Goal: Task Accomplishment & Management: Manage account settings

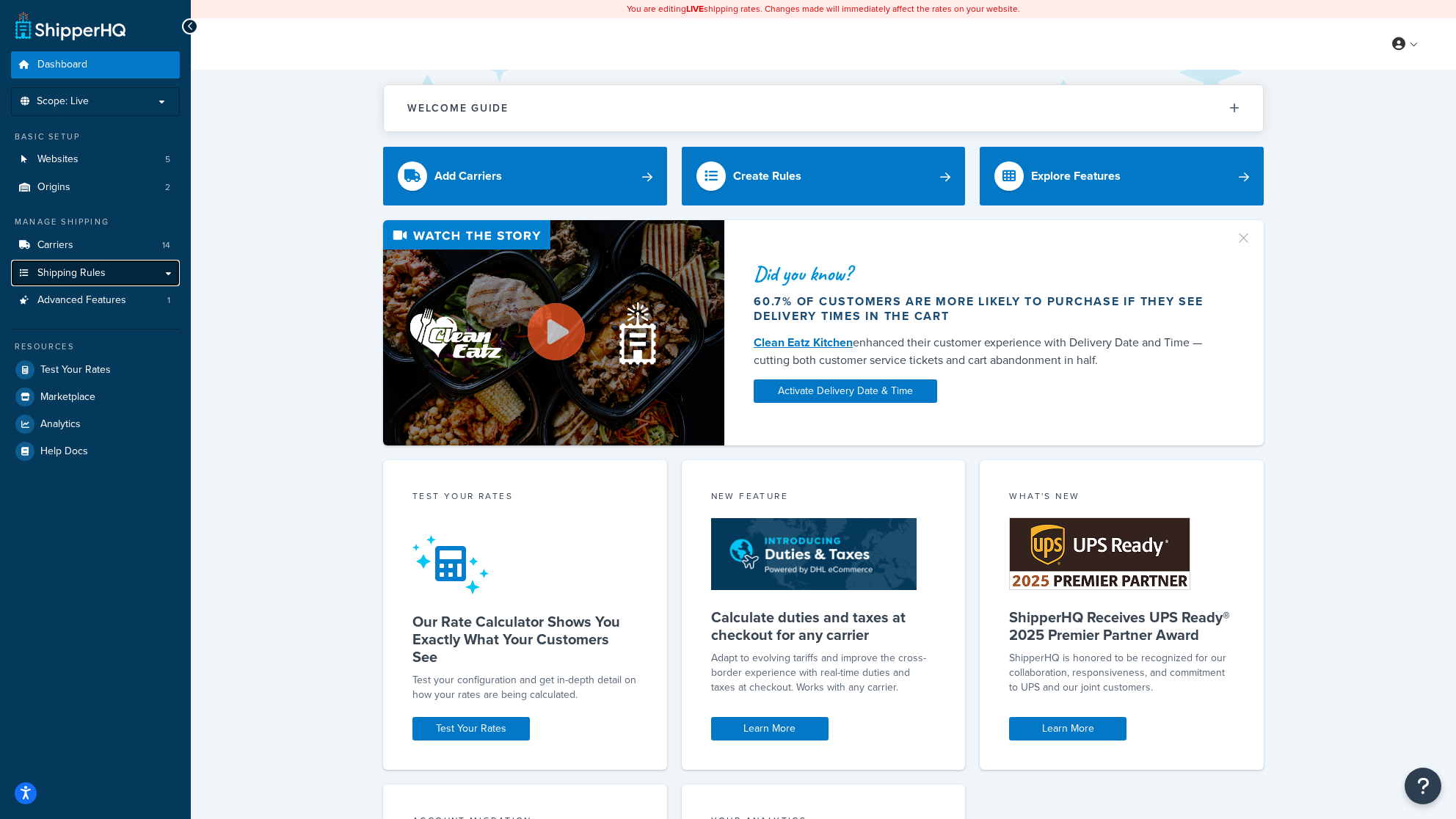
click at [68, 275] on span "Shipping Rules" at bounding box center [71, 273] width 68 height 12
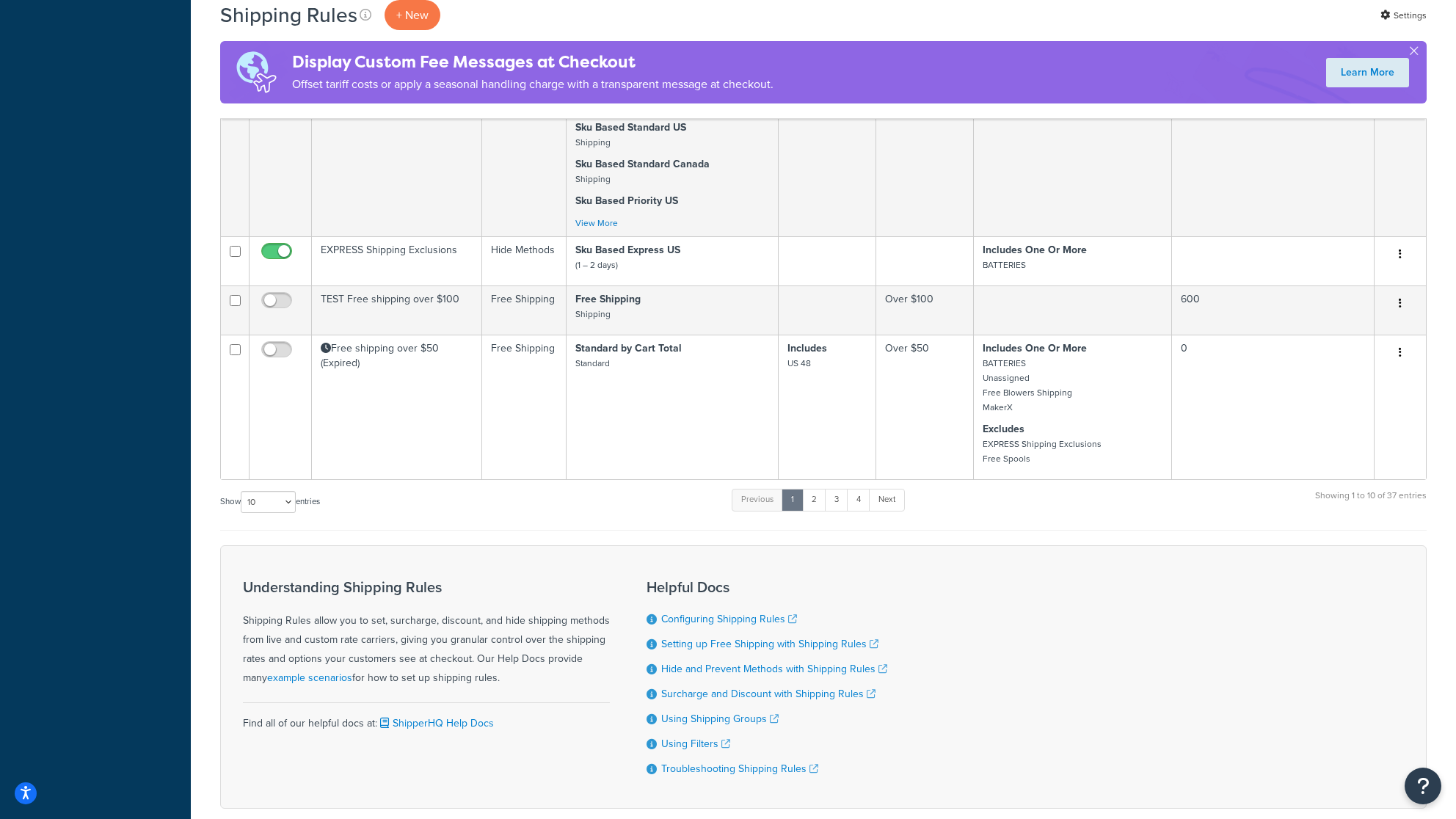
scroll to position [783, 0]
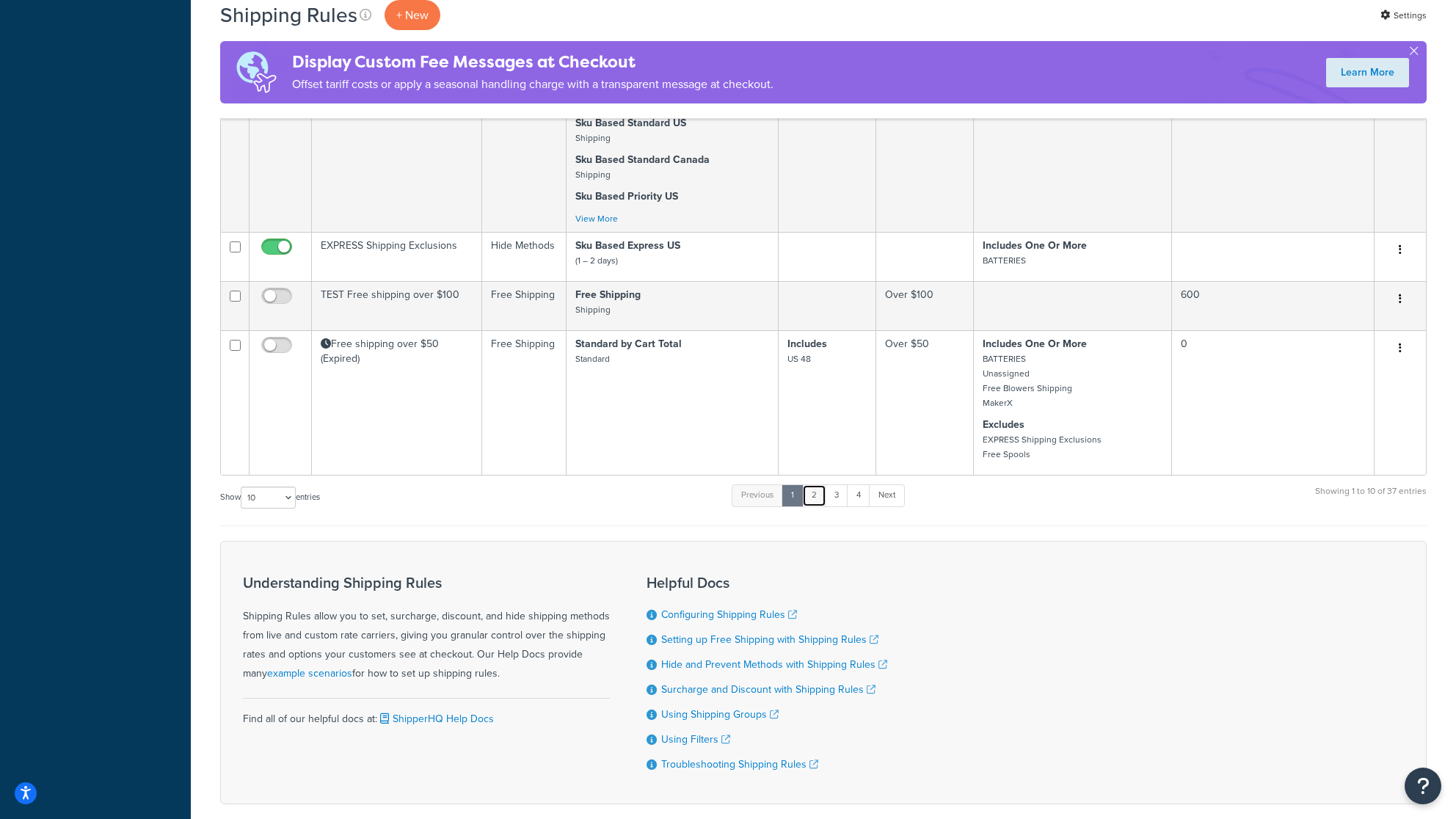
click at [817, 500] on link "2" at bounding box center [813, 495] width 24 height 22
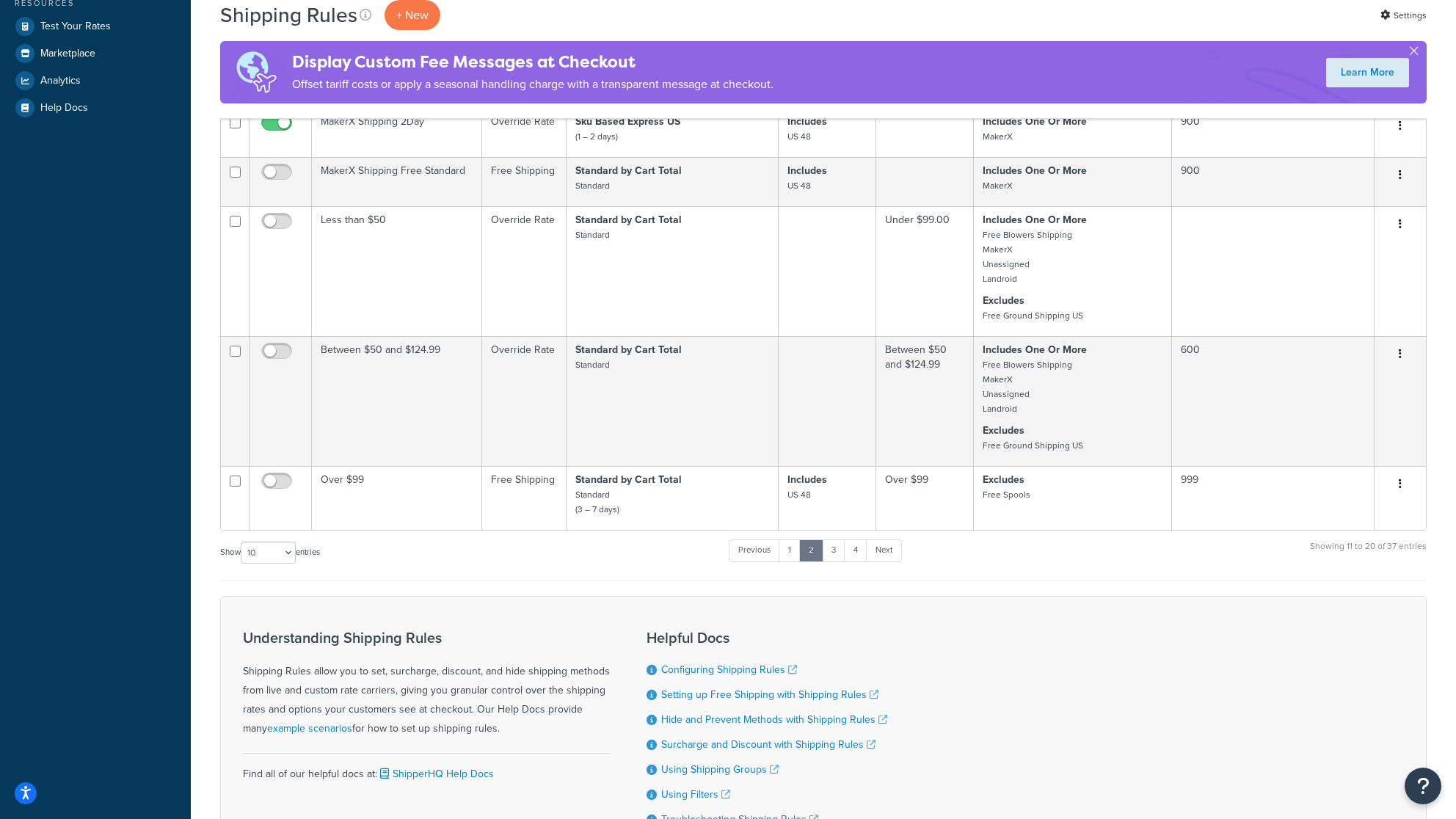
scroll to position [587, 0]
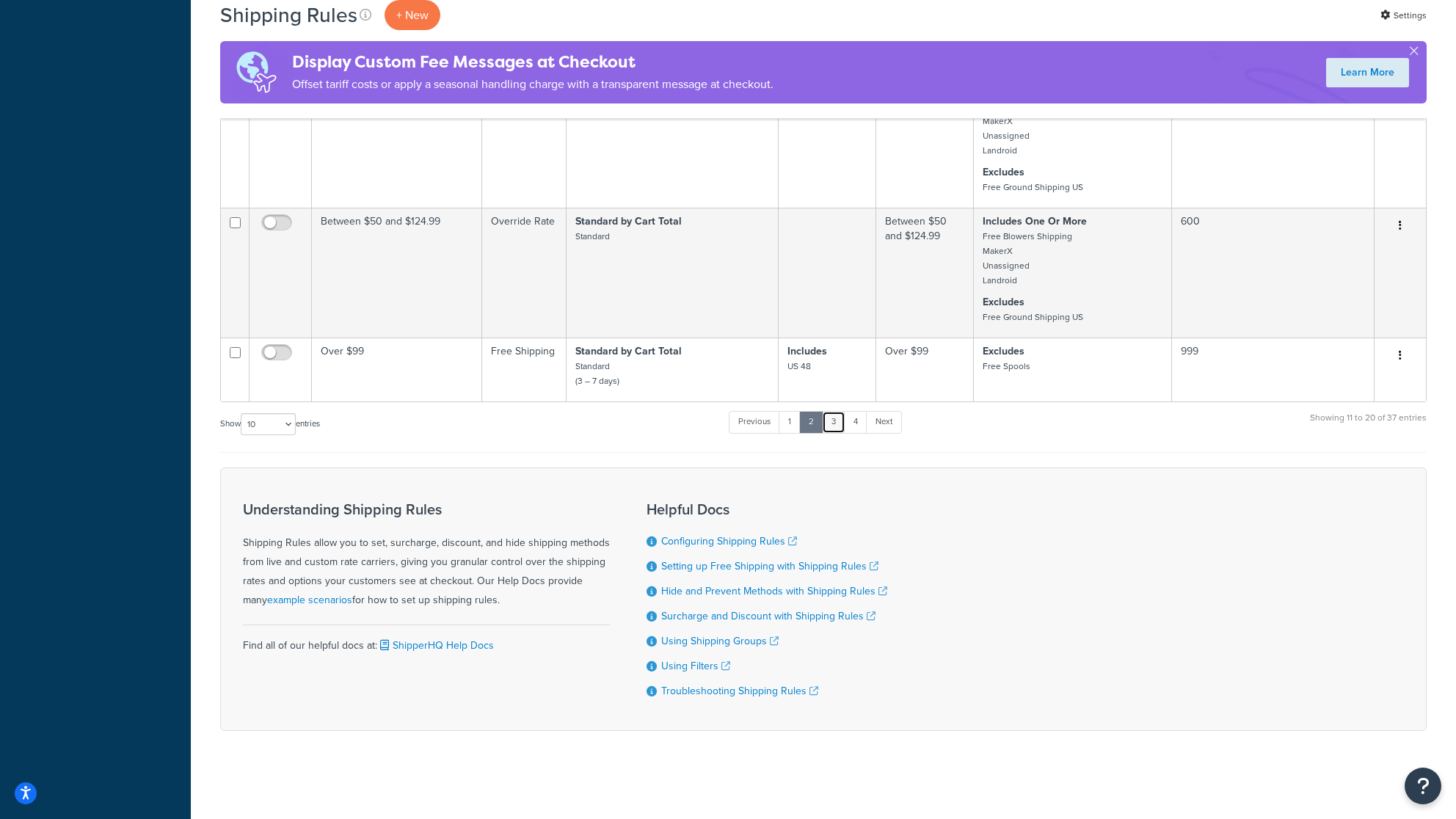
click at [836, 416] on link "3" at bounding box center [834, 421] width 24 height 22
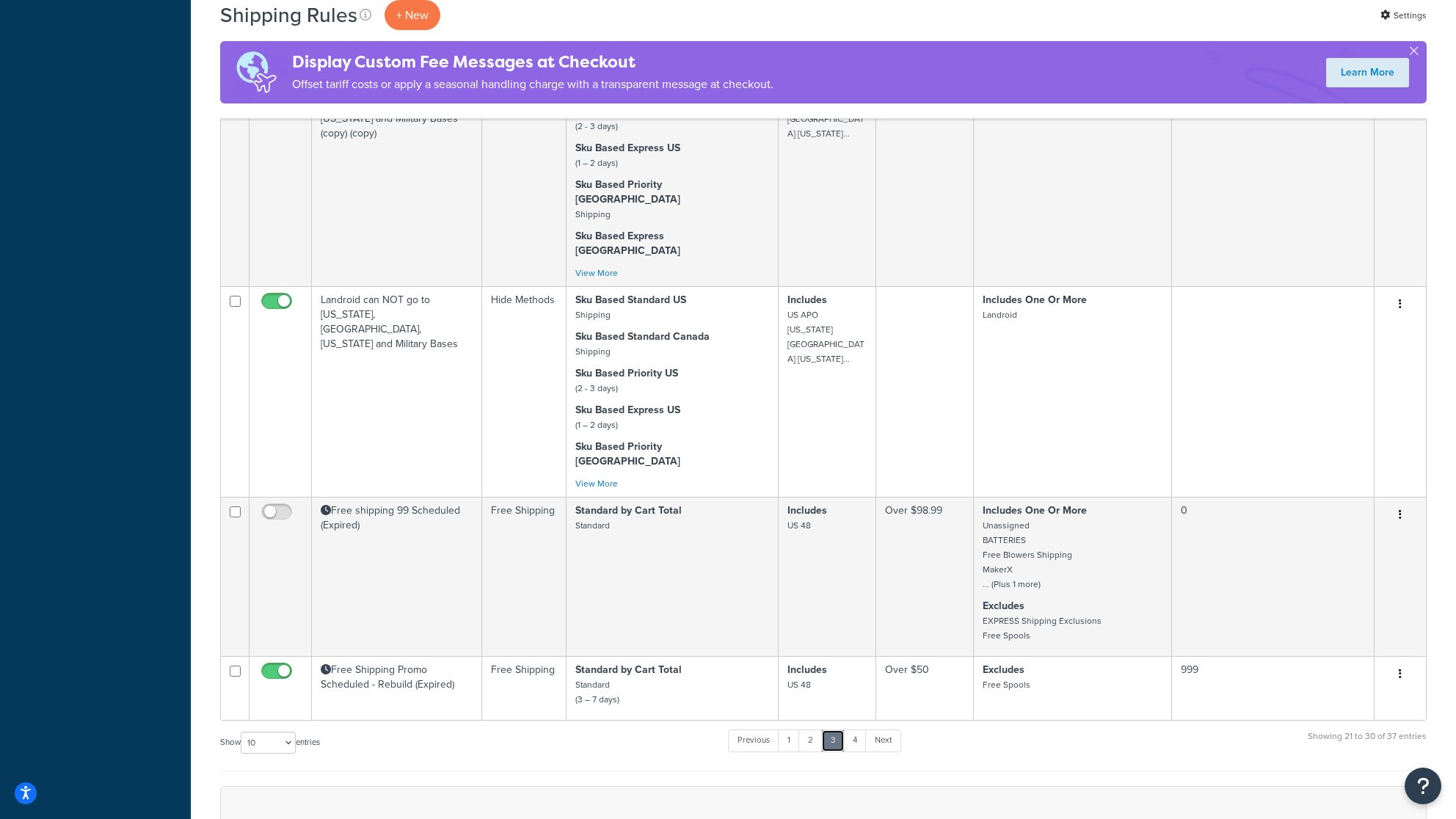
scroll to position [784, 0]
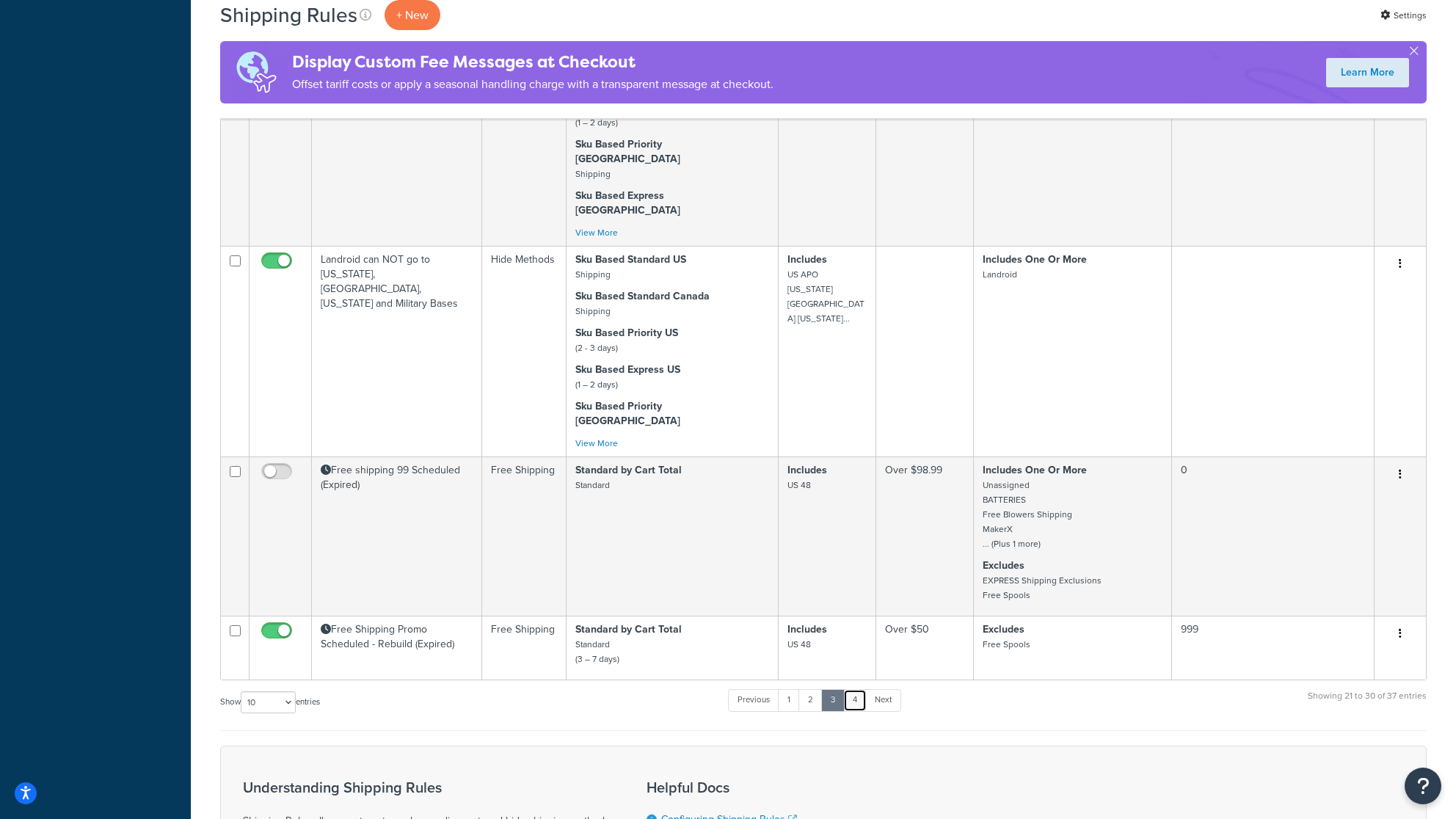
click at [864, 689] on link "4" at bounding box center [855, 700] width 24 height 22
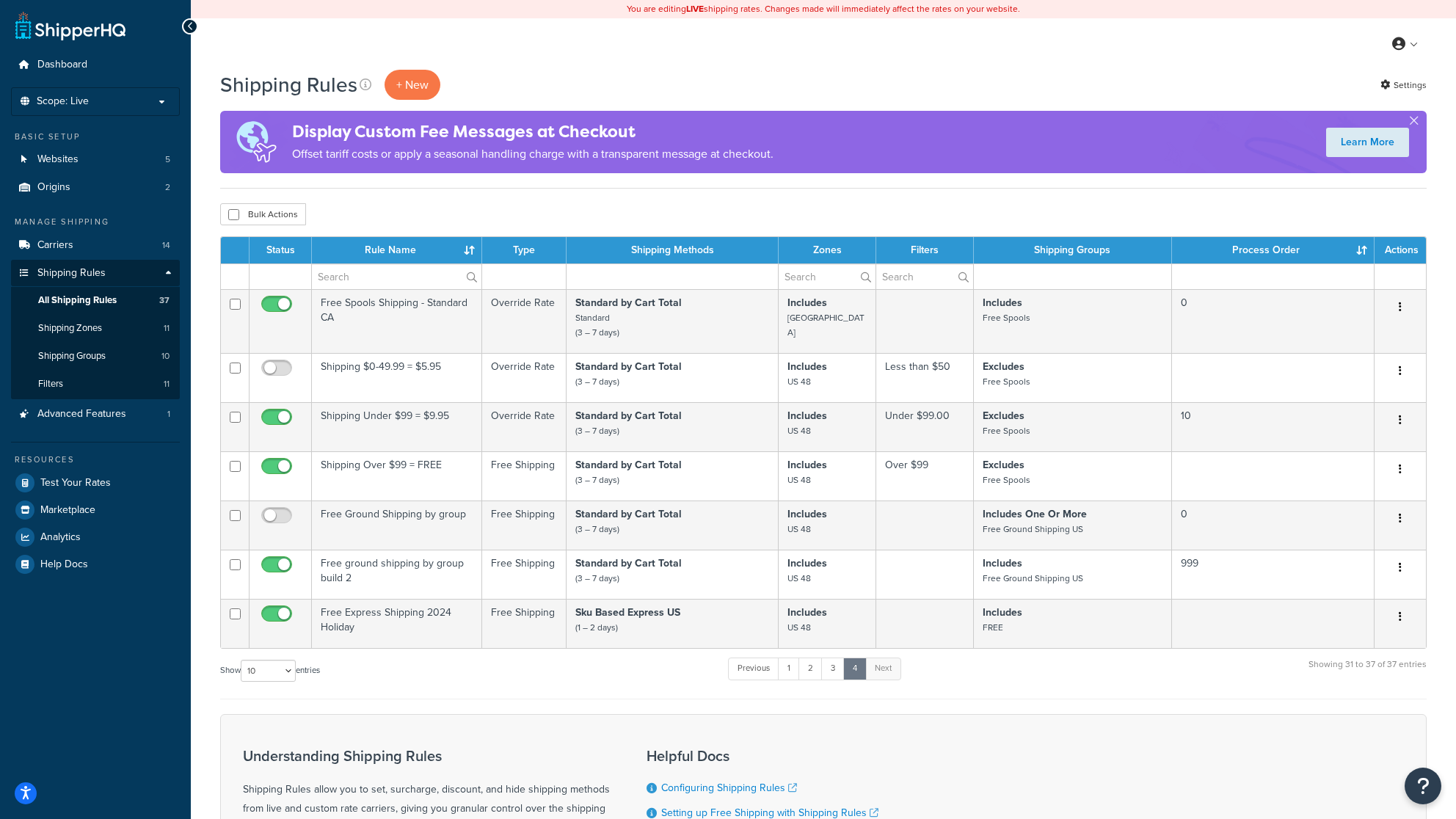
scroll to position [0, 0]
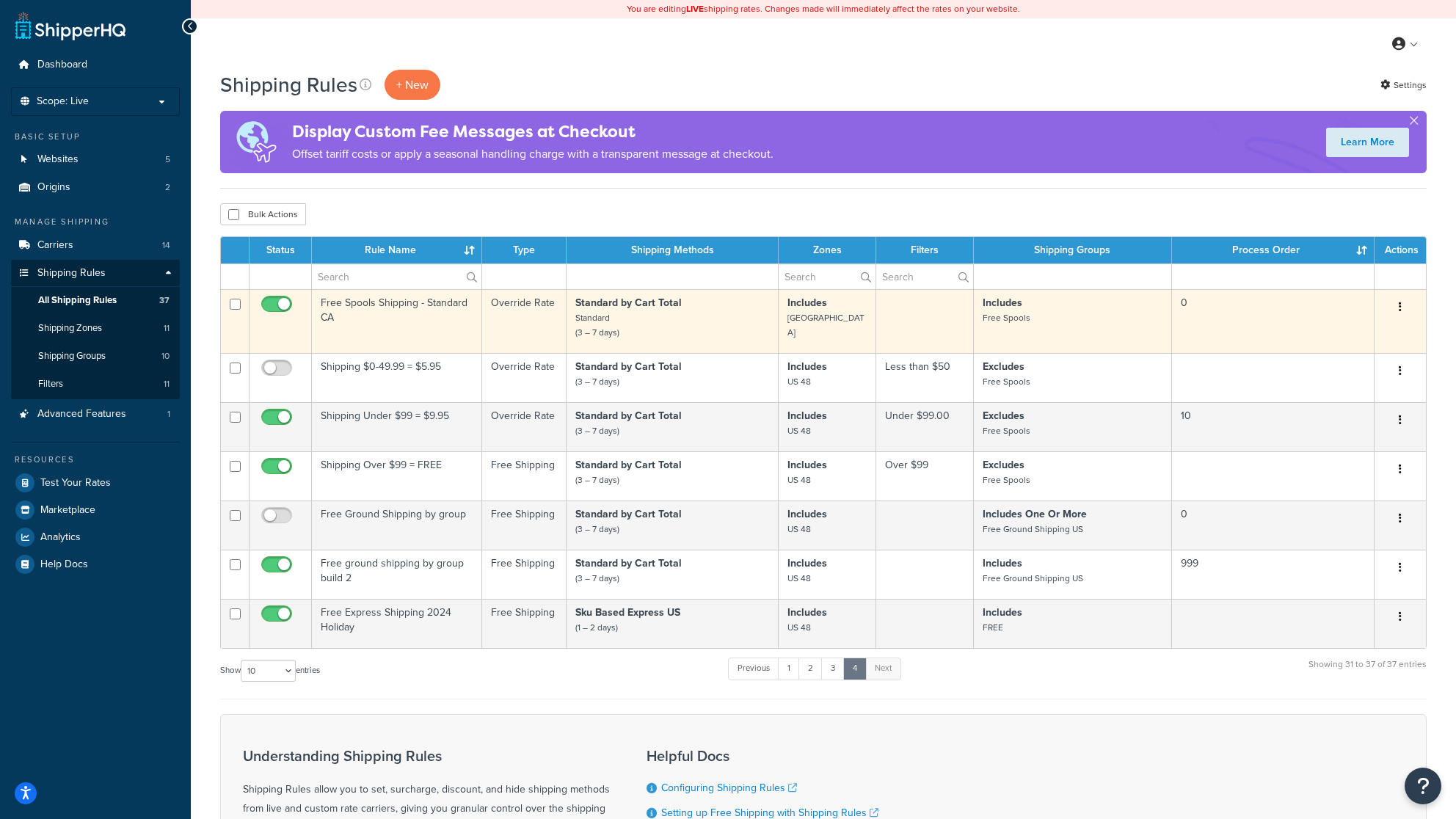
click at [719, 318] on p "Standard by Cart Total Standard (3 – 7 days)" at bounding box center [672, 318] width 194 height 44
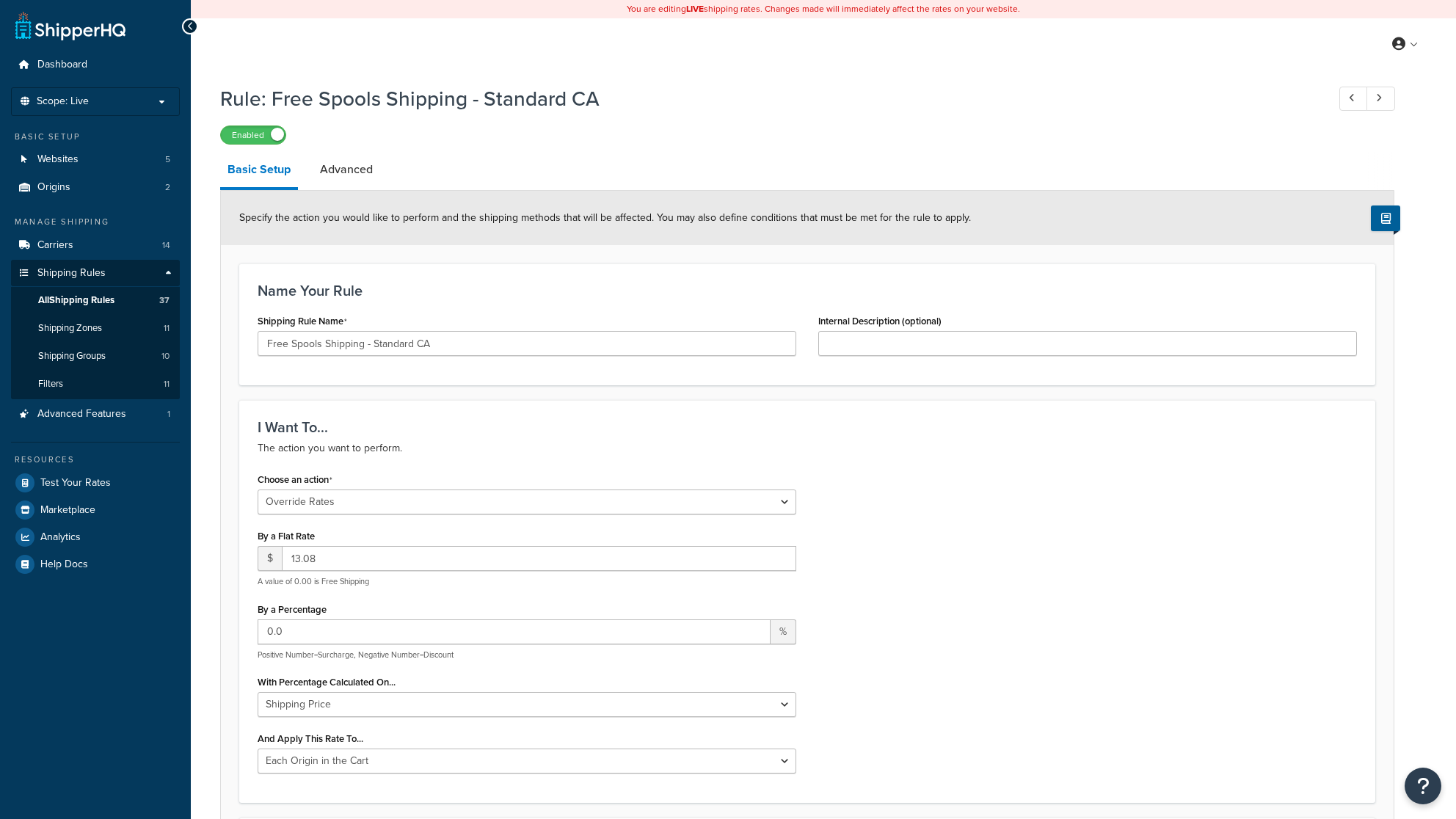
select select "OVERRIDE"
select select "LOCATION"
click at [88, 244] on link "Carriers 14" at bounding box center [94, 245] width 168 height 27
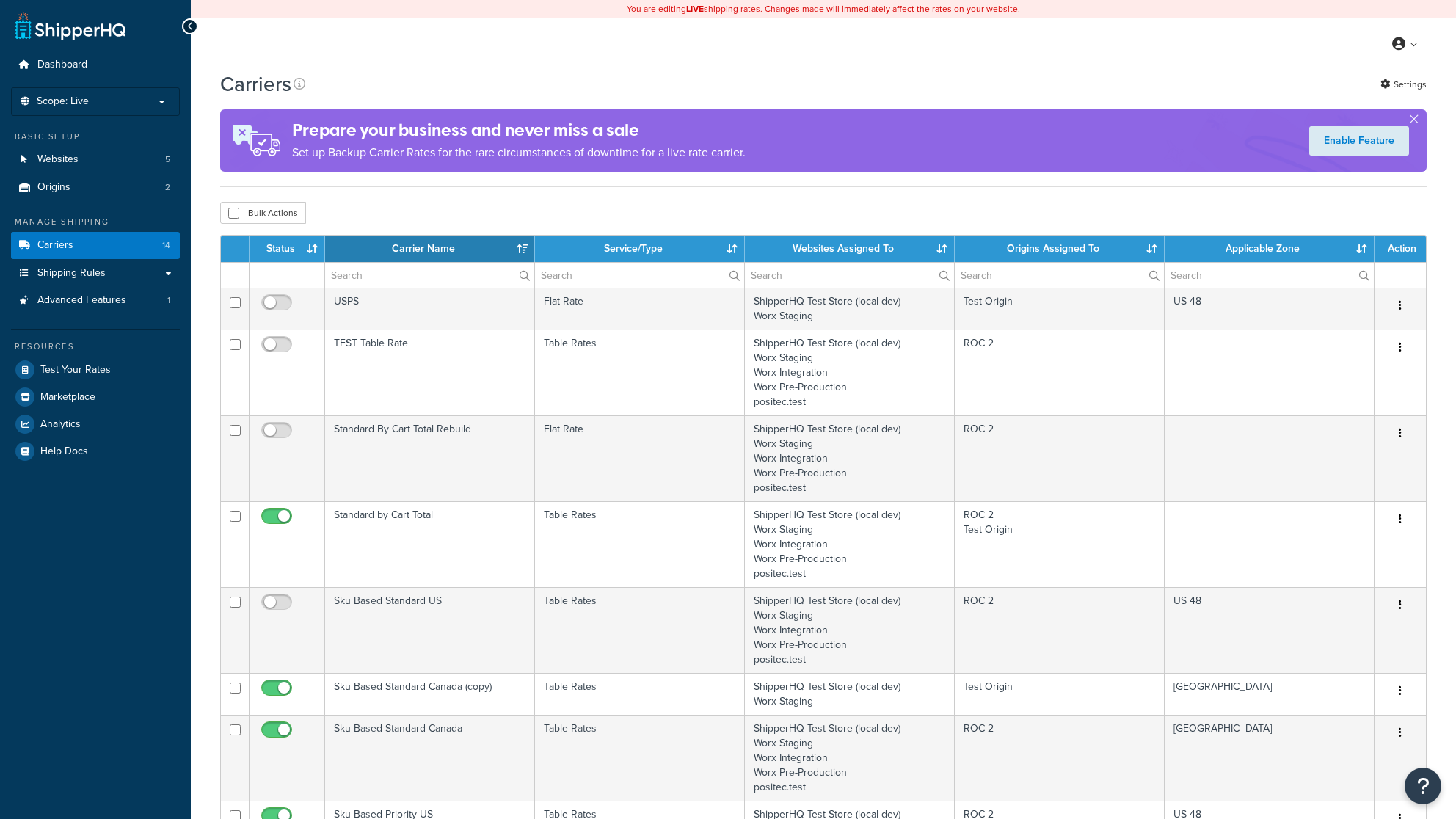
select select "15"
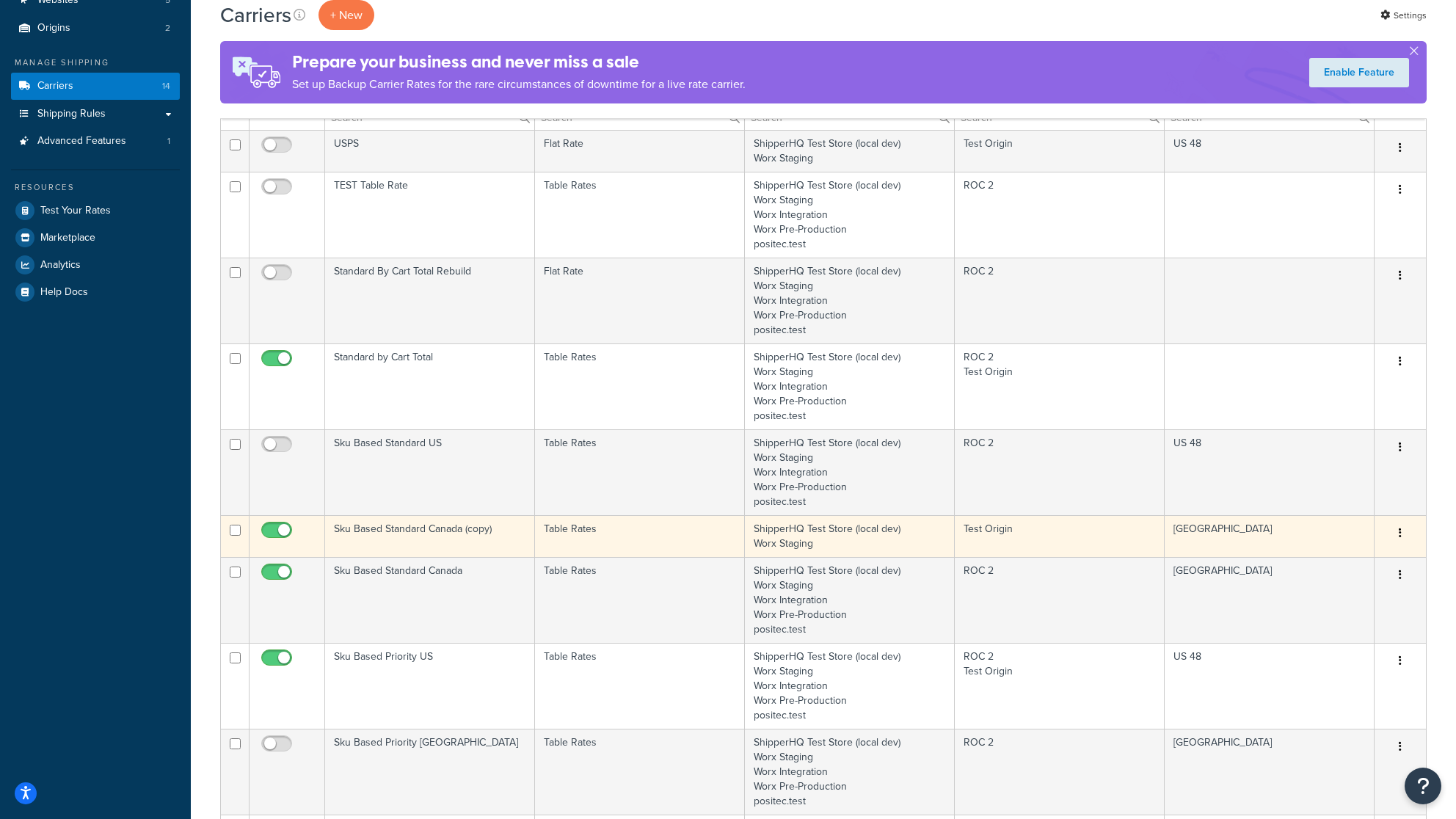
scroll to position [122, 0]
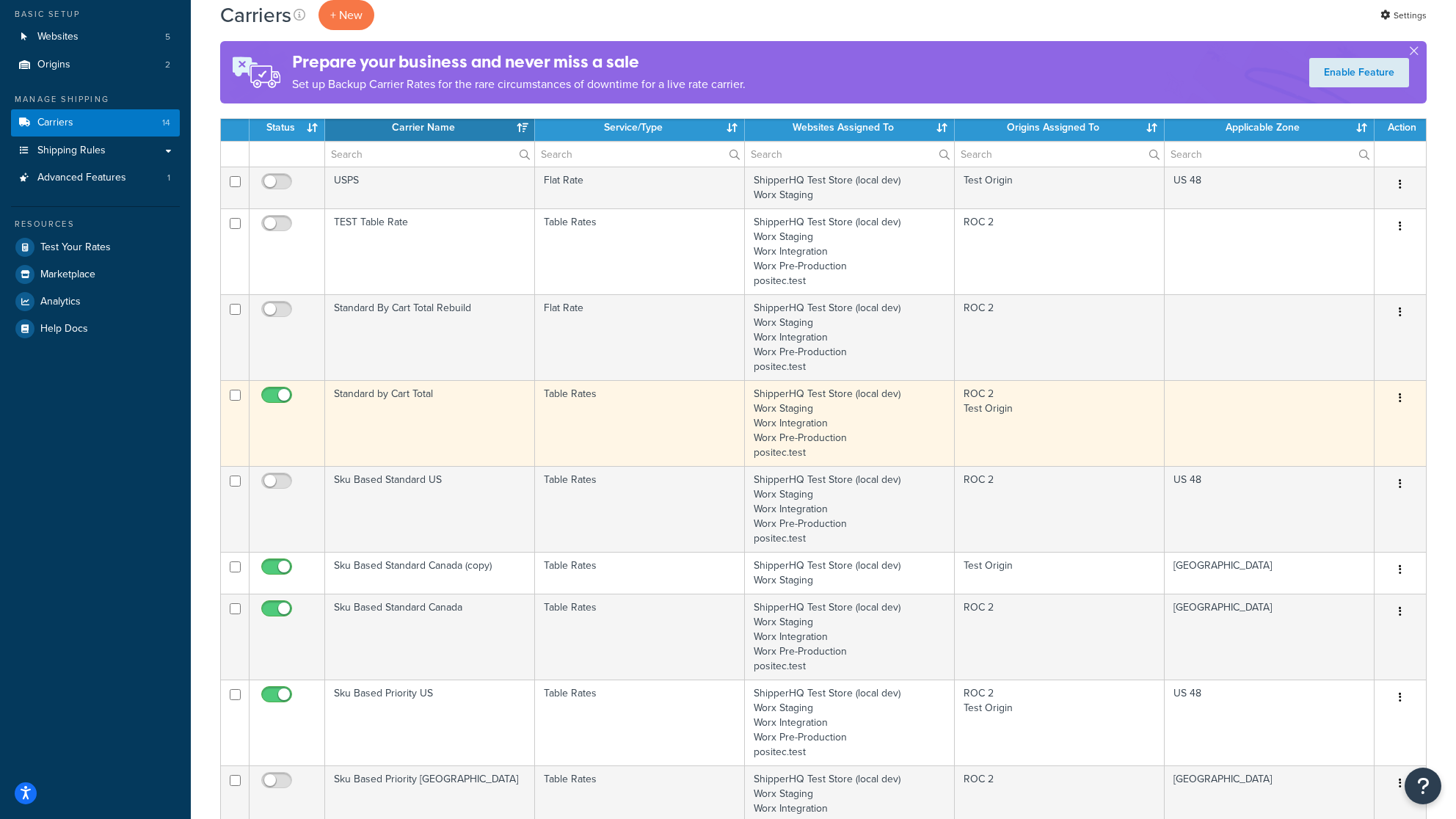
click at [621, 427] on td "Table Rates" at bounding box center [640, 423] width 210 height 86
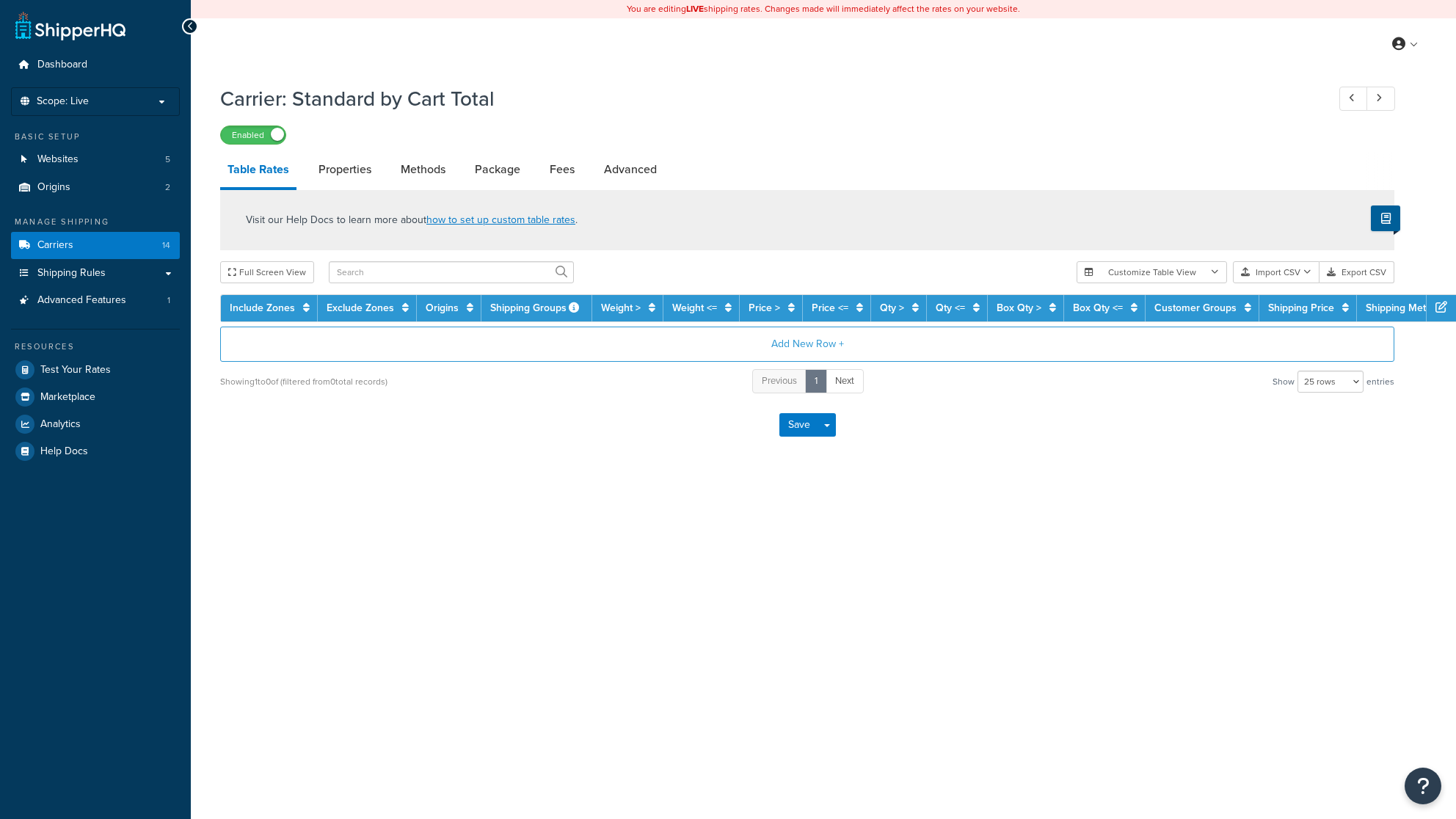
select select "25"
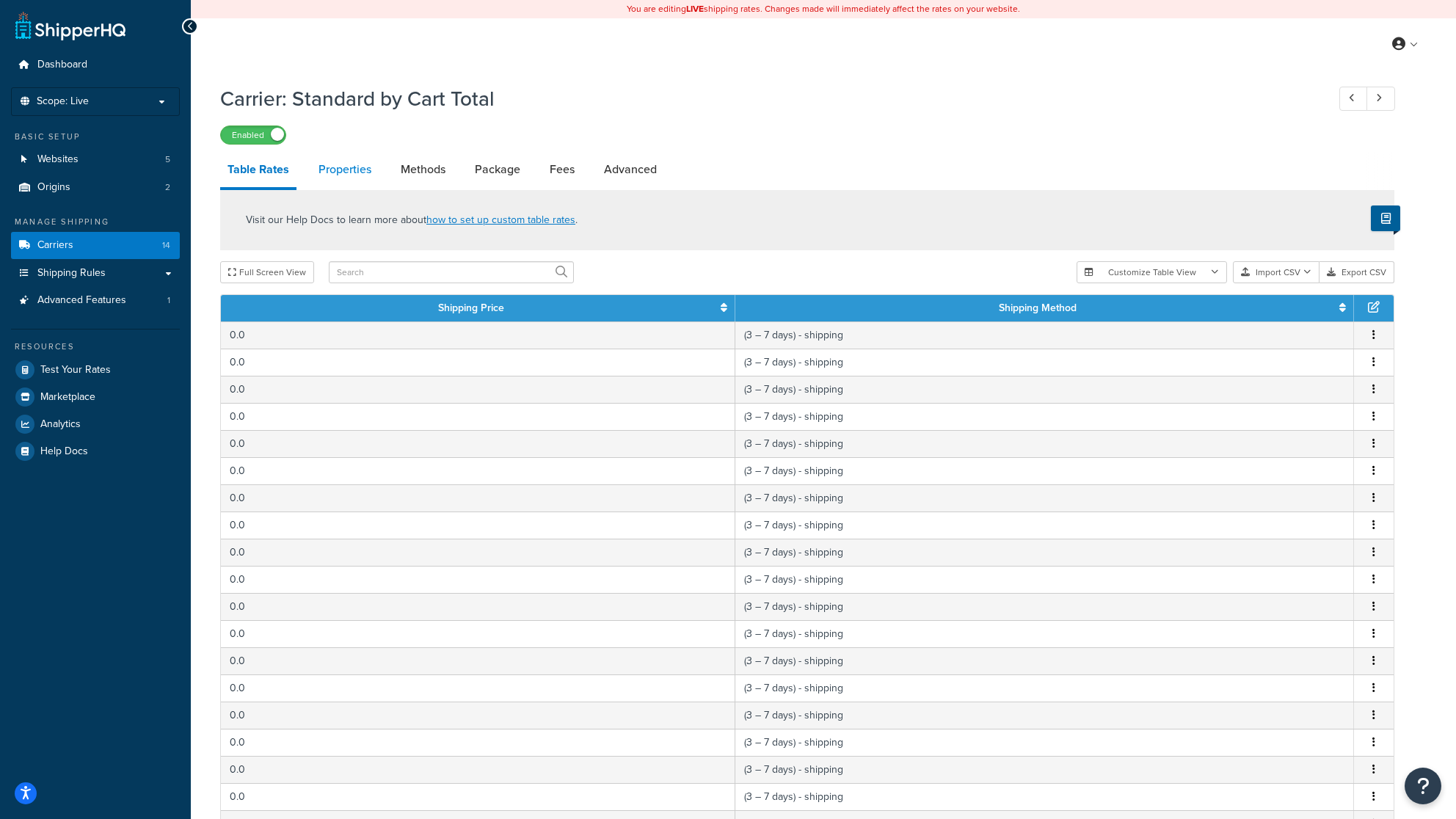
click at [341, 175] on link "Properties" at bounding box center [345, 169] width 67 height 35
select select "HIGHEST"
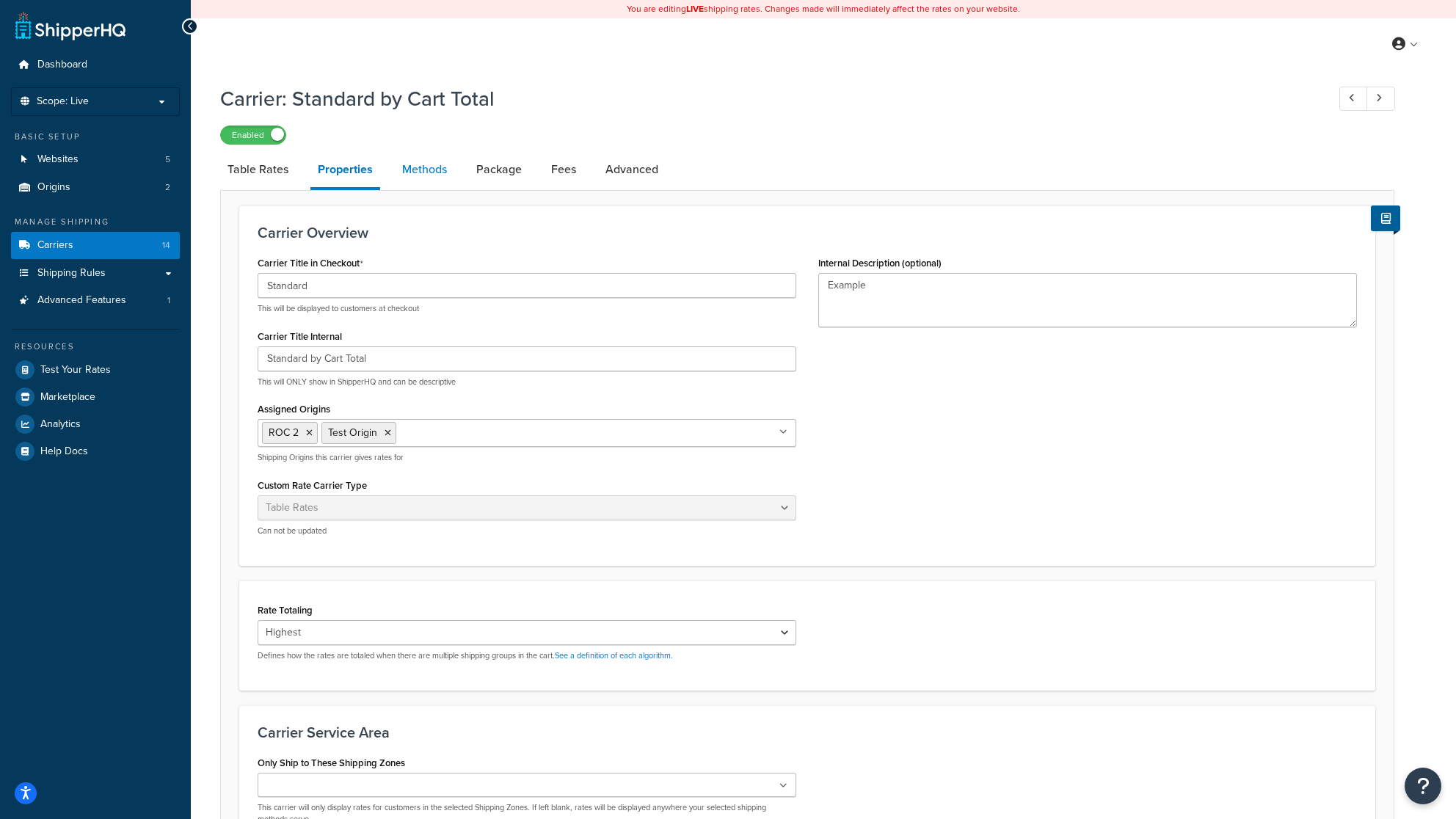
click at [433, 176] on link "Methods" at bounding box center [425, 169] width 59 height 35
select select "25"
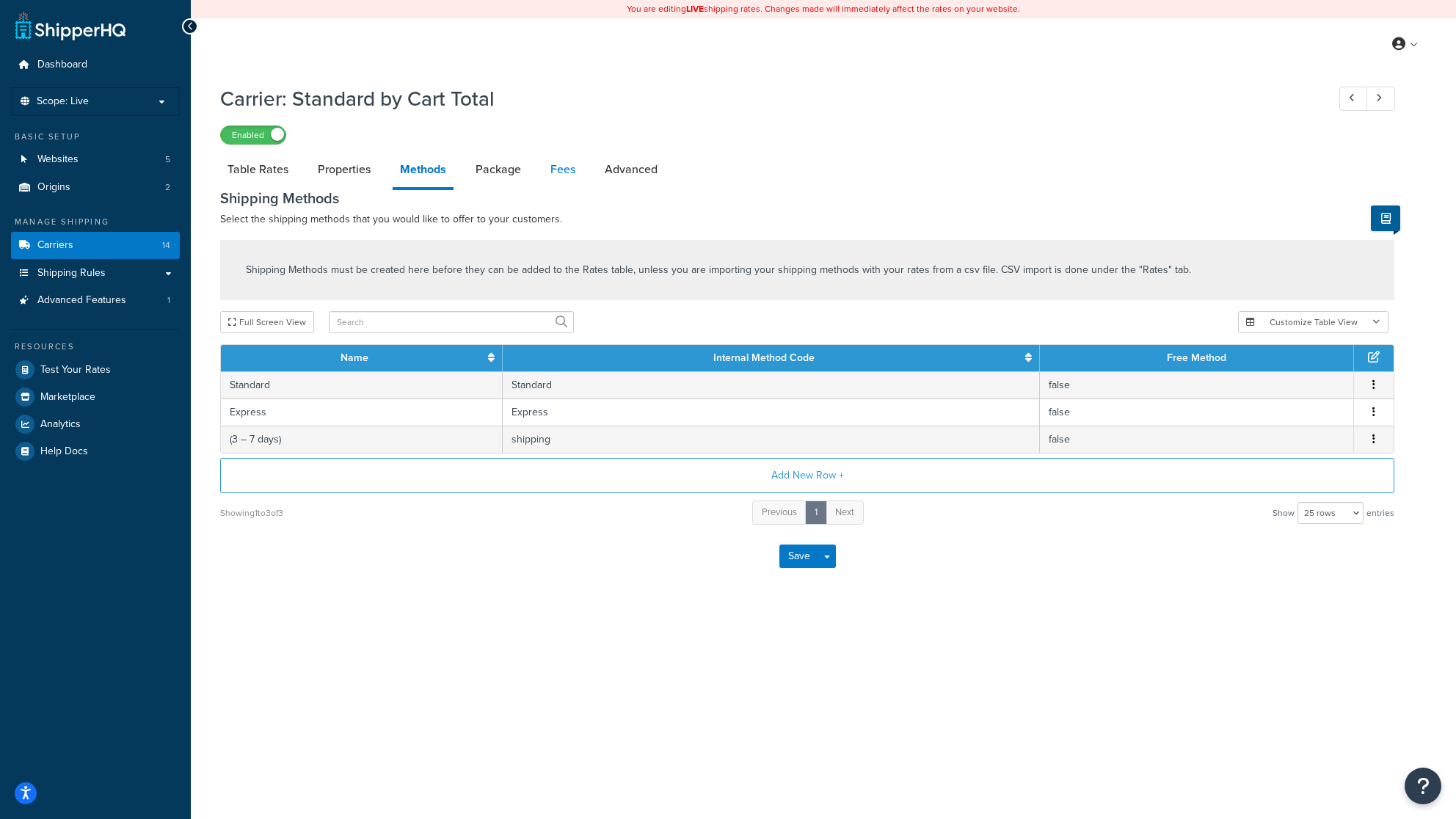
click at [551, 173] on link "Fees" at bounding box center [563, 169] width 39 height 35
select select "AFTER"
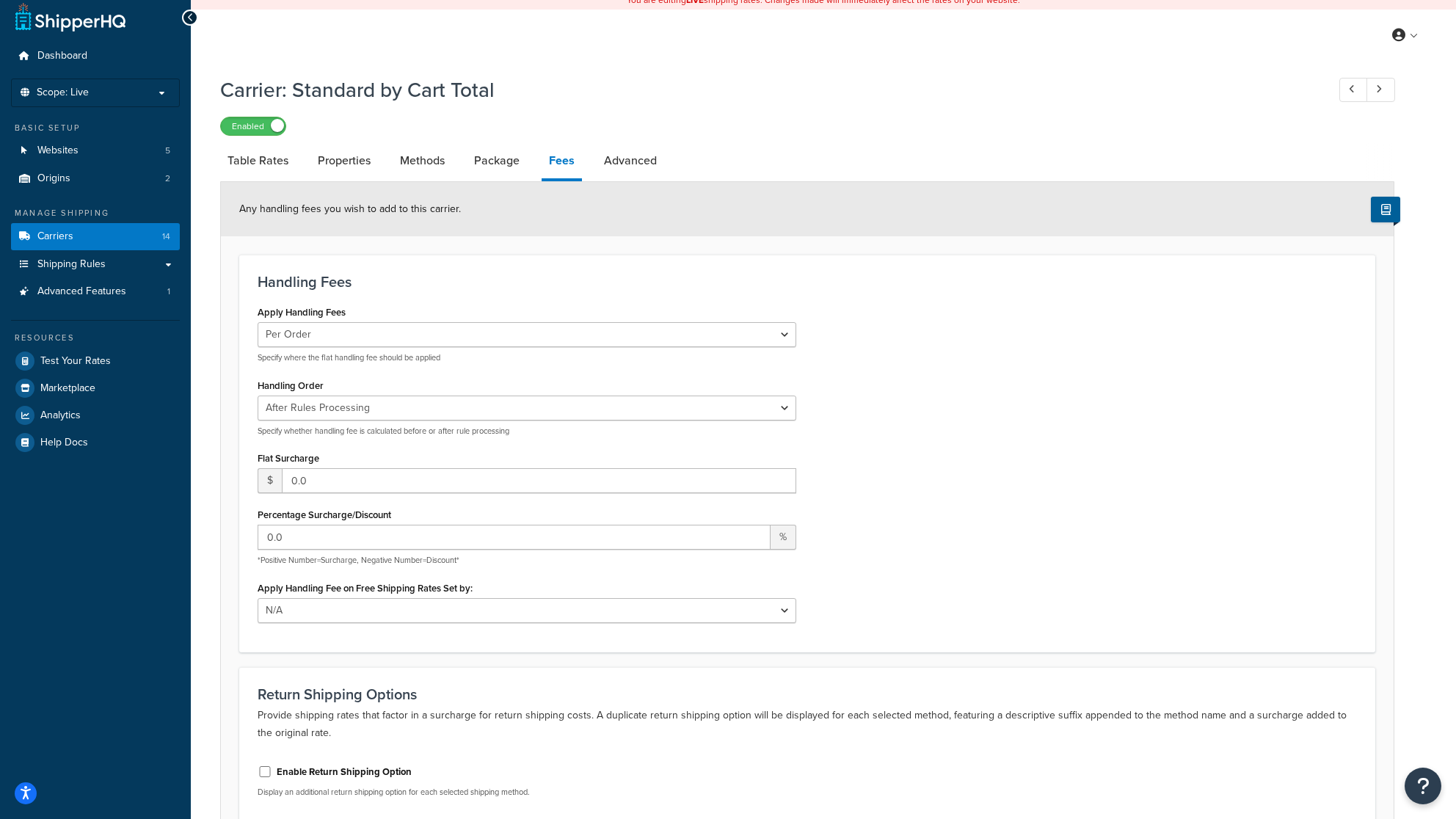
scroll to position [2, 0]
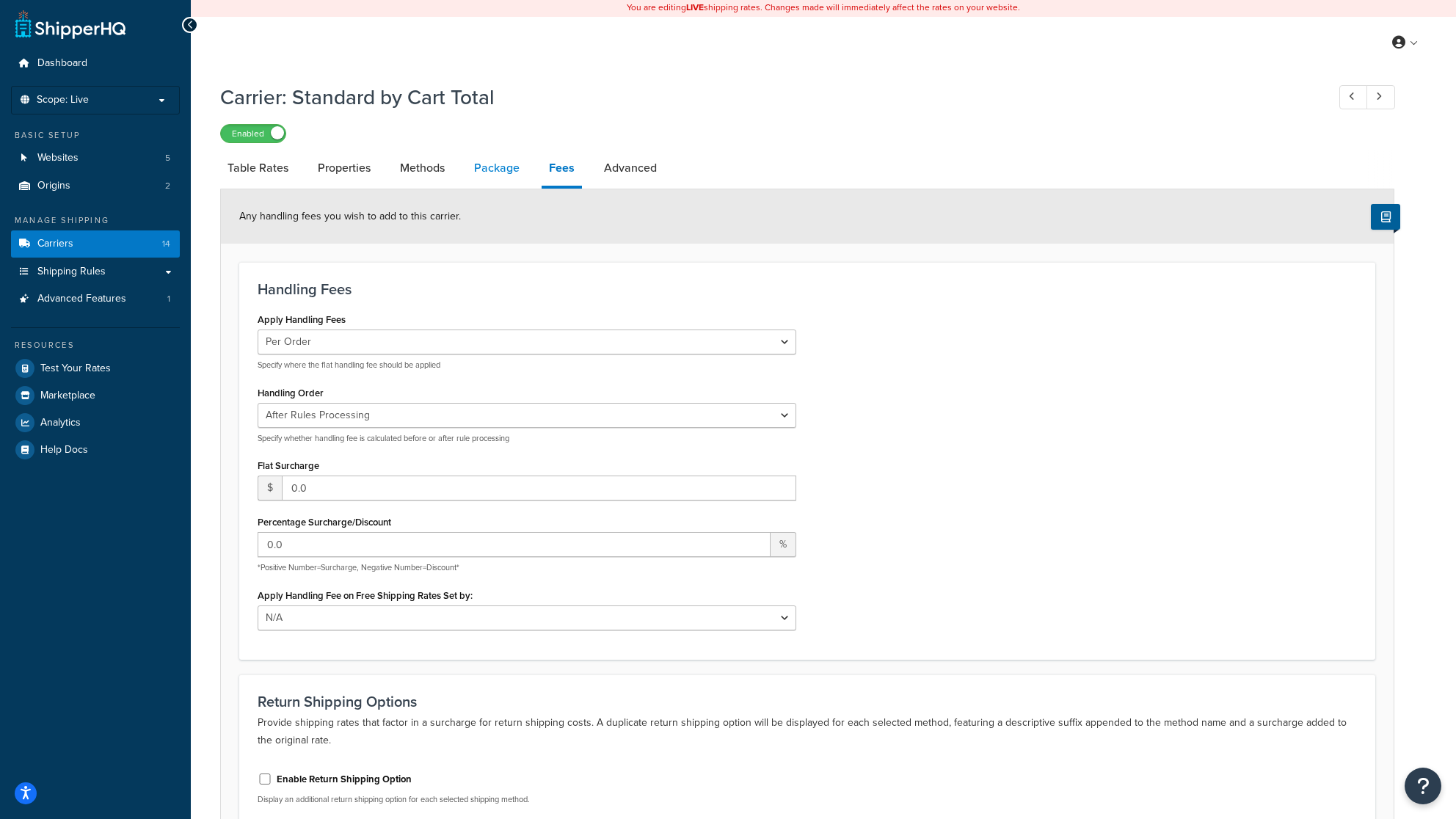
click at [490, 163] on link "Package" at bounding box center [496, 168] width 60 height 35
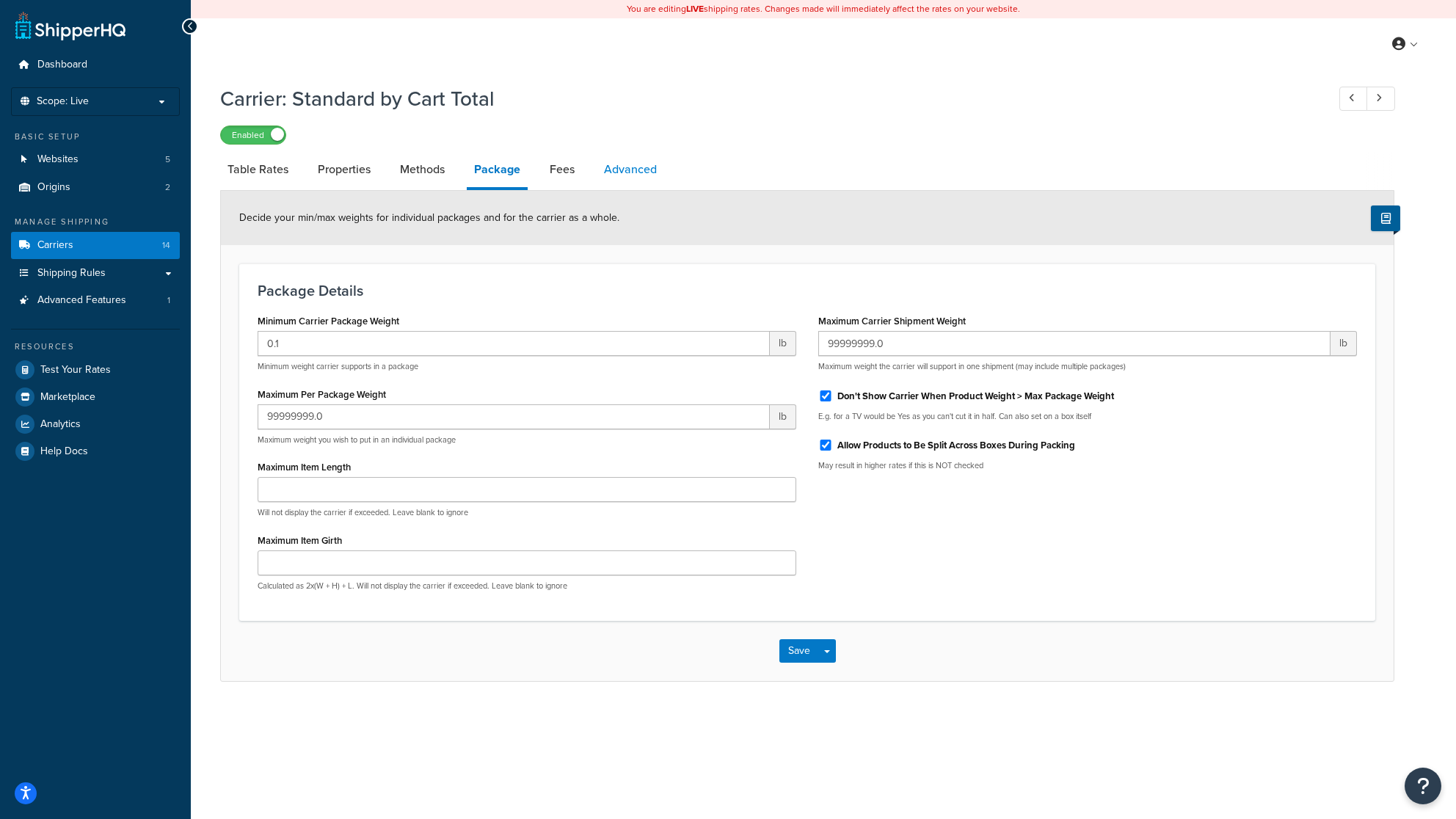
click at [633, 170] on link "Advanced" at bounding box center [630, 169] width 67 height 35
select select "false"
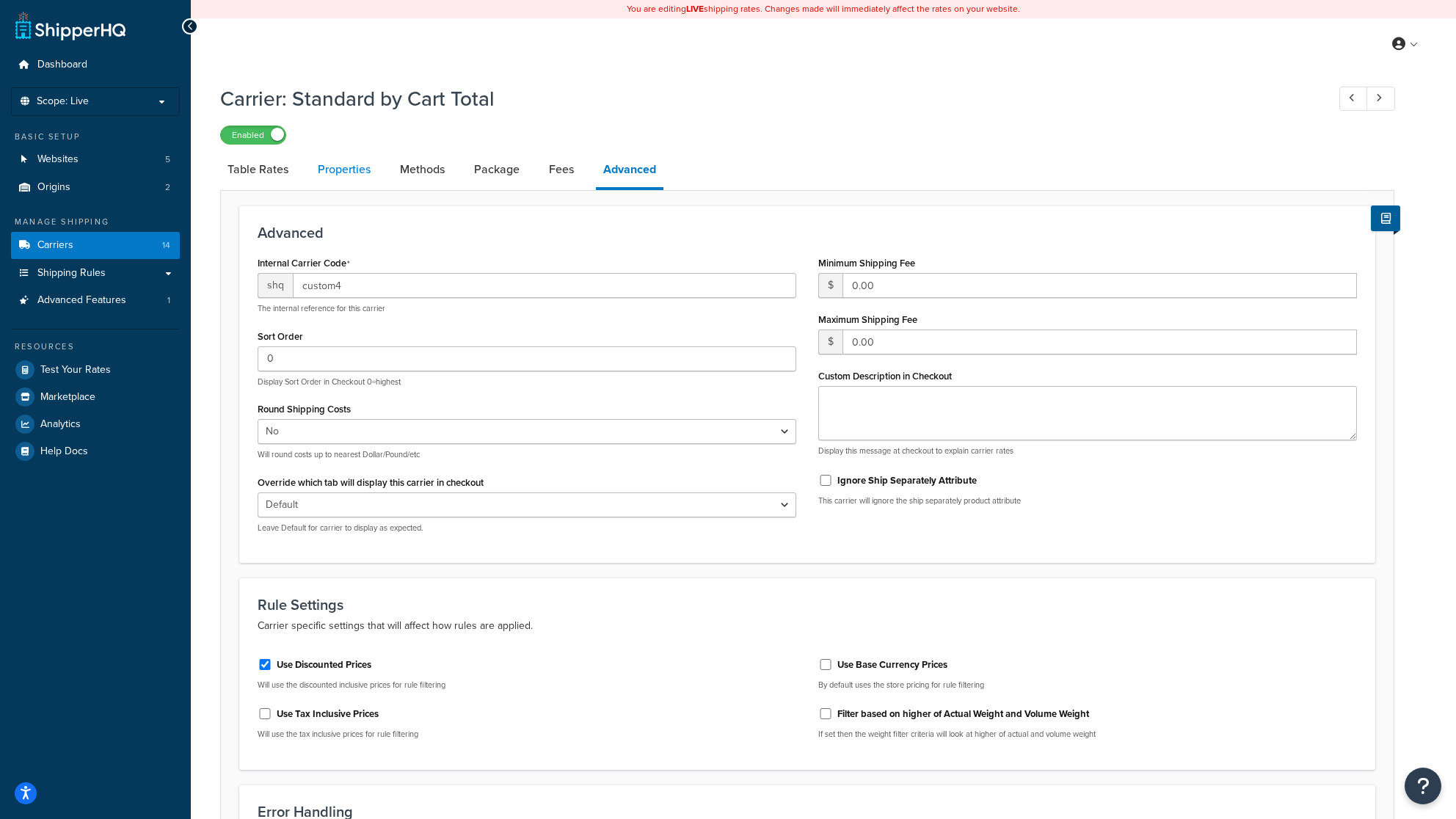
click at [359, 172] on link "Properties" at bounding box center [344, 169] width 67 height 35
select select "HIGHEST"
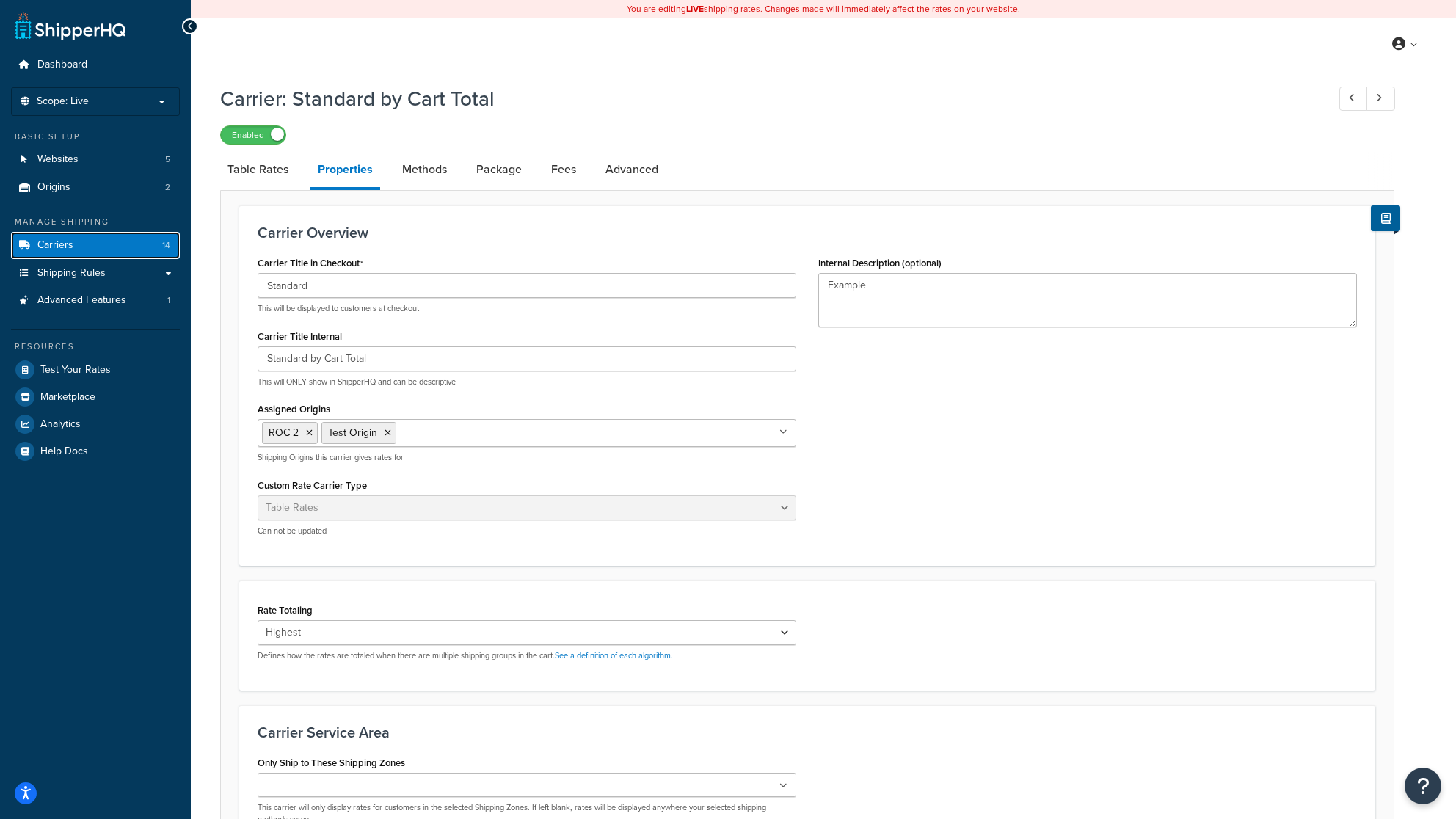
click at [53, 244] on span "Carriers" at bounding box center [56, 245] width 36 height 12
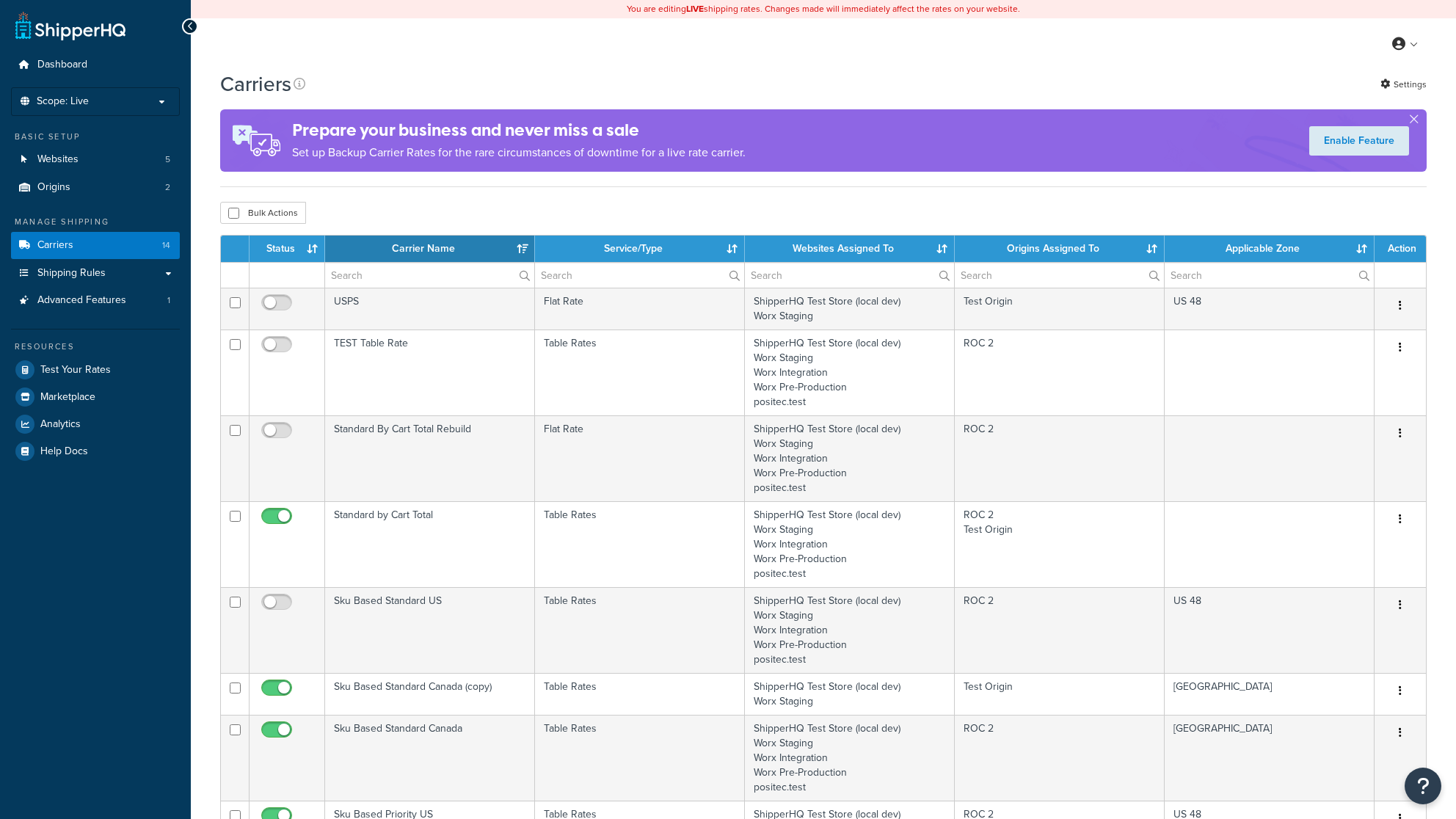
select select "15"
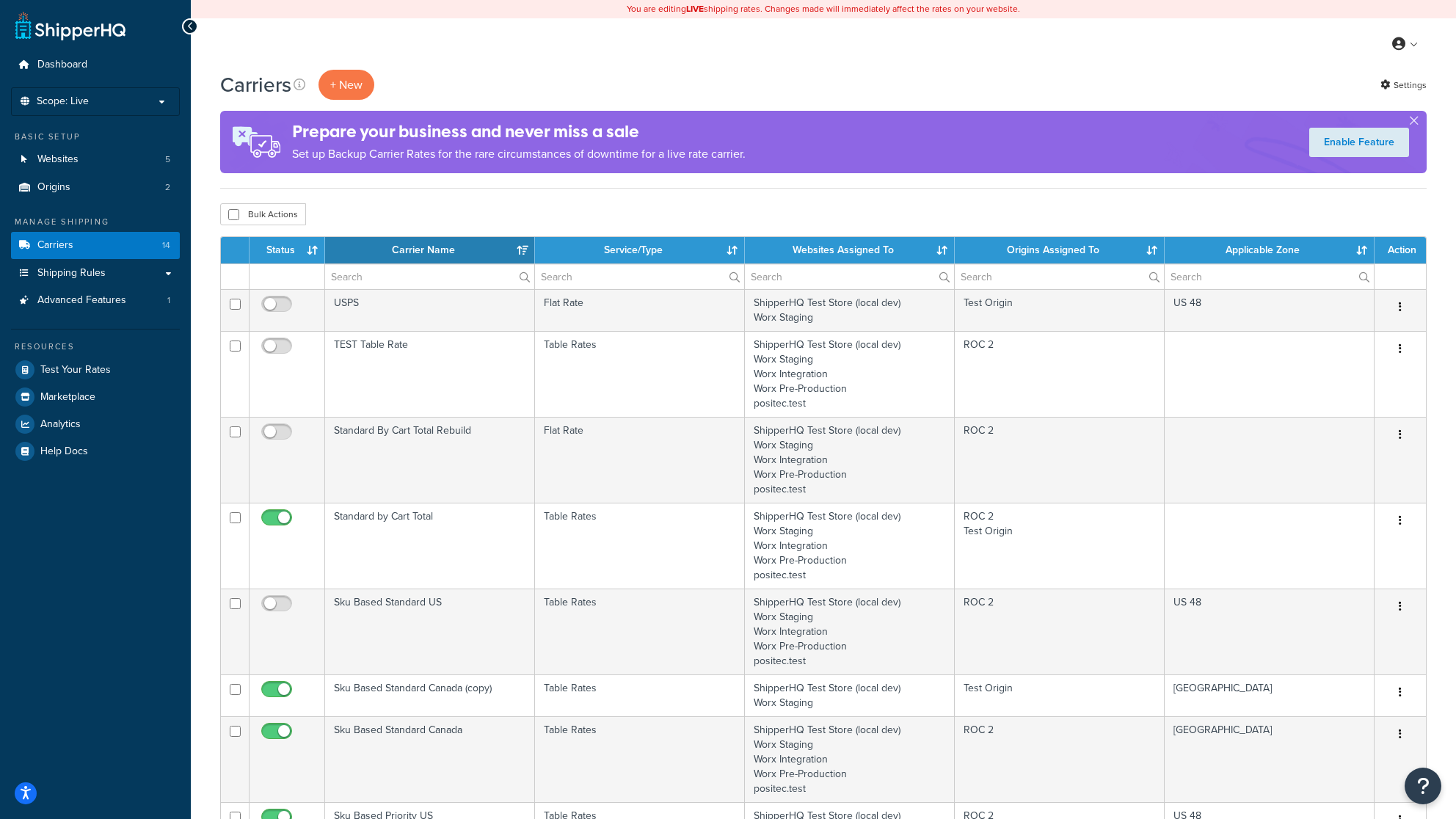
click at [284, 247] on th "Status" at bounding box center [288, 251] width 76 height 26
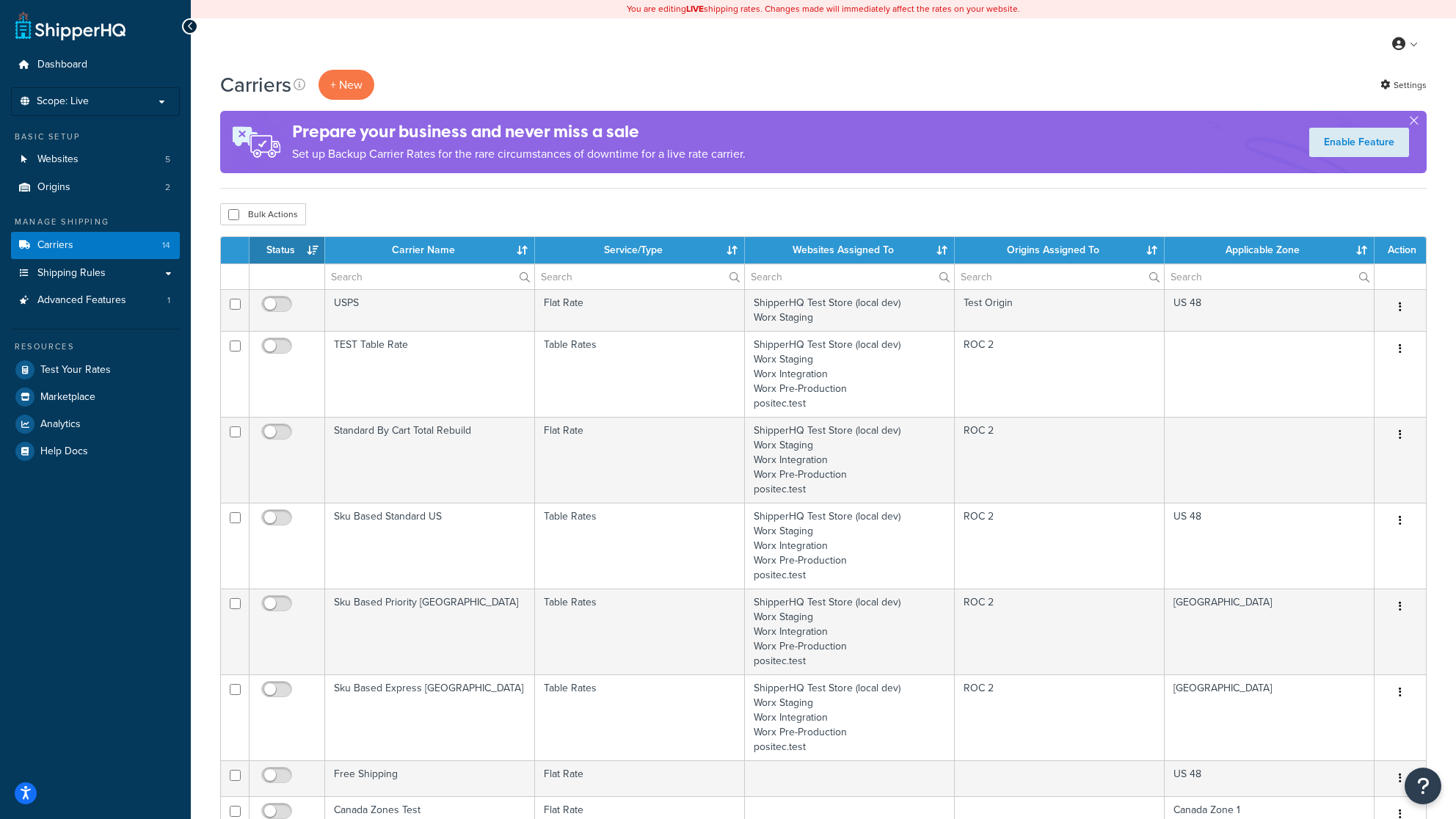
click at [284, 247] on th "Status" at bounding box center [288, 251] width 76 height 26
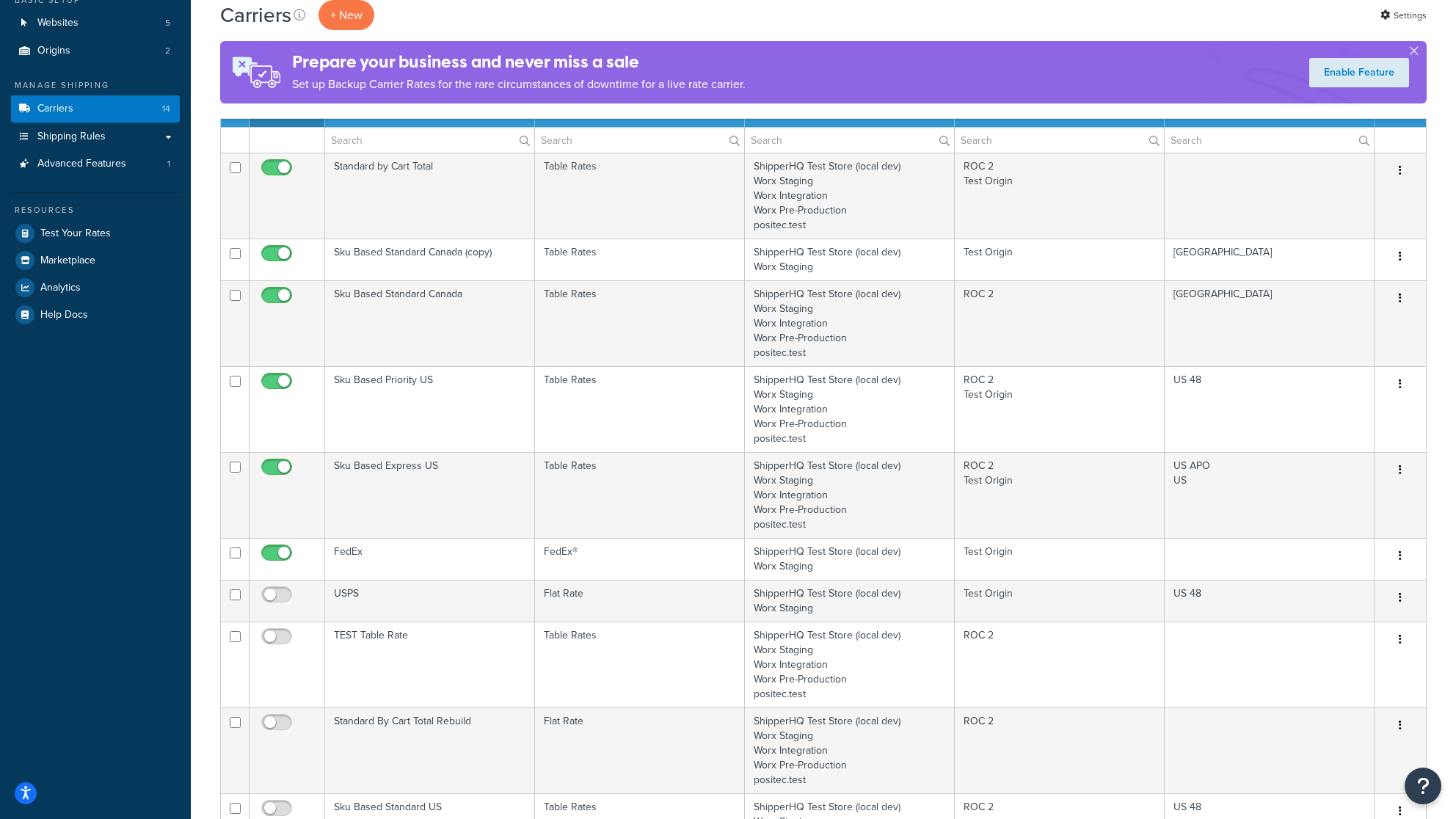
scroll to position [146, 0]
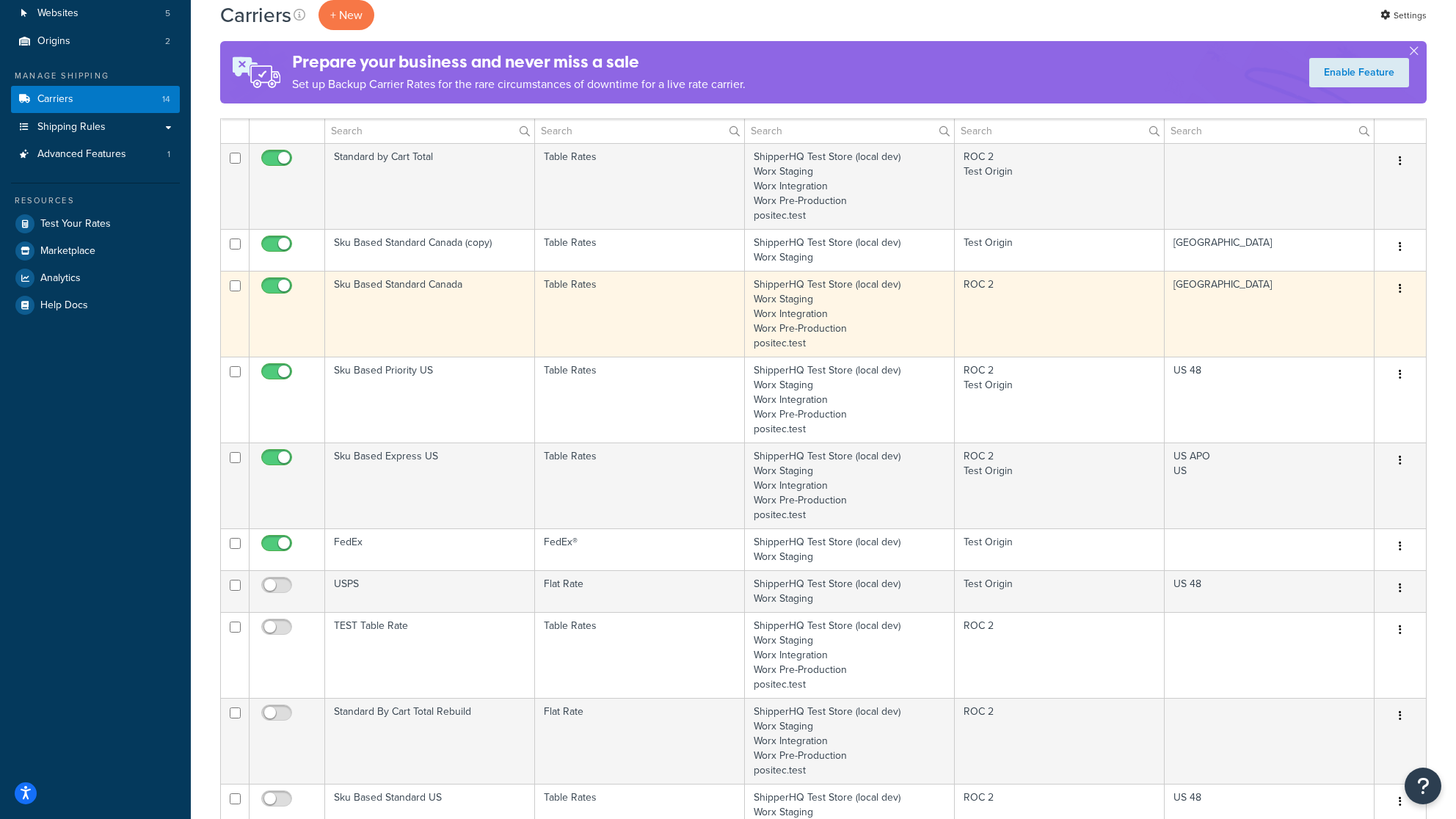
click at [491, 316] on td "Sku Based Standard Canada" at bounding box center [431, 314] width 210 height 86
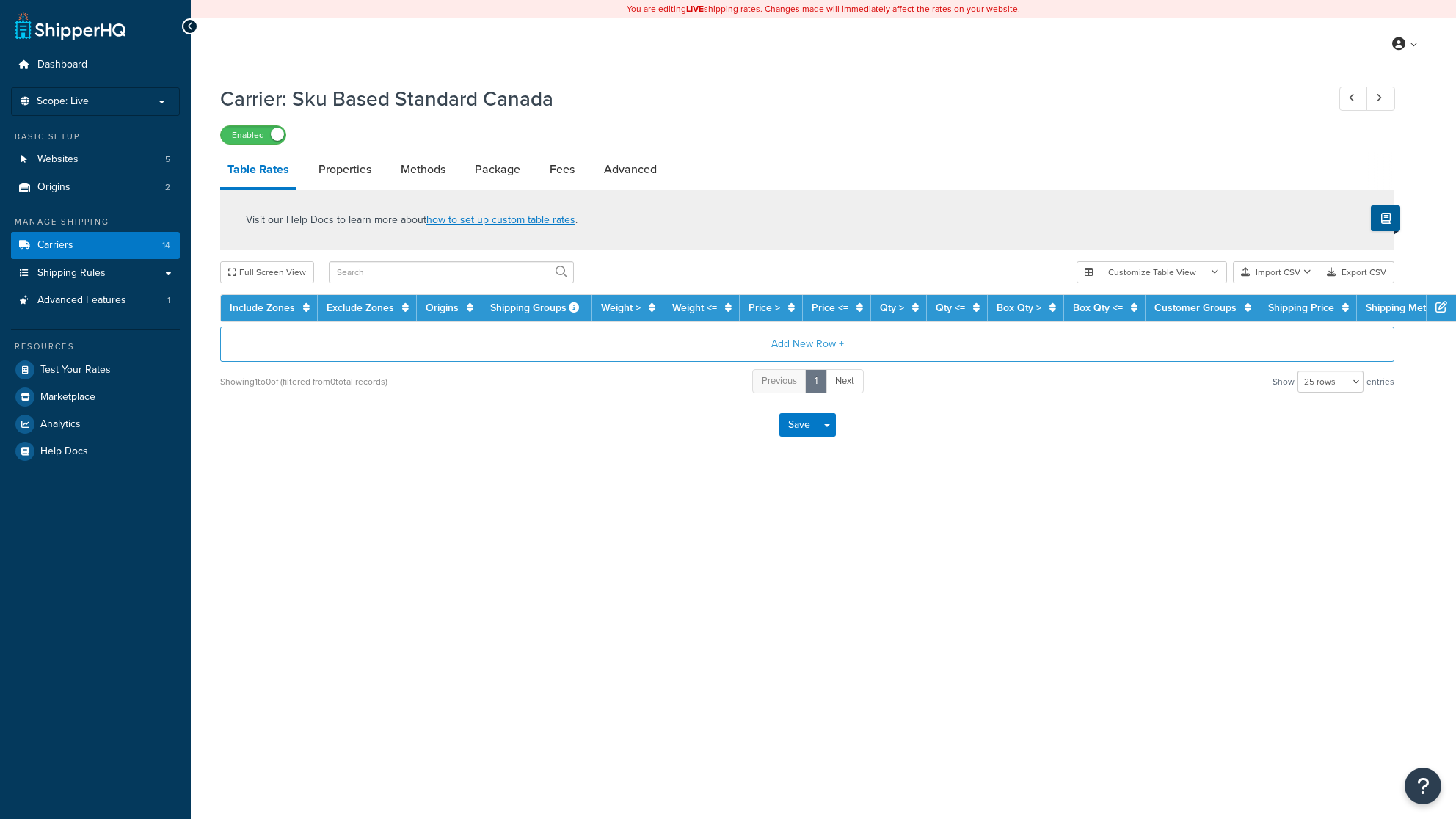
select select "25"
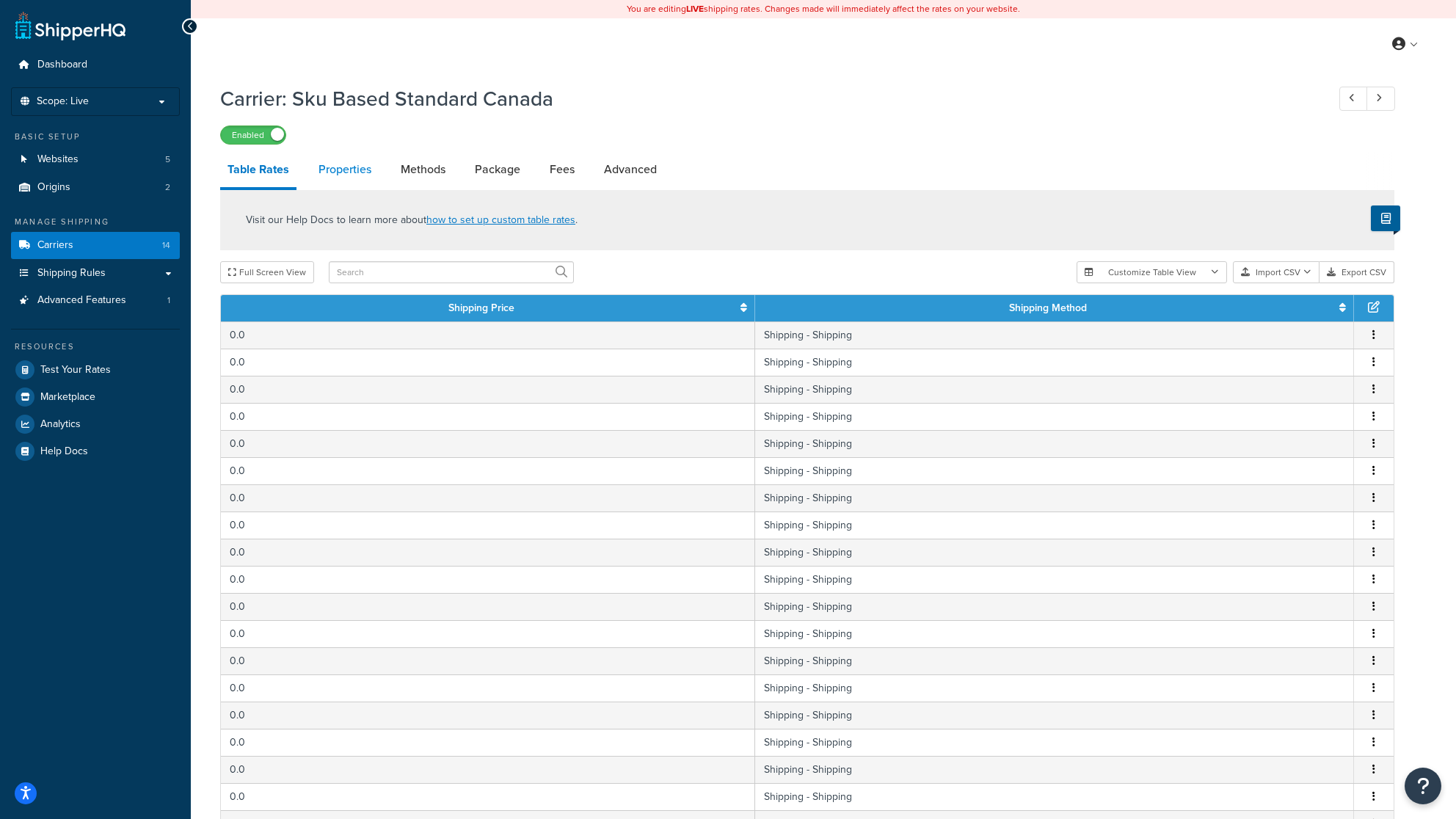
click at [329, 171] on link "Properties" at bounding box center [345, 169] width 67 height 35
select select "PERSKU"
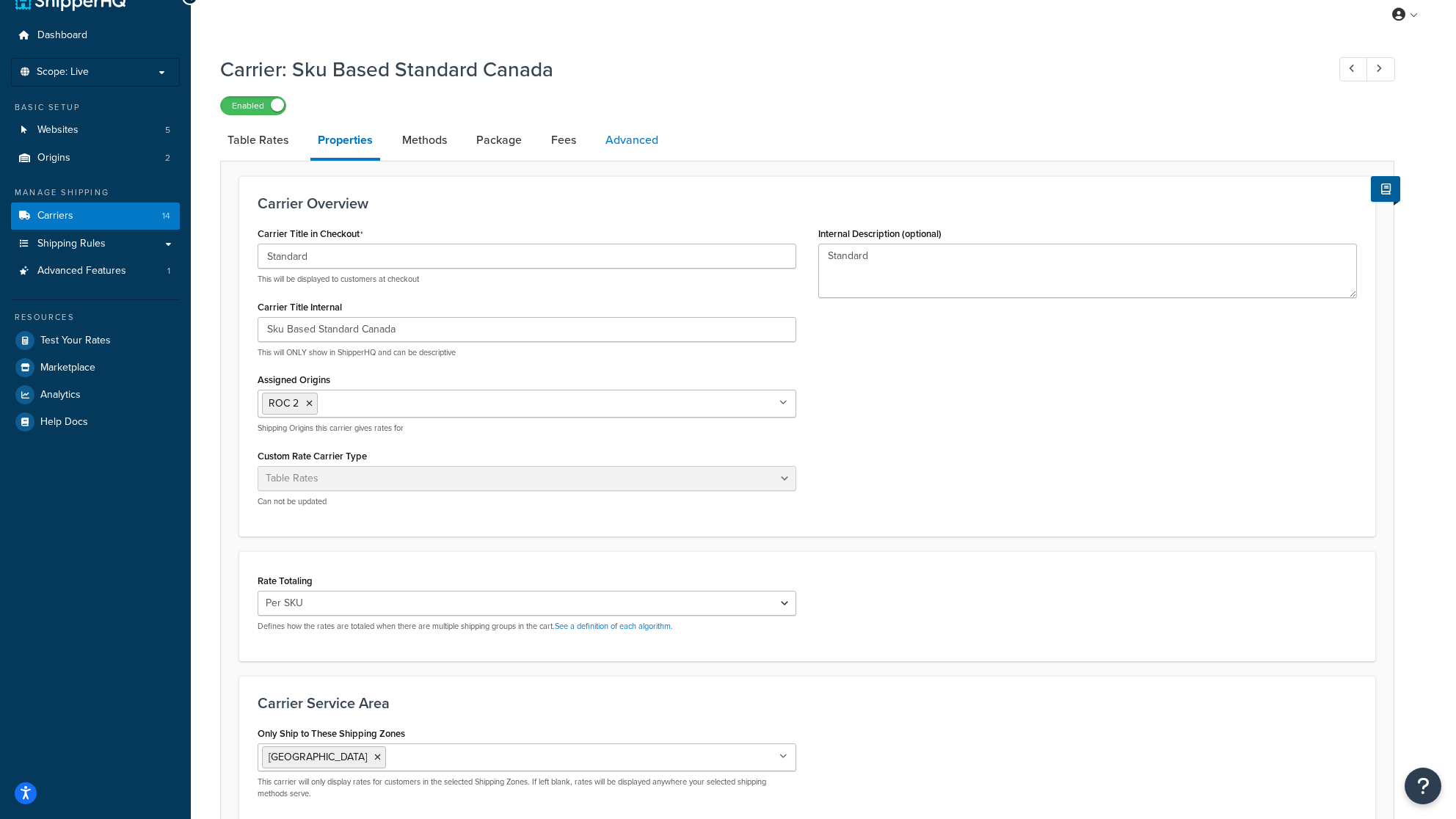
scroll to position [26, 0]
click at [422, 145] on link "Methods" at bounding box center [425, 143] width 59 height 35
select select "25"
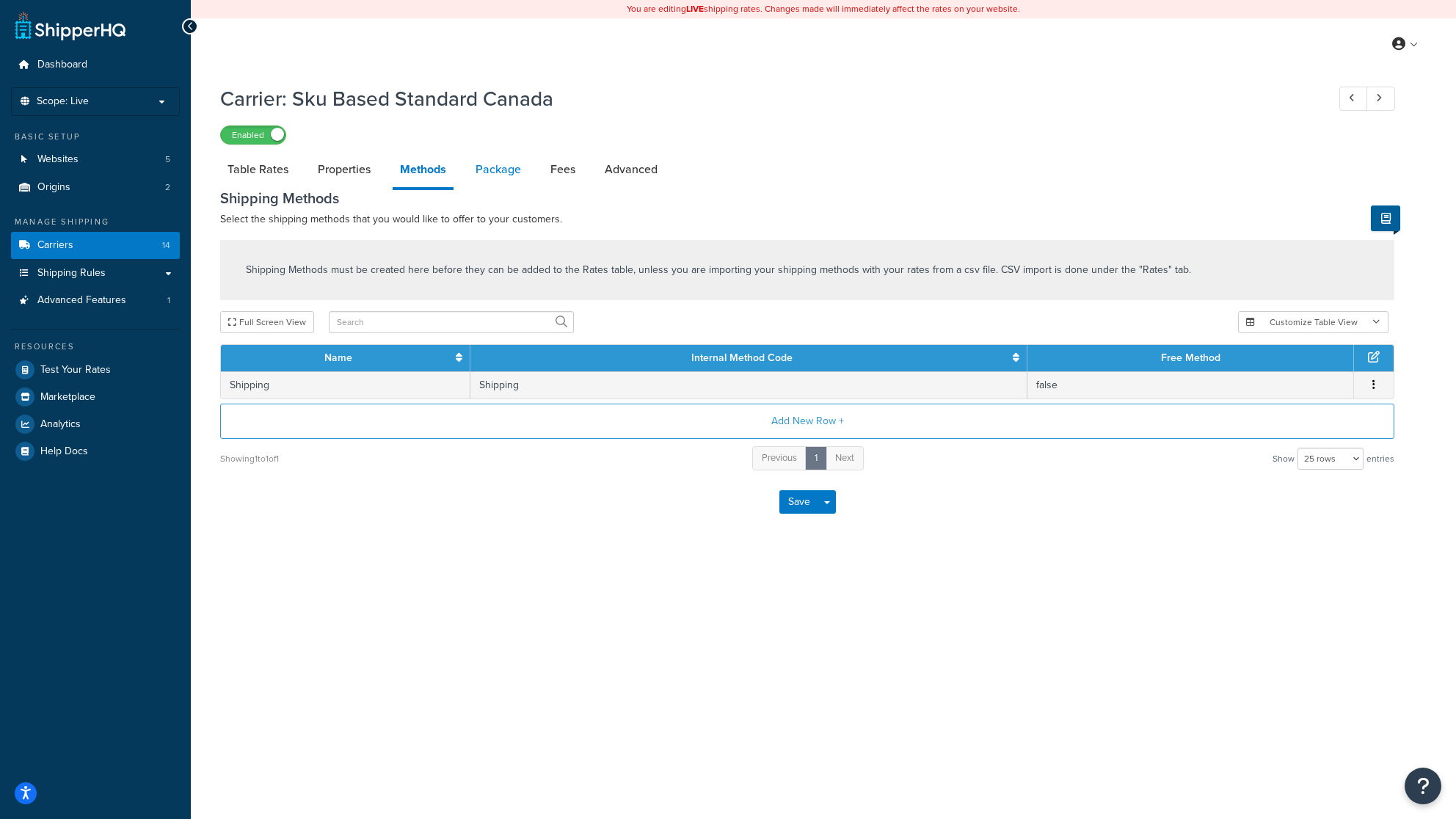
click at [509, 170] on link "Package" at bounding box center [498, 169] width 60 height 35
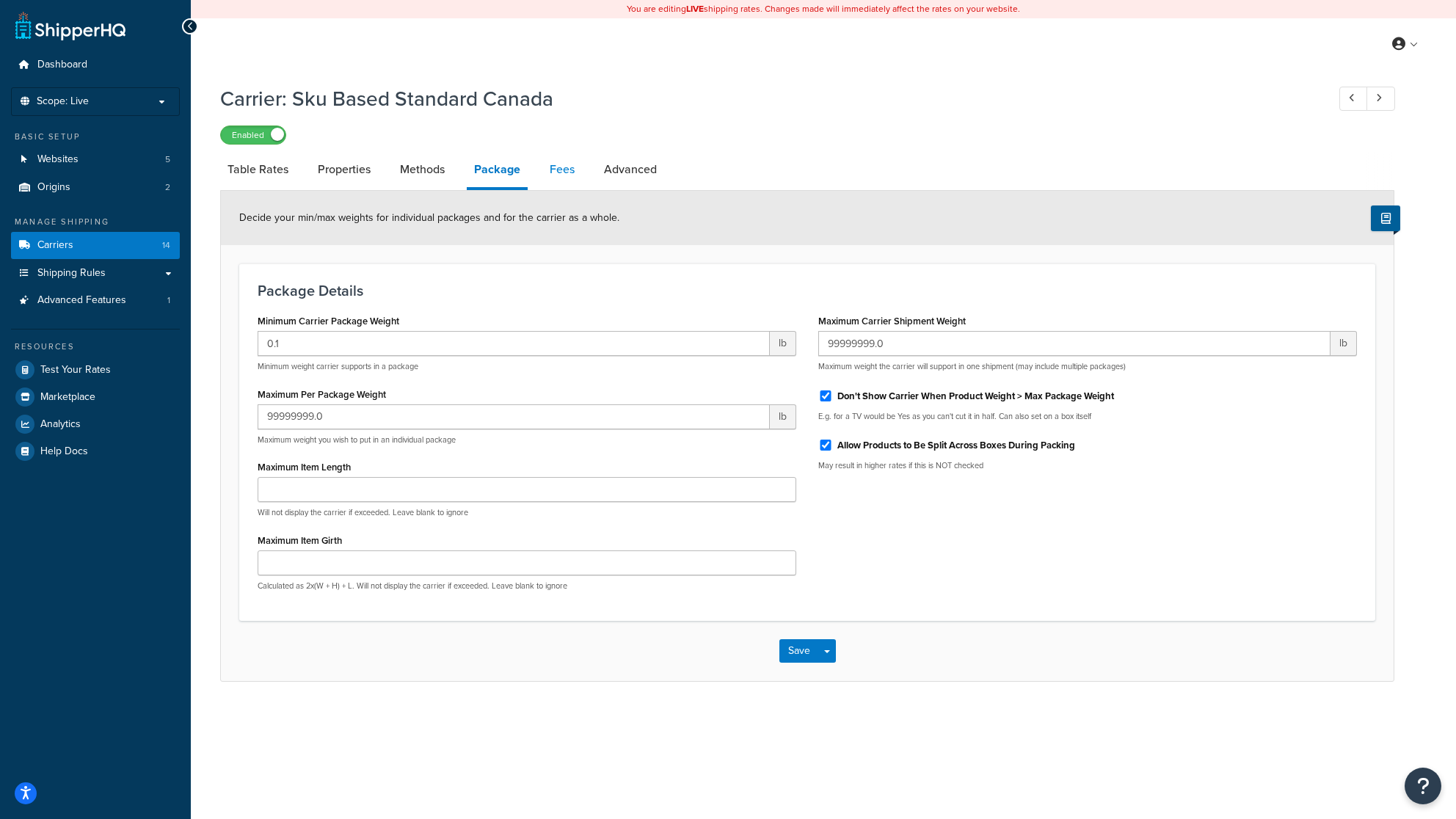
click at [578, 176] on link "Fees" at bounding box center [562, 169] width 39 height 35
select select "AFTER"
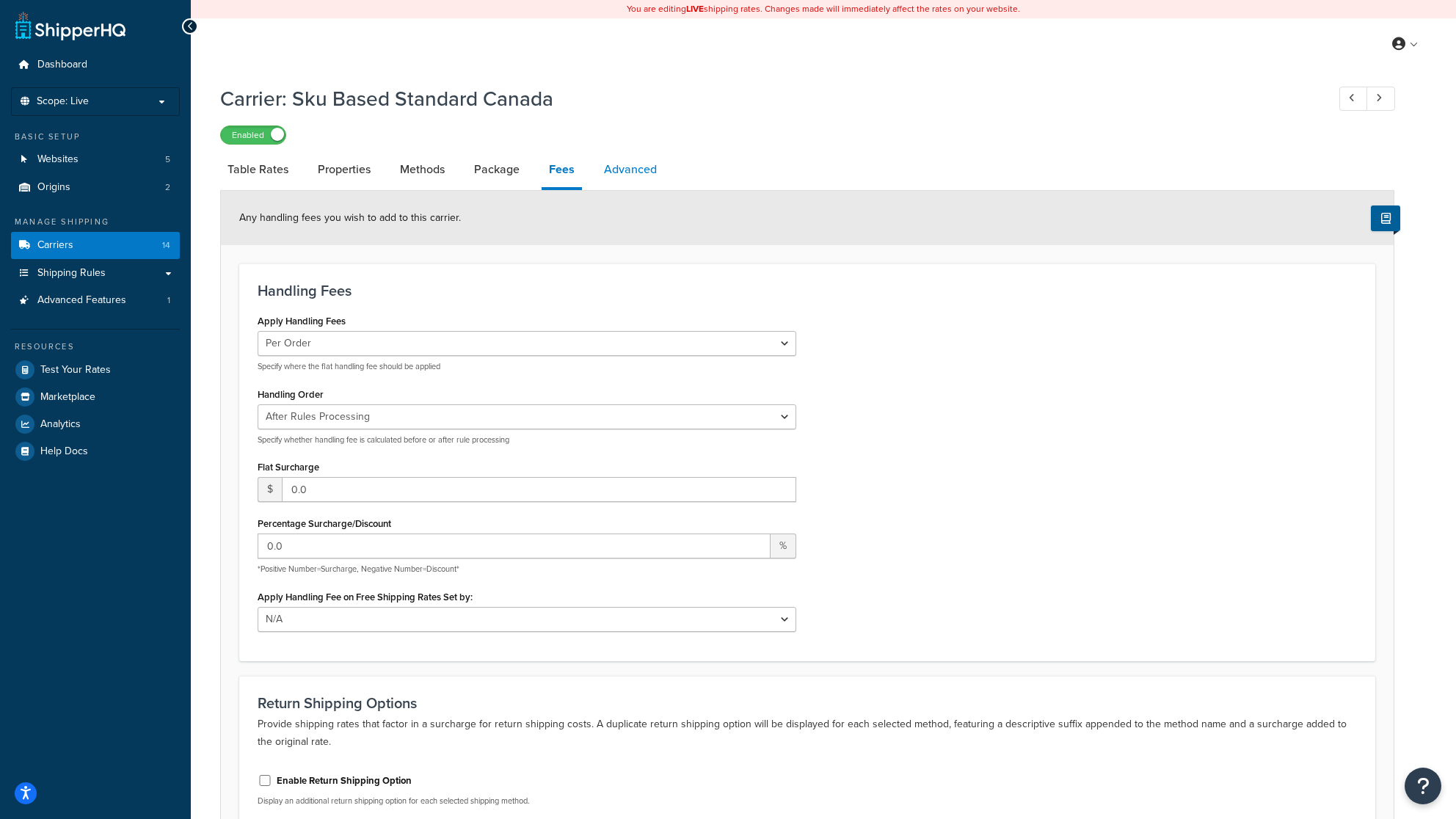
click at [618, 169] on link "Advanced" at bounding box center [630, 169] width 67 height 35
select select "false"
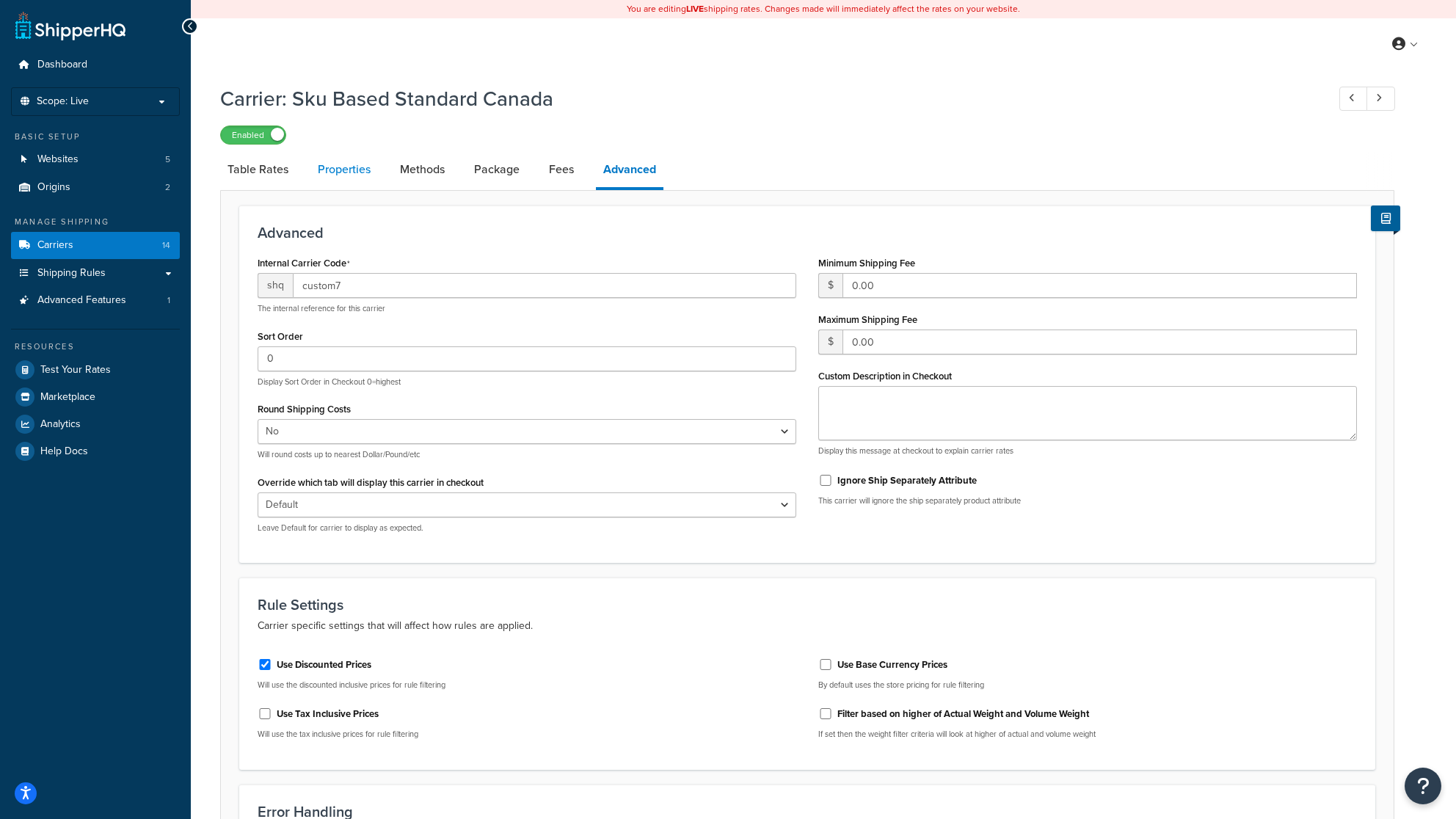
click at [343, 169] on link "Properties" at bounding box center [344, 169] width 67 height 35
select select "PERSKU"
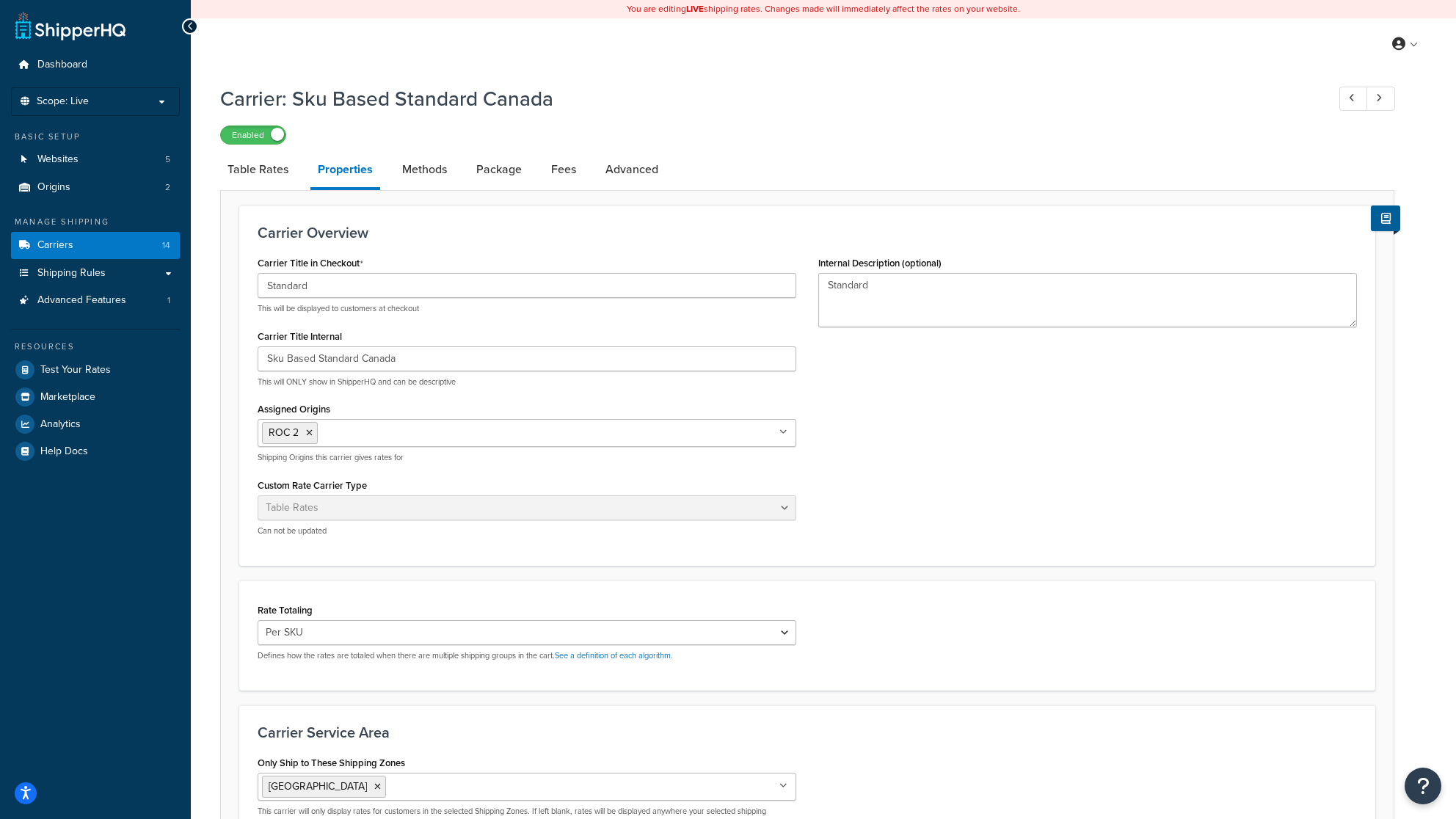
select select "false"
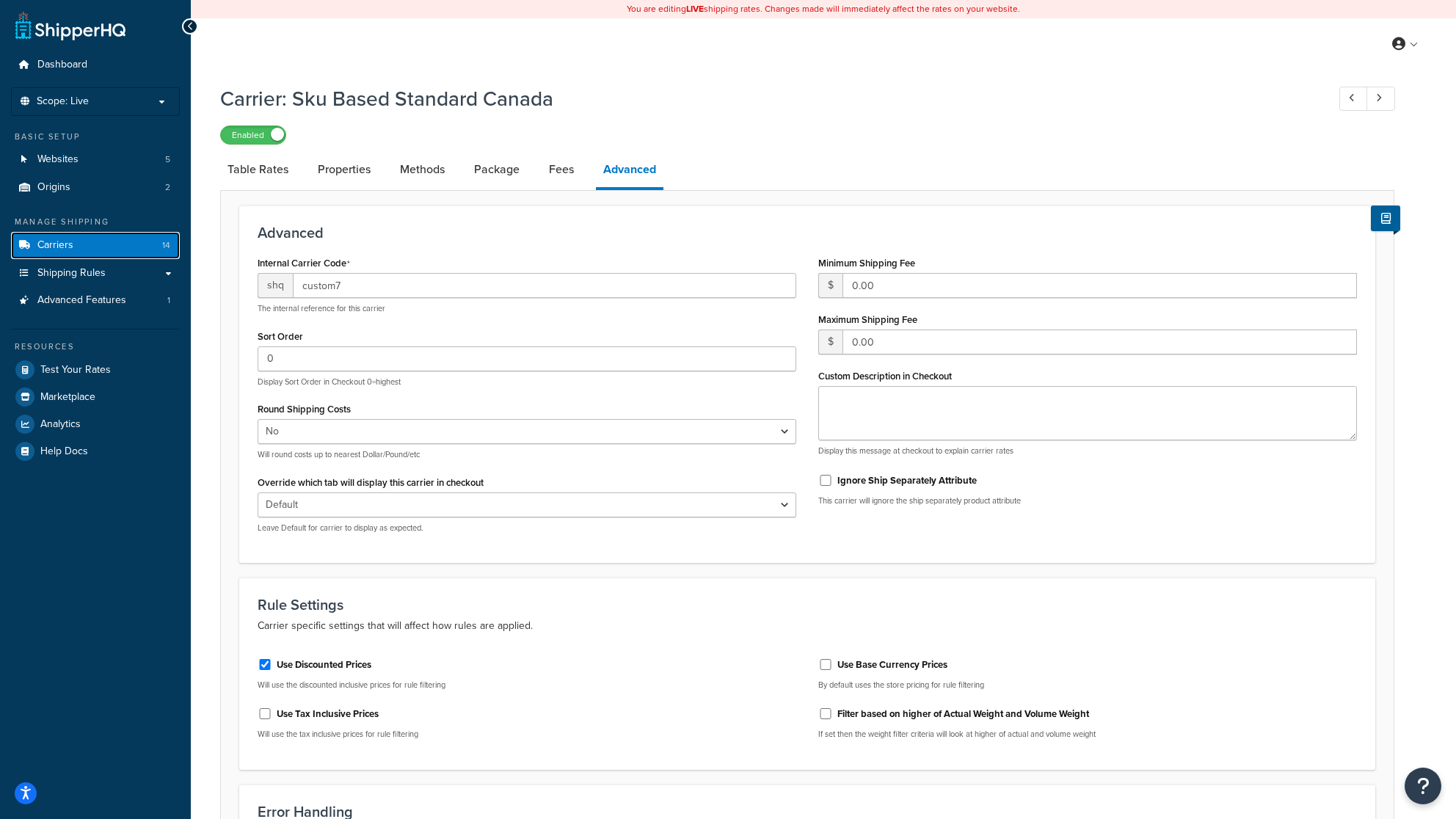
click at [79, 240] on link "Carriers 14" at bounding box center [94, 245] width 168 height 27
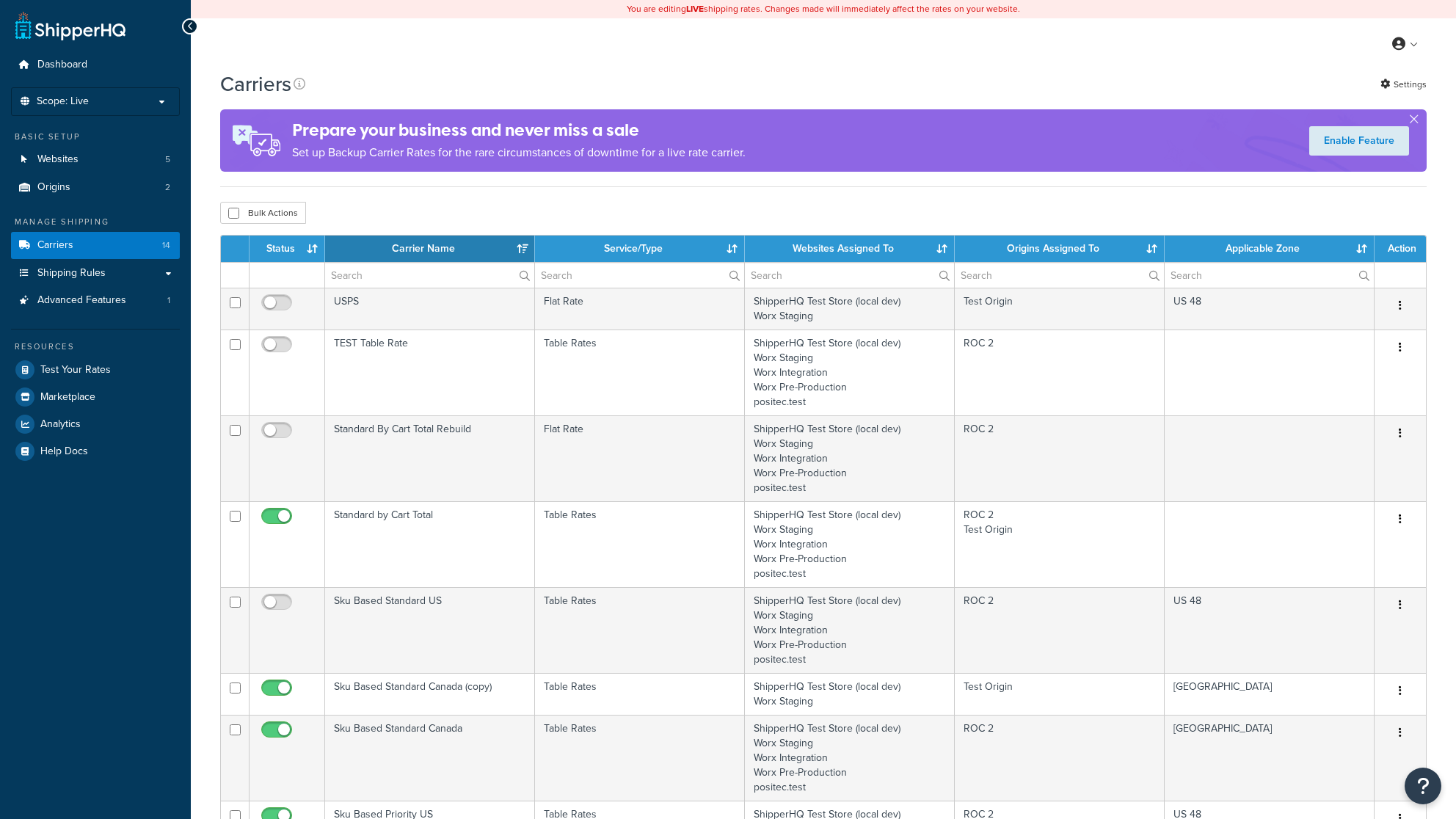
select select "15"
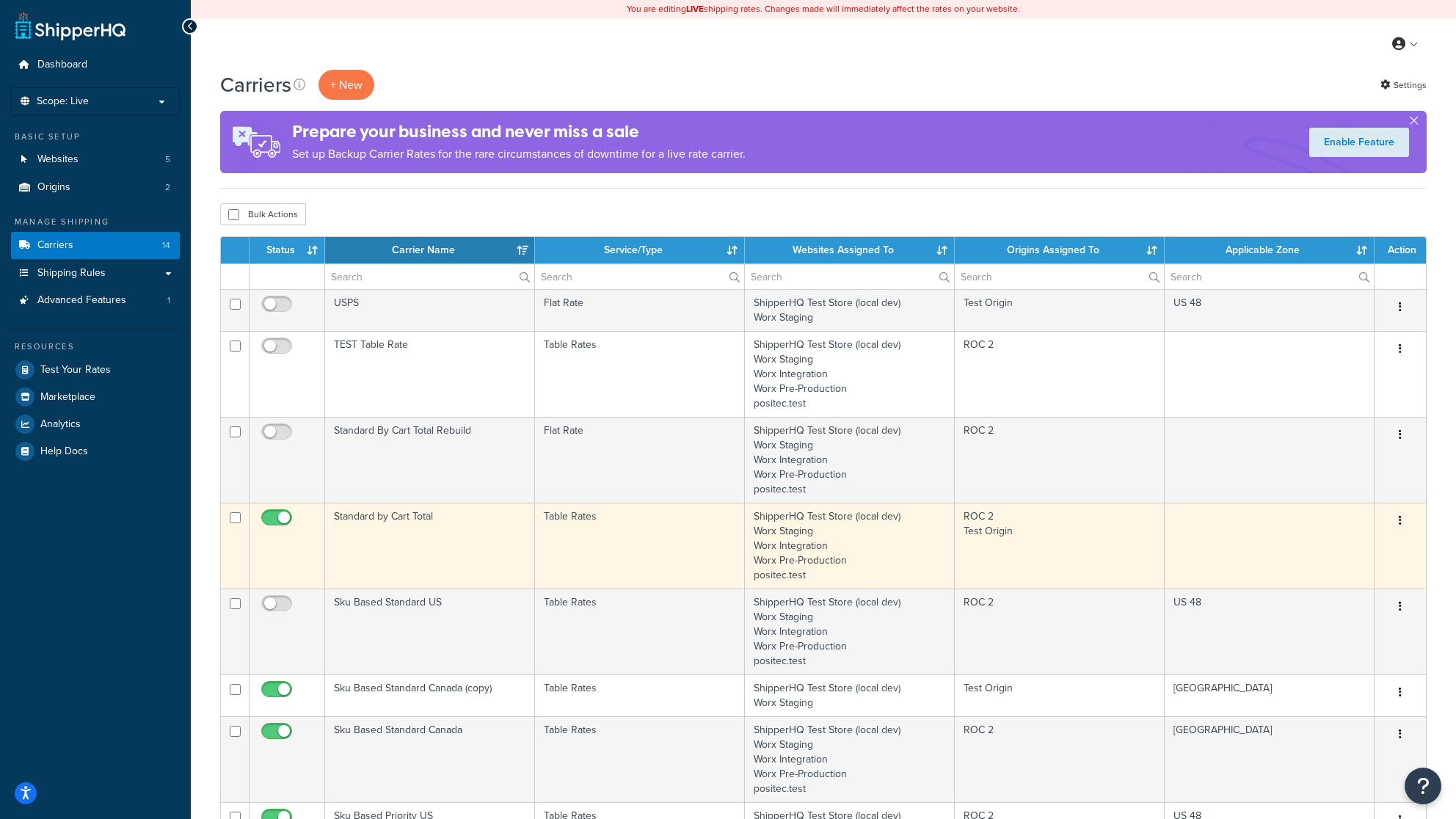
click at [431, 526] on td "Standard by Cart Total" at bounding box center [431, 545] width 210 height 86
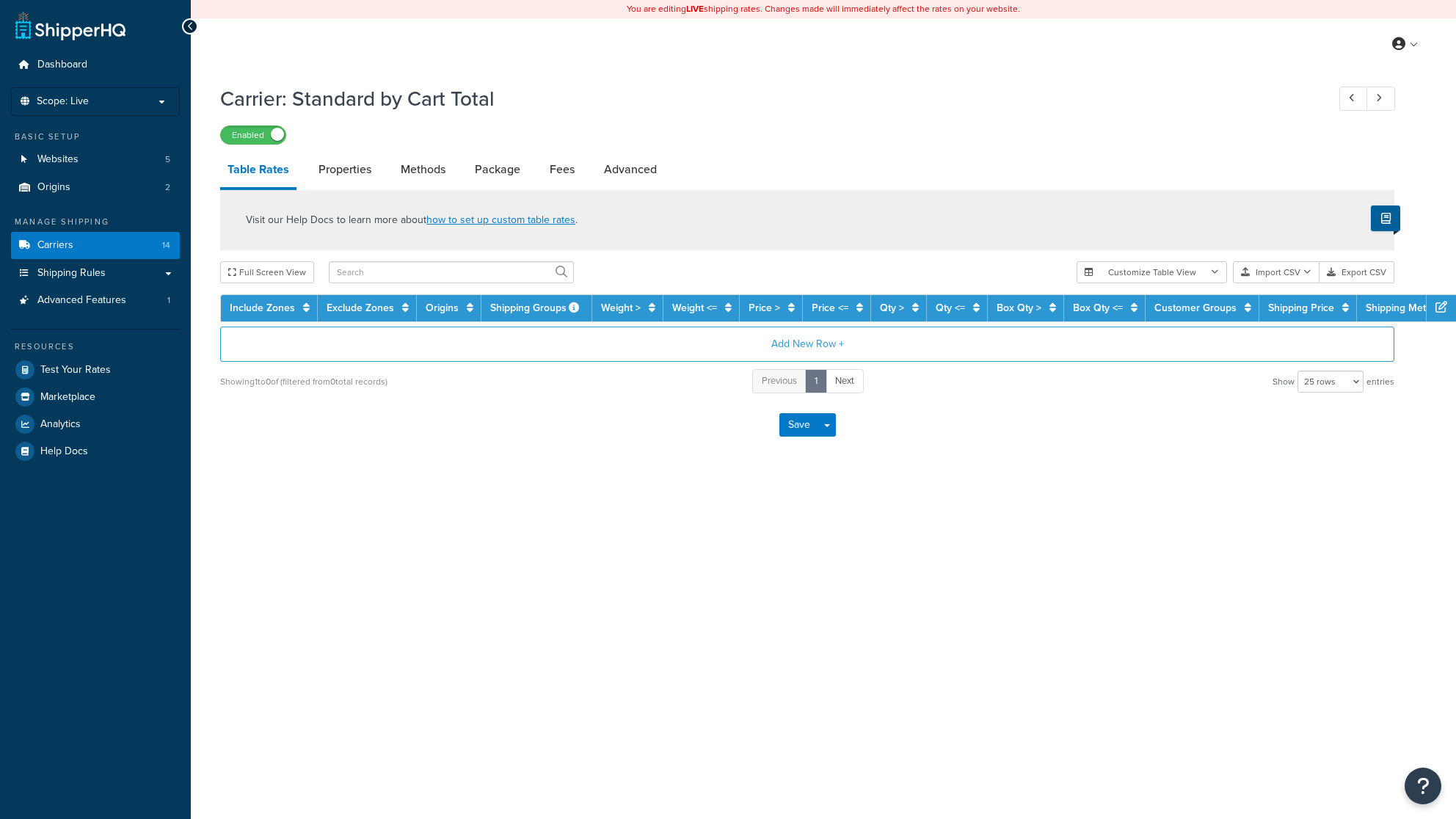
select select "25"
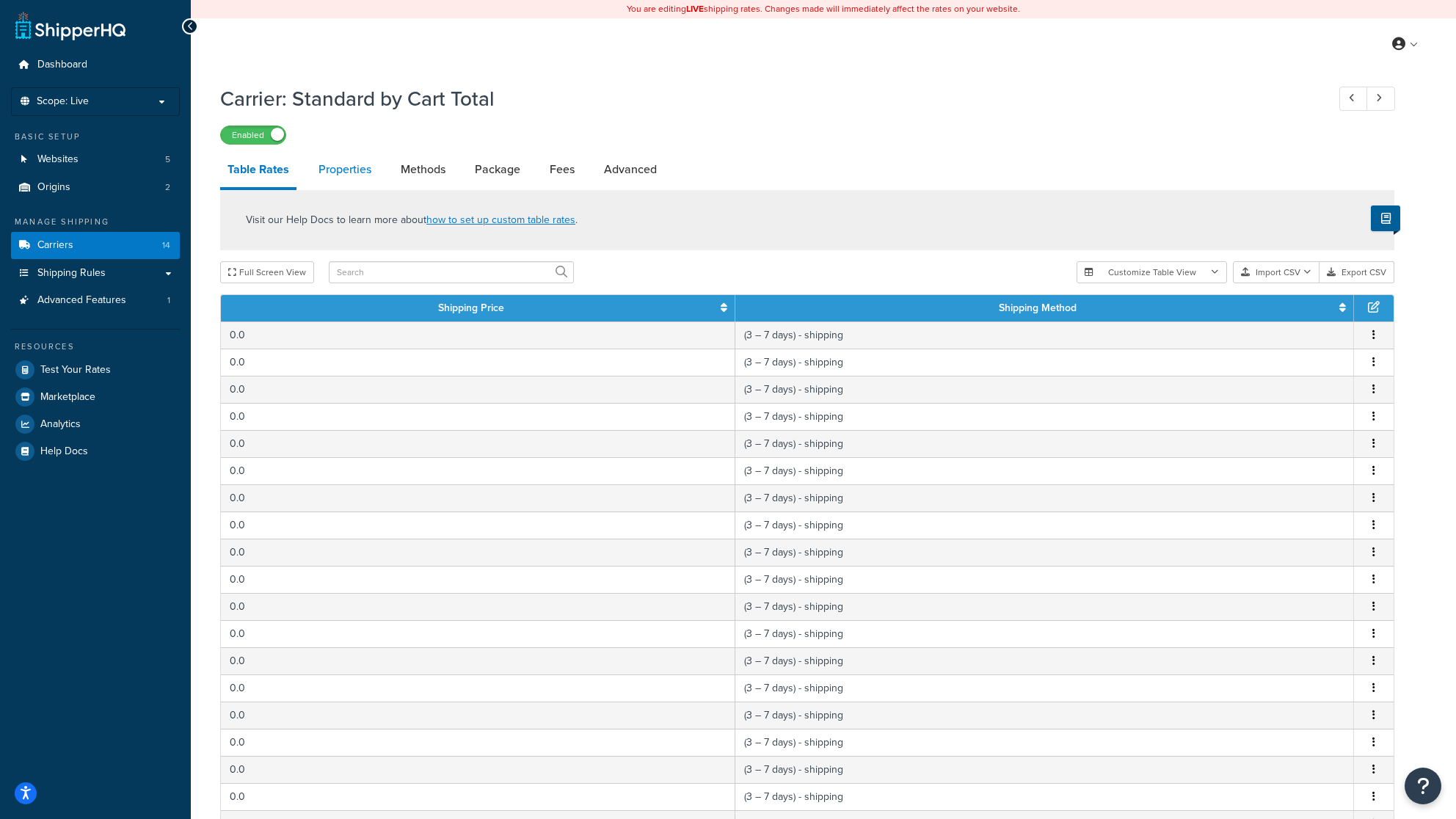
click at [343, 176] on link "Properties" at bounding box center [345, 169] width 67 height 35
select select "HIGHEST"
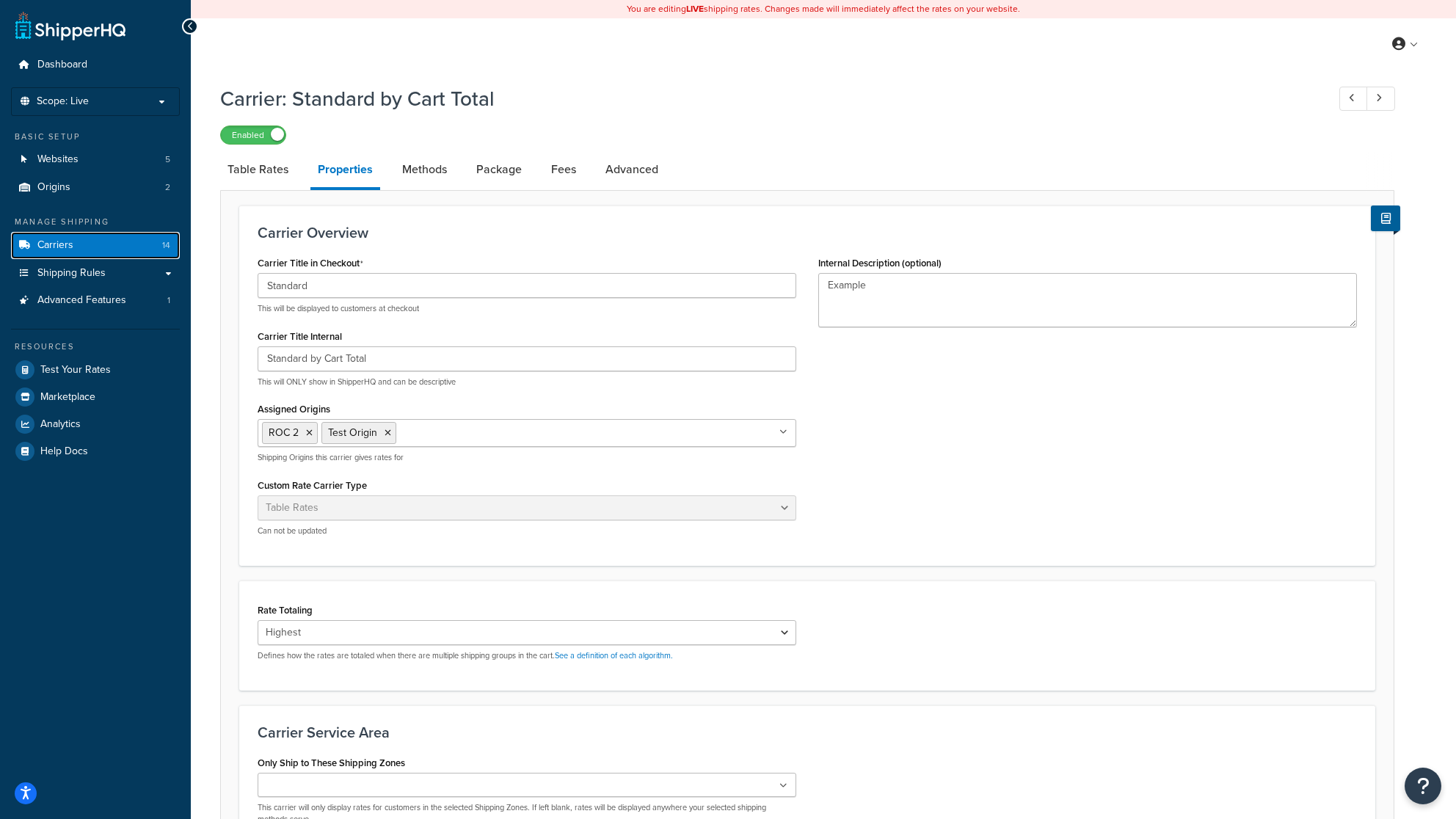
click at [79, 243] on link "Carriers 14" at bounding box center [94, 245] width 168 height 27
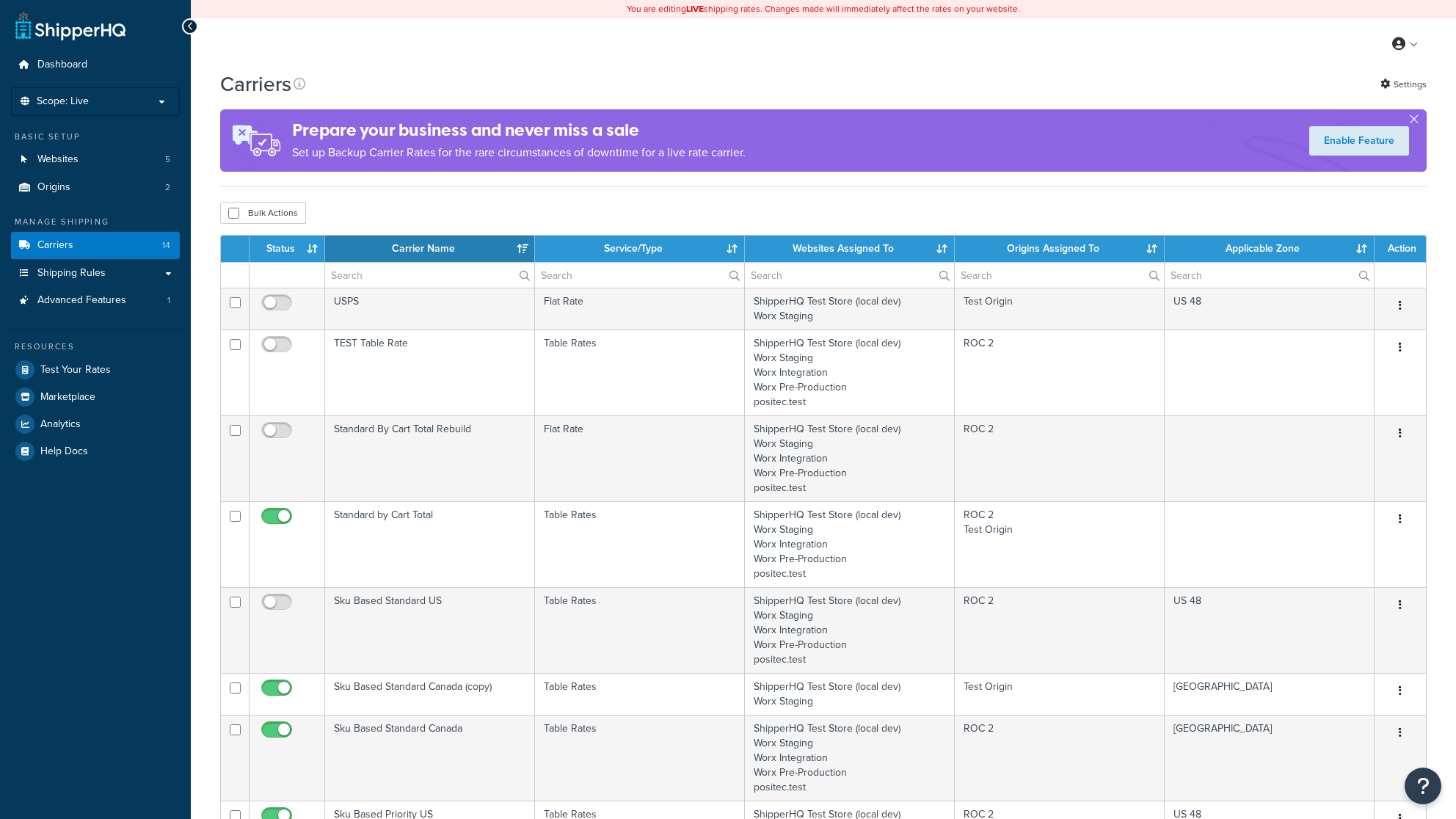
select select "15"
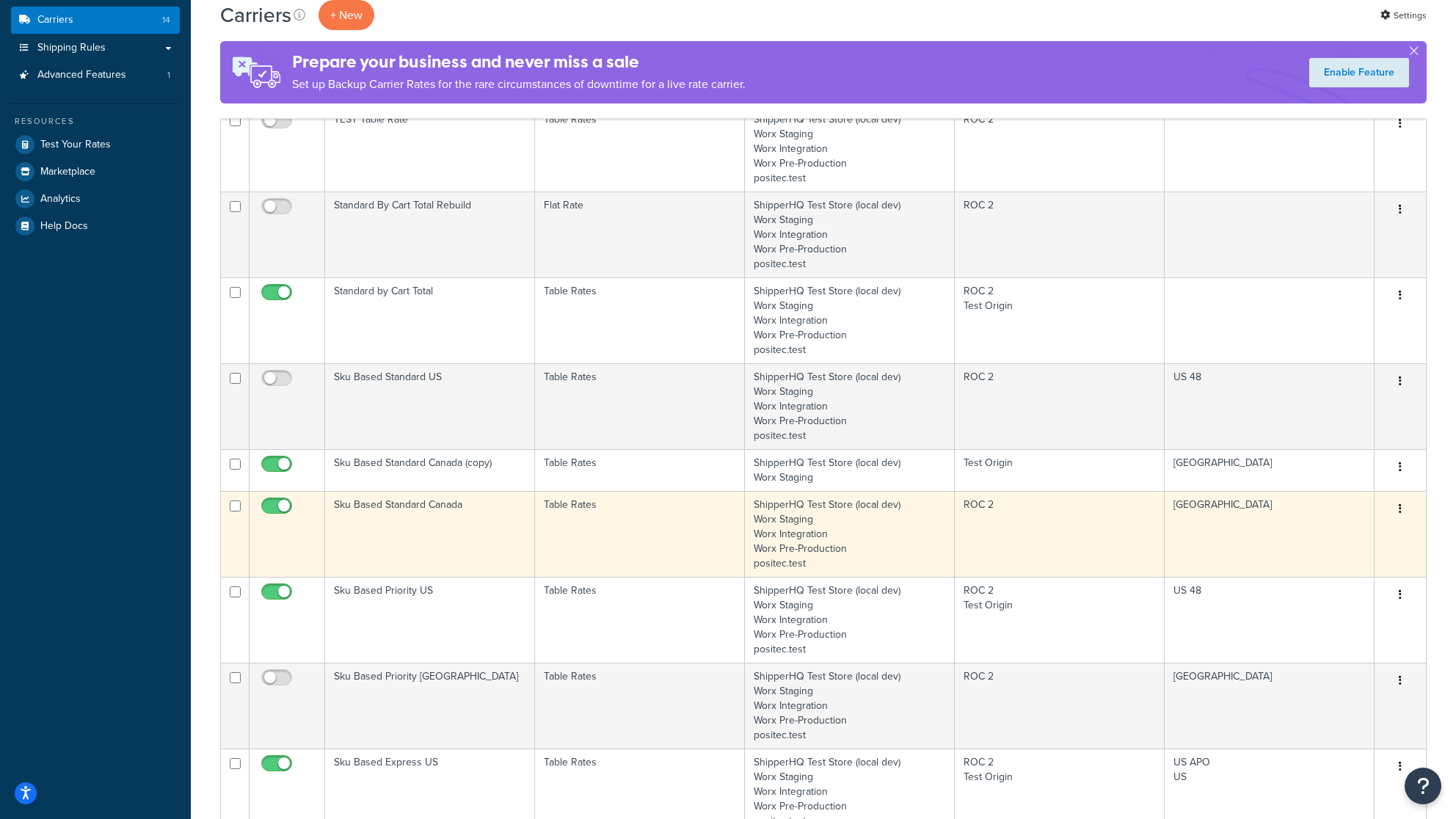
scroll to position [226, 0]
click at [385, 601] on td "Sku Based Priority US" at bounding box center [431, 619] width 210 height 86
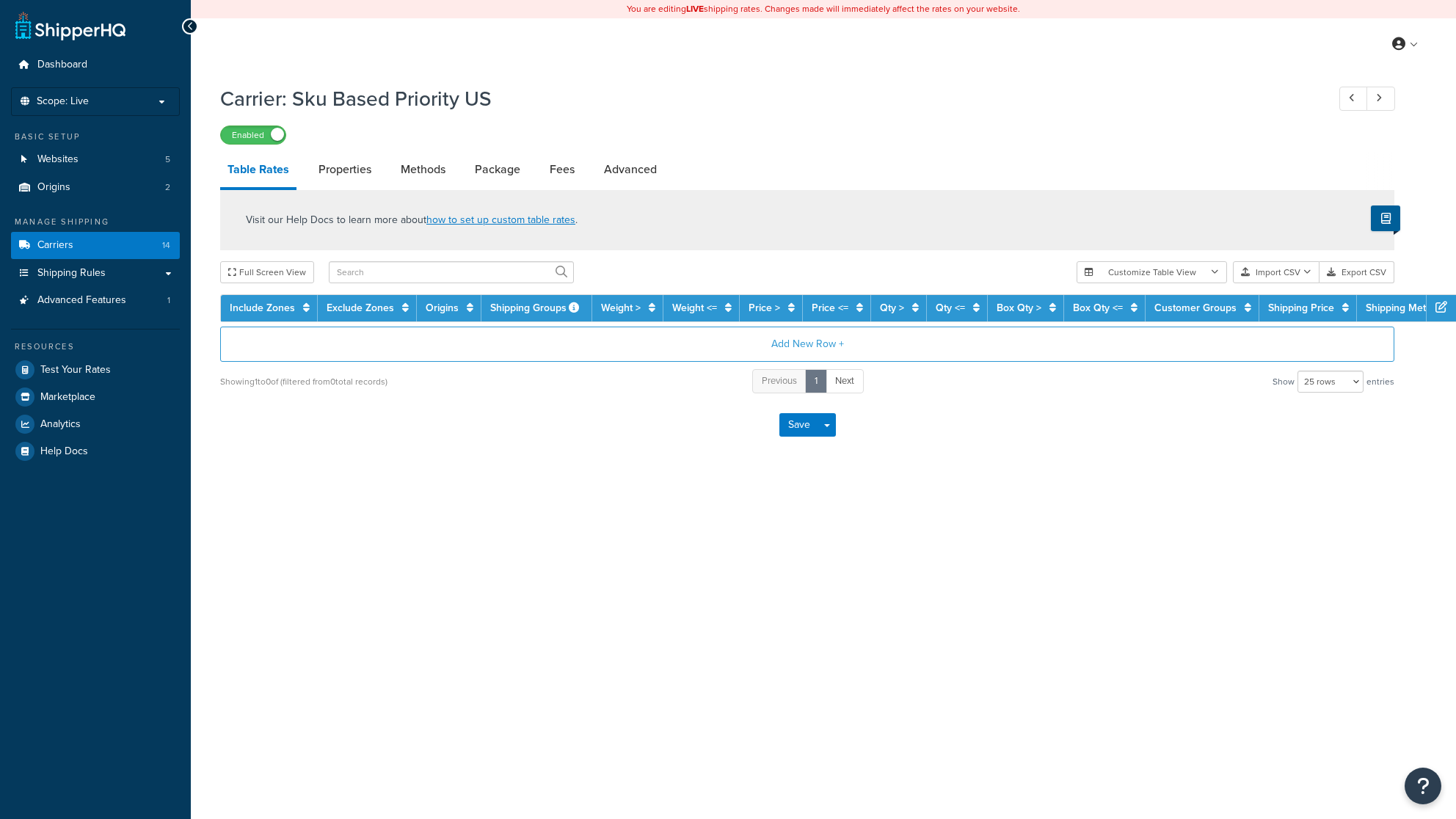
select select "25"
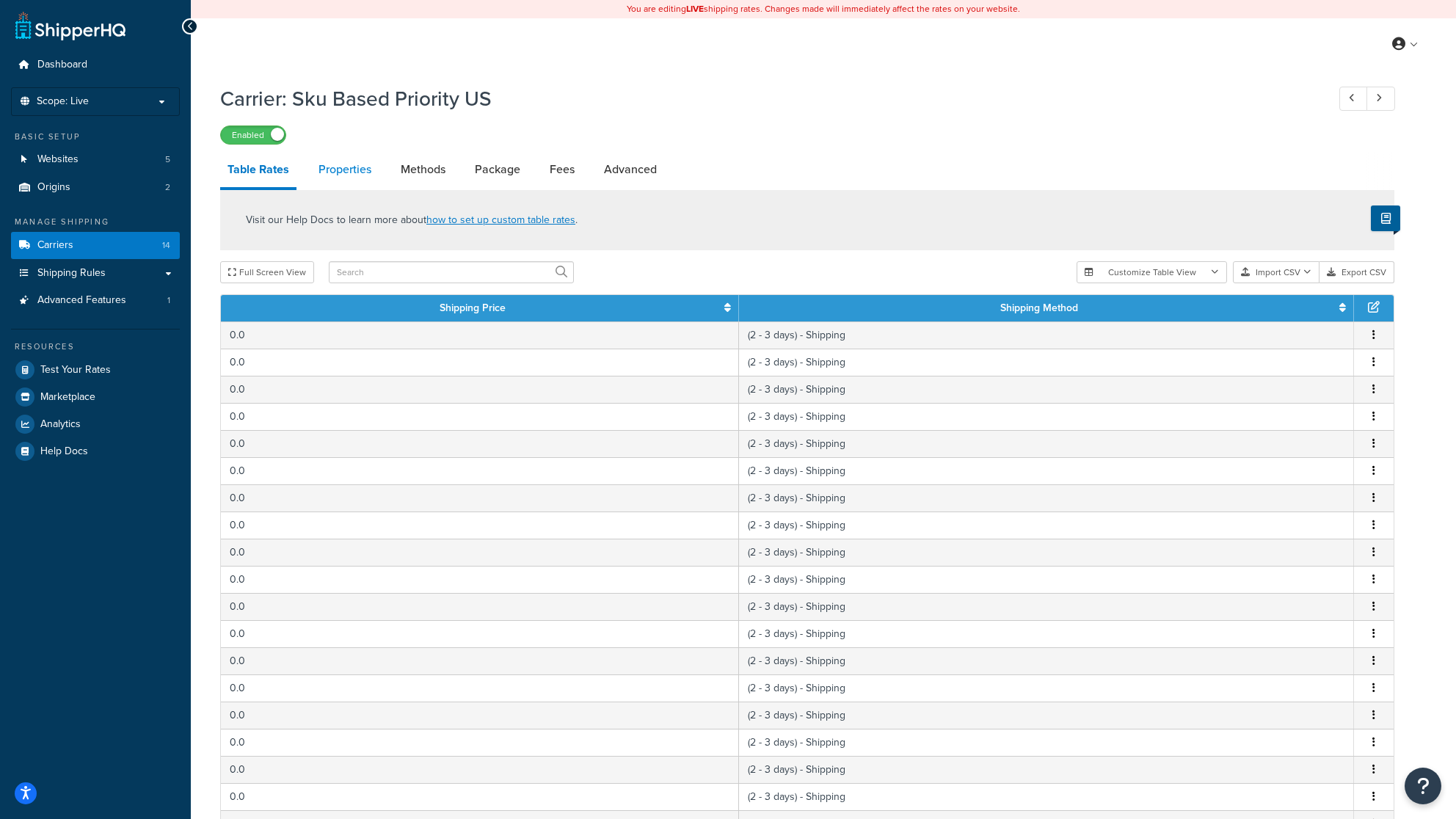
click at [351, 176] on link "Properties" at bounding box center [345, 169] width 67 height 35
select select "PERSKU"
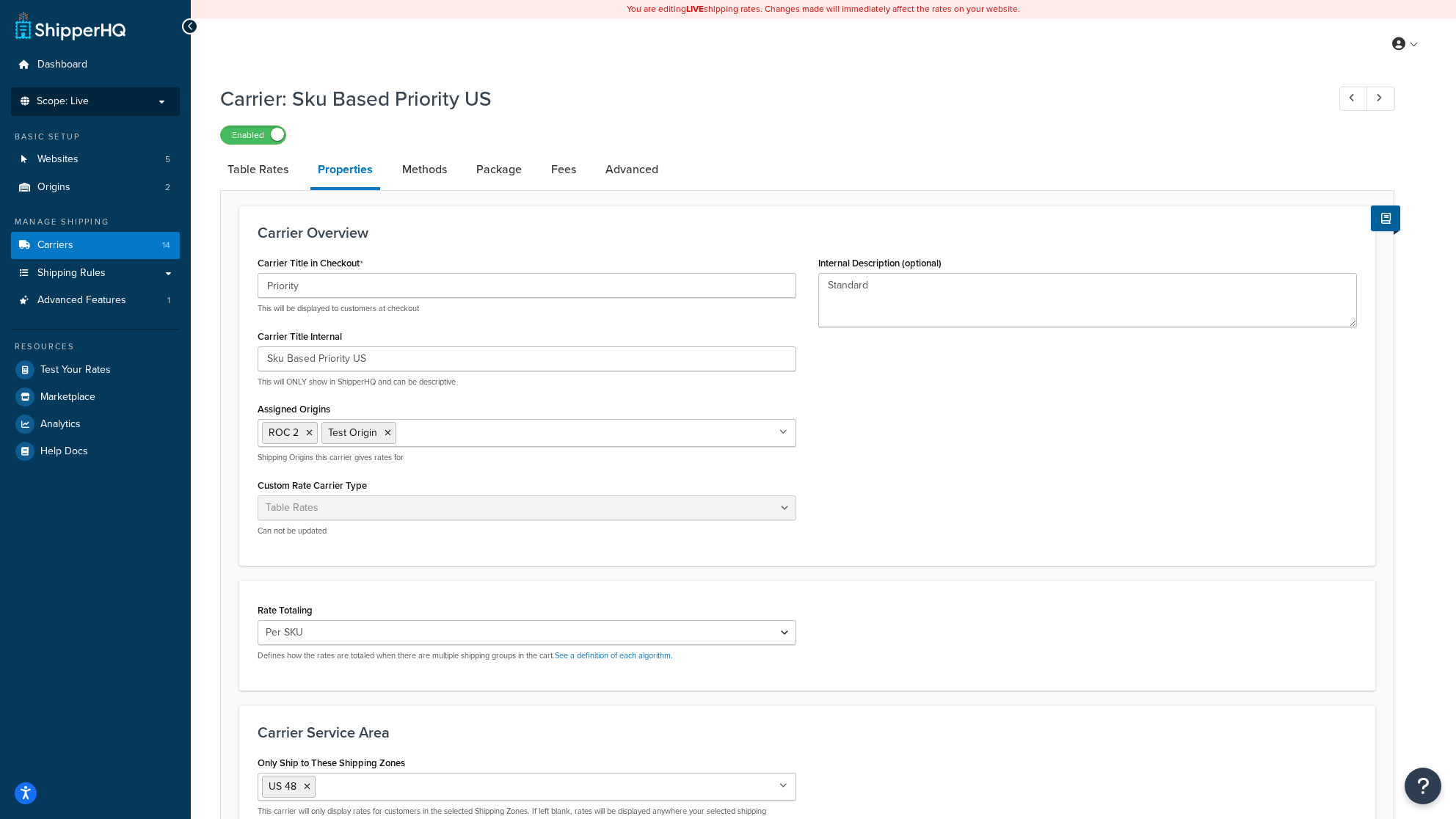
click at [162, 99] on p "Scope: Live" at bounding box center [94, 101] width 155 height 12
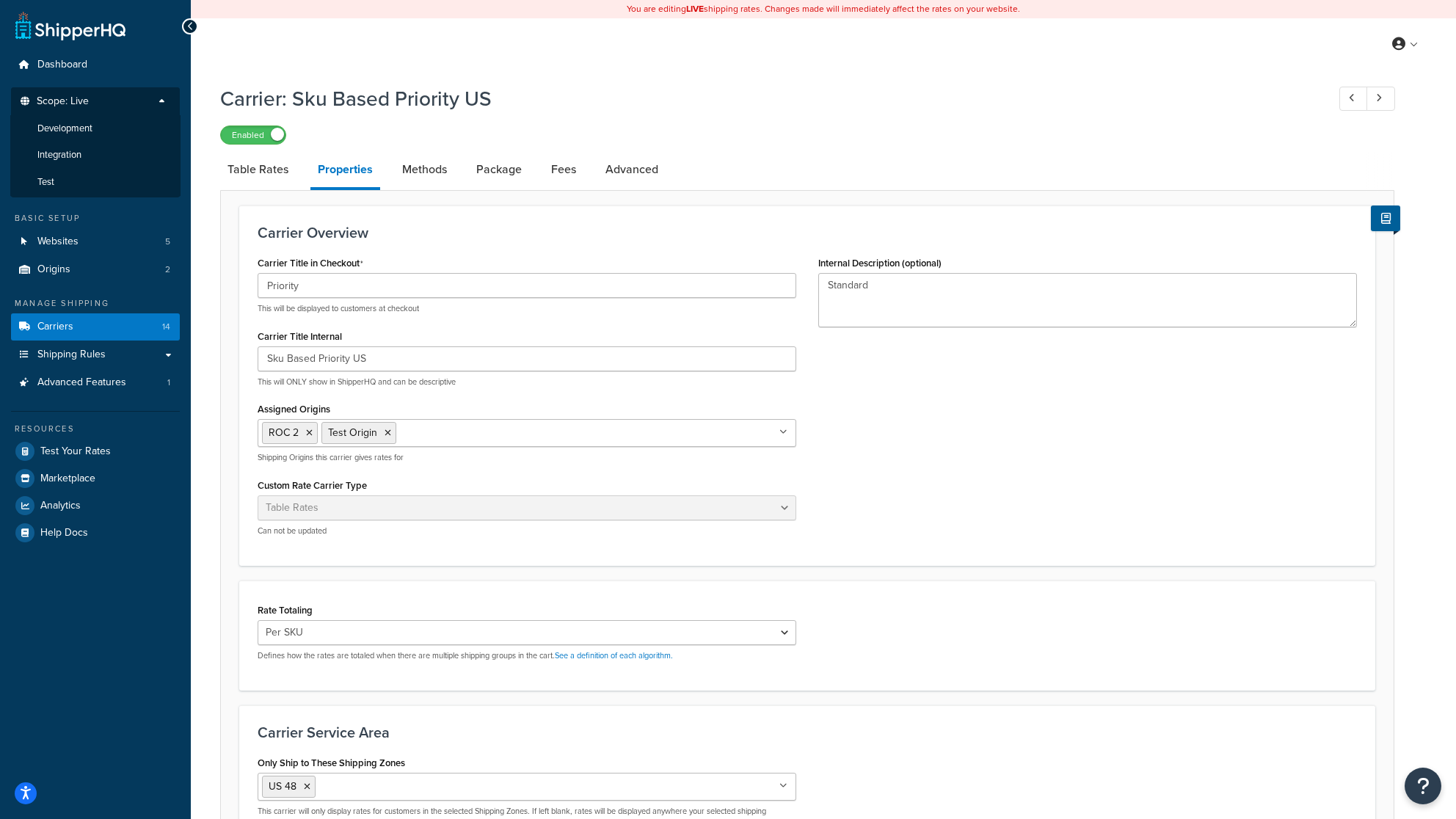
click at [164, 95] on p "Scope: Live" at bounding box center [94, 105] width 155 height 20
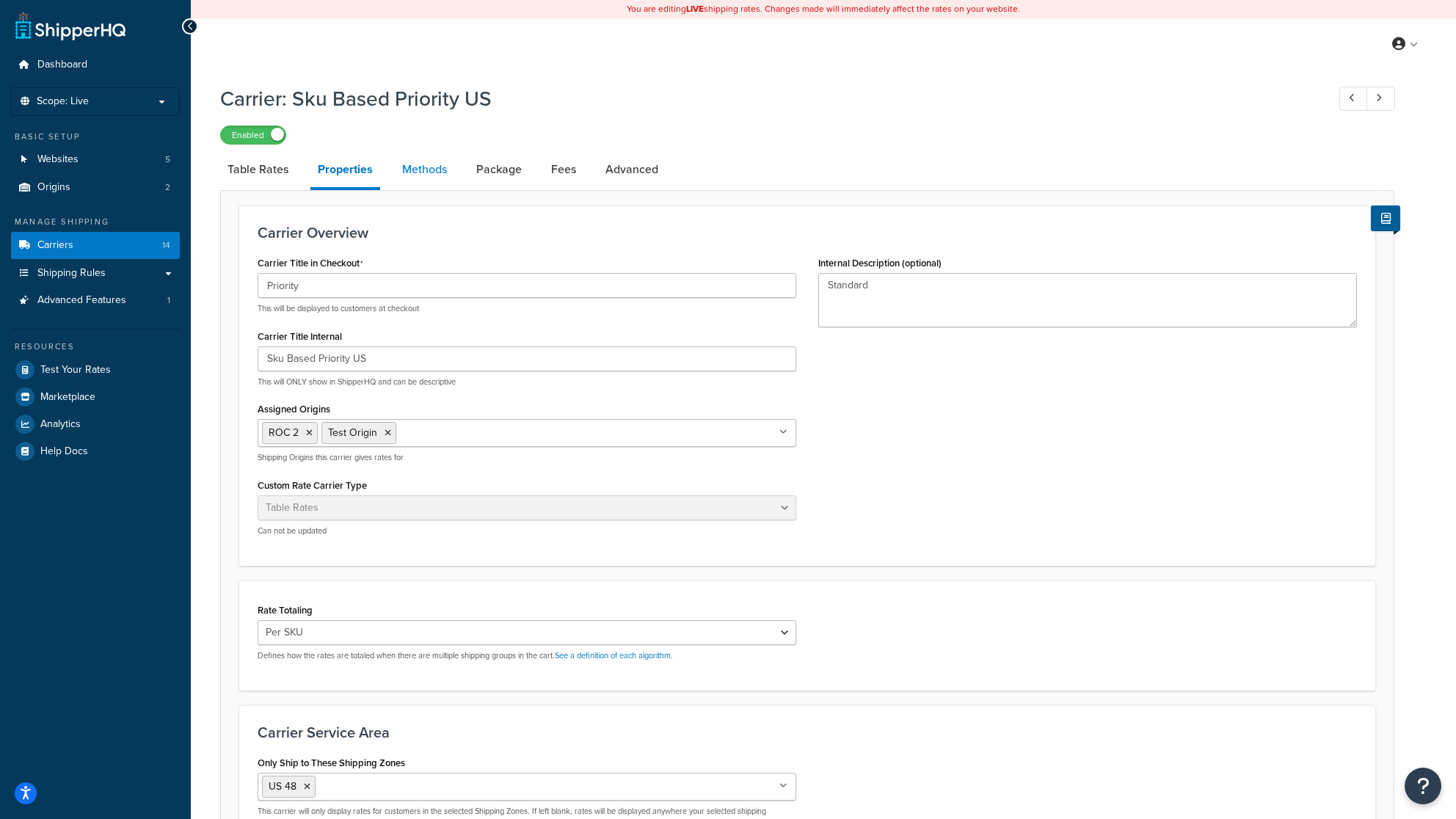
click at [426, 174] on link "Methods" at bounding box center [425, 169] width 59 height 35
select select "25"
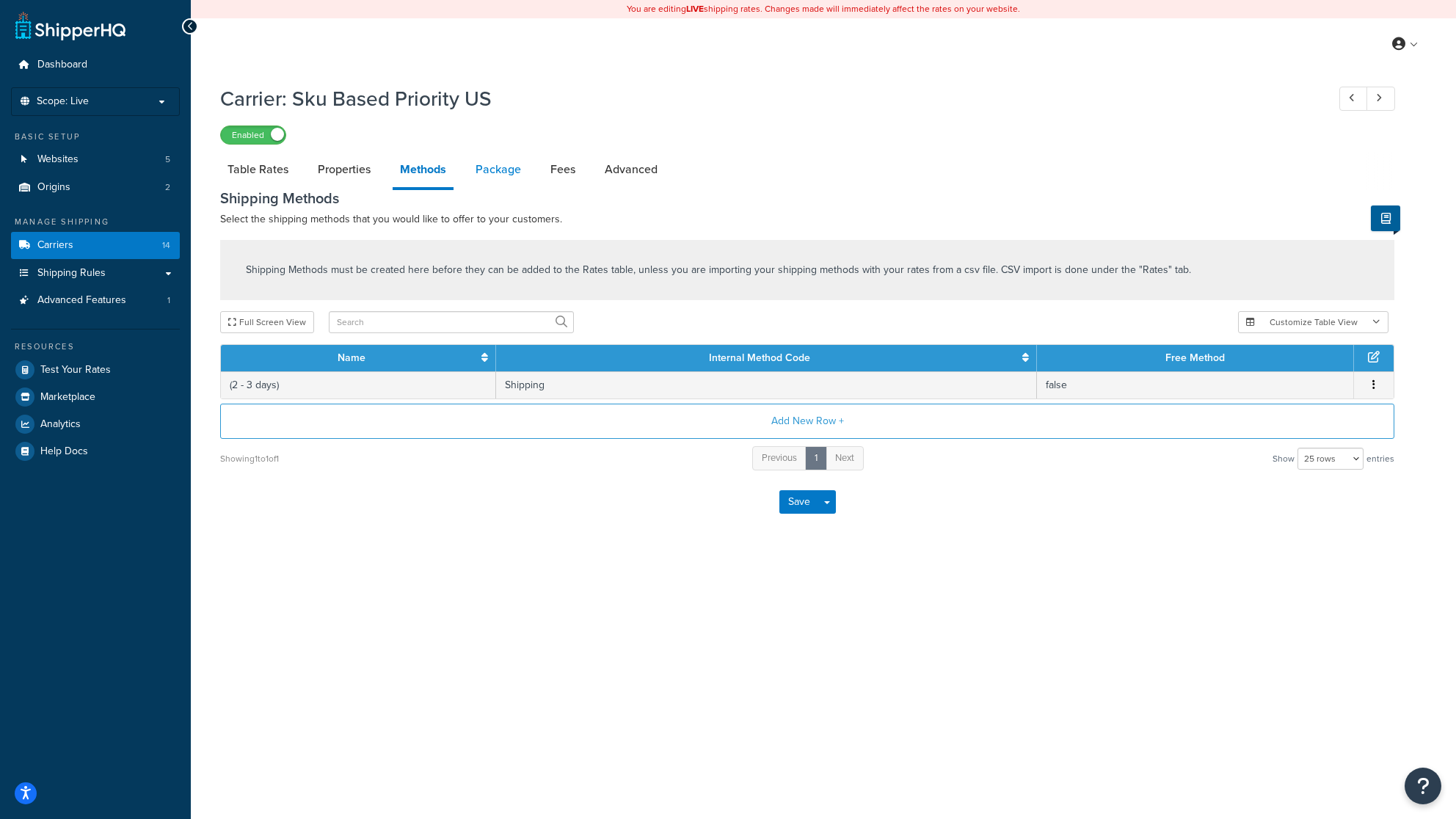
click at [514, 167] on link "Package" at bounding box center [498, 169] width 60 height 35
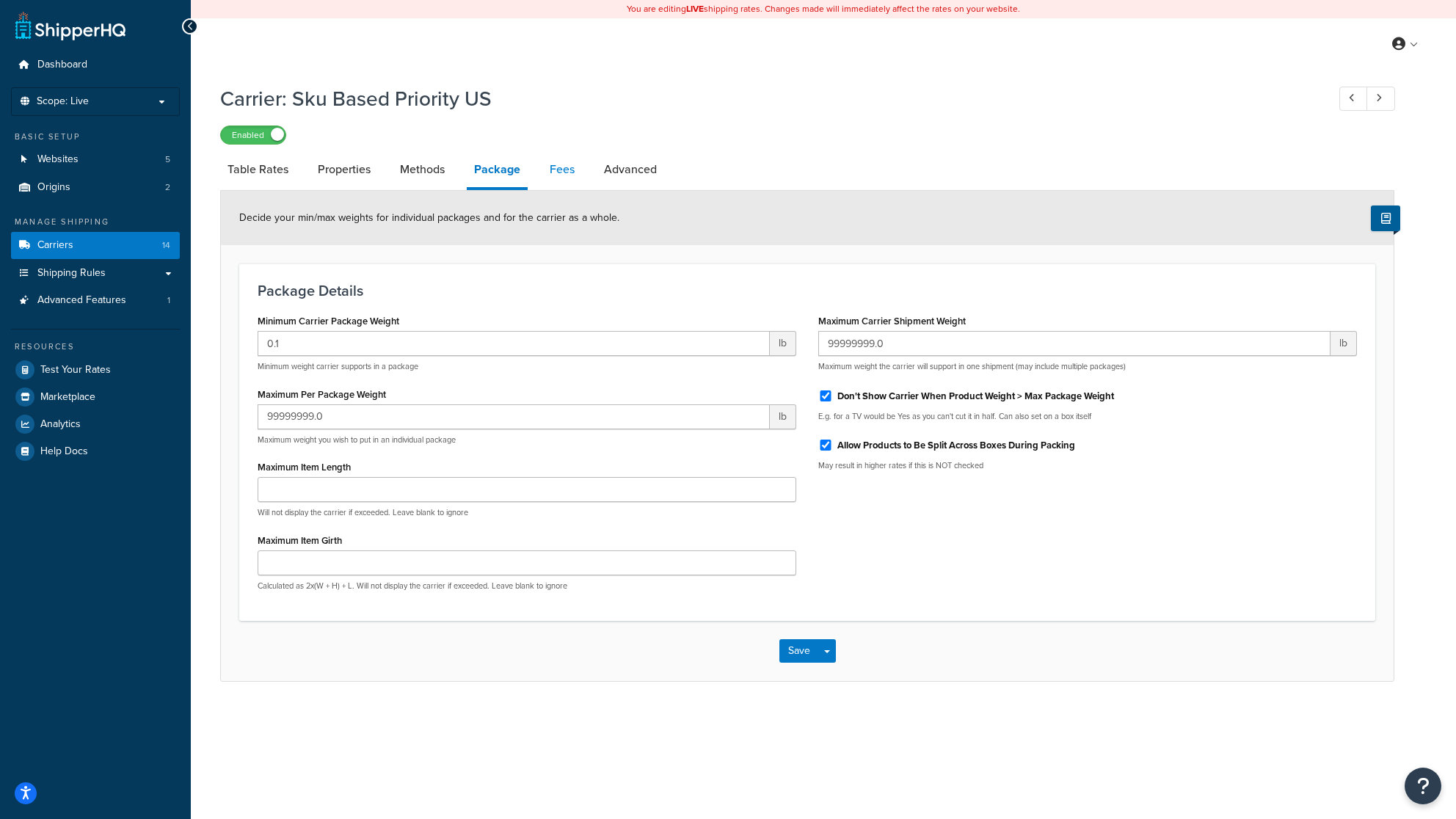
click at [575, 174] on link "Fees" at bounding box center [562, 169] width 39 height 35
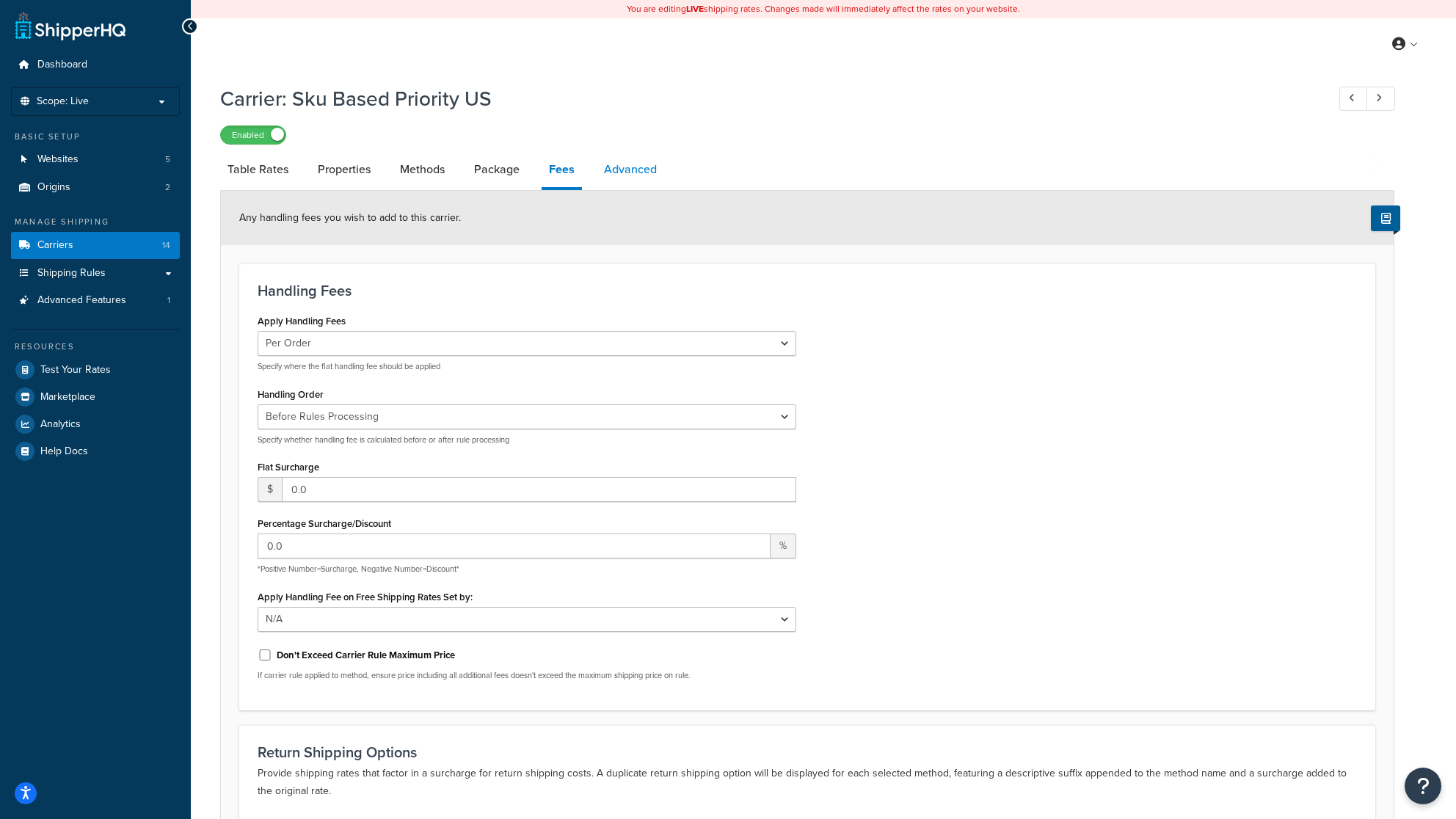
click at [637, 181] on link "Advanced" at bounding box center [630, 169] width 67 height 35
select select "false"
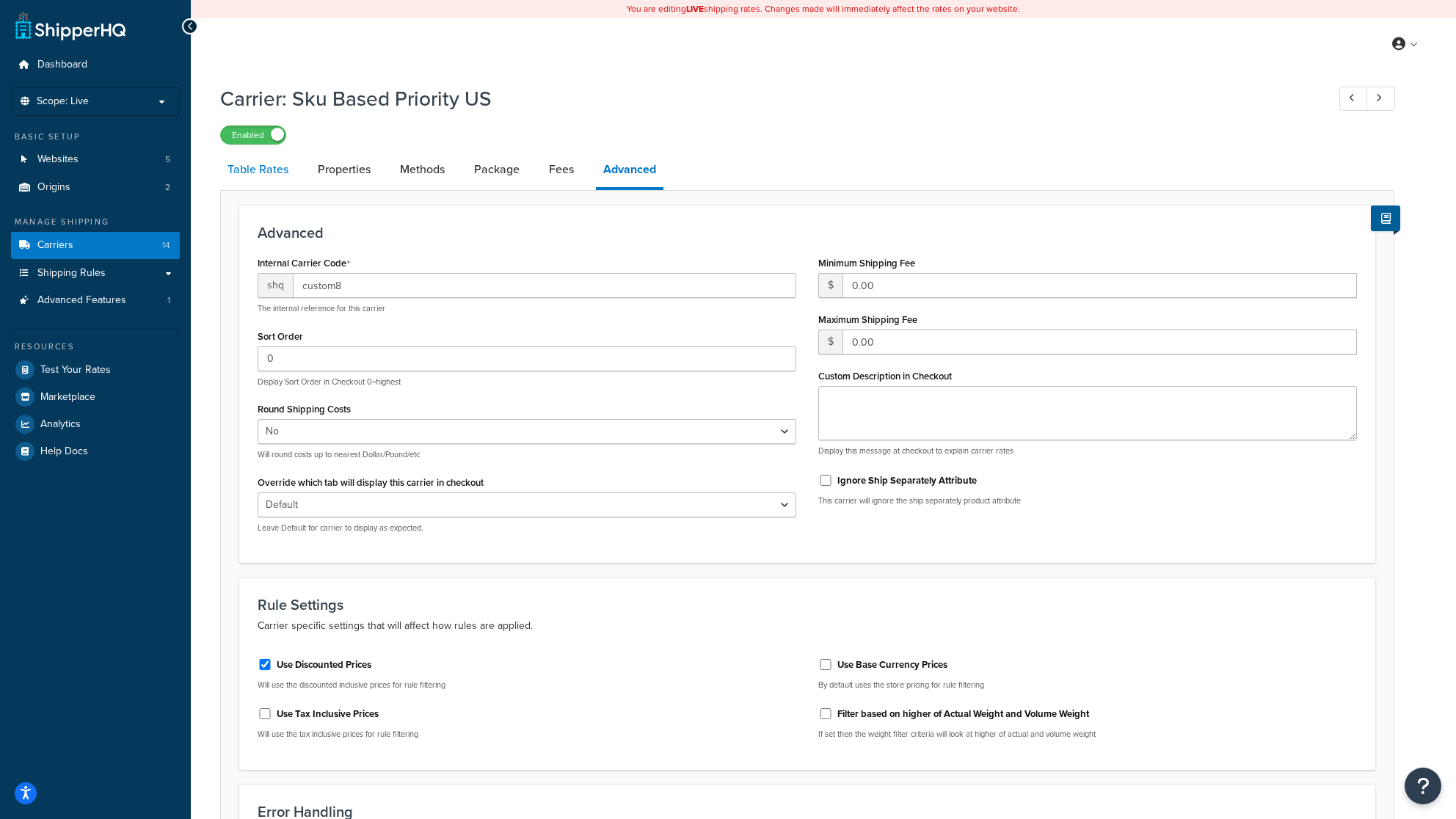
click at [252, 160] on link "Table Rates" at bounding box center [258, 169] width 76 height 35
select select "25"
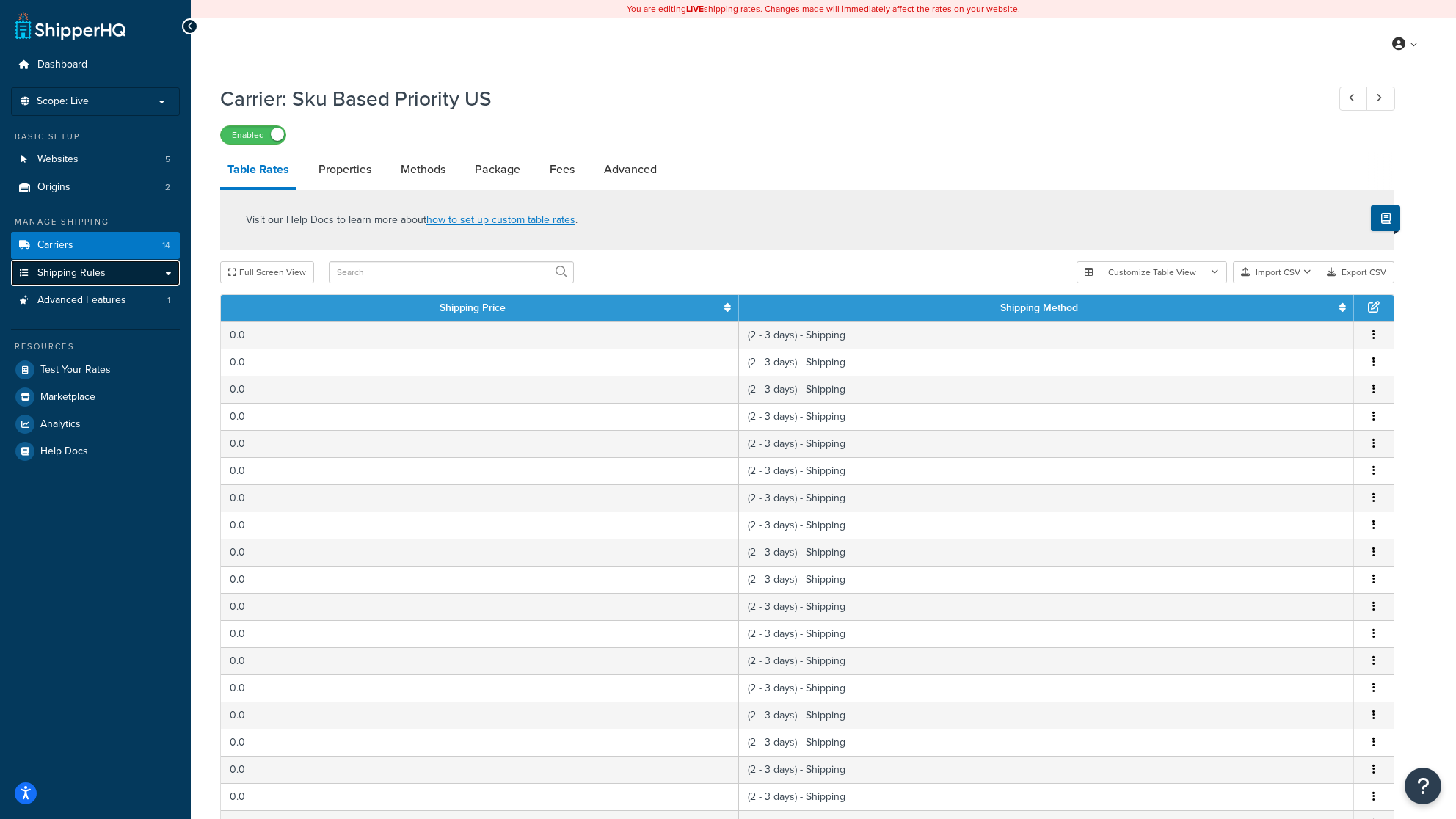
click at [87, 269] on span "Shipping Rules" at bounding box center [71, 273] width 68 height 12
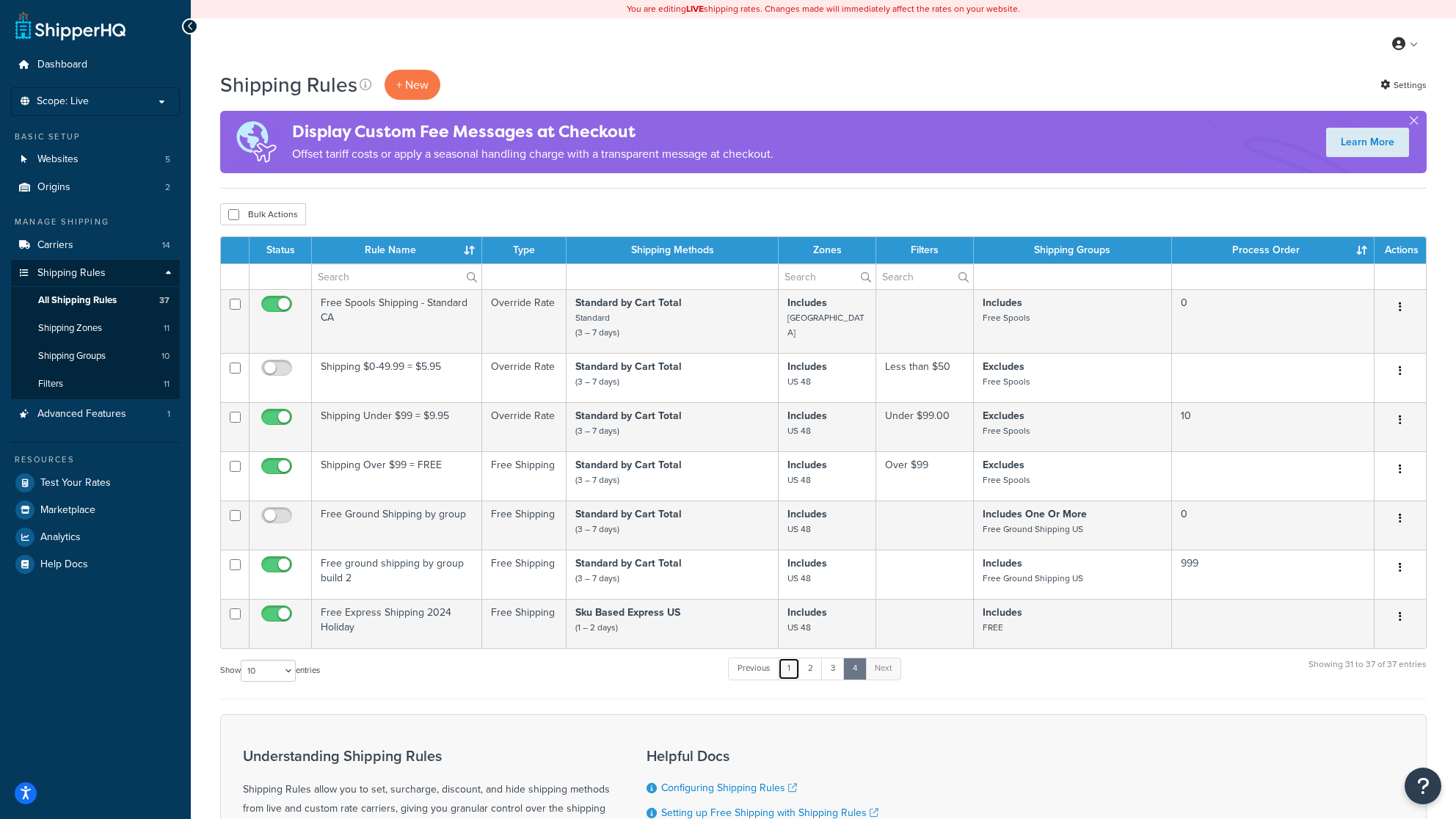
click at [795, 668] on link "1" at bounding box center [789, 668] width 22 height 22
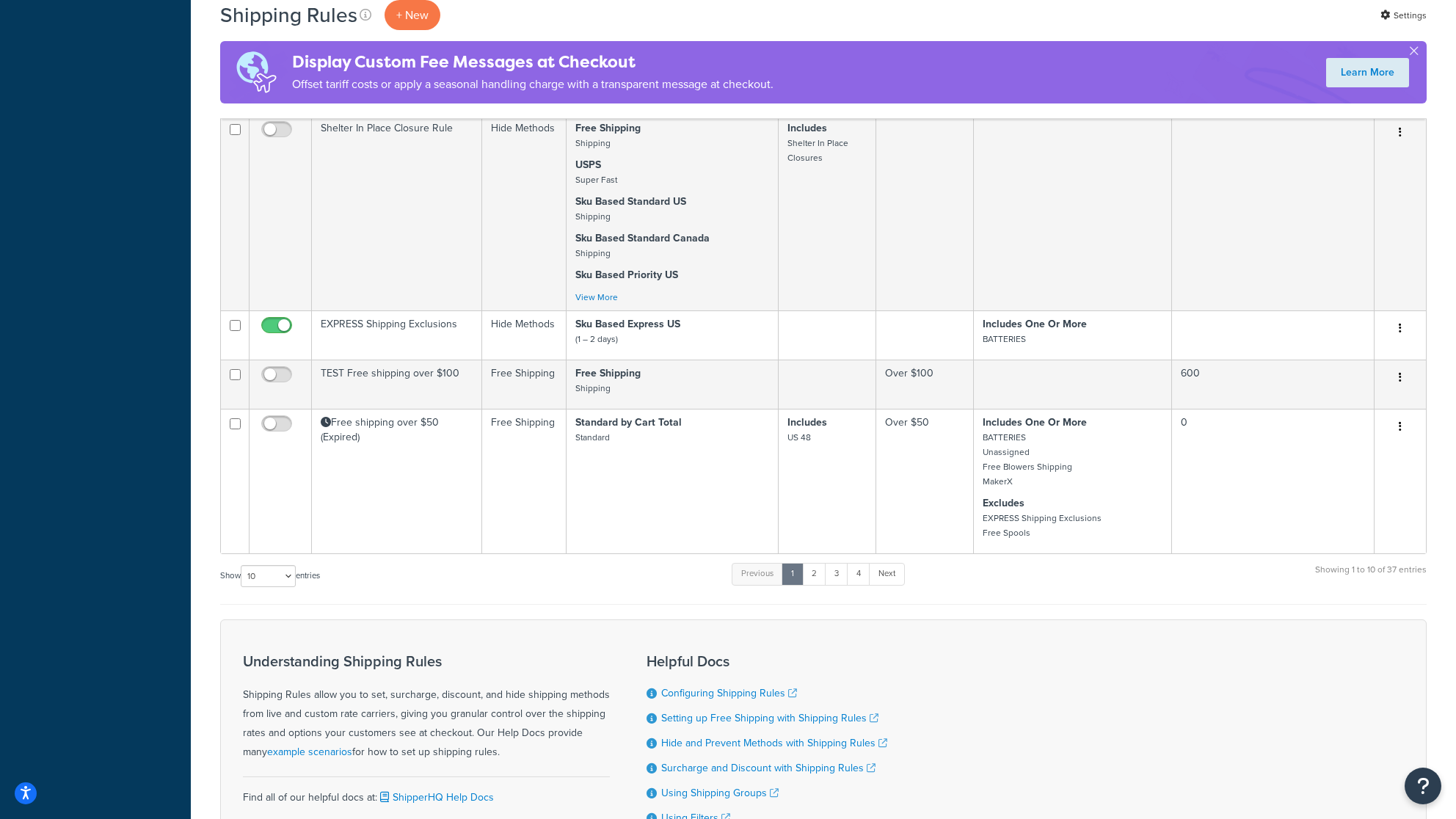
scroll to position [720, 0]
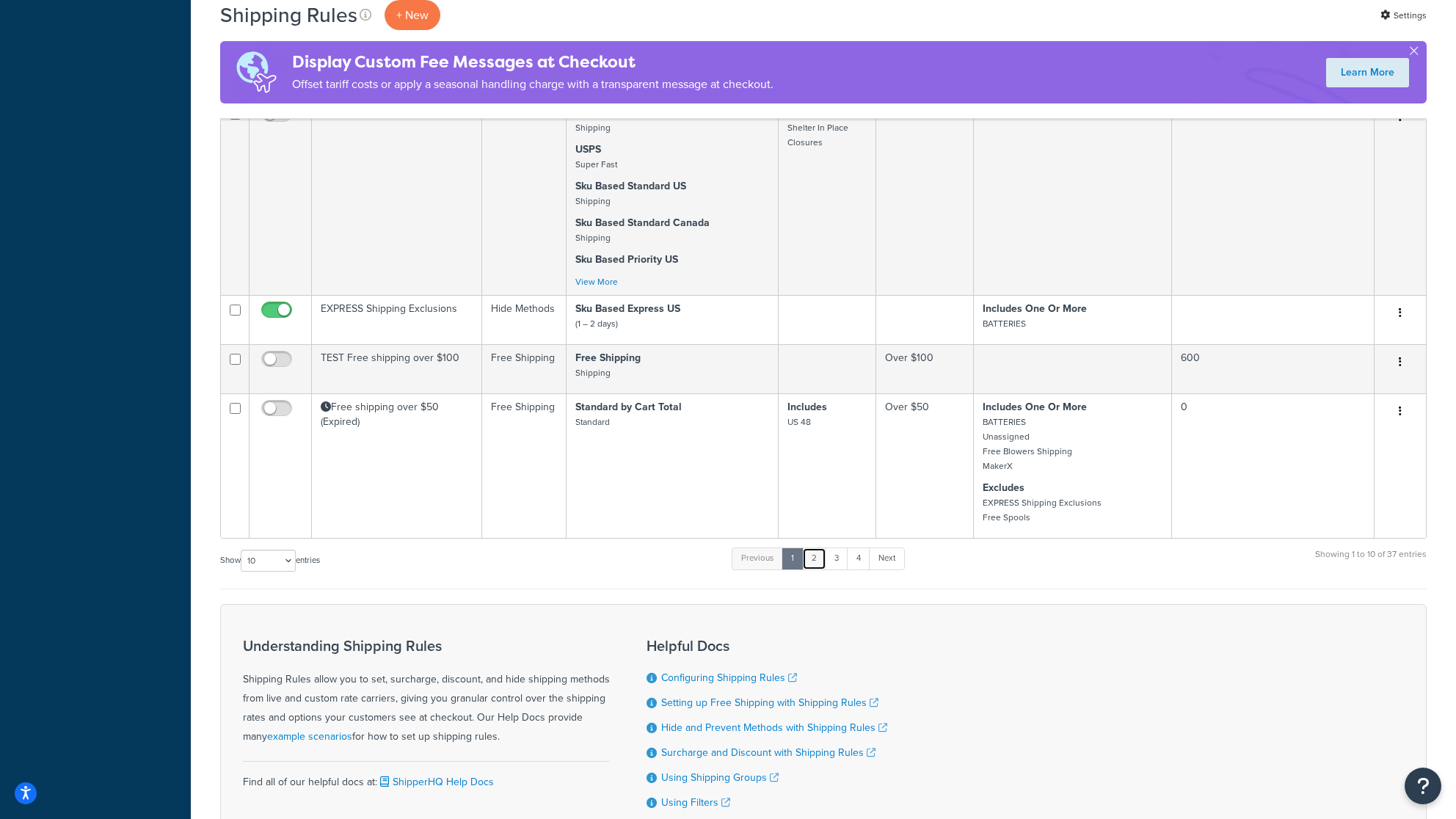
click at [818, 567] on link "2" at bounding box center [813, 558] width 24 height 22
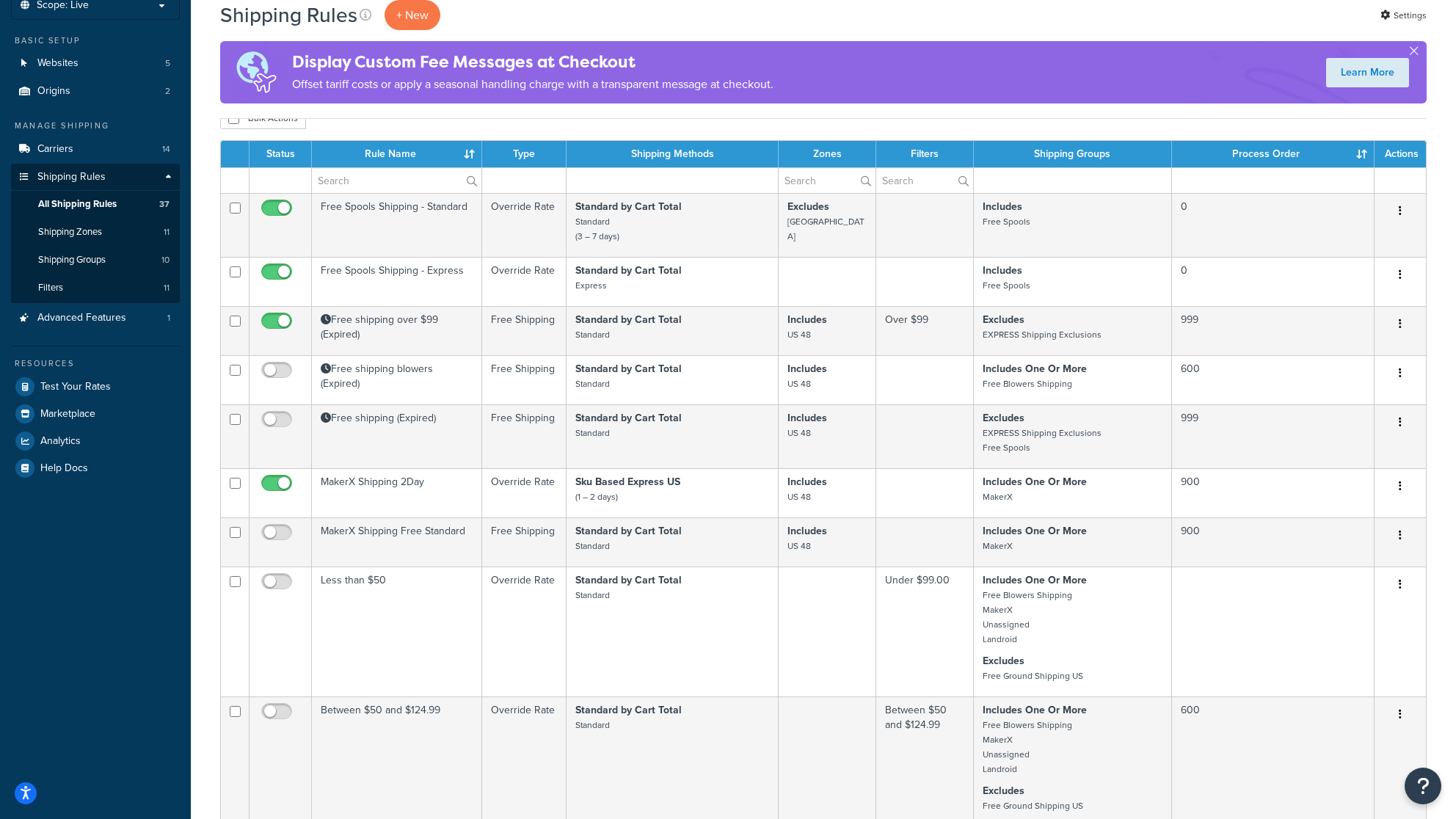
scroll to position [0, 0]
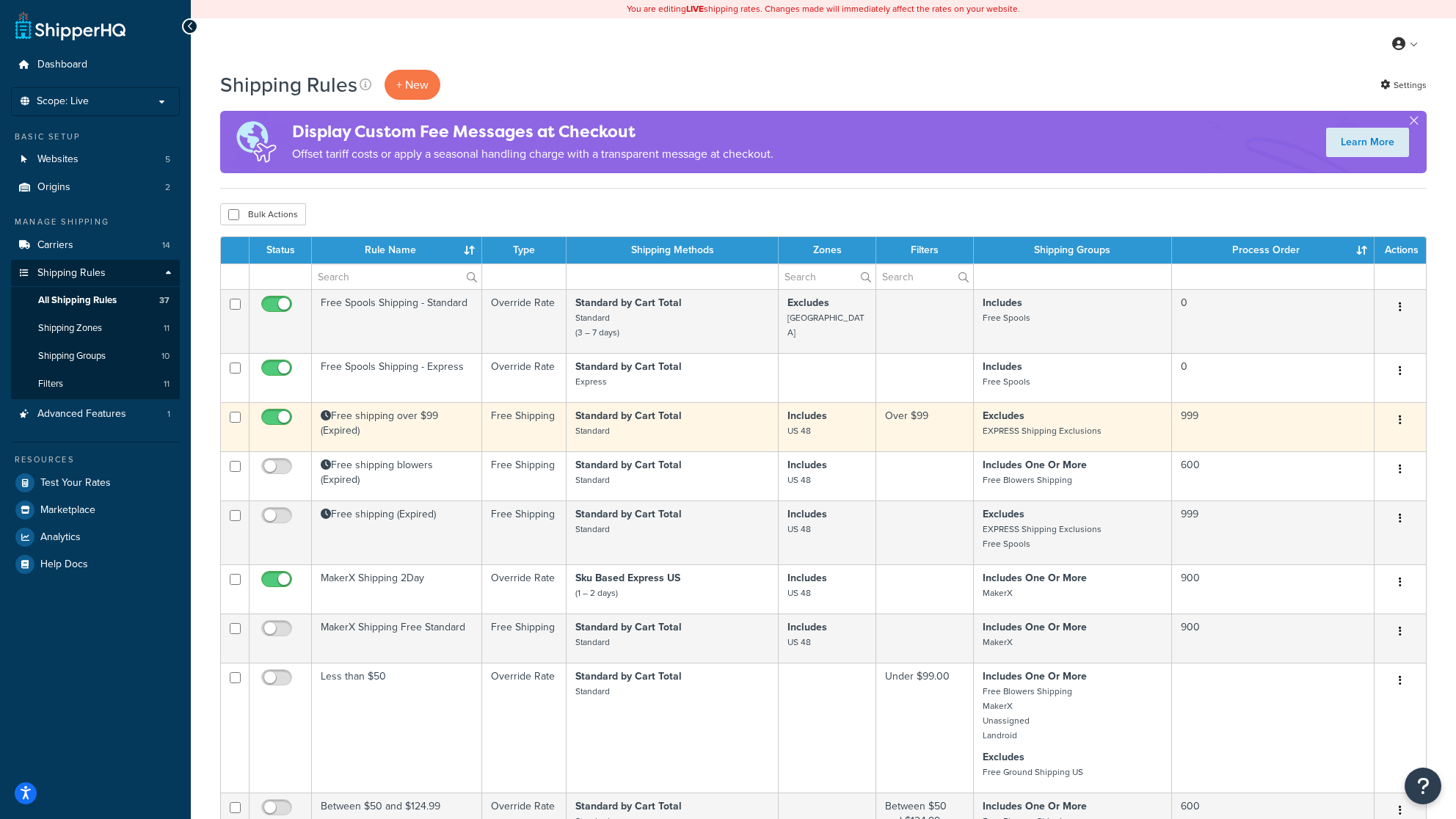
click at [387, 418] on td "Free shipping over $99 (Expired)" at bounding box center [397, 427] width 170 height 49
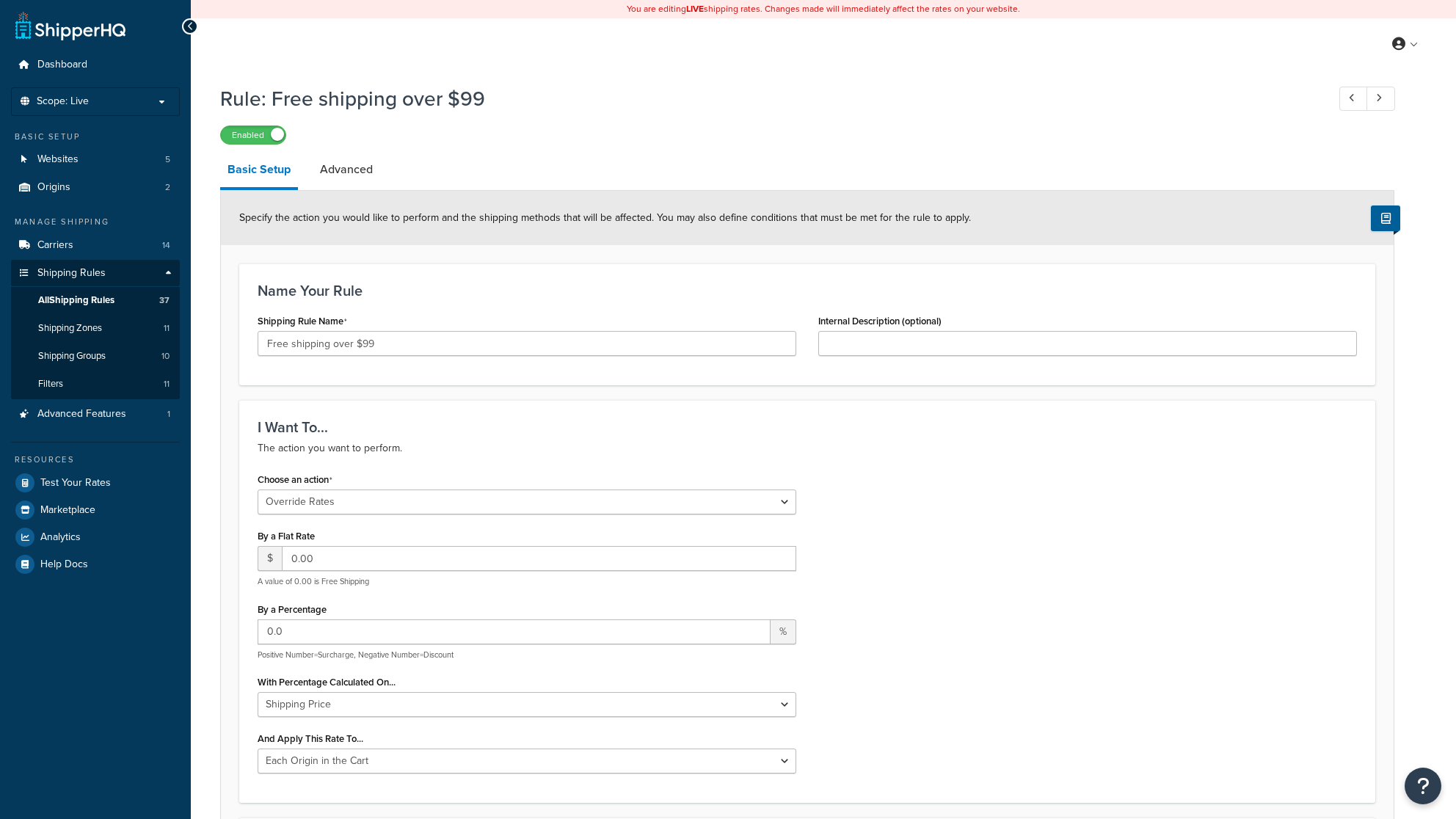
select select "OVERRIDE"
select select "LOCATION"
click at [343, 178] on link "Advanced" at bounding box center [347, 169] width 67 height 35
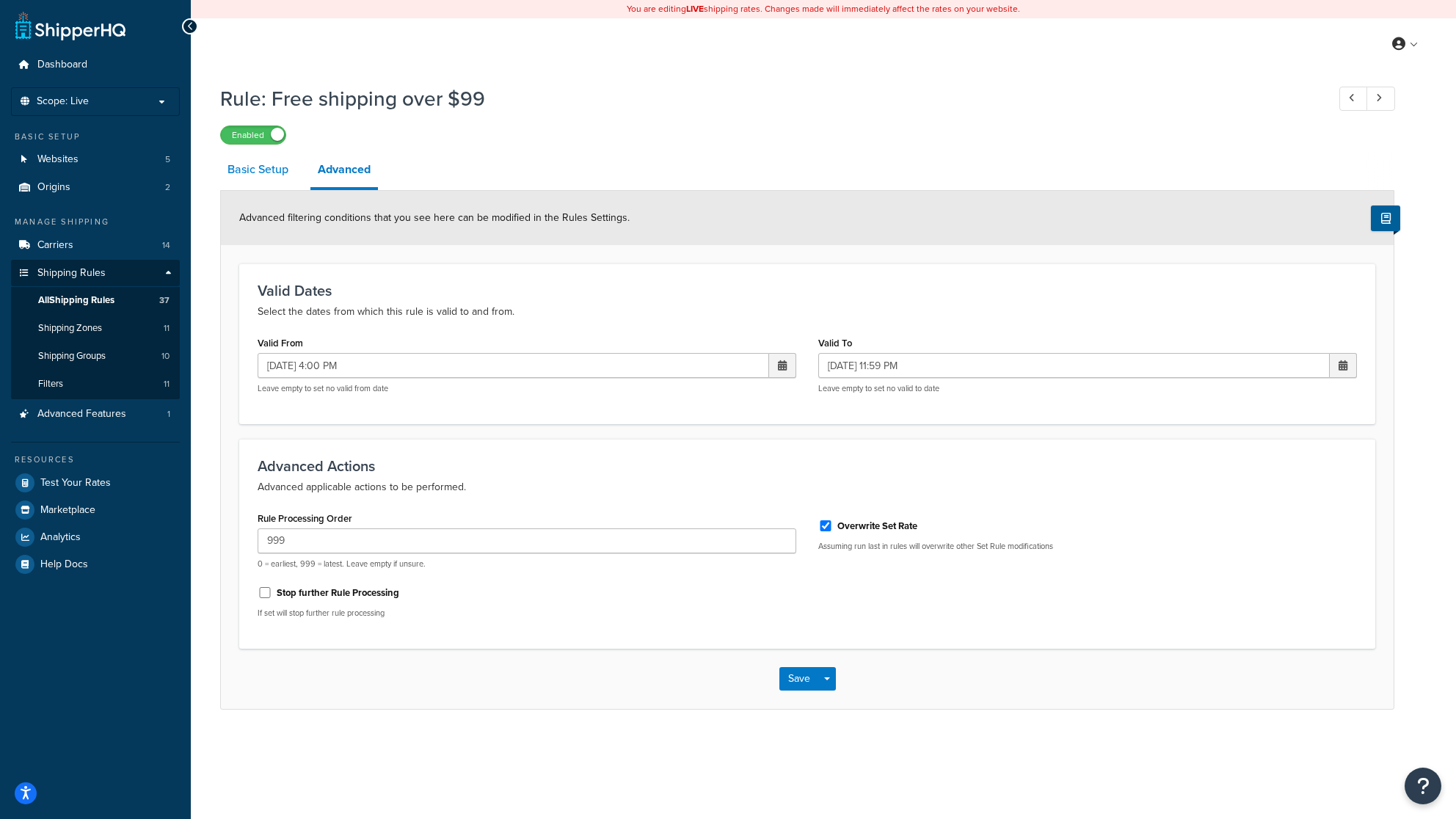
click at [251, 165] on link "Basic Setup" at bounding box center [258, 169] width 76 height 35
select select "OVERRIDE"
select select "LOCATION"
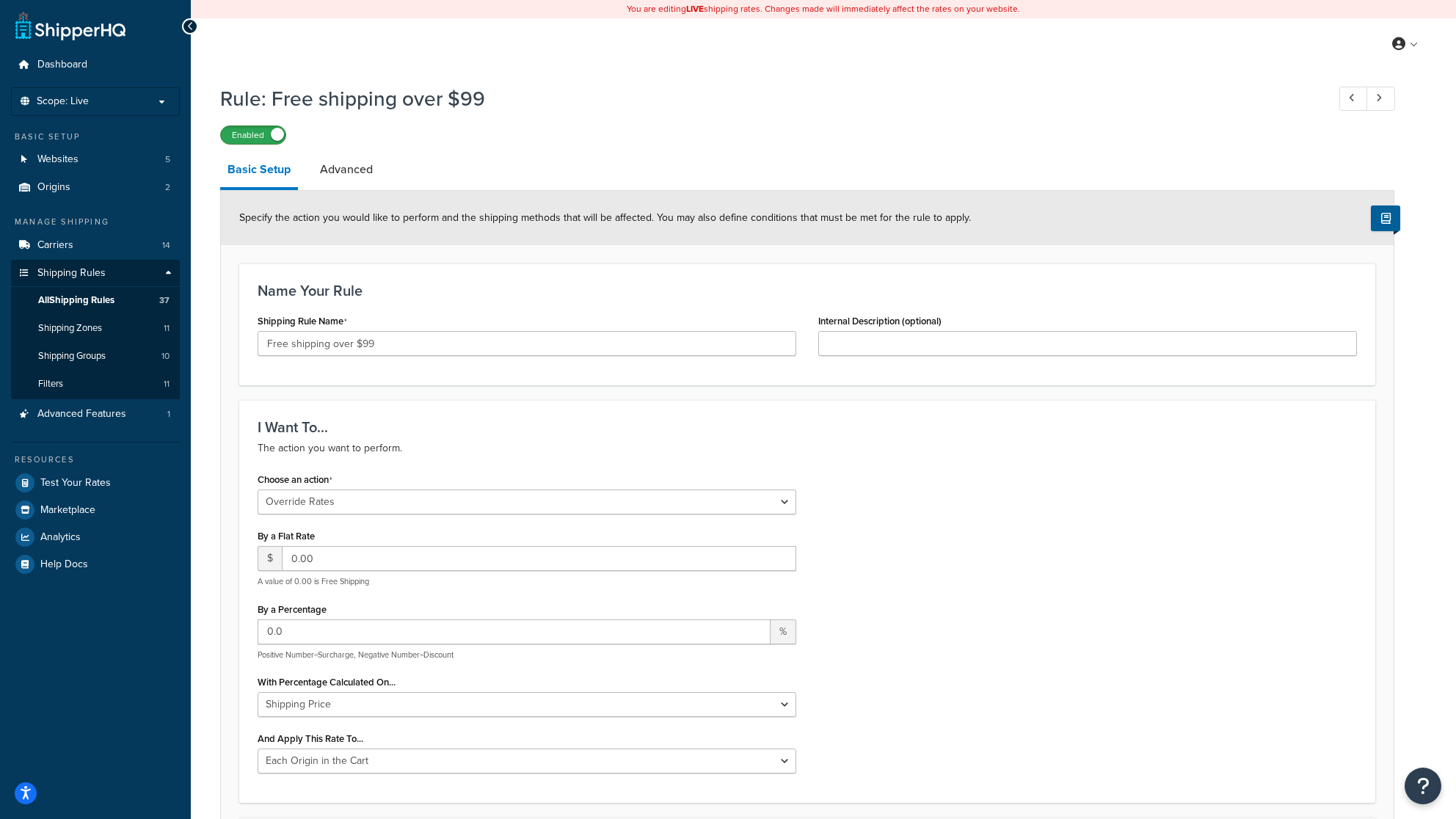
click at [253, 140] on label "Enabled" at bounding box center [253, 135] width 65 height 17
click at [344, 168] on link "Advanced" at bounding box center [347, 169] width 67 height 35
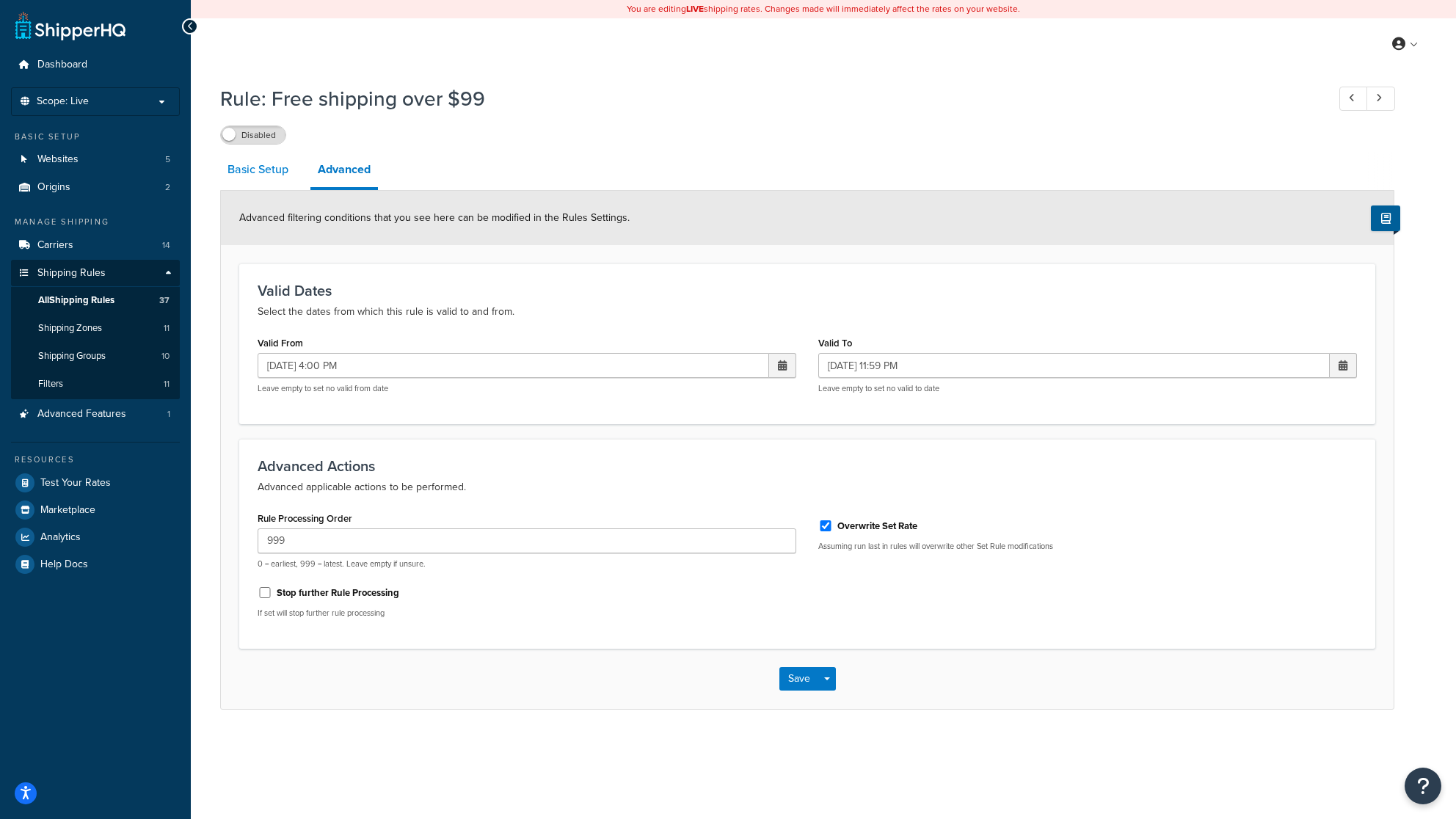
click at [256, 161] on link "Basic Setup" at bounding box center [258, 169] width 76 height 35
select select "OVERRIDE"
select select "LOCATION"
select select "OVERRIDE"
select select "LOCATION"
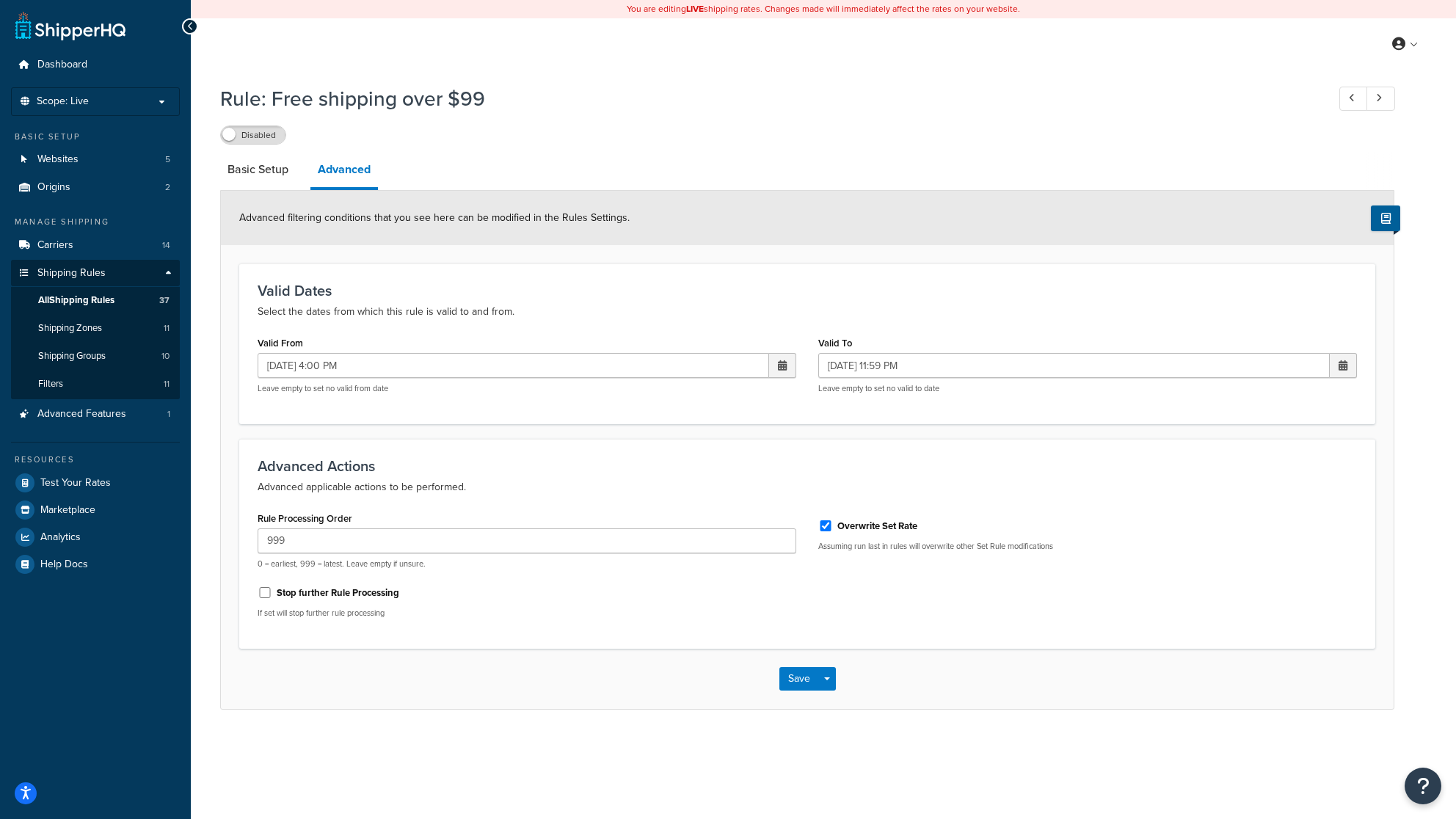
select select "OVERRIDE"
select select "LOCATION"
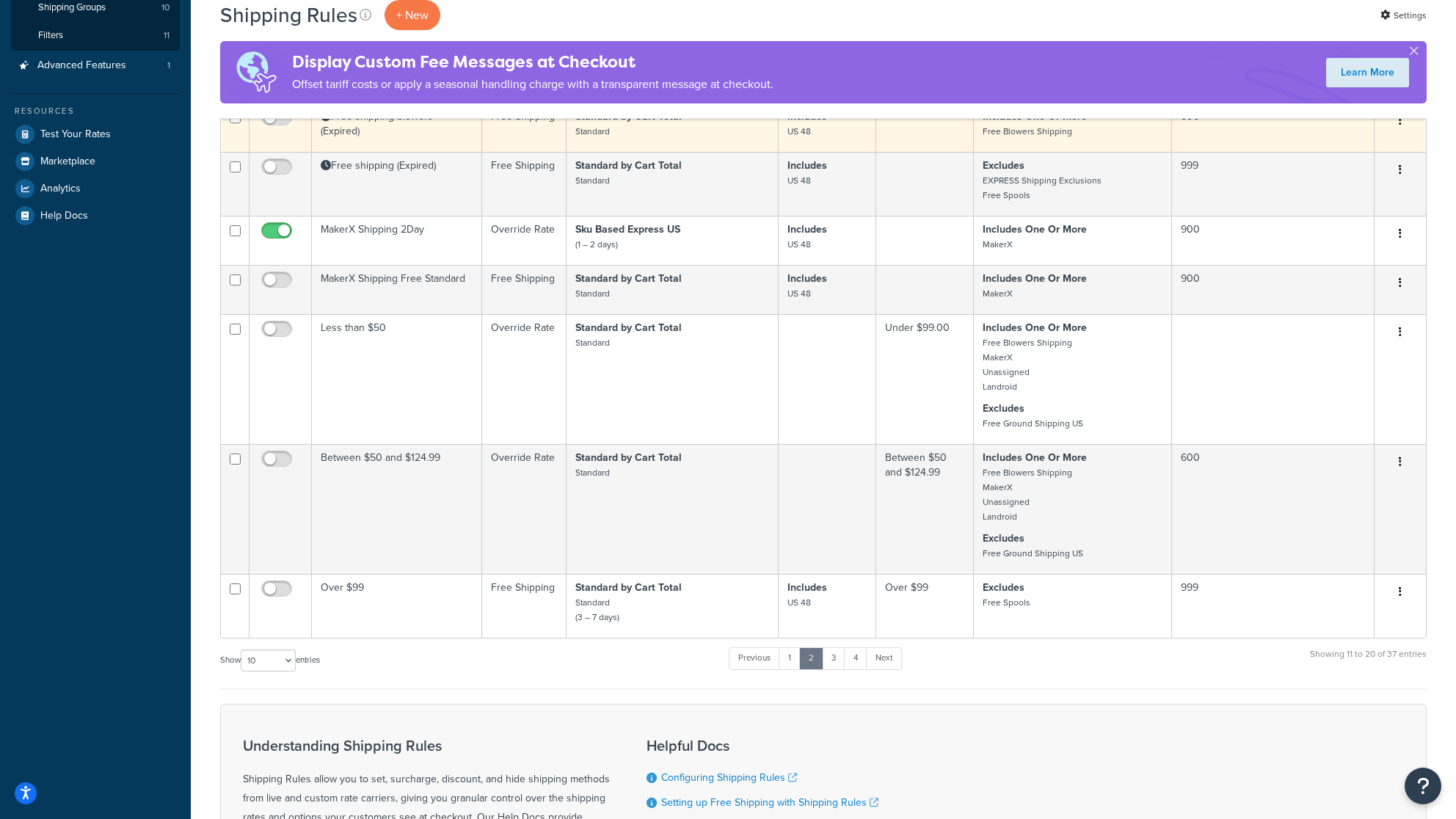
scroll to position [375, 0]
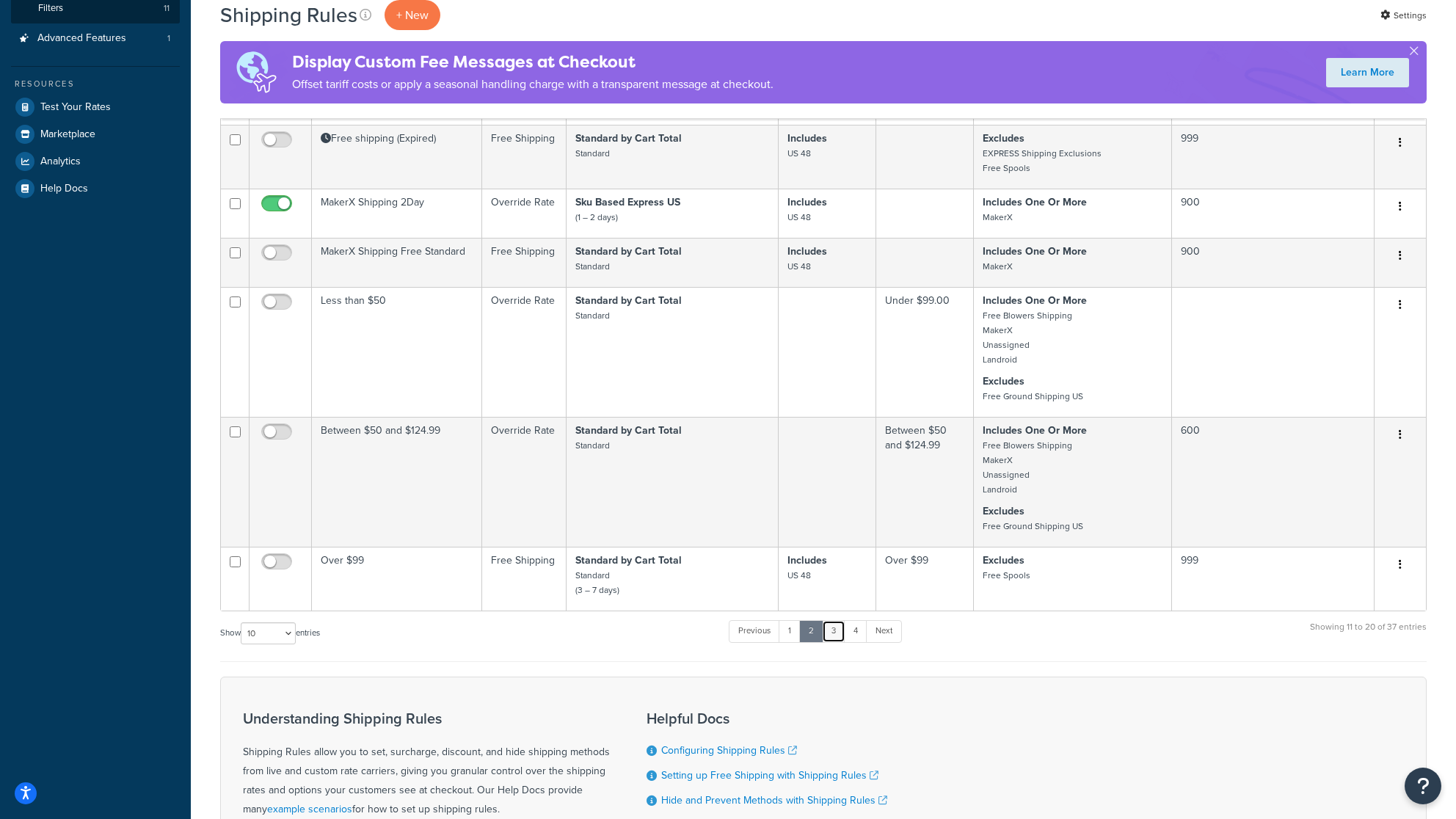
click at [839, 637] on link "3" at bounding box center [834, 631] width 24 height 22
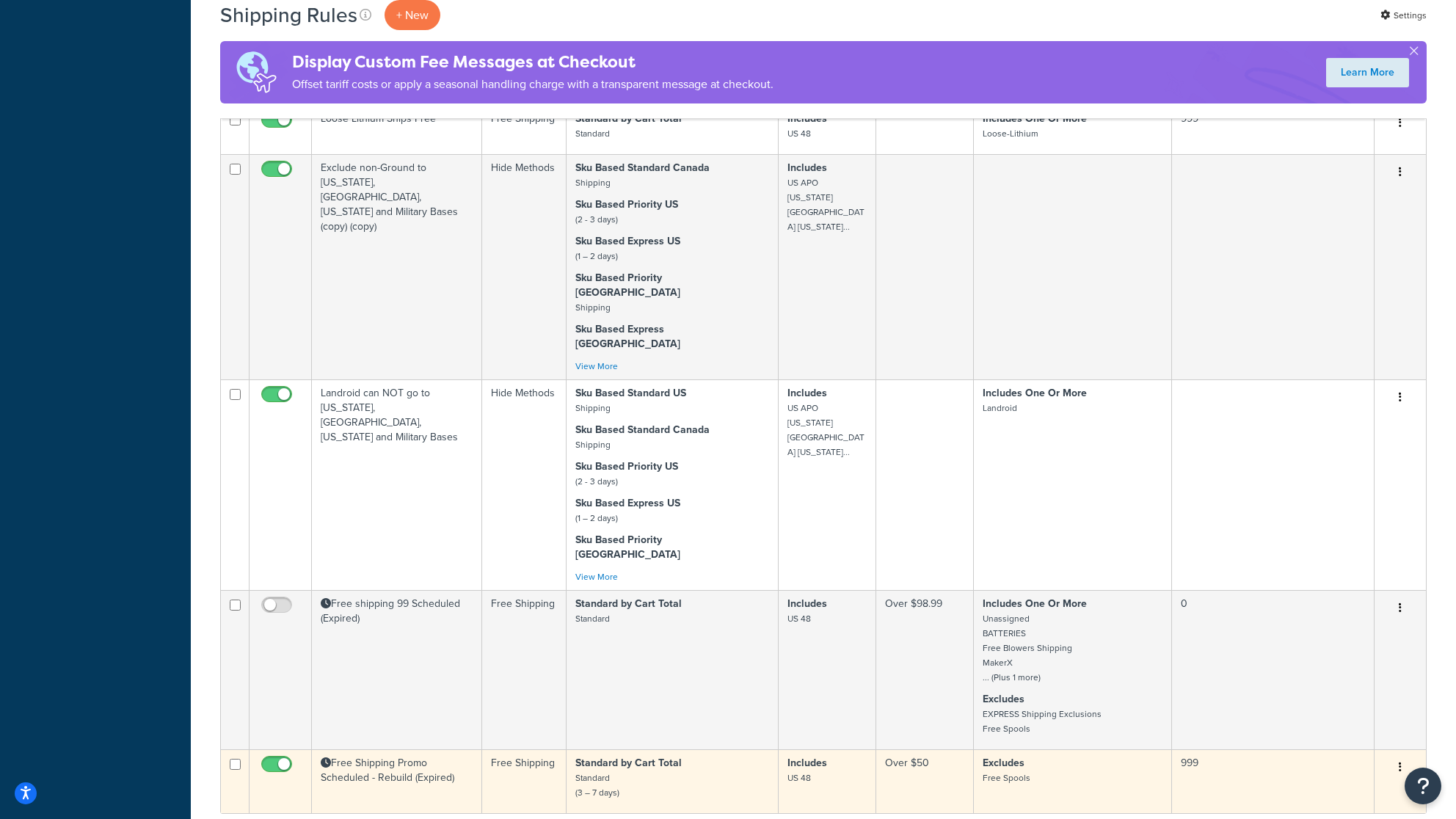
scroll to position [658, 0]
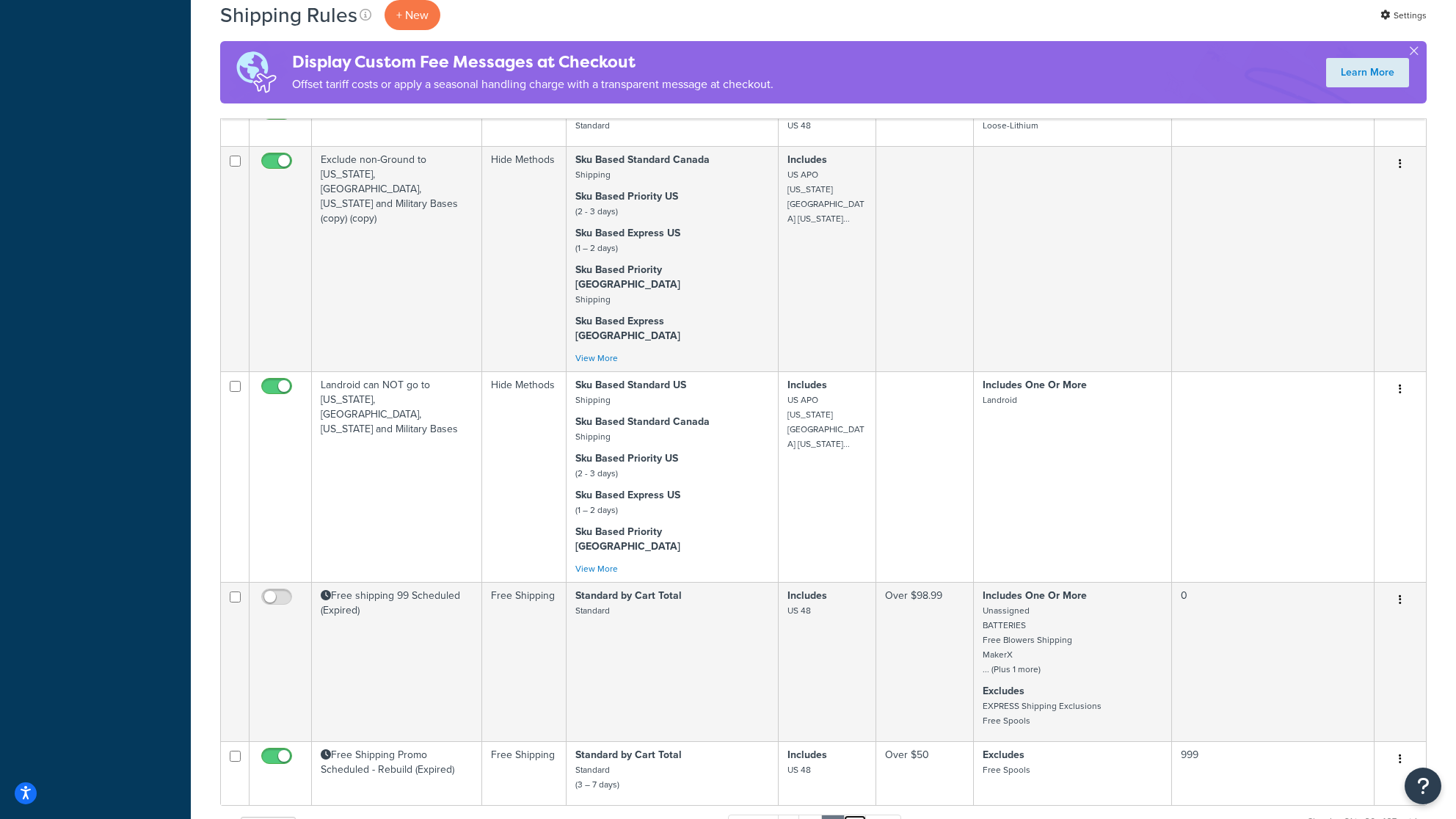
click at [859, 815] on link "4" at bounding box center [855, 826] width 24 height 22
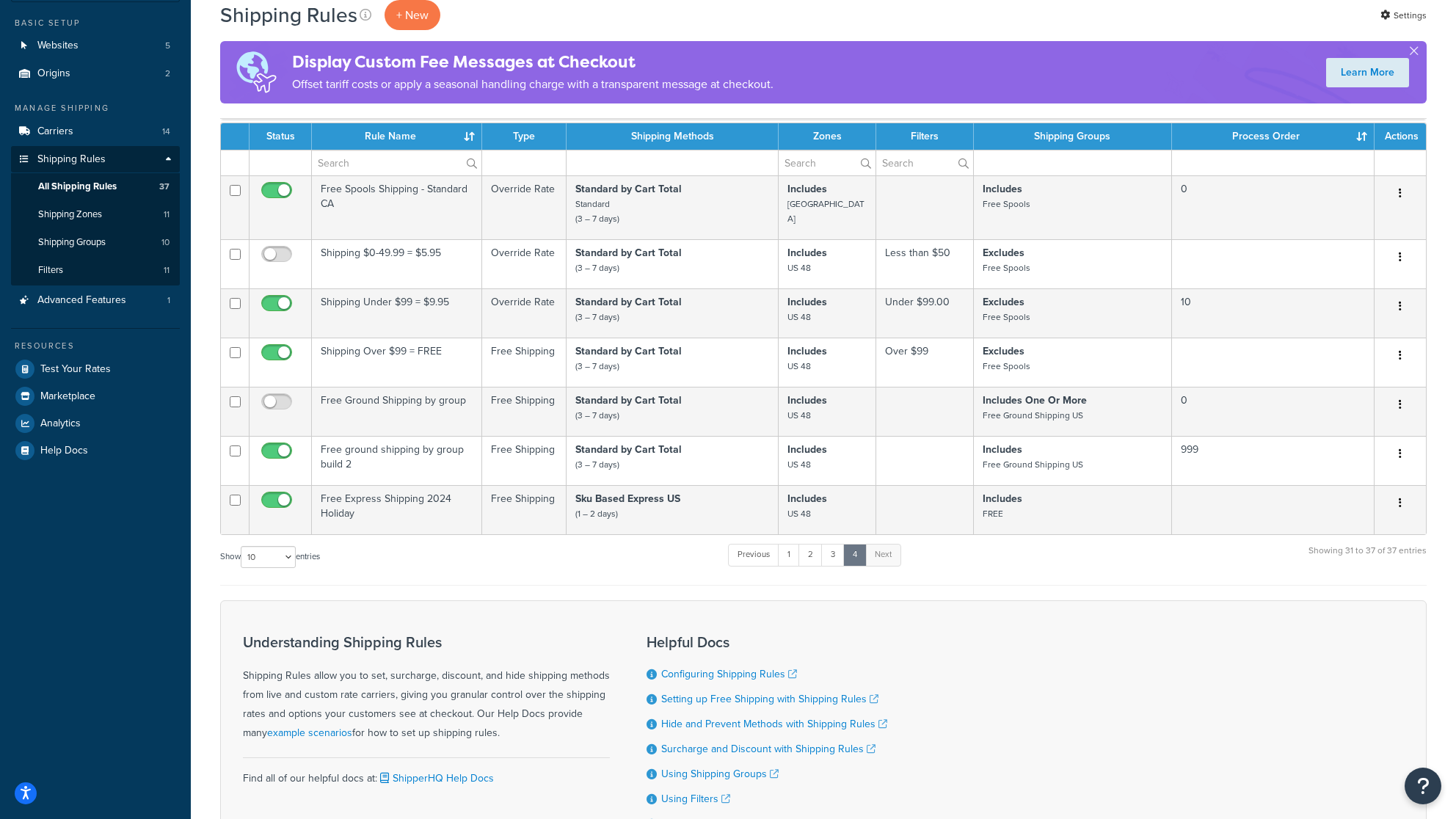
scroll to position [112, 0]
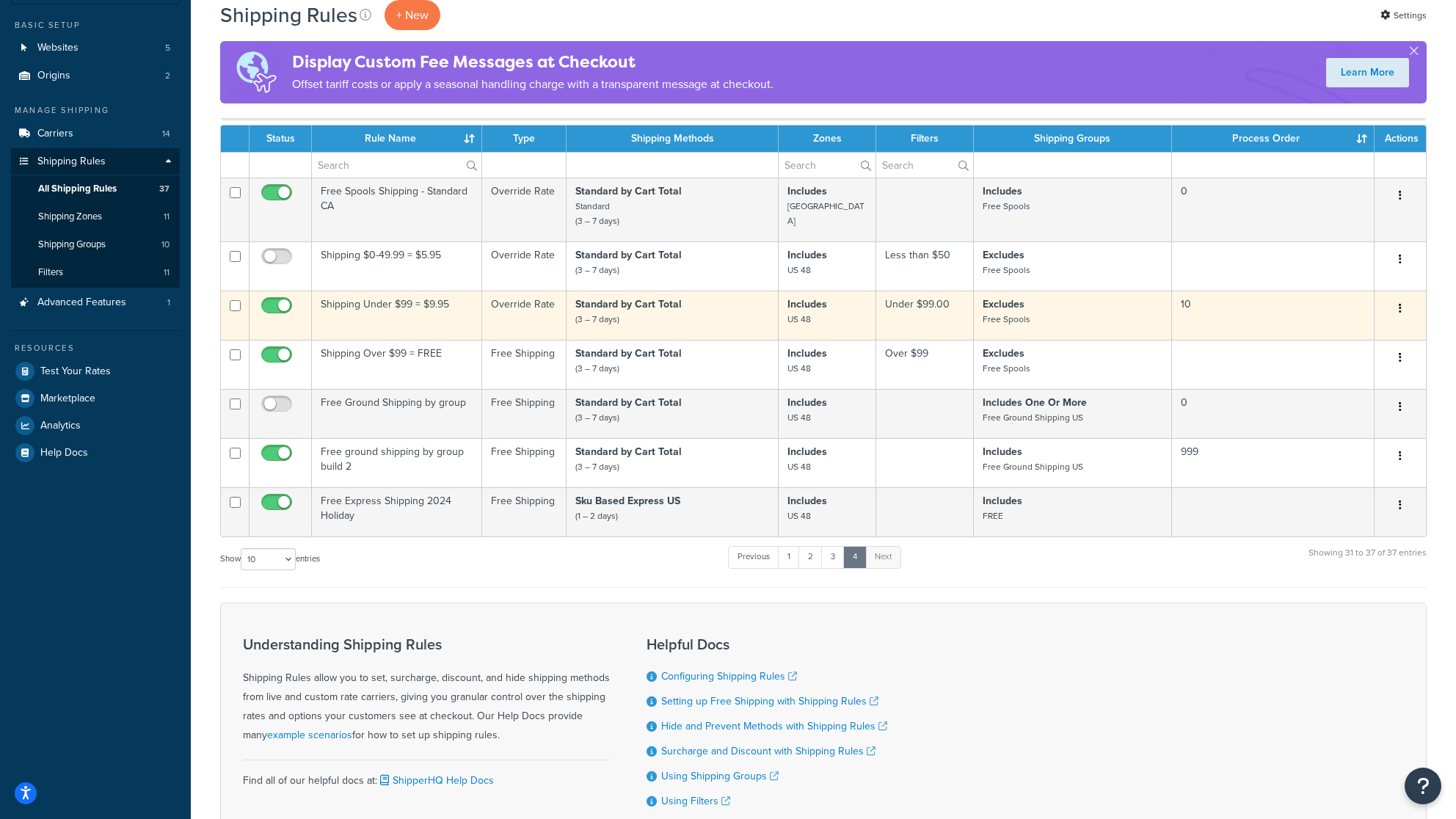
click at [365, 314] on td "Shipping Under $99 = $9.95" at bounding box center [397, 315] width 170 height 49
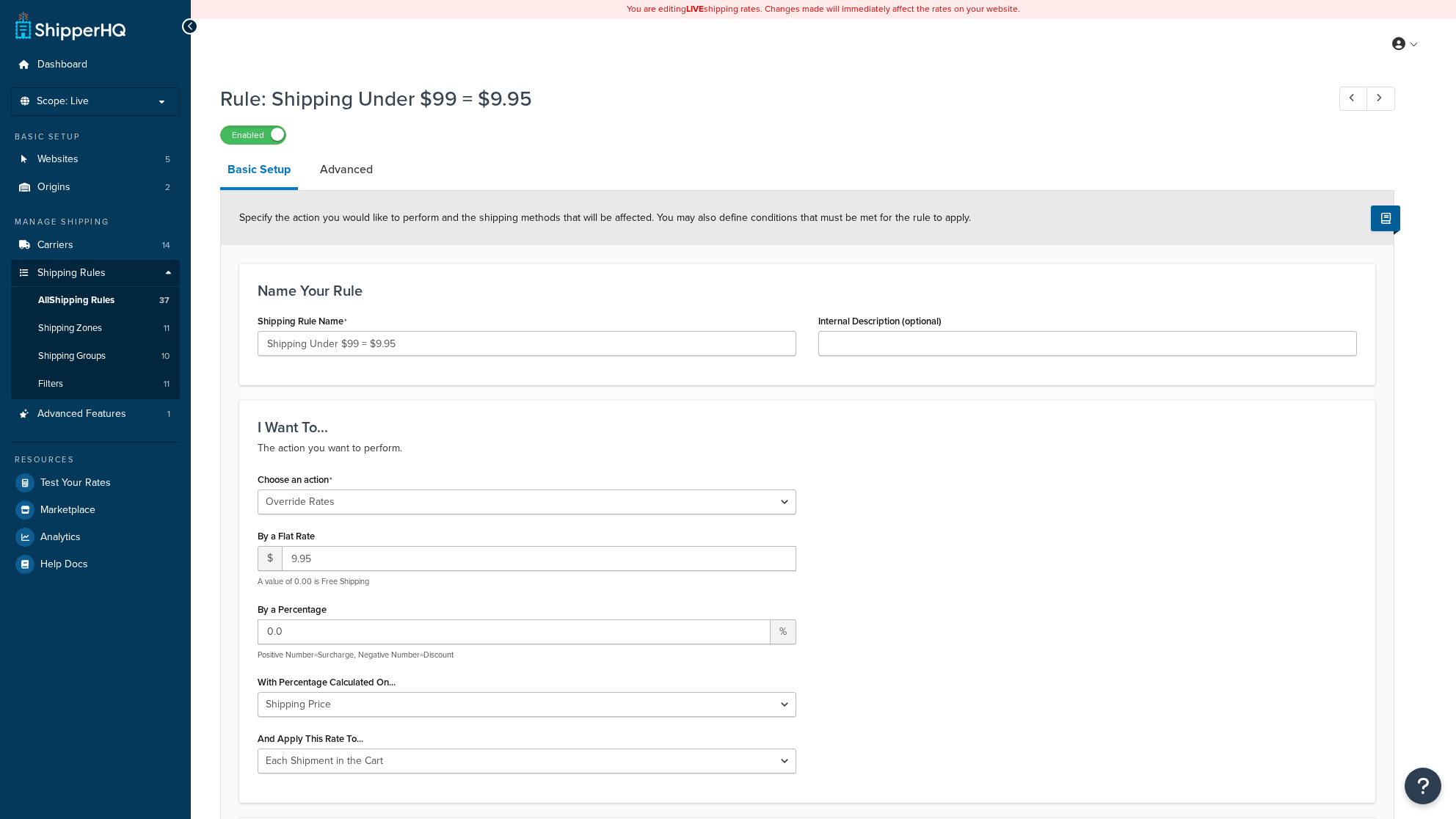
select select "OVERRIDE"
click at [74, 237] on link "Carriers 14" at bounding box center [94, 245] width 168 height 27
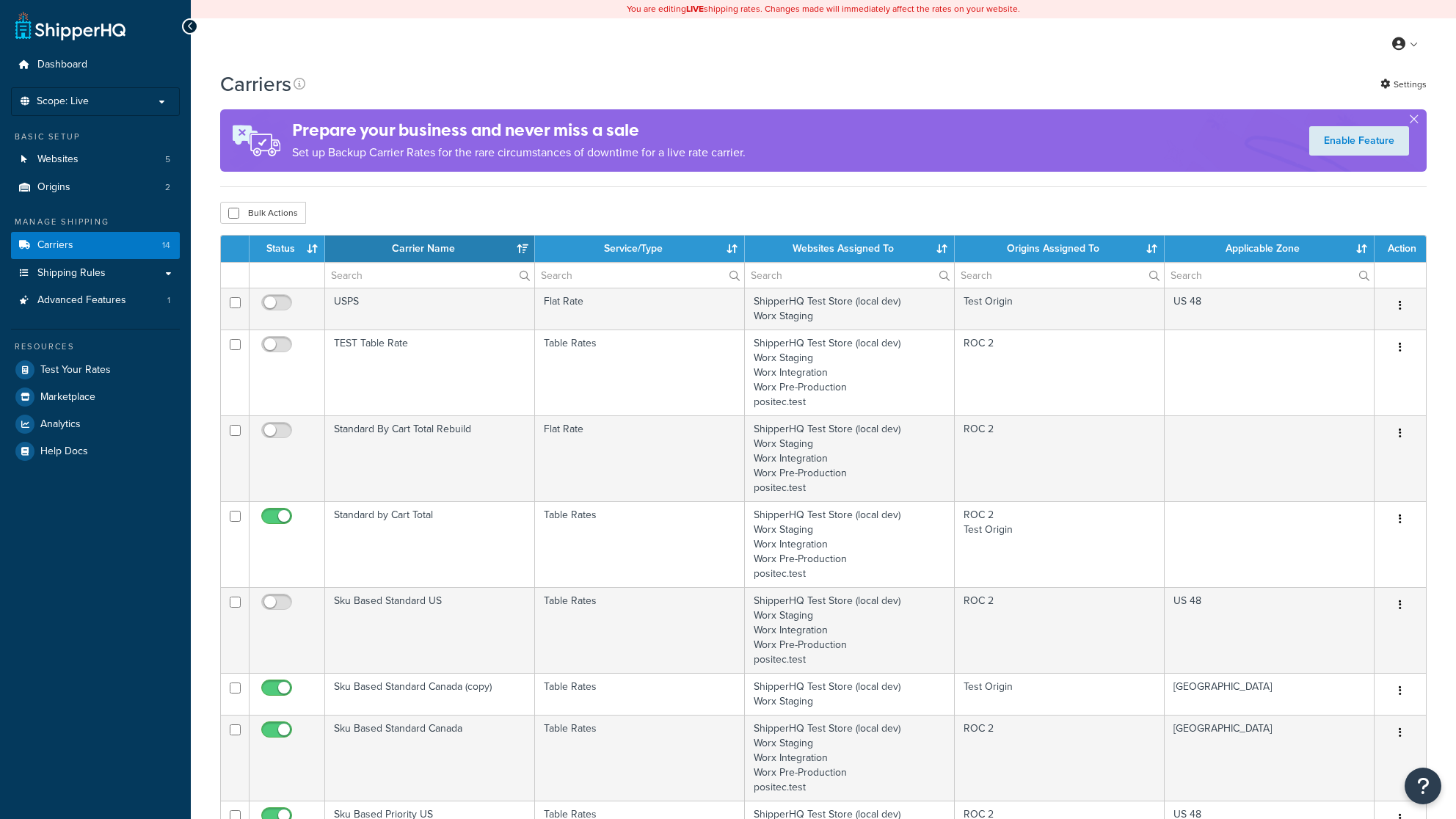
select select "15"
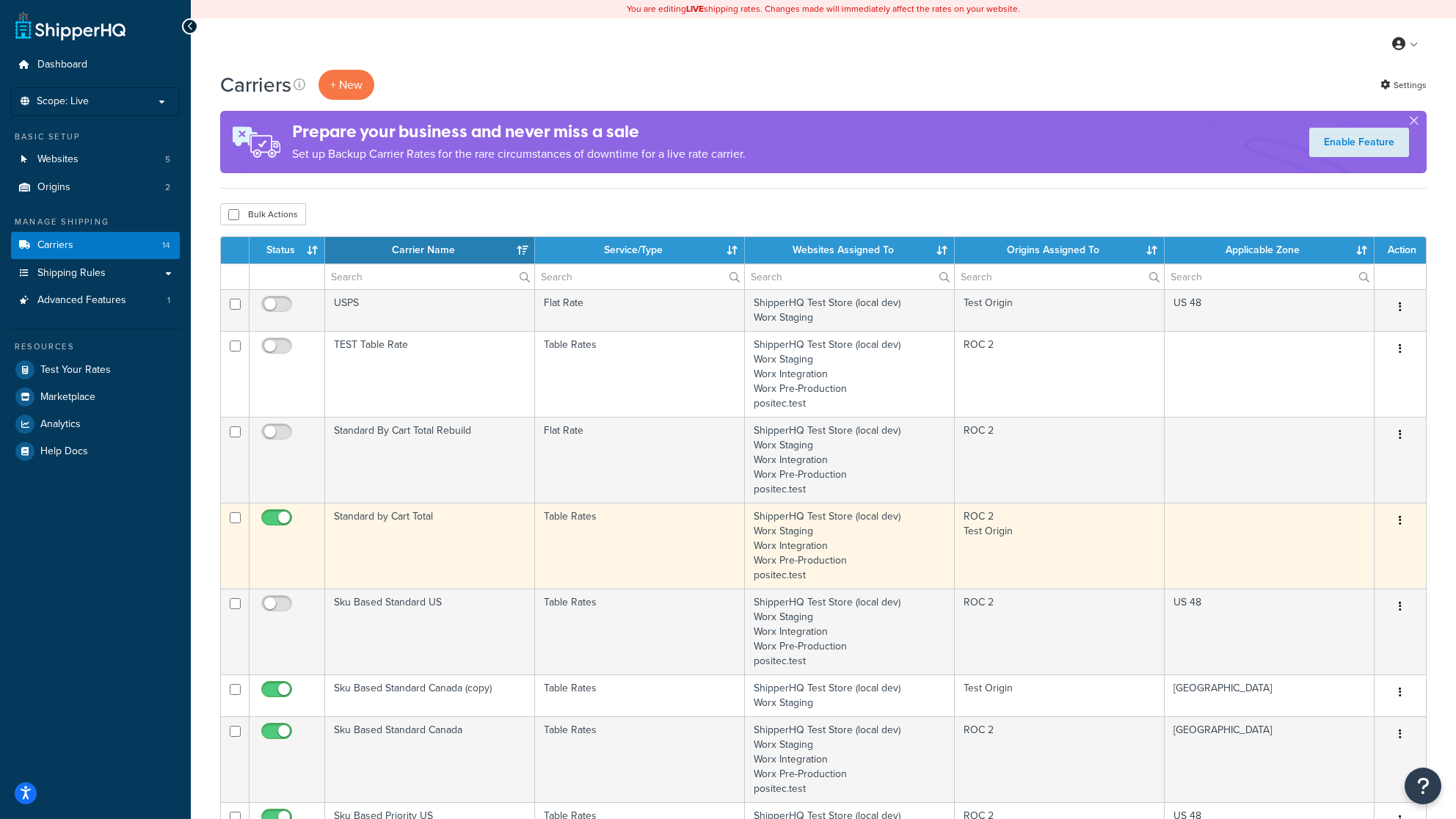
click at [419, 534] on td "Standard by Cart Total" at bounding box center [431, 545] width 210 height 86
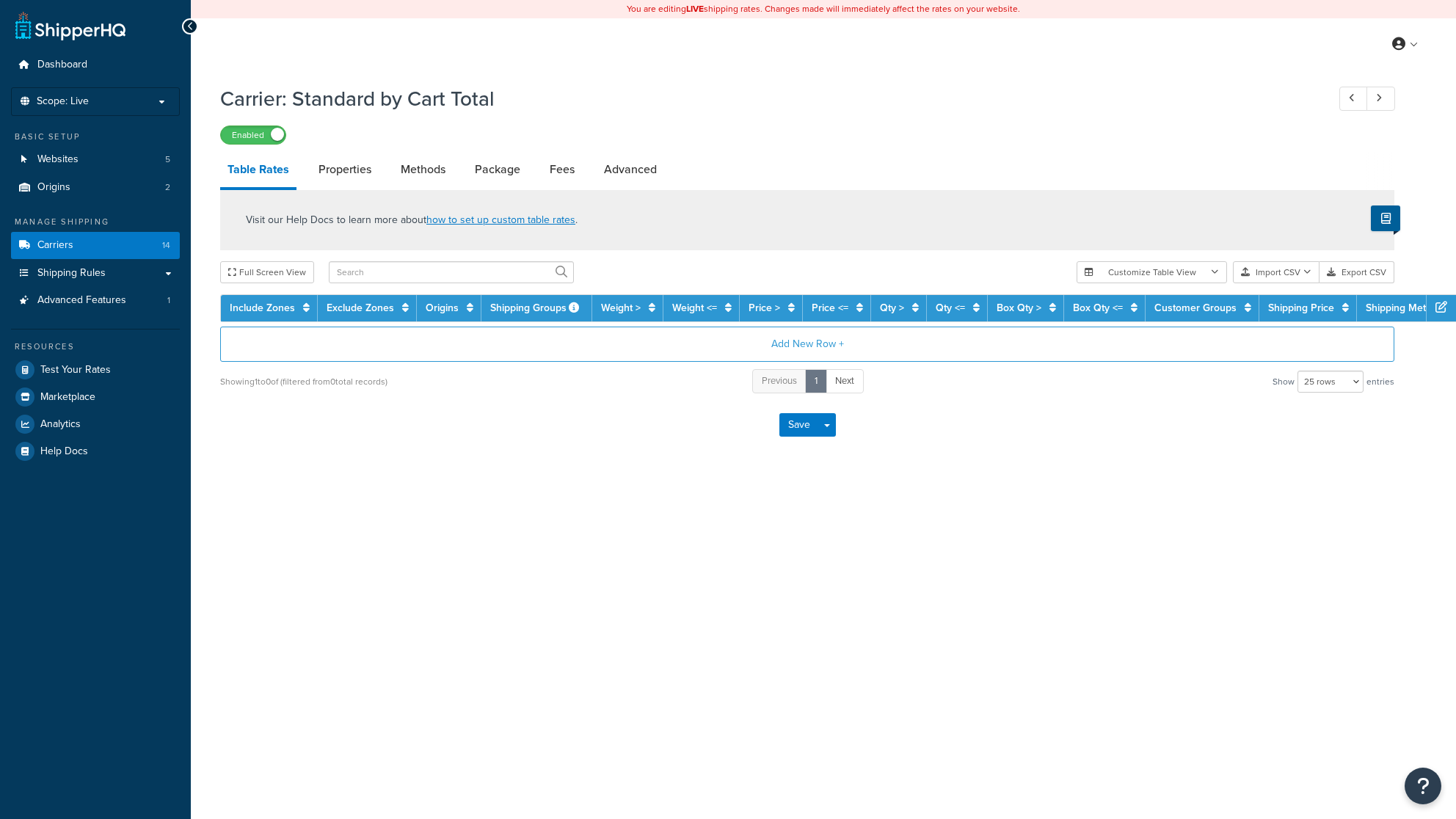
select select "25"
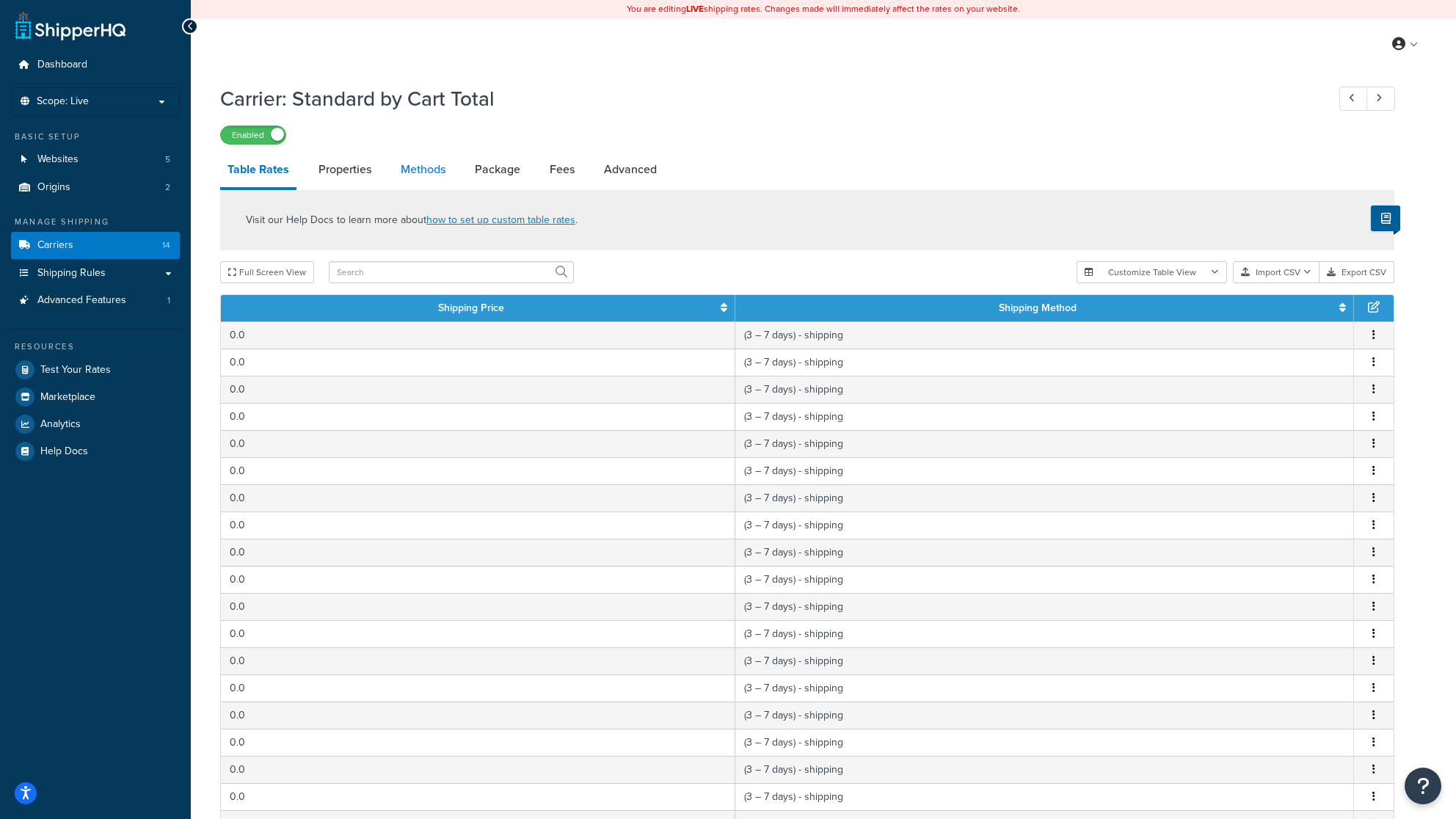
click at [423, 176] on link "Methods" at bounding box center [423, 169] width 59 height 35
select select "25"
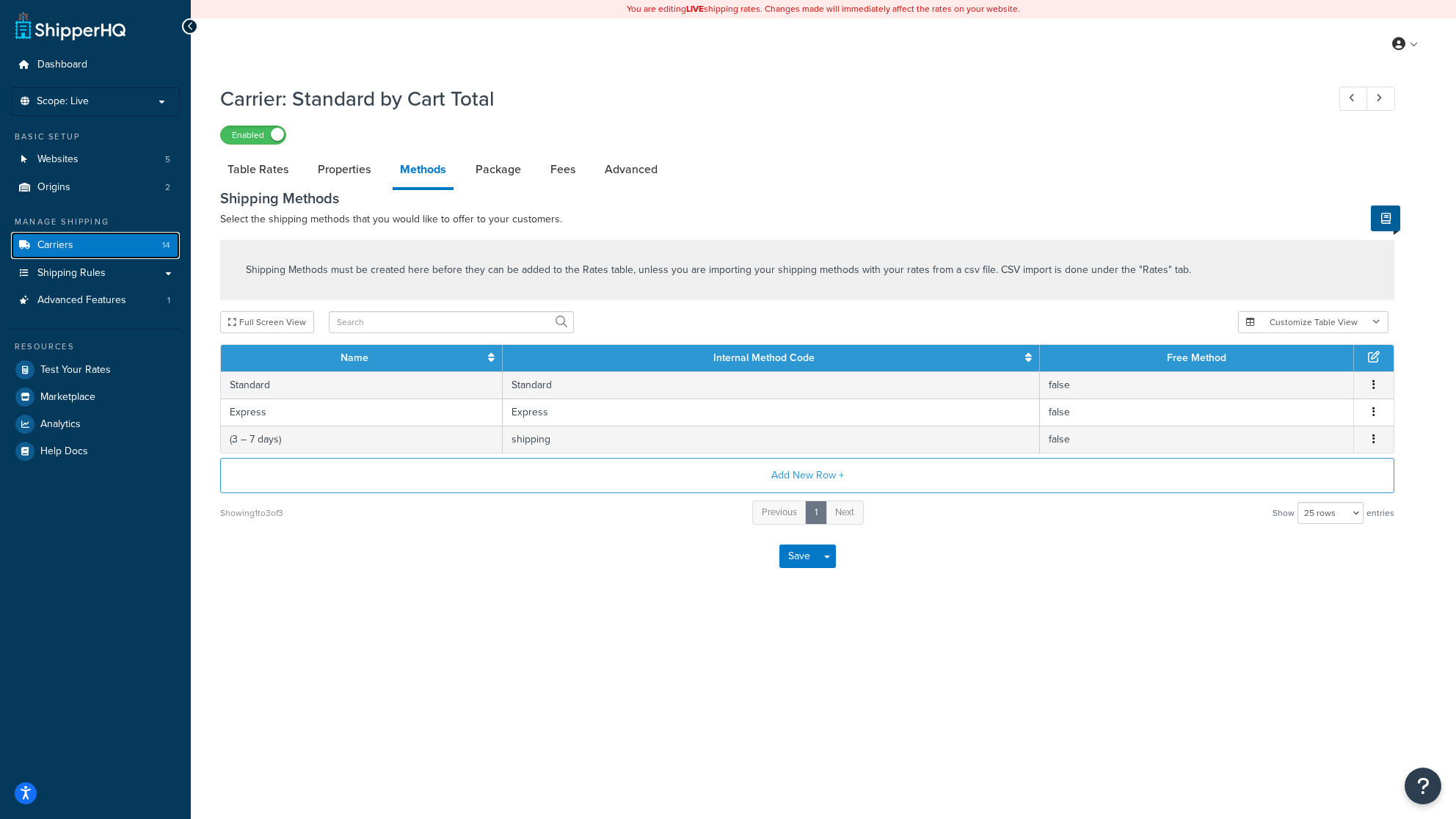
click at [71, 239] on span "Carriers" at bounding box center [56, 245] width 36 height 12
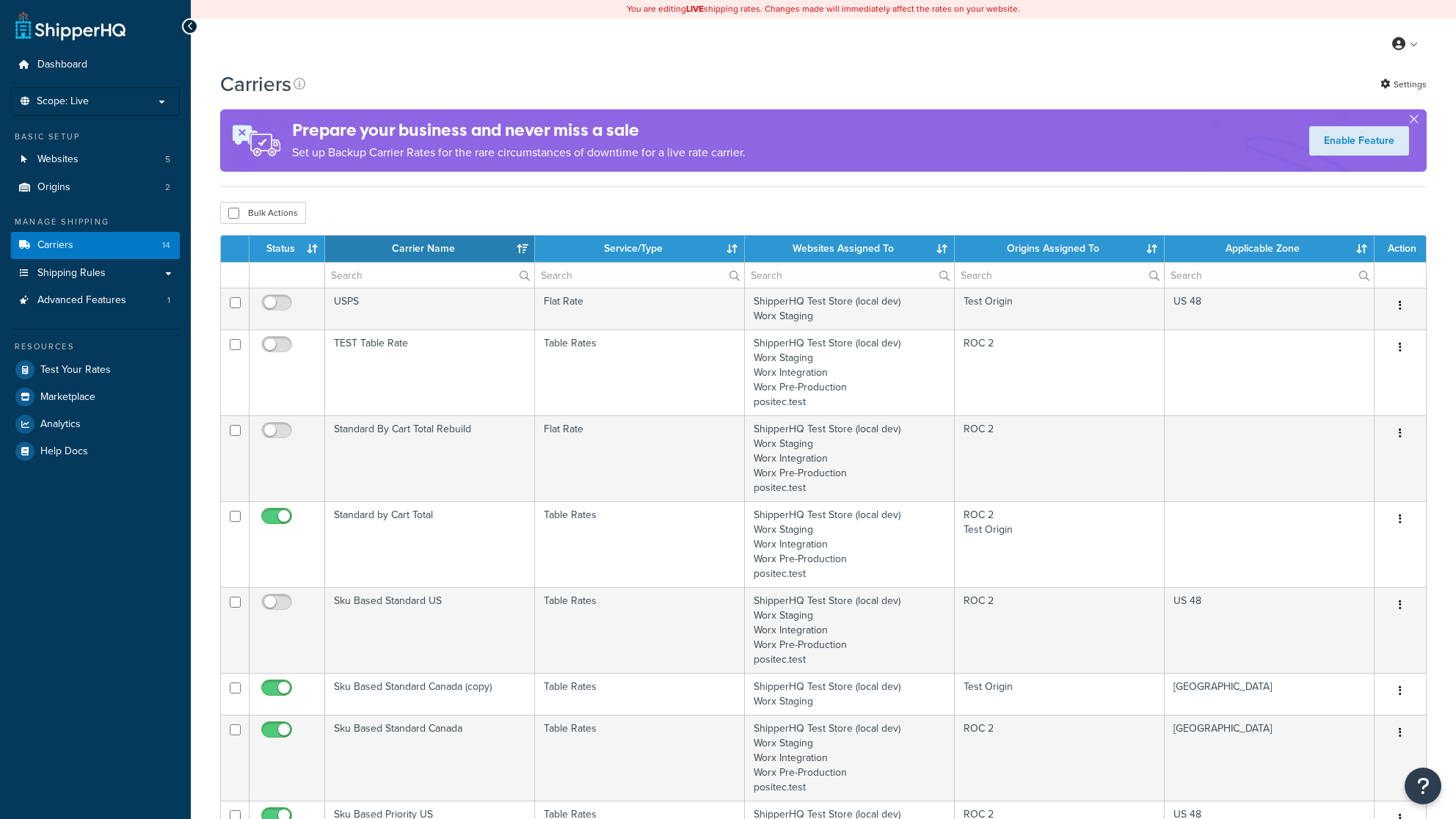
select select "15"
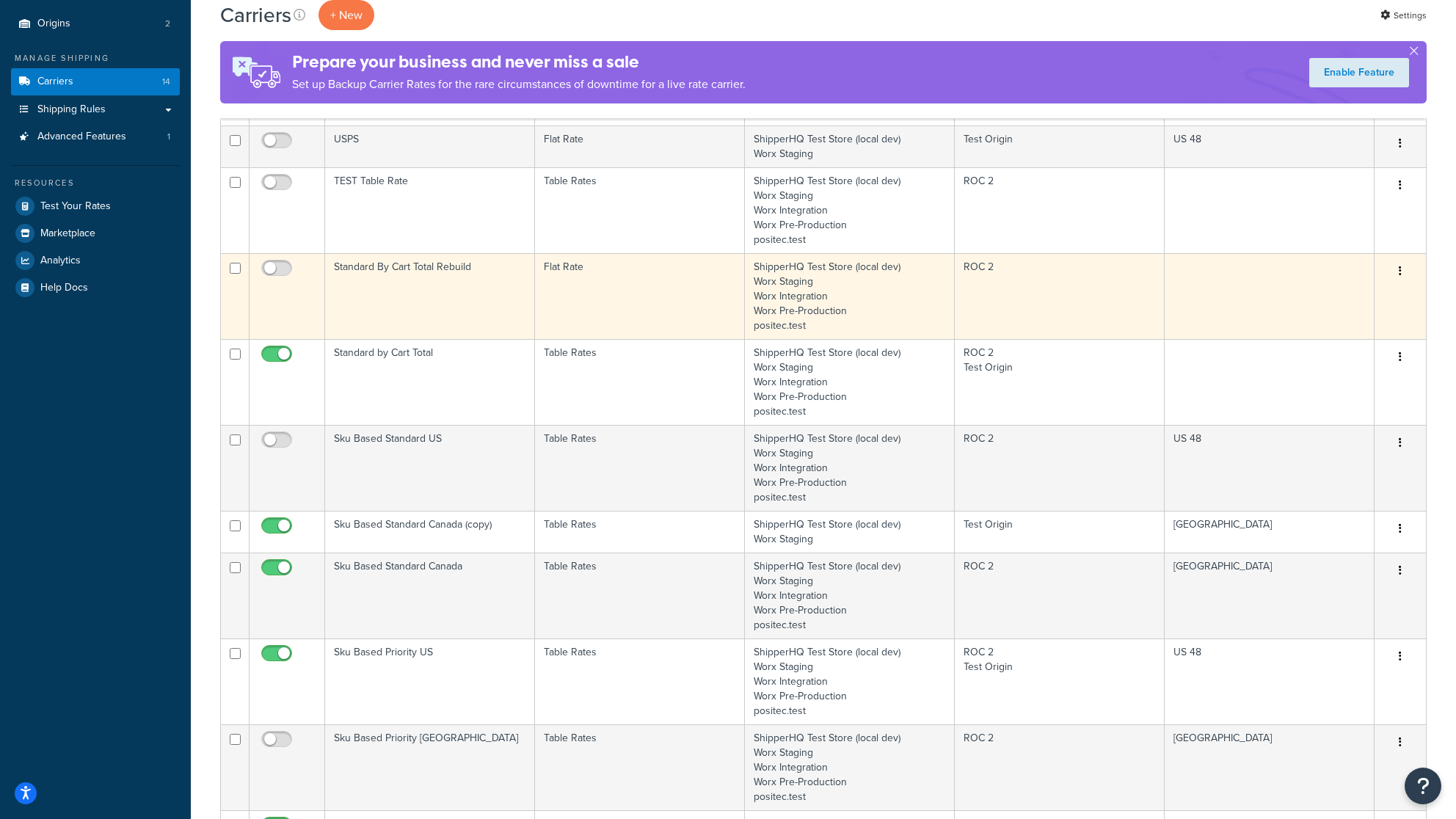
scroll to position [172, 0]
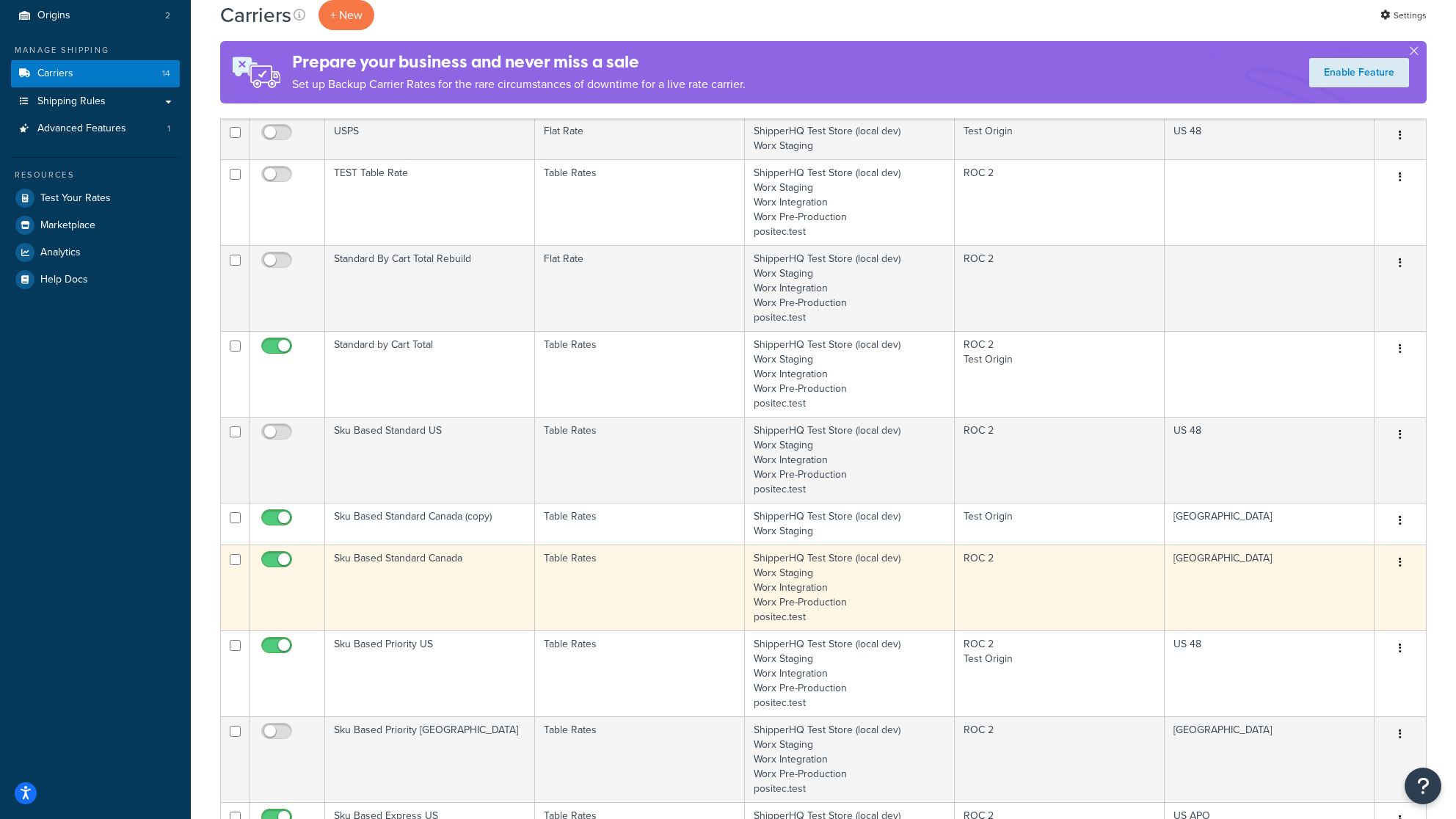
click at [434, 564] on td "Sku Based Standard Canada" at bounding box center [431, 587] width 210 height 86
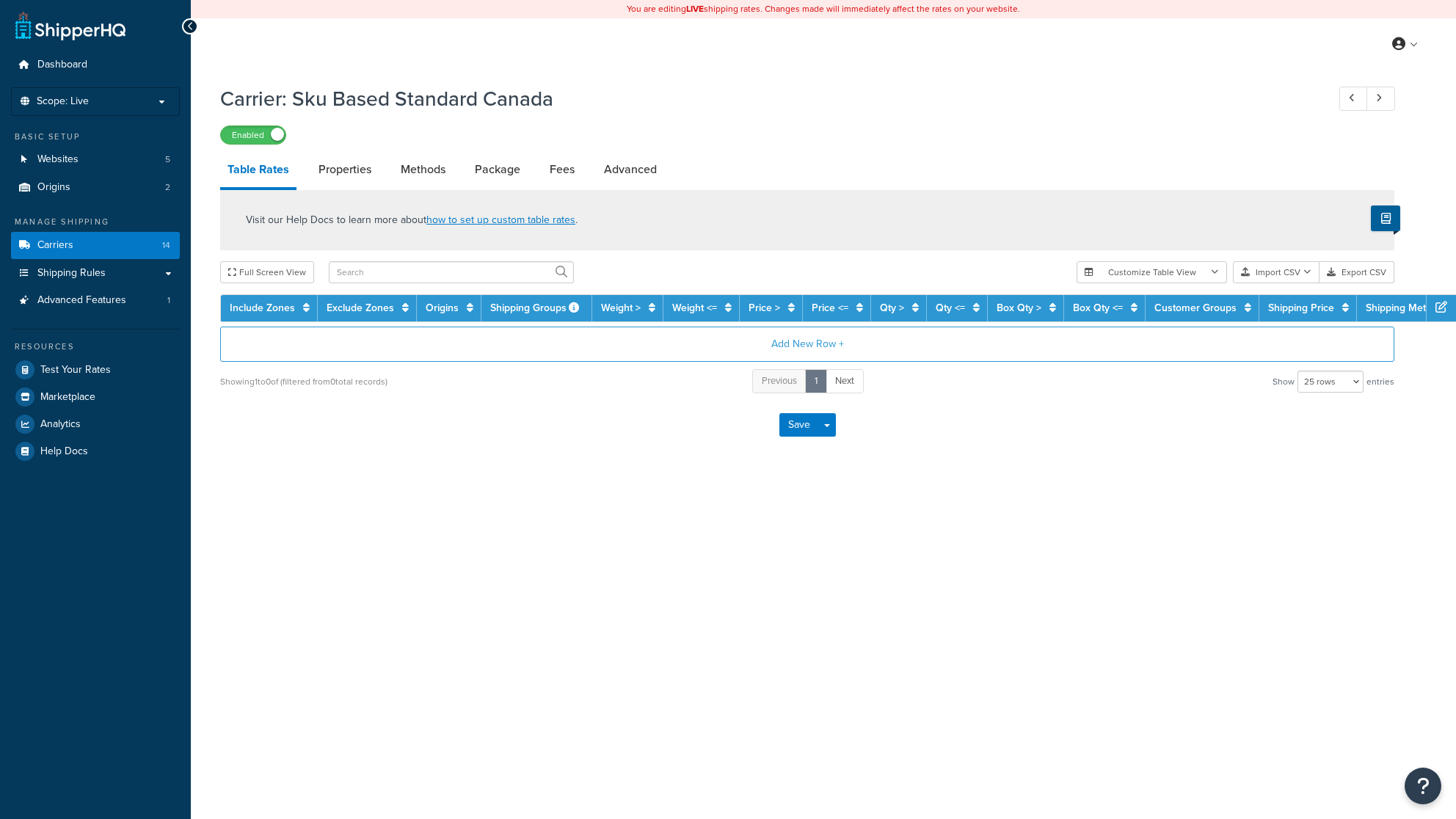
select select "25"
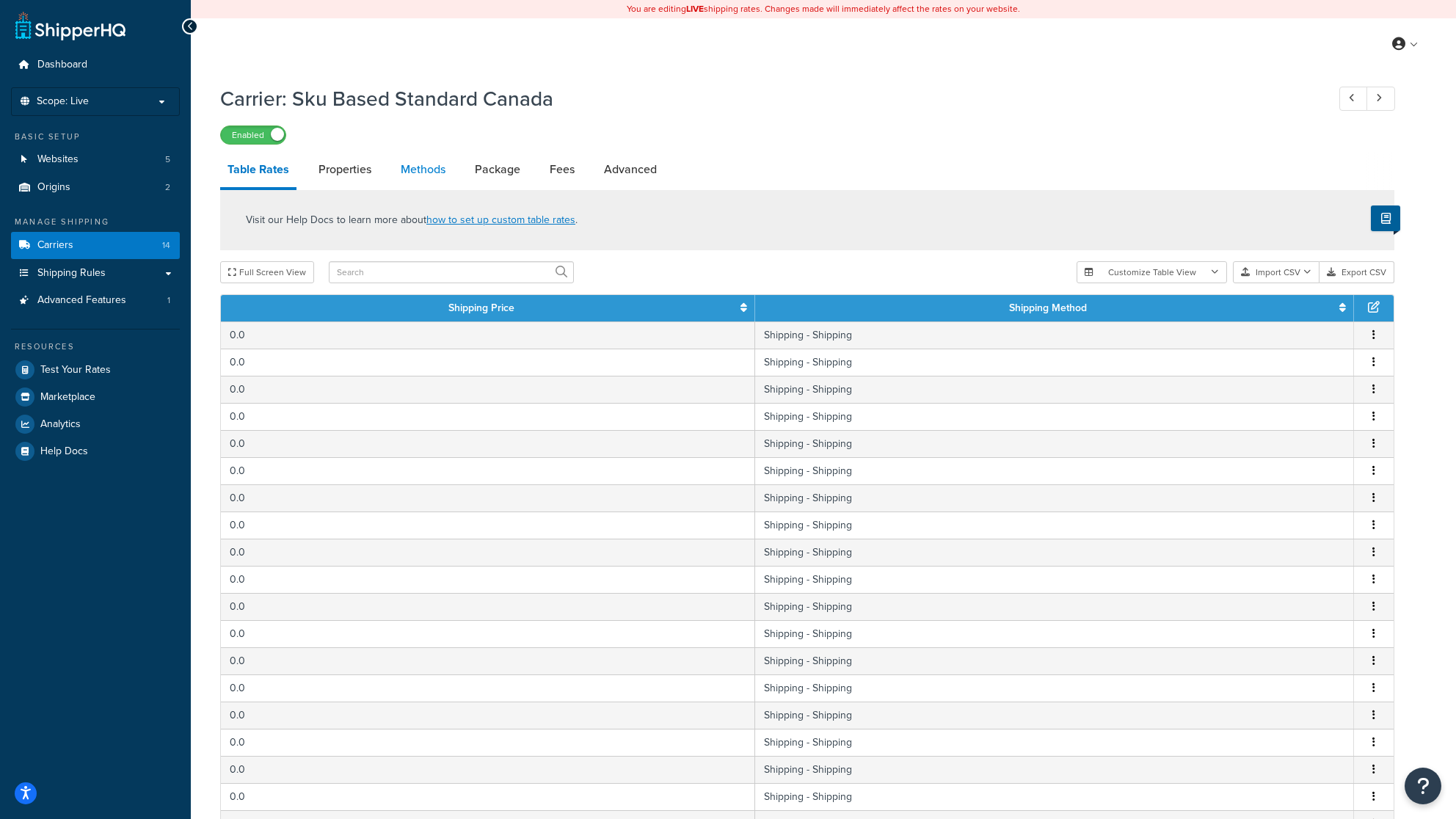
click at [415, 168] on link "Methods" at bounding box center [423, 169] width 59 height 35
select select "25"
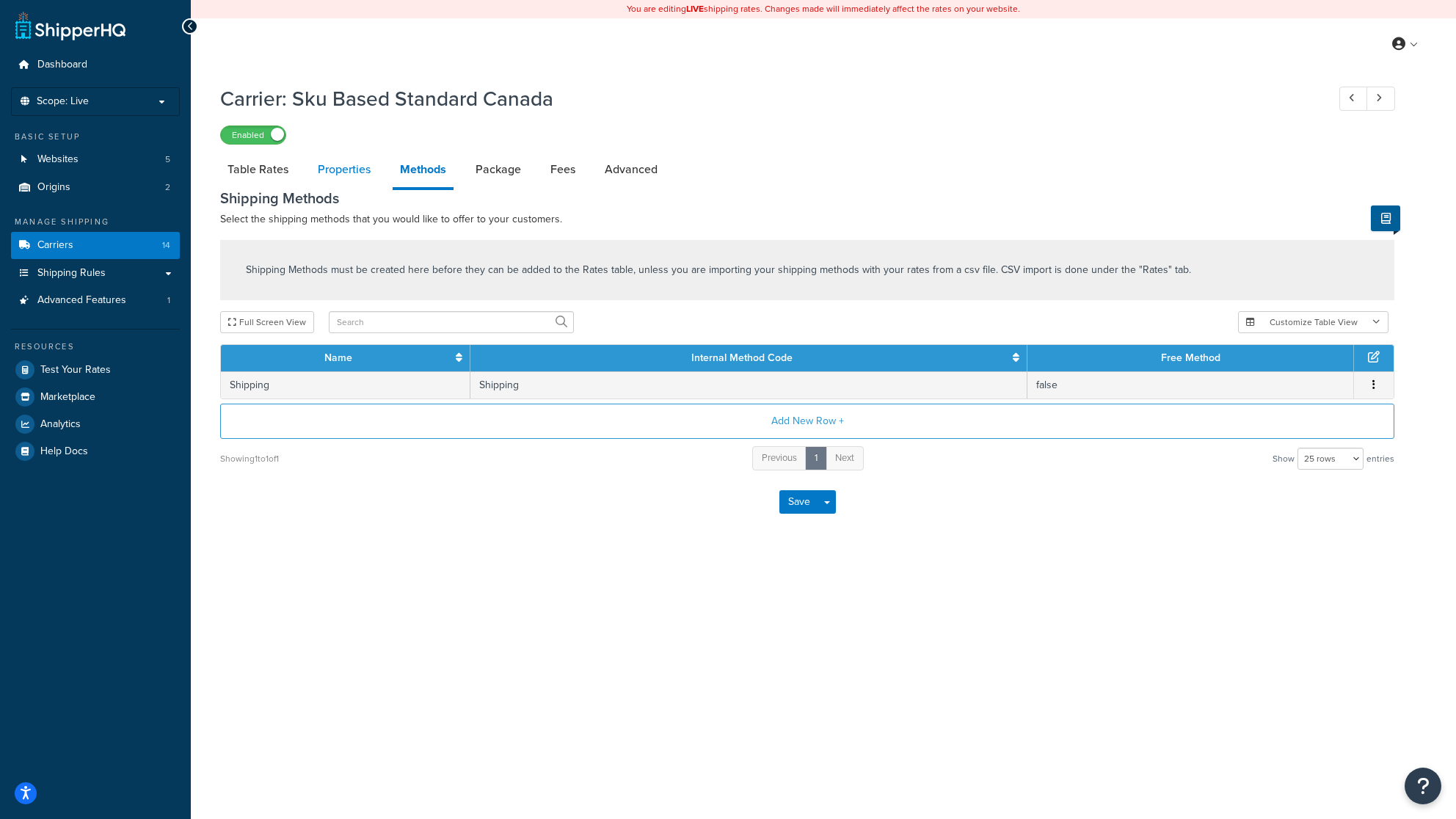
click at [339, 167] on link "Properties" at bounding box center [344, 169] width 67 height 35
select select "PERSKU"
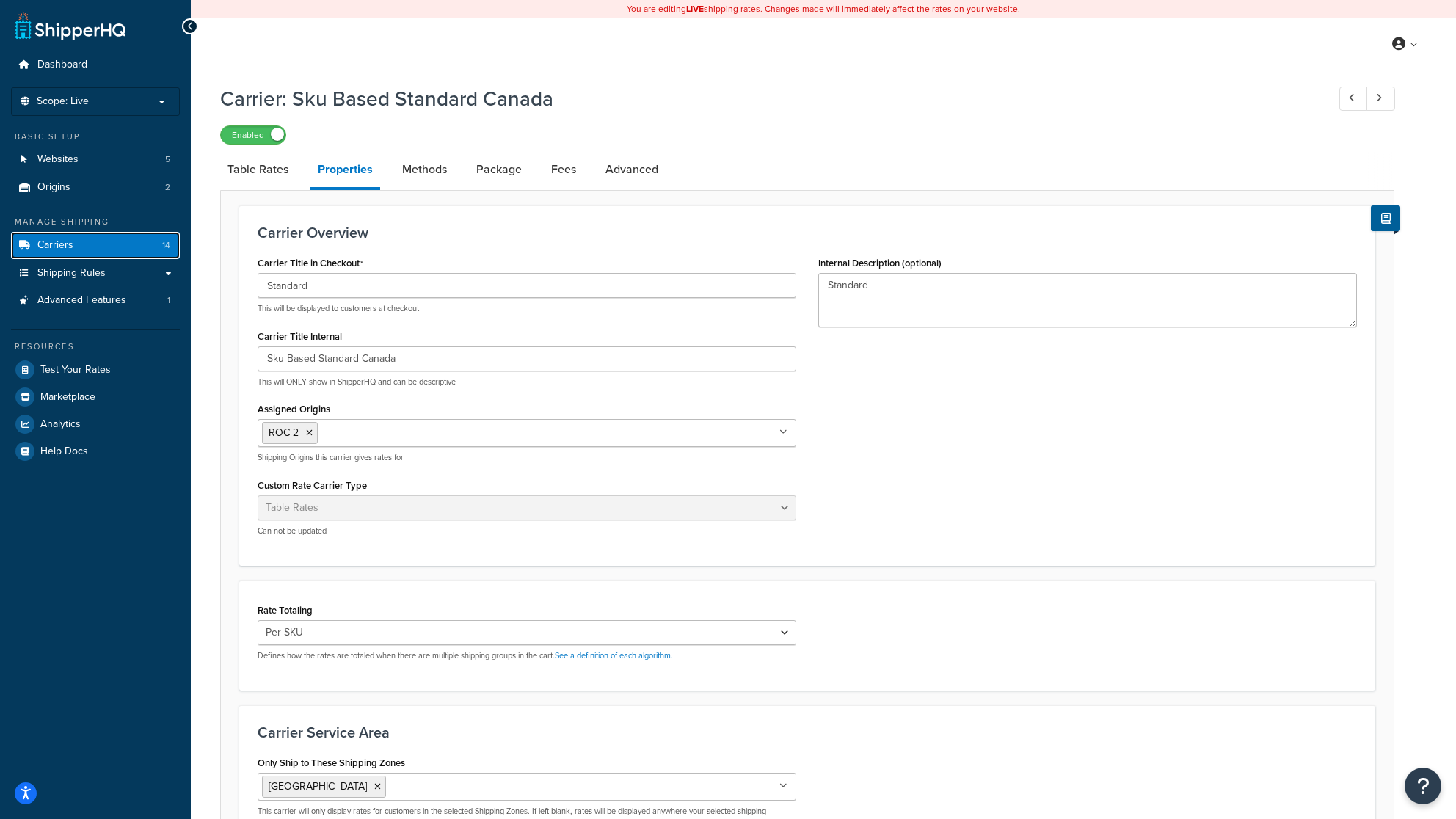
click at [60, 244] on span "Carriers" at bounding box center [56, 245] width 36 height 12
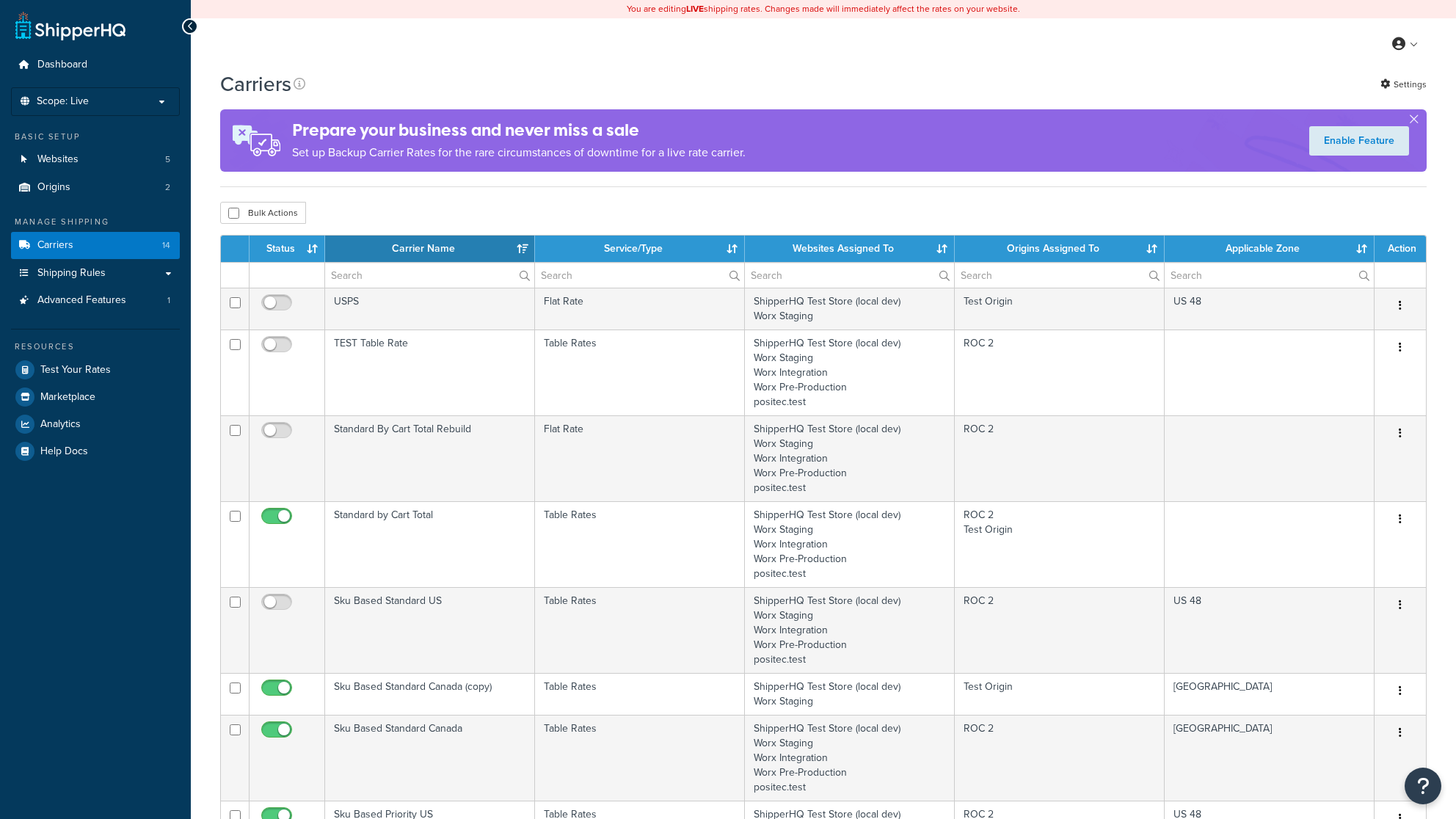
select select "15"
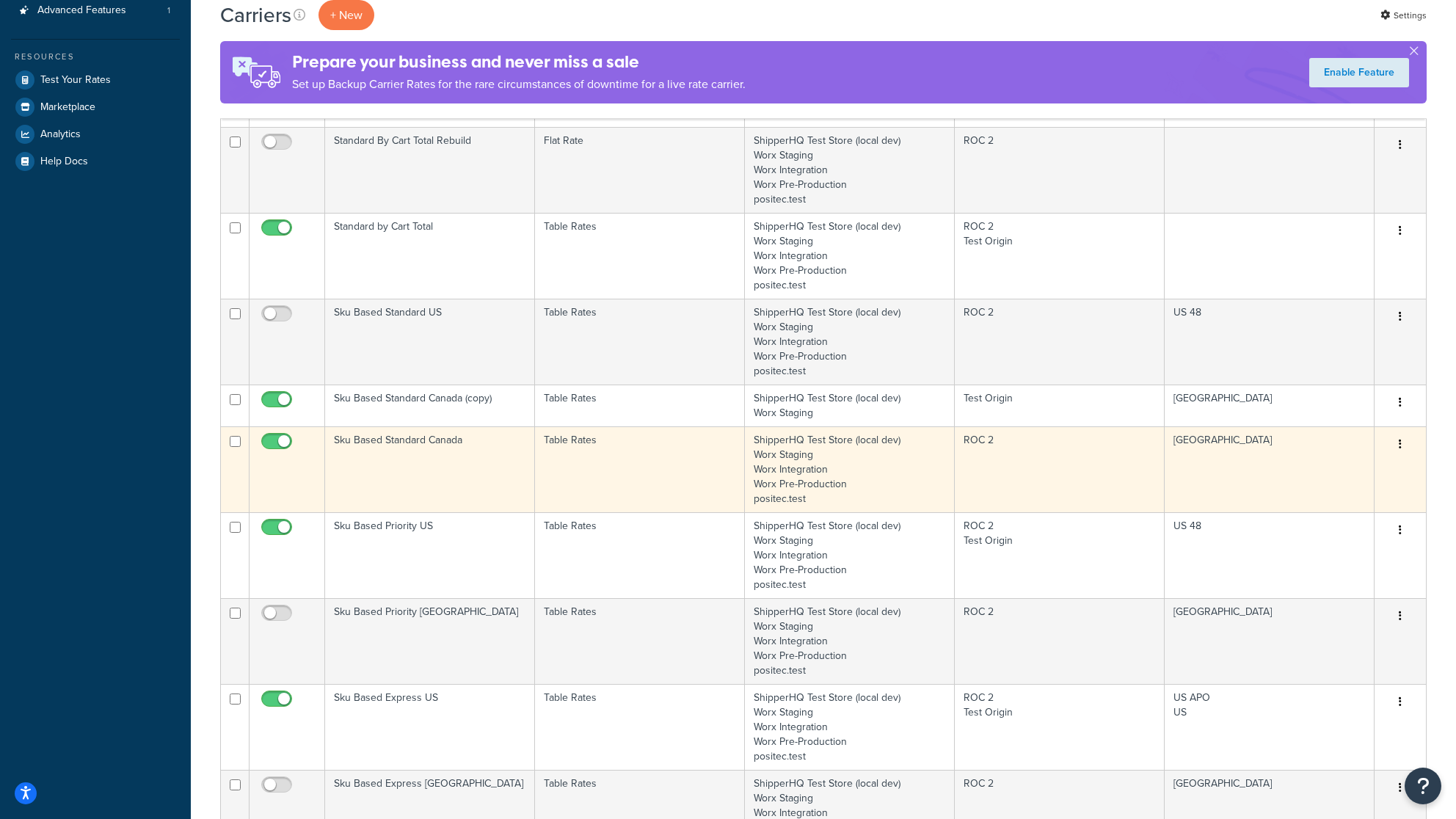
scroll to position [287, 0]
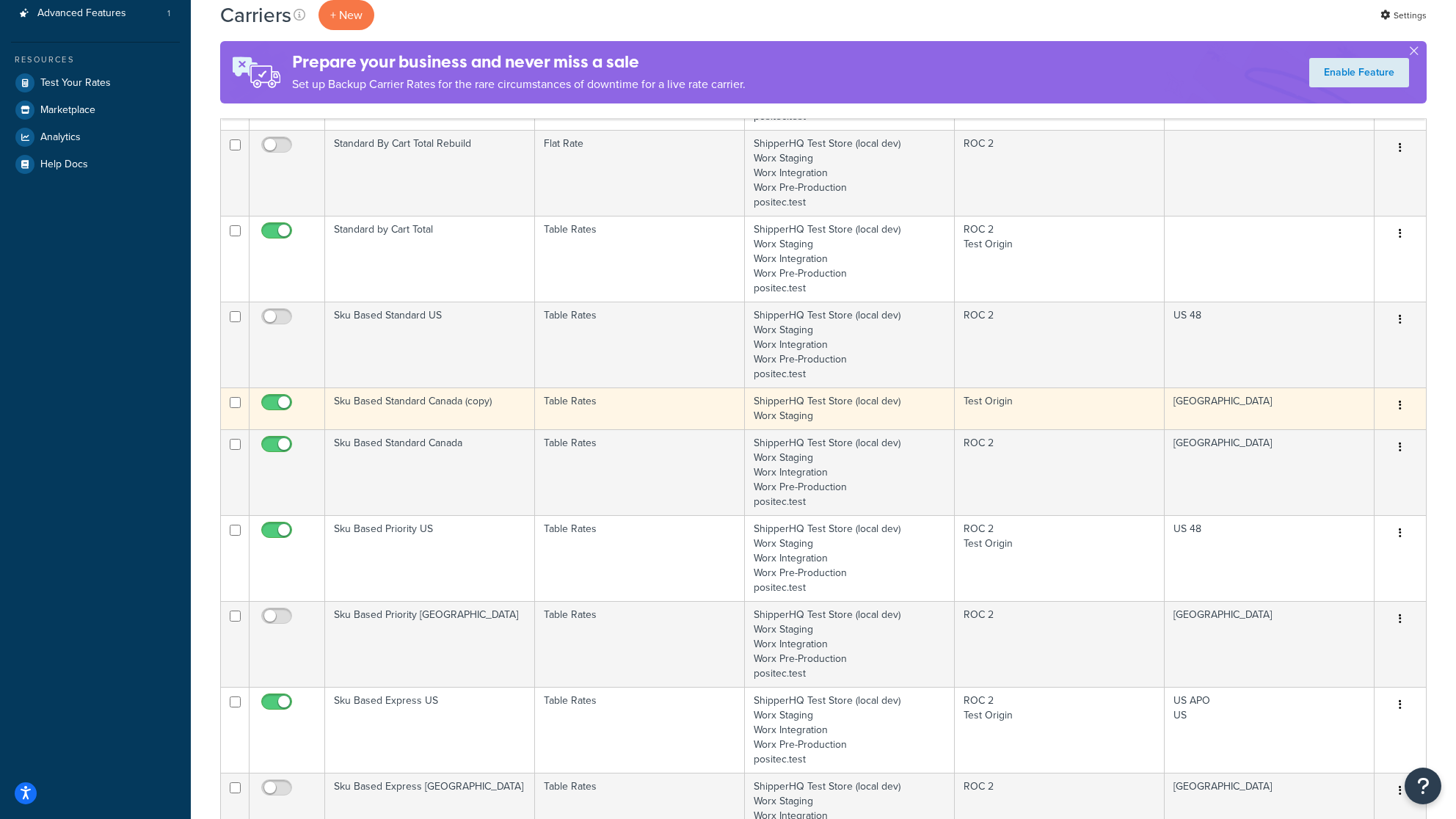
click at [458, 404] on td "Sku Based Standard Canada (copy)" at bounding box center [431, 408] width 210 height 42
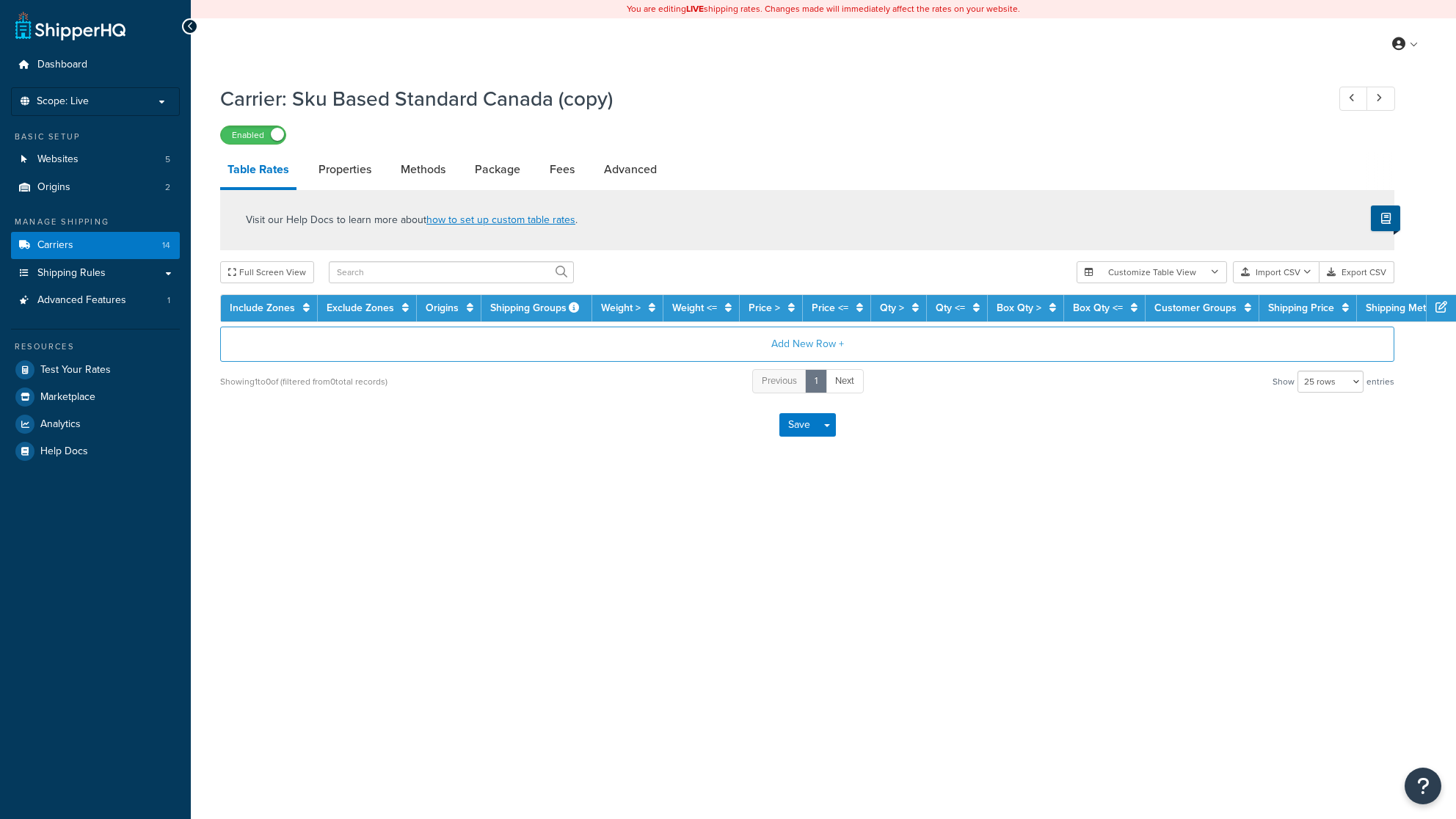
select select "25"
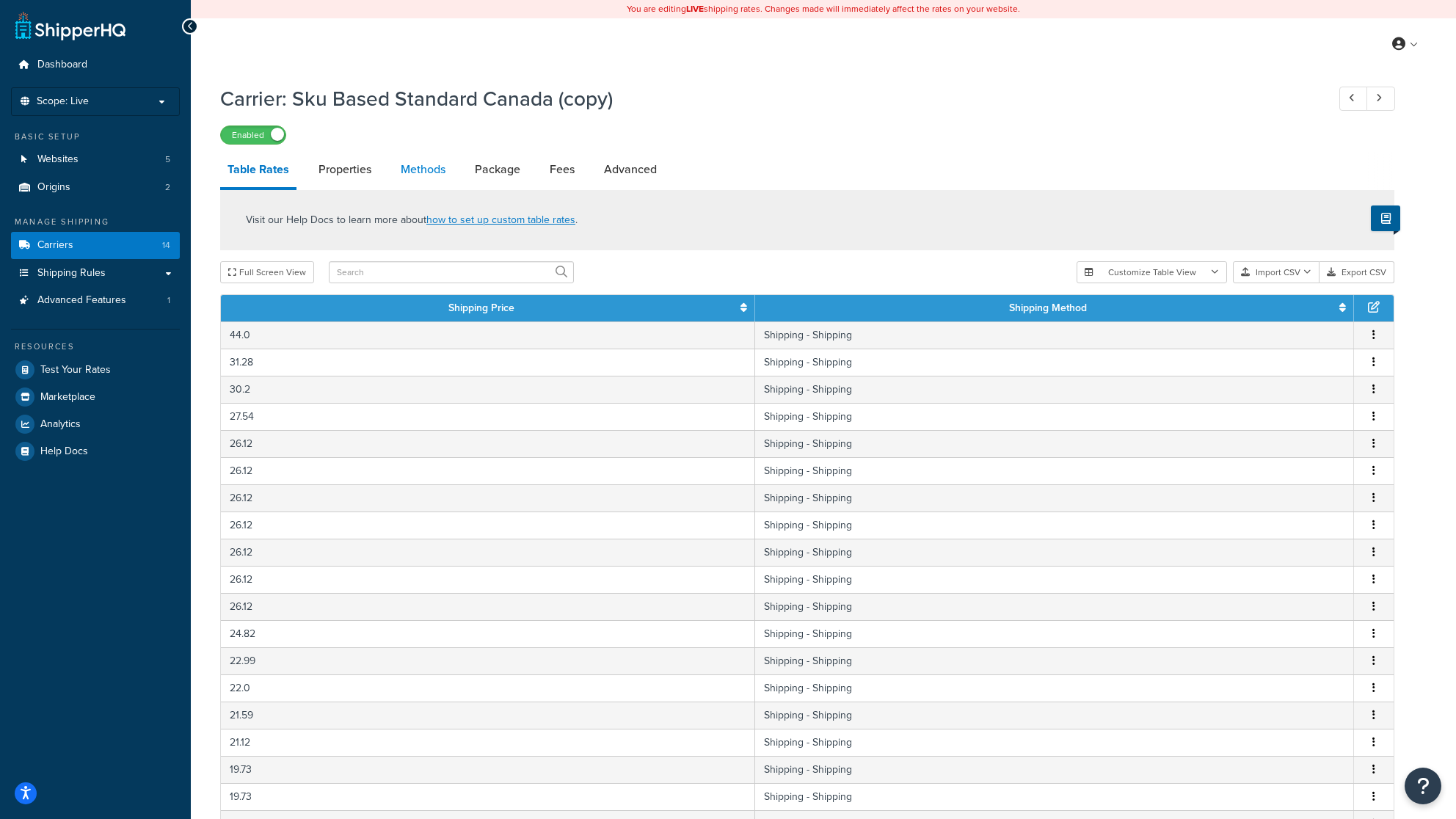
click at [417, 168] on link "Methods" at bounding box center [423, 169] width 59 height 35
select select "25"
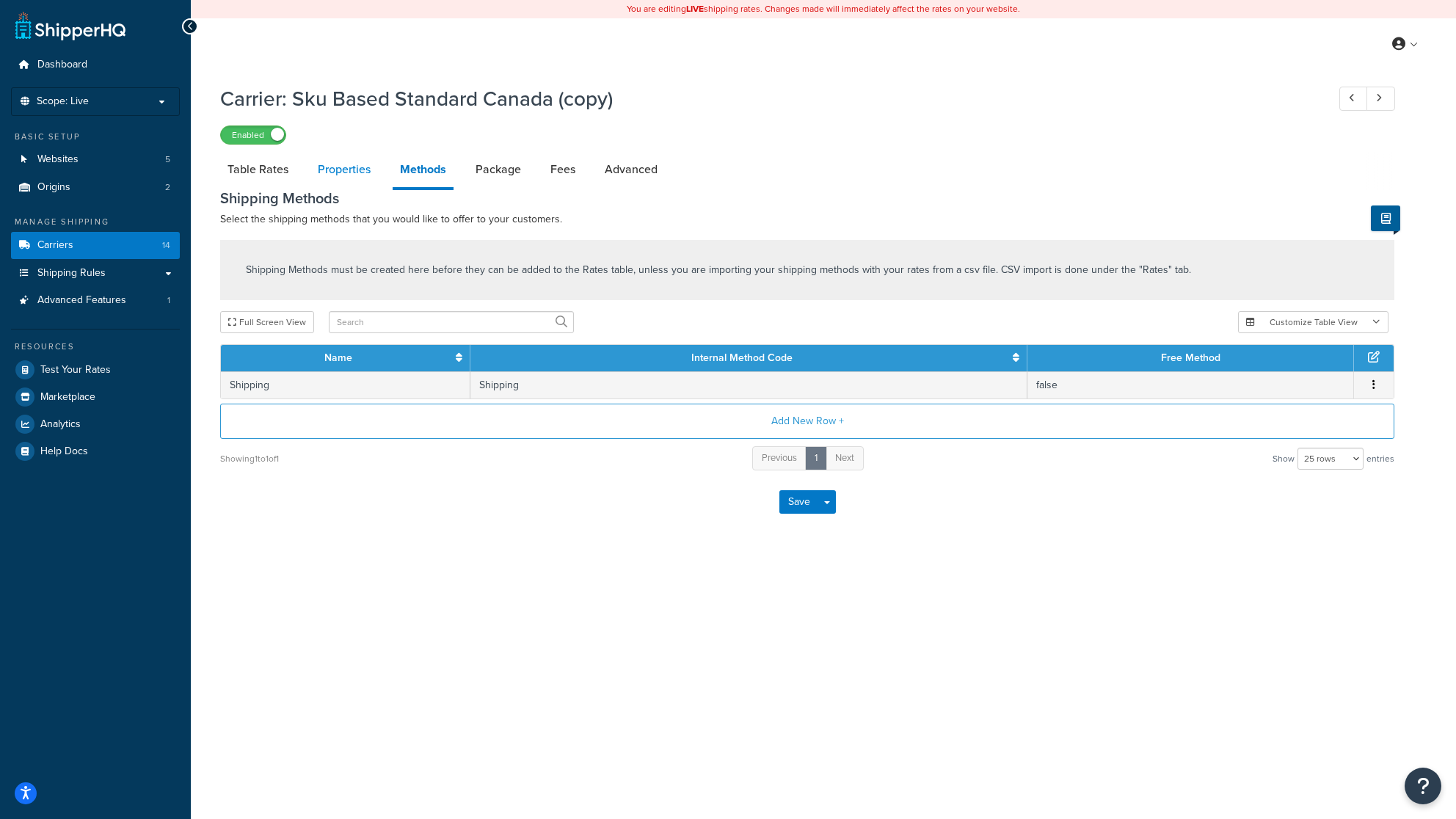
click at [352, 168] on link "Properties" at bounding box center [344, 169] width 67 height 35
select select "PERSKU"
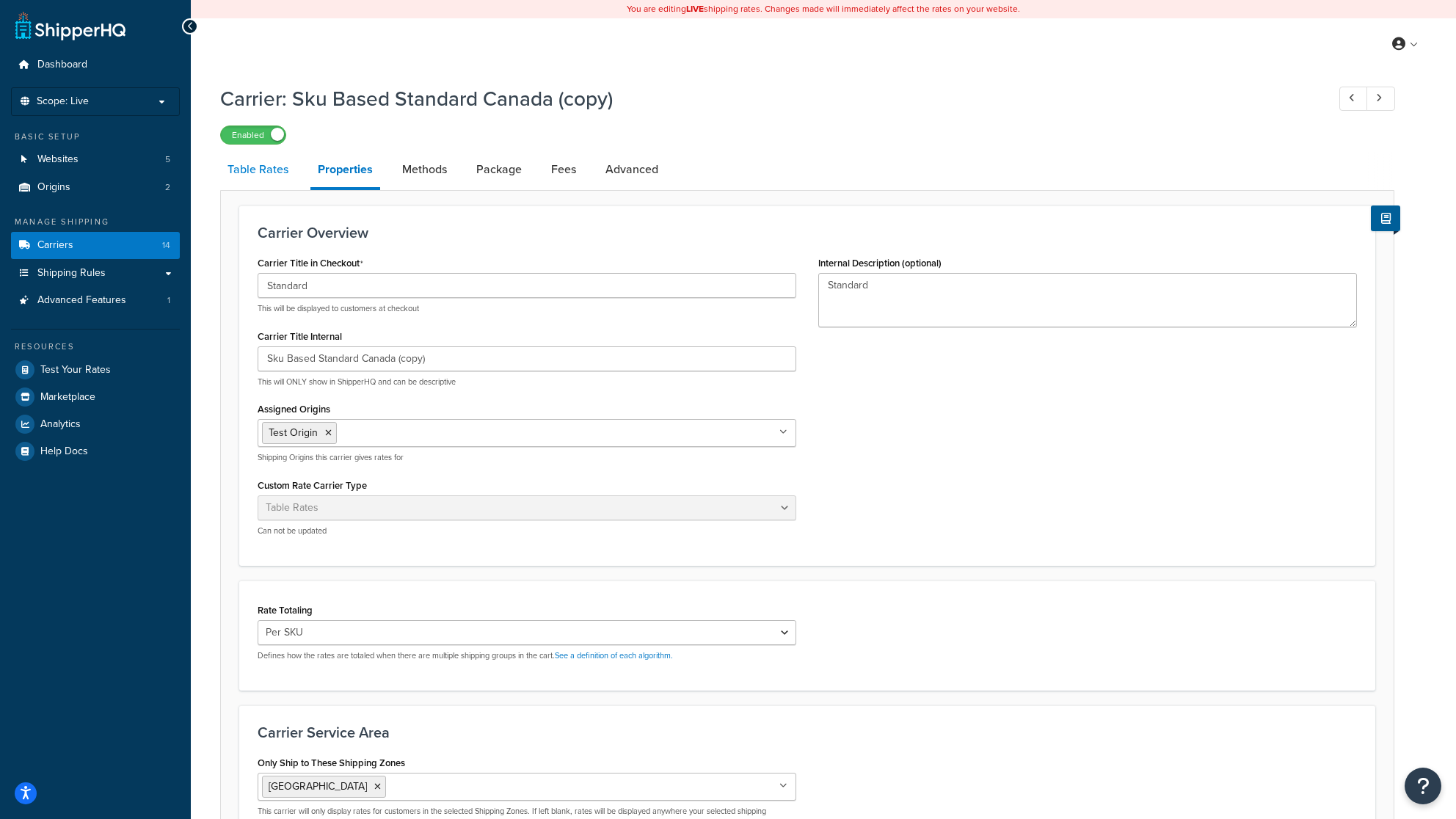
click at [251, 164] on link "Table Rates" at bounding box center [258, 169] width 76 height 35
select select "25"
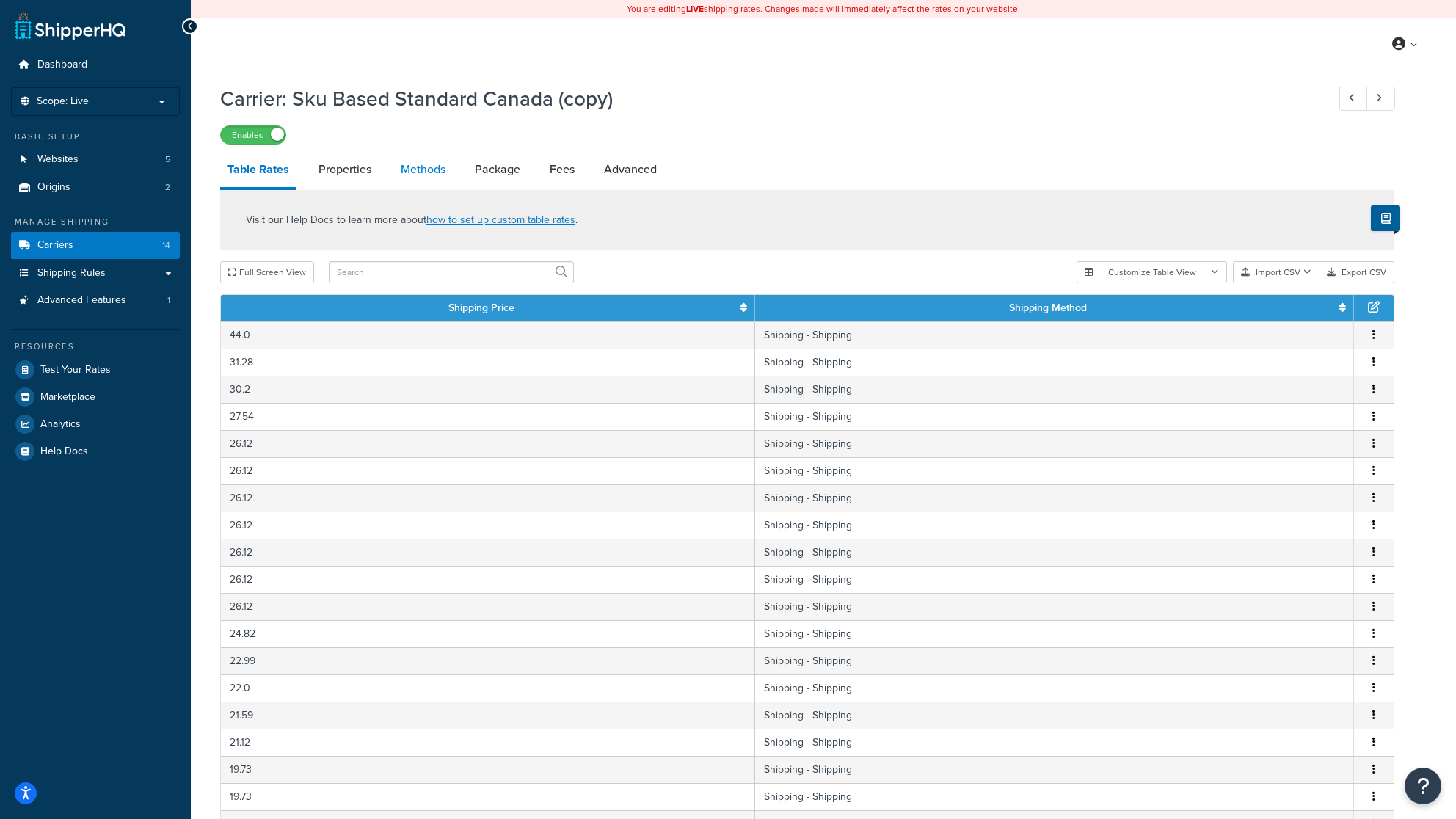
click at [429, 170] on link "Methods" at bounding box center [423, 169] width 59 height 35
select select "25"
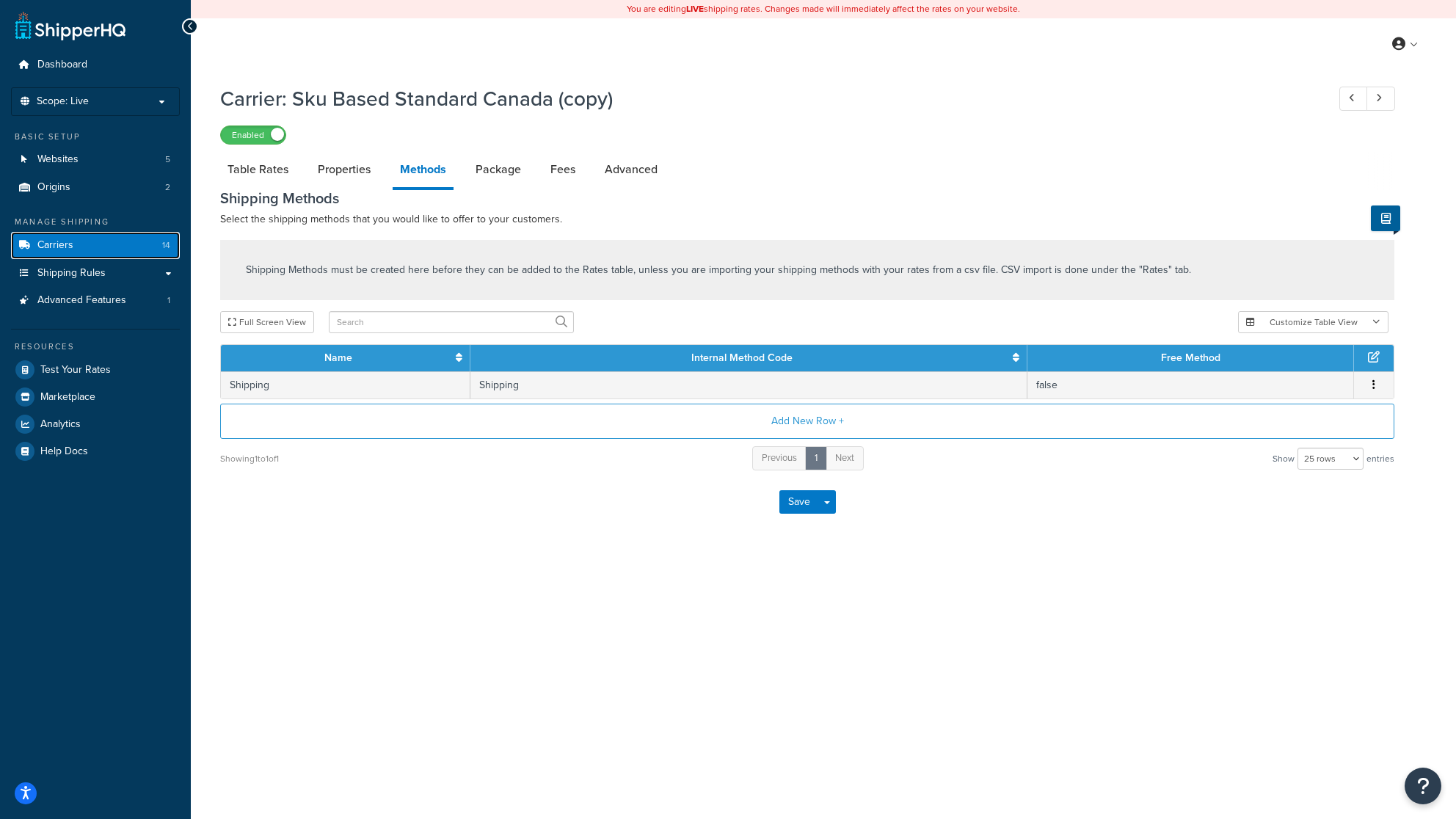
click at [80, 246] on link "Carriers 14" at bounding box center [94, 245] width 168 height 27
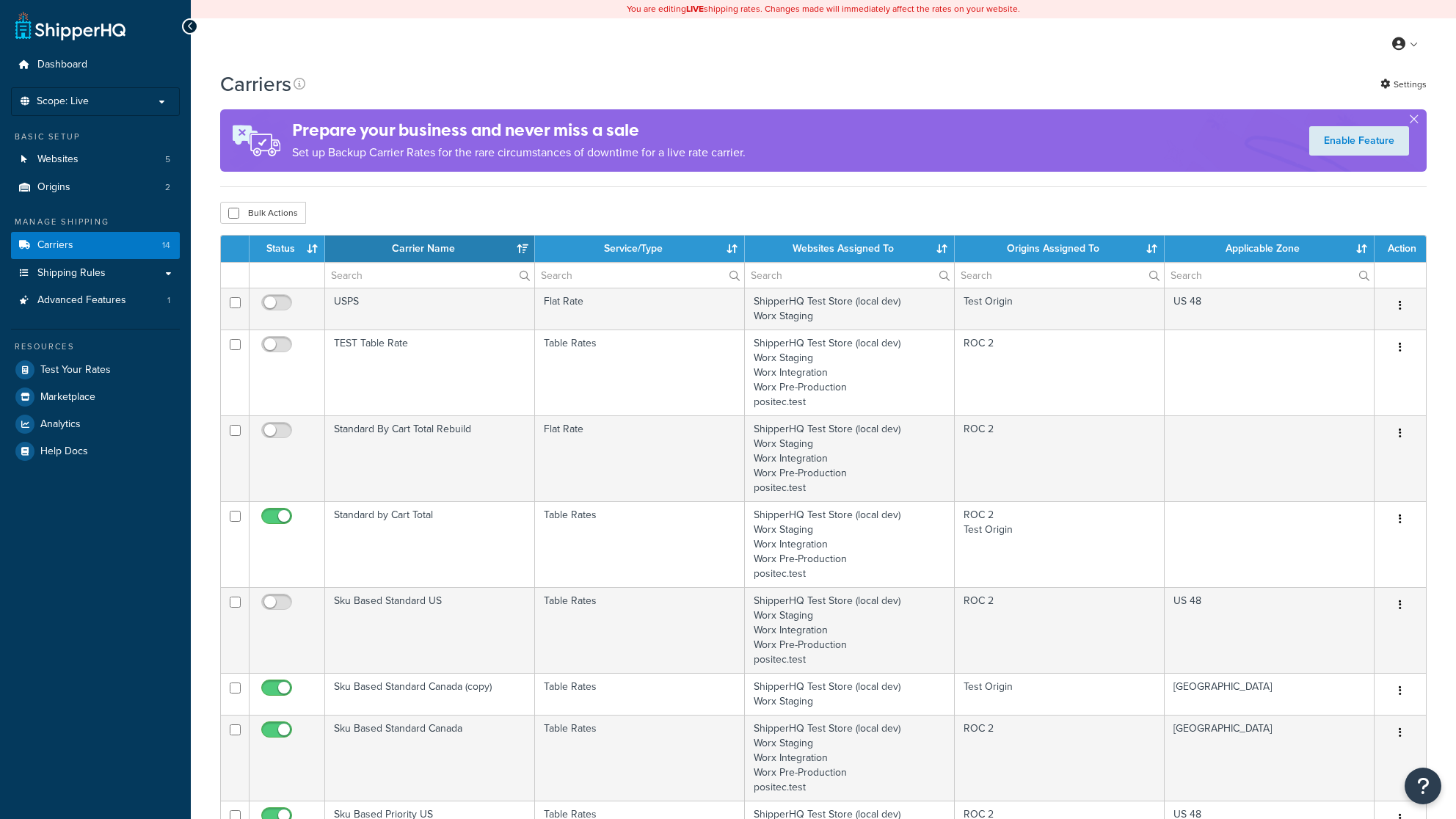
select select "15"
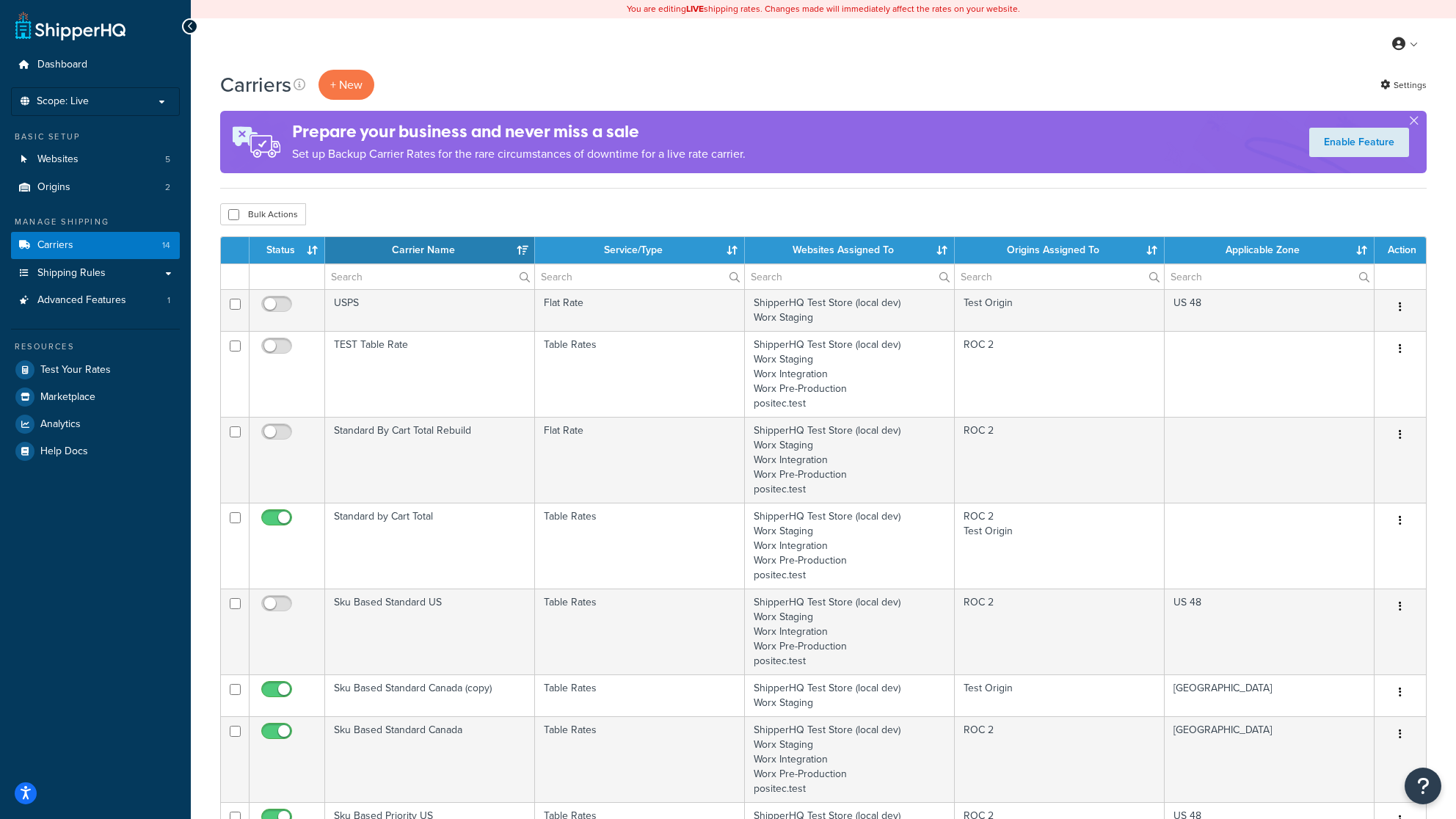
click at [276, 246] on th "Status" at bounding box center [288, 251] width 76 height 26
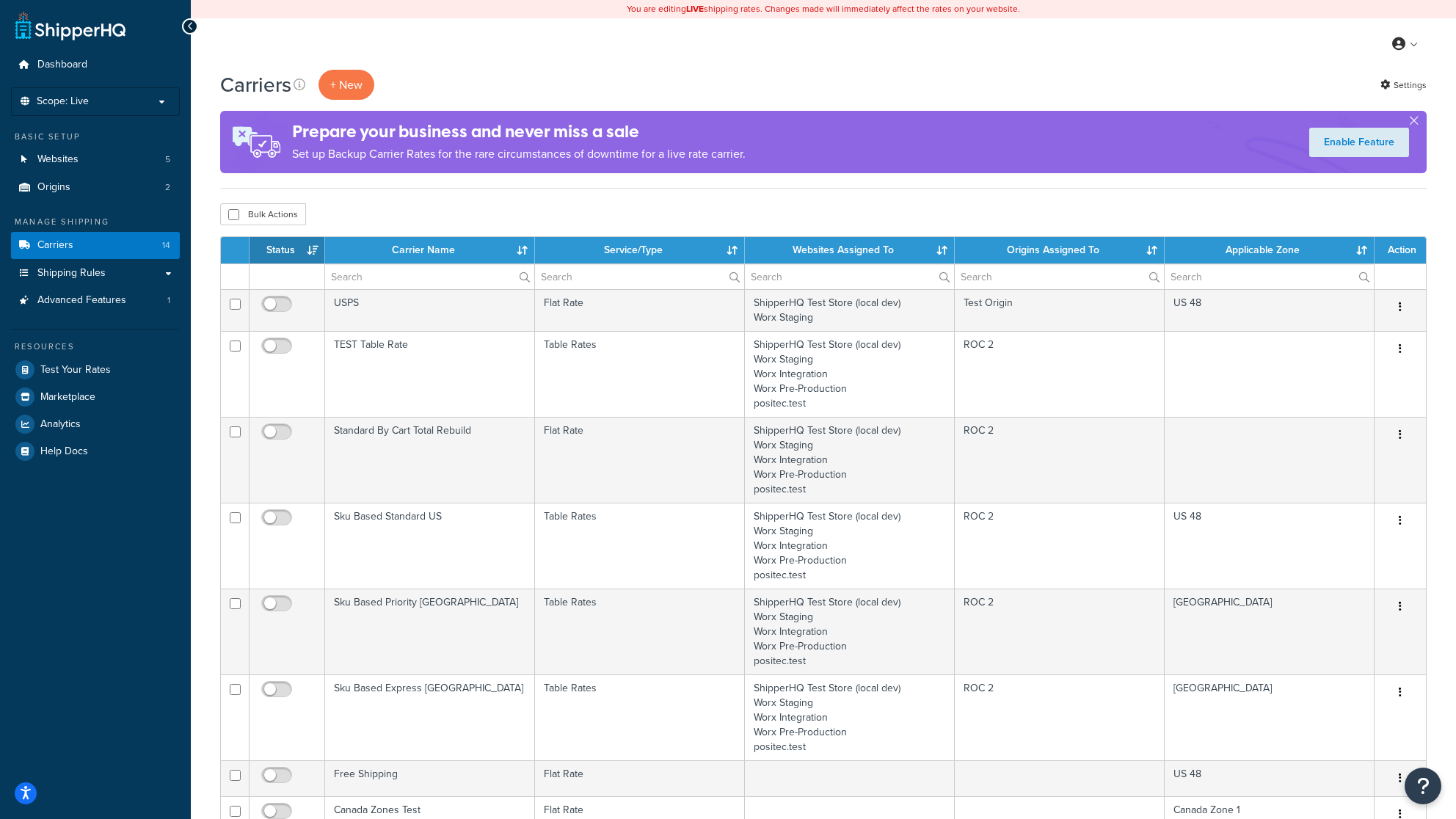
click at [276, 246] on th "Status" at bounding box center [288, 251] width 76 height 26
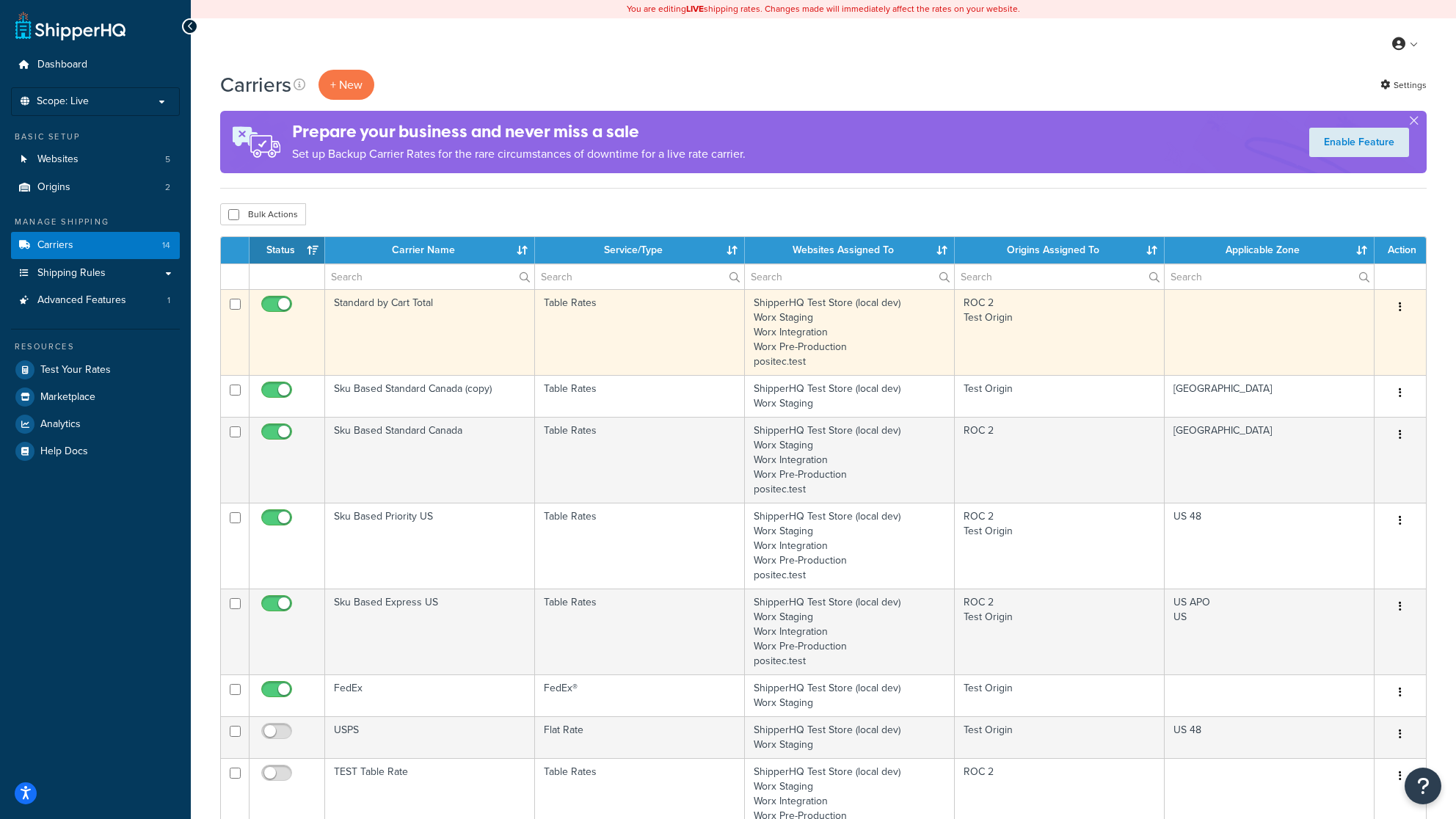
click at [449, 311] on td "Standard by Cart Total" at bounding box center [431, 332] width 210 height 86
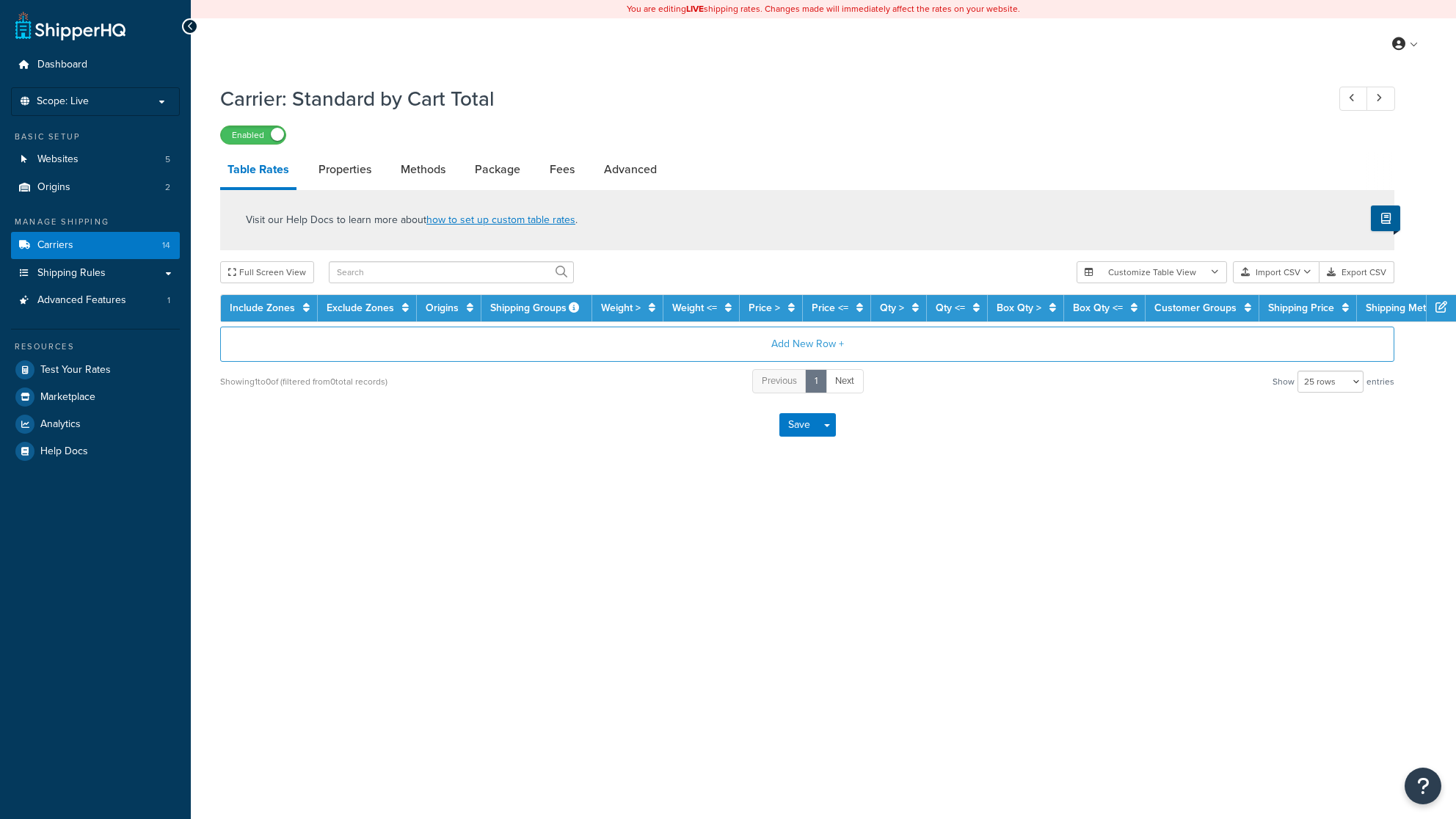
select select "25"
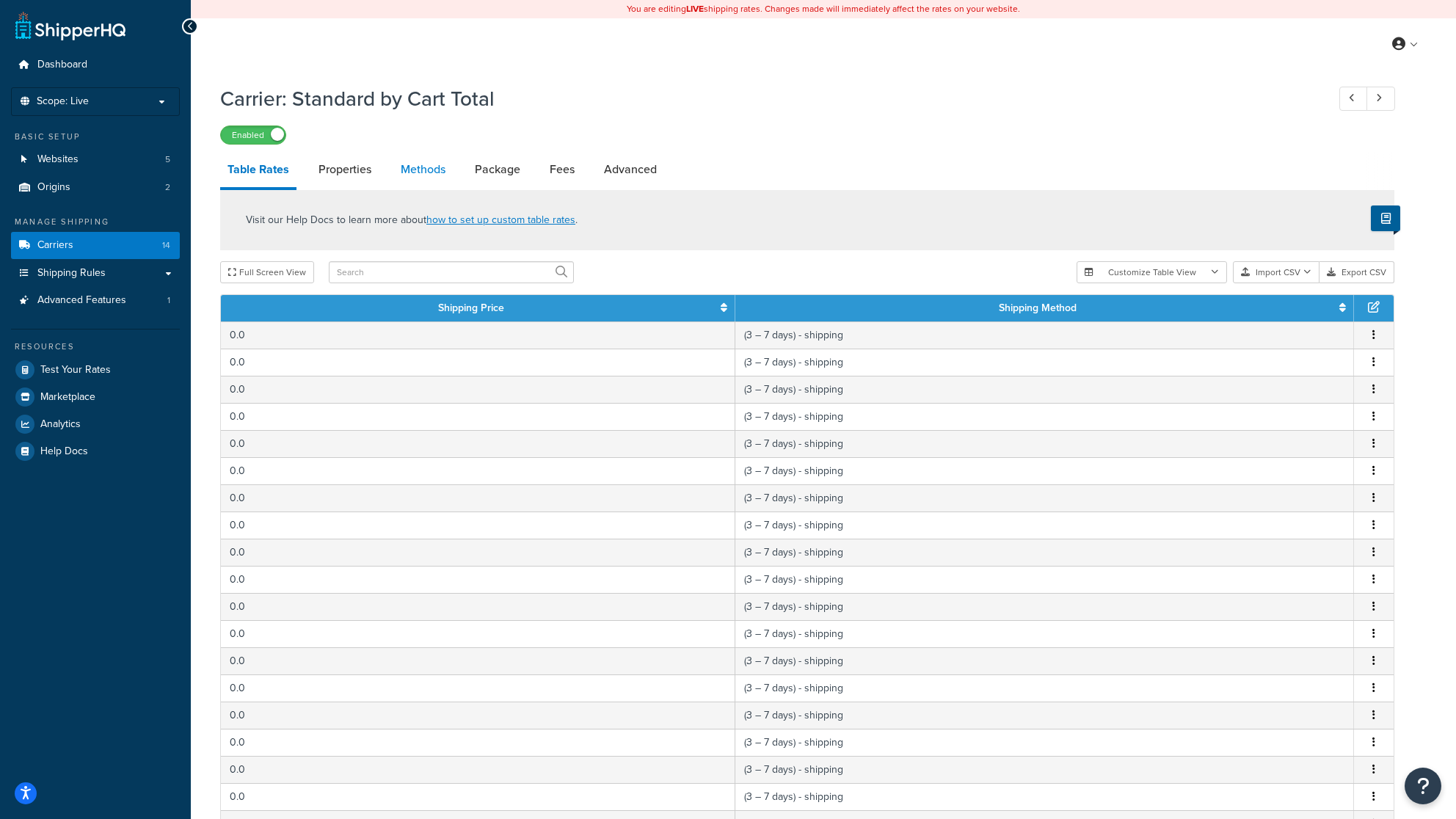
click at [412, 169] on link "Methods" at bounding box center [423, 169] width 59 height 35
select select "25"
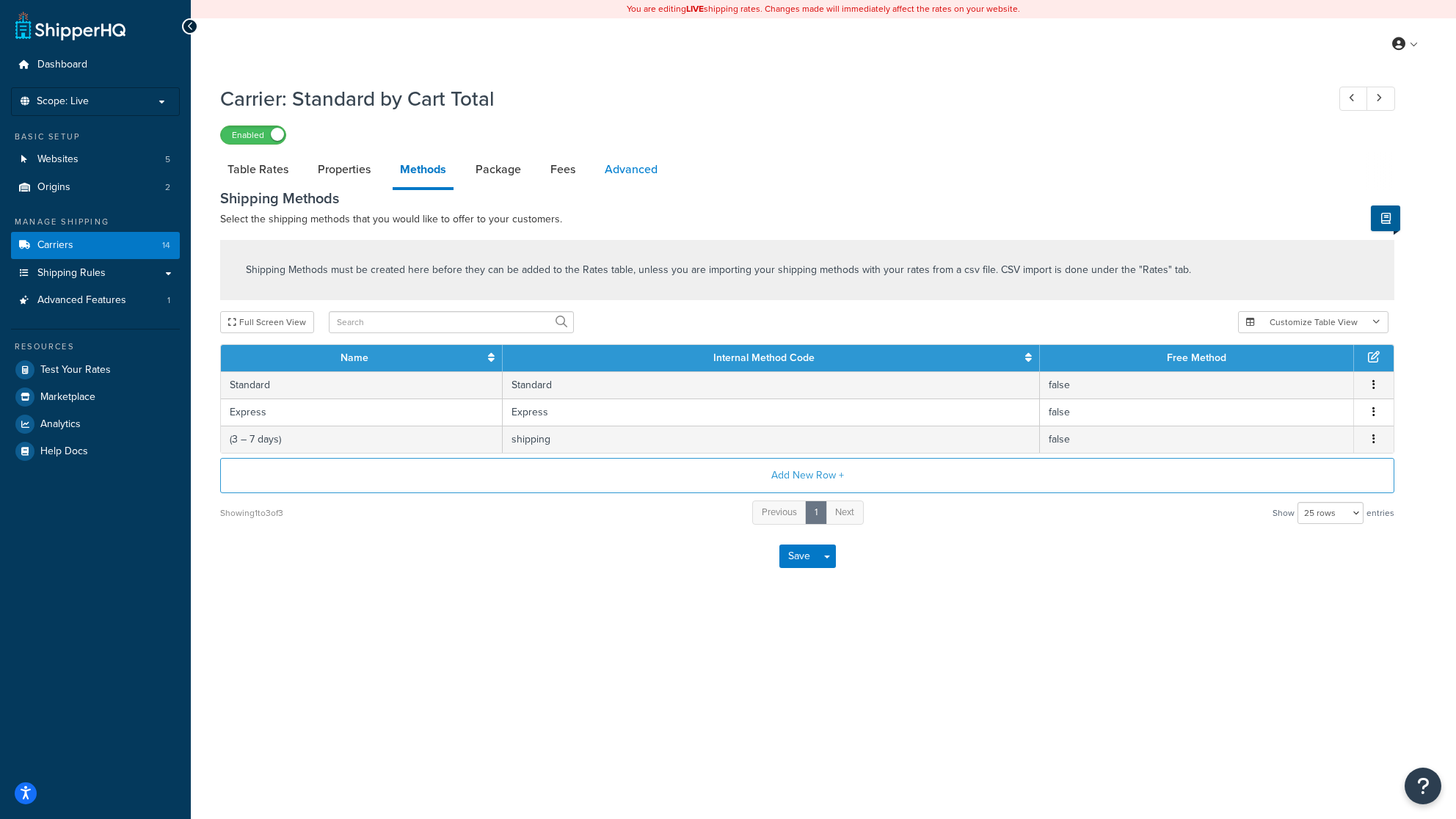
click at [630, 169] on link "Advanced" at bounding box center [631, 169] width 67 height 35
select select "false"
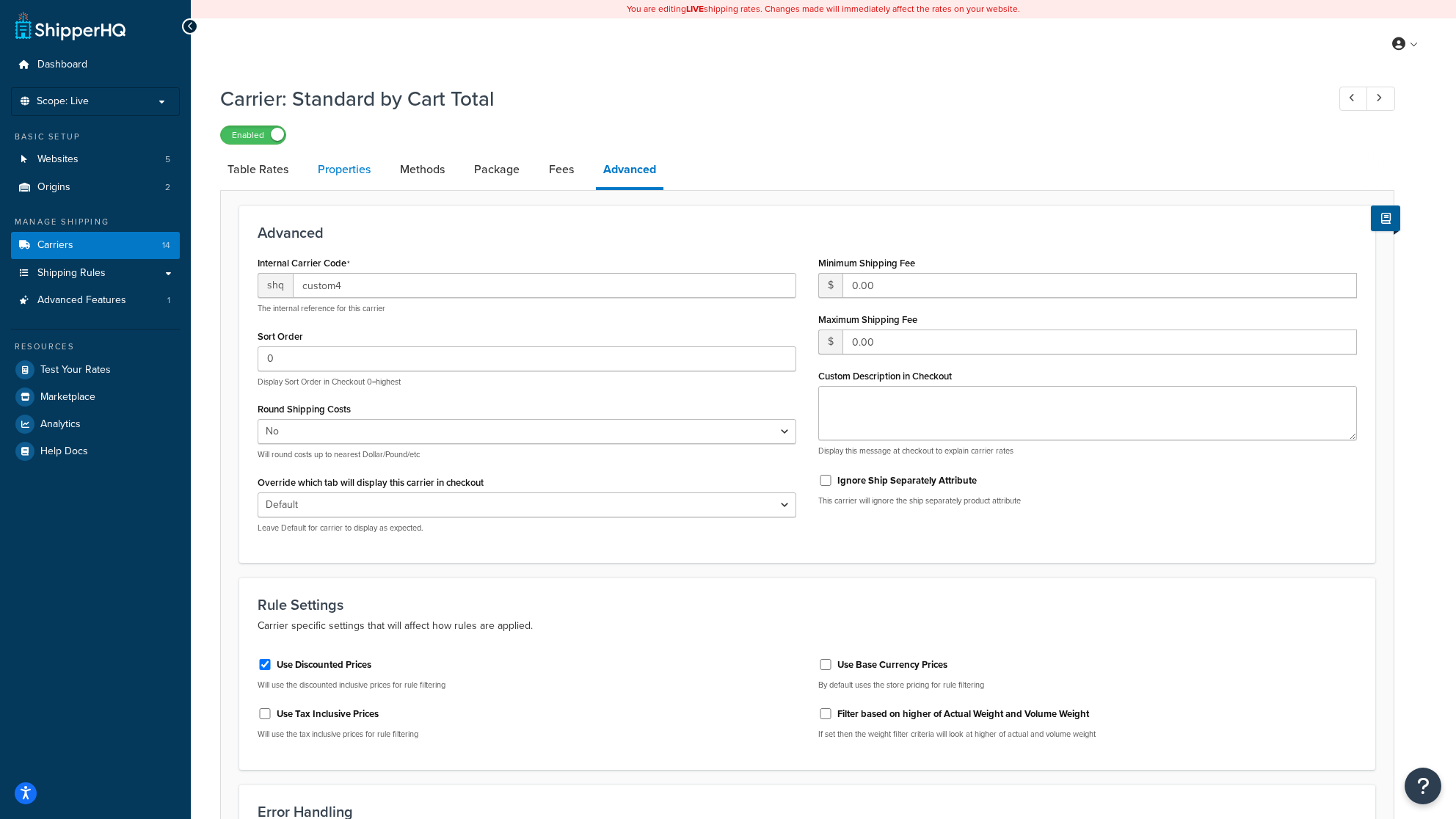
click at [343, 172] on link "Properties" at bounding box center [344, 169] width 67 height 35
select select "HIGHEST"
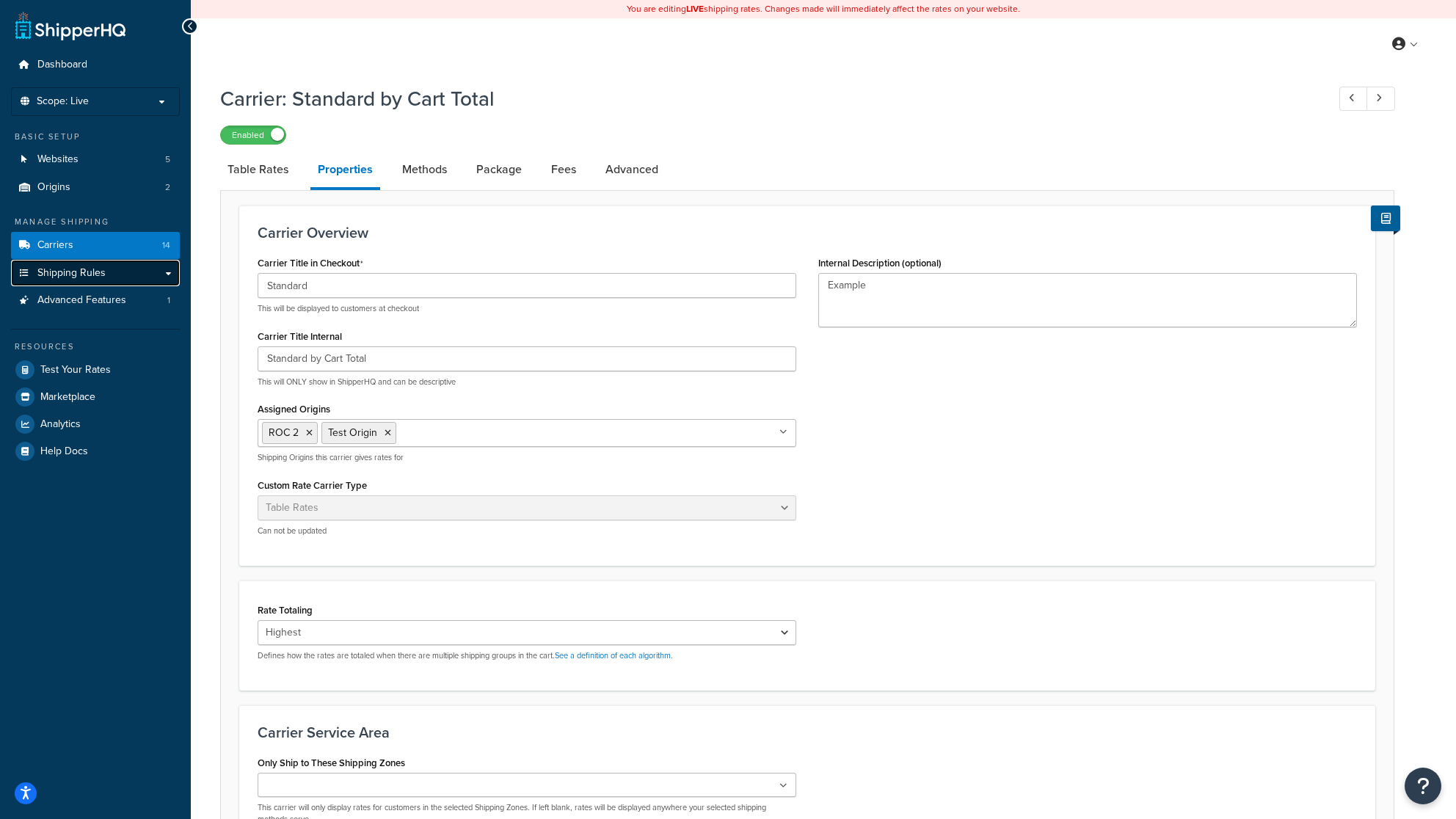
click at [119, 270] on link "Shipping Rules" at bounding box center [94, 273] width 168 height 27
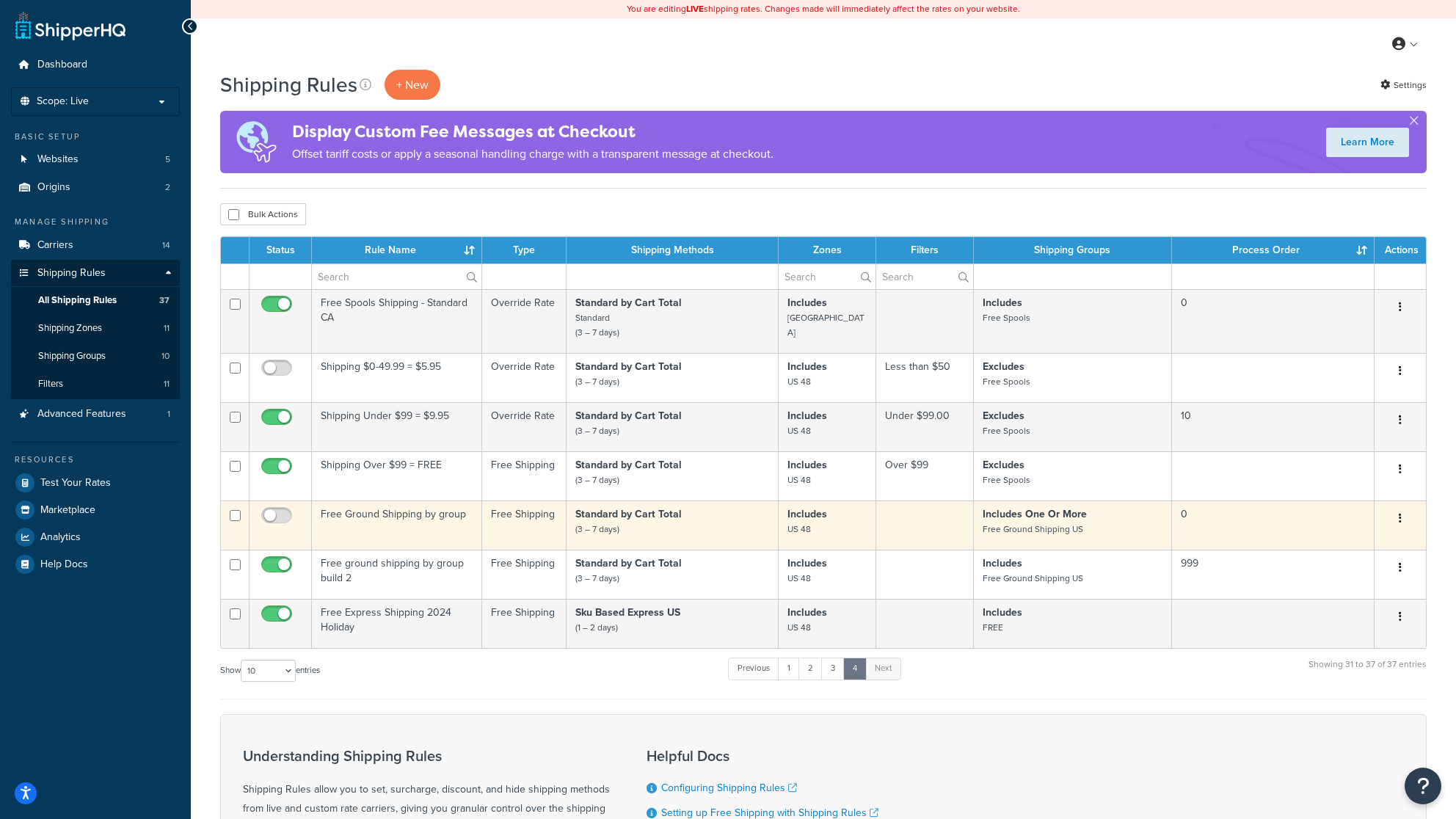
scroll to position [35, 0]
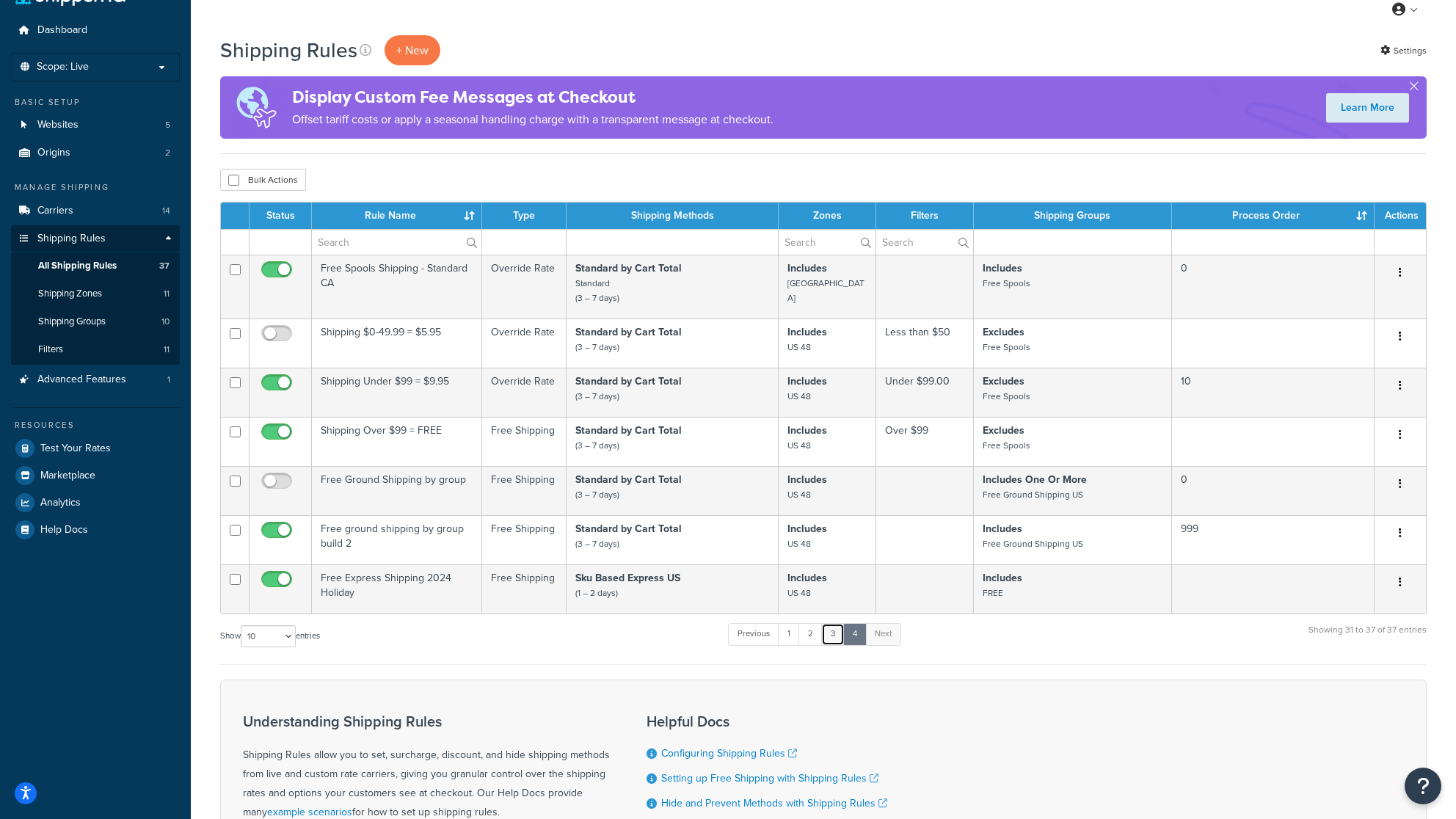
click at [833, 633] on link "3" at bounding box center [833, 633] width 24 height 22
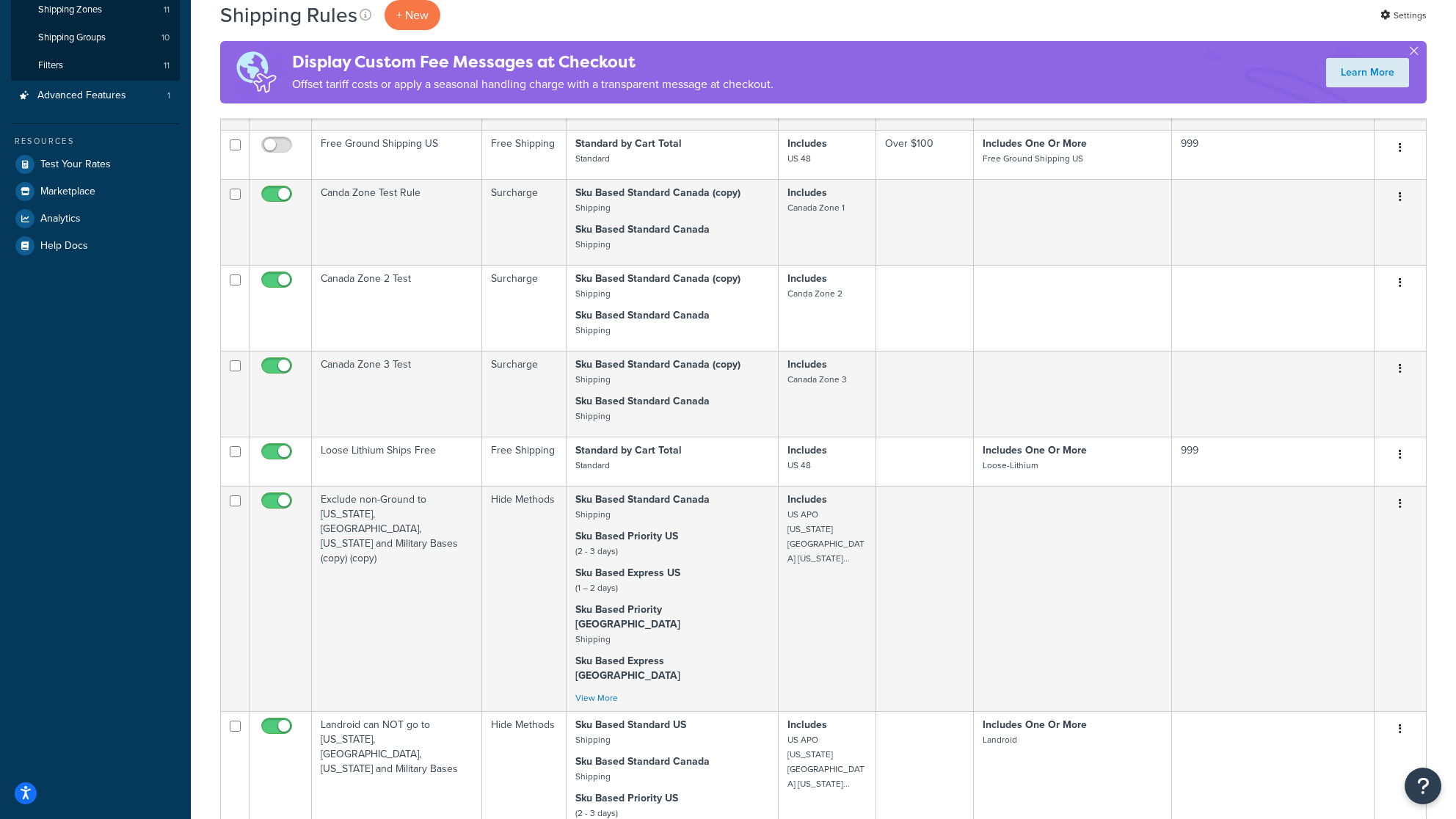
scroll to position [266, 0]
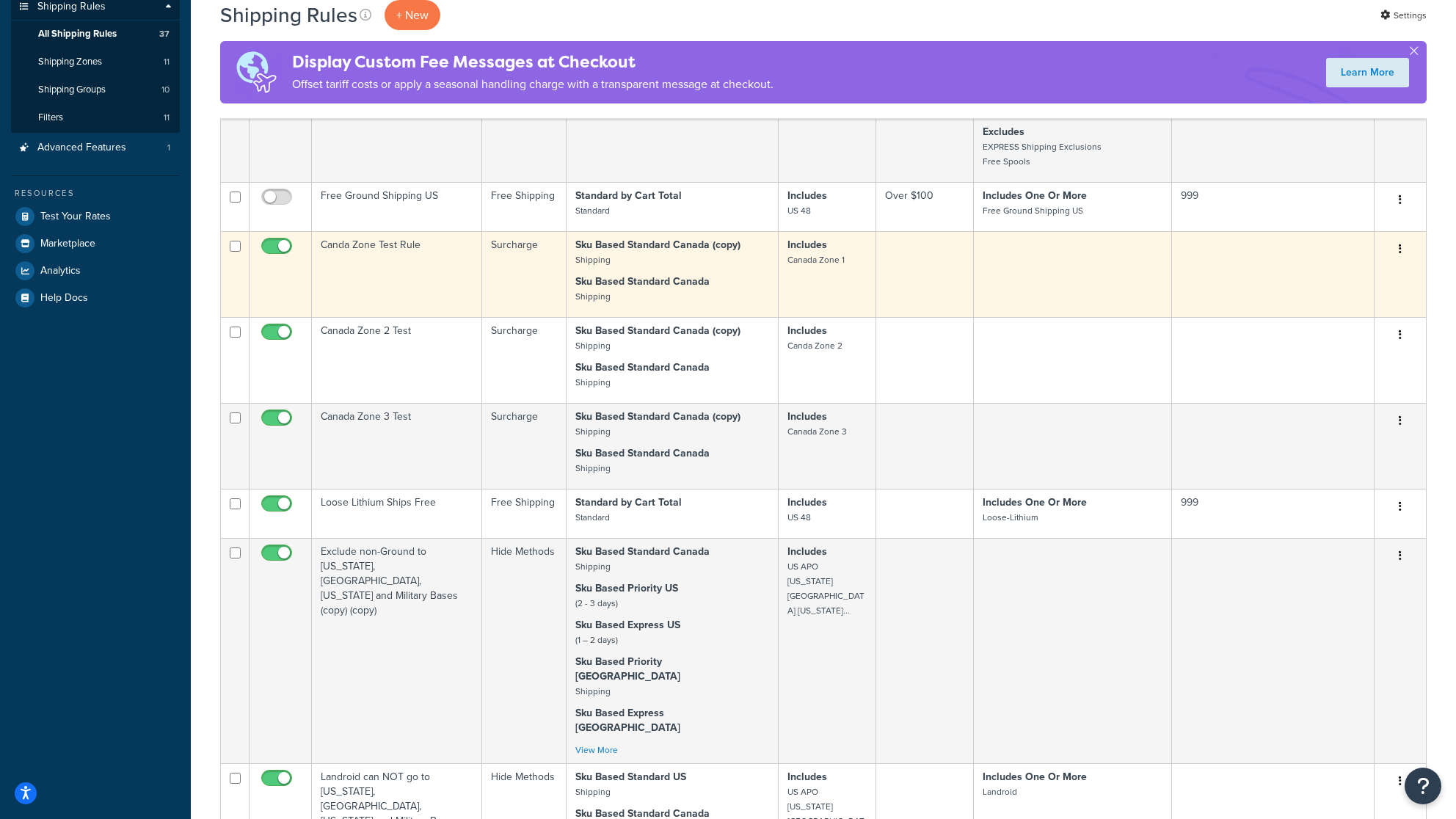
click at [423, 278] on td "Canda Zone Test Rule" at bounding box center [397, 274] width 170 height 86
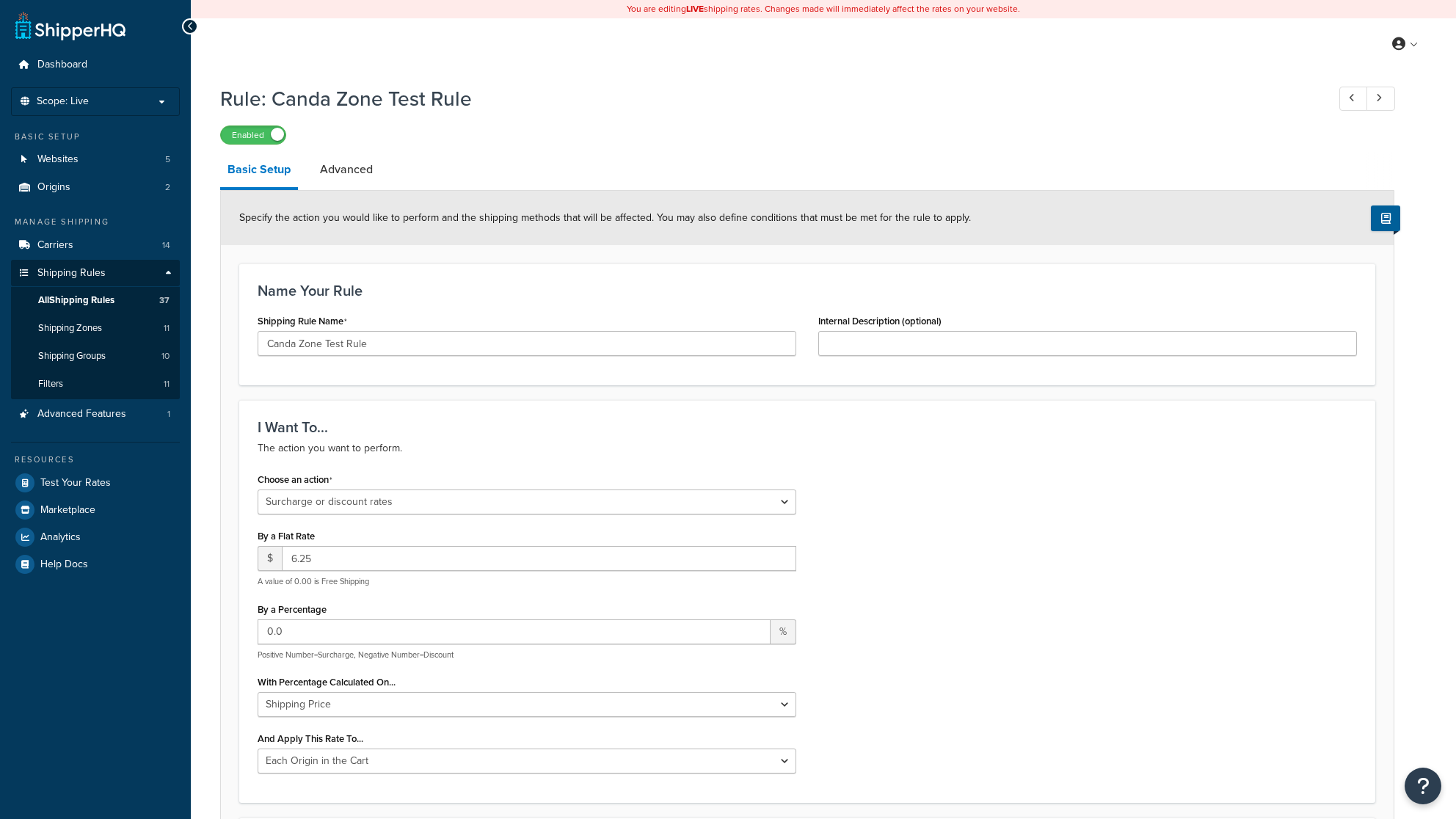
select select "SURCHARGE"
select select "LOCATION"
click at [77, 352] on span "Shipping Groups" at bounding box center [71, 356] width 67 height 12
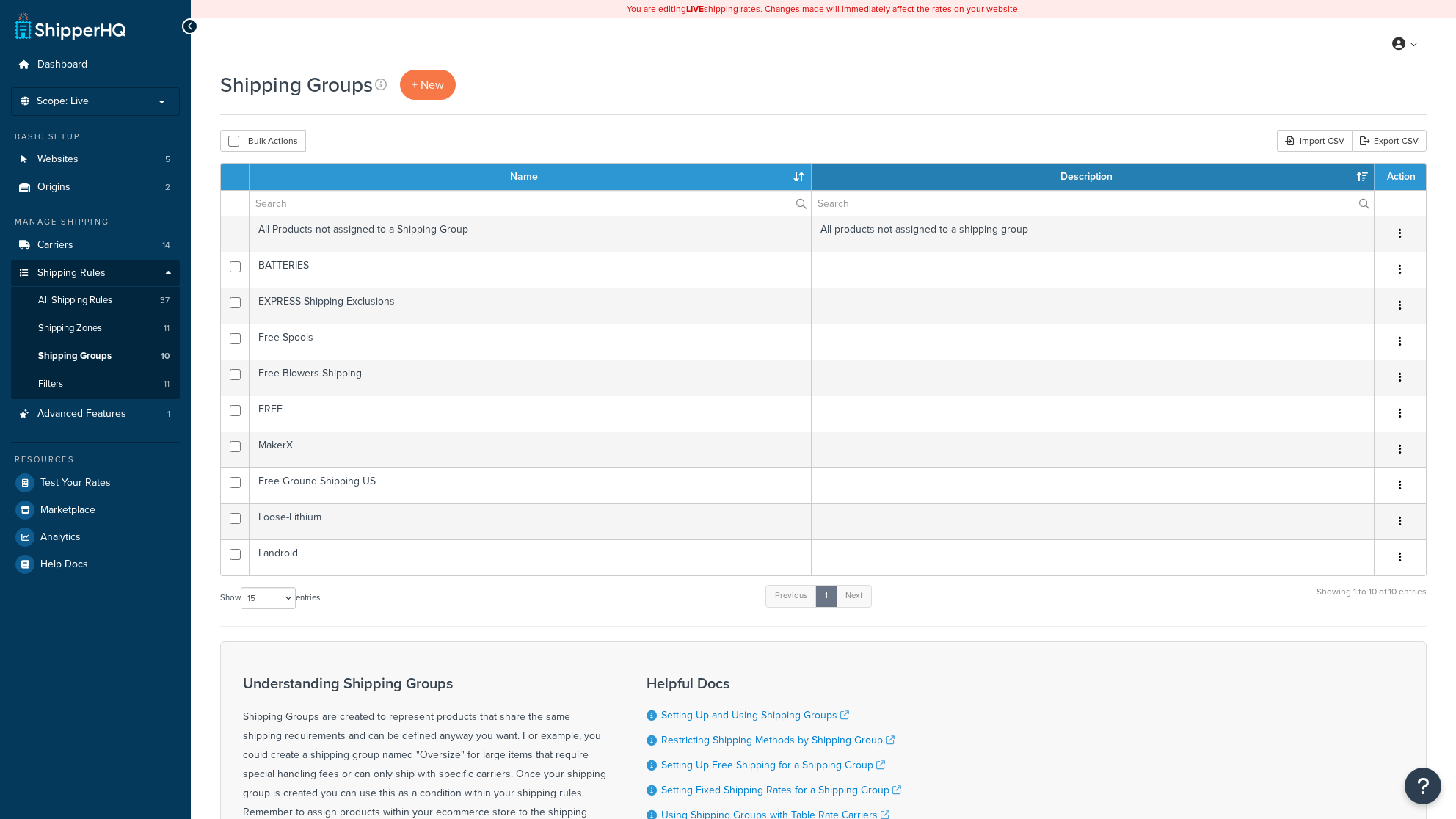
select select "15"
click at [116, 329] on link "Shipping Zones 11" at bounding box center [94, 328] width 168 height 27
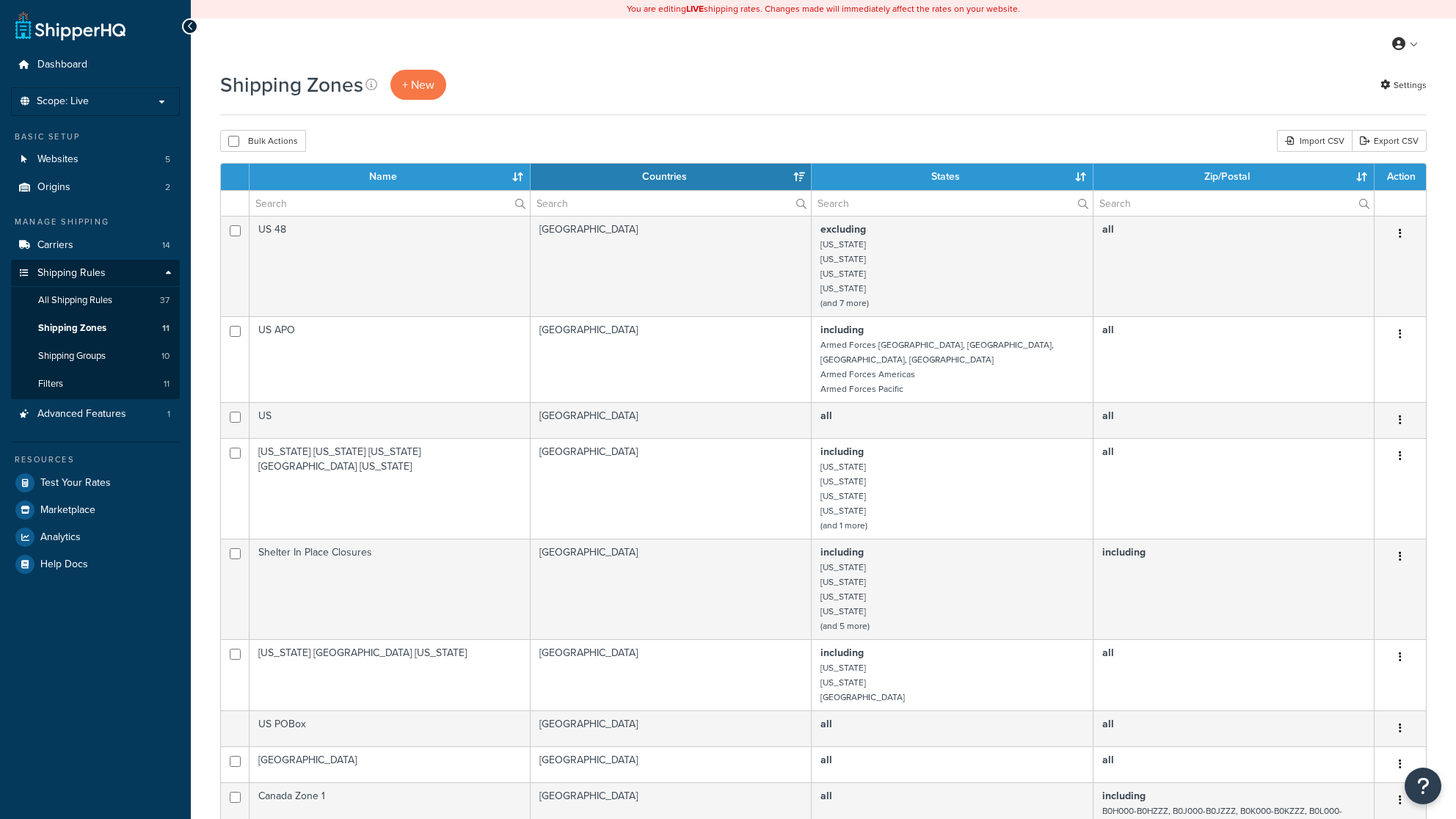
select select "15"
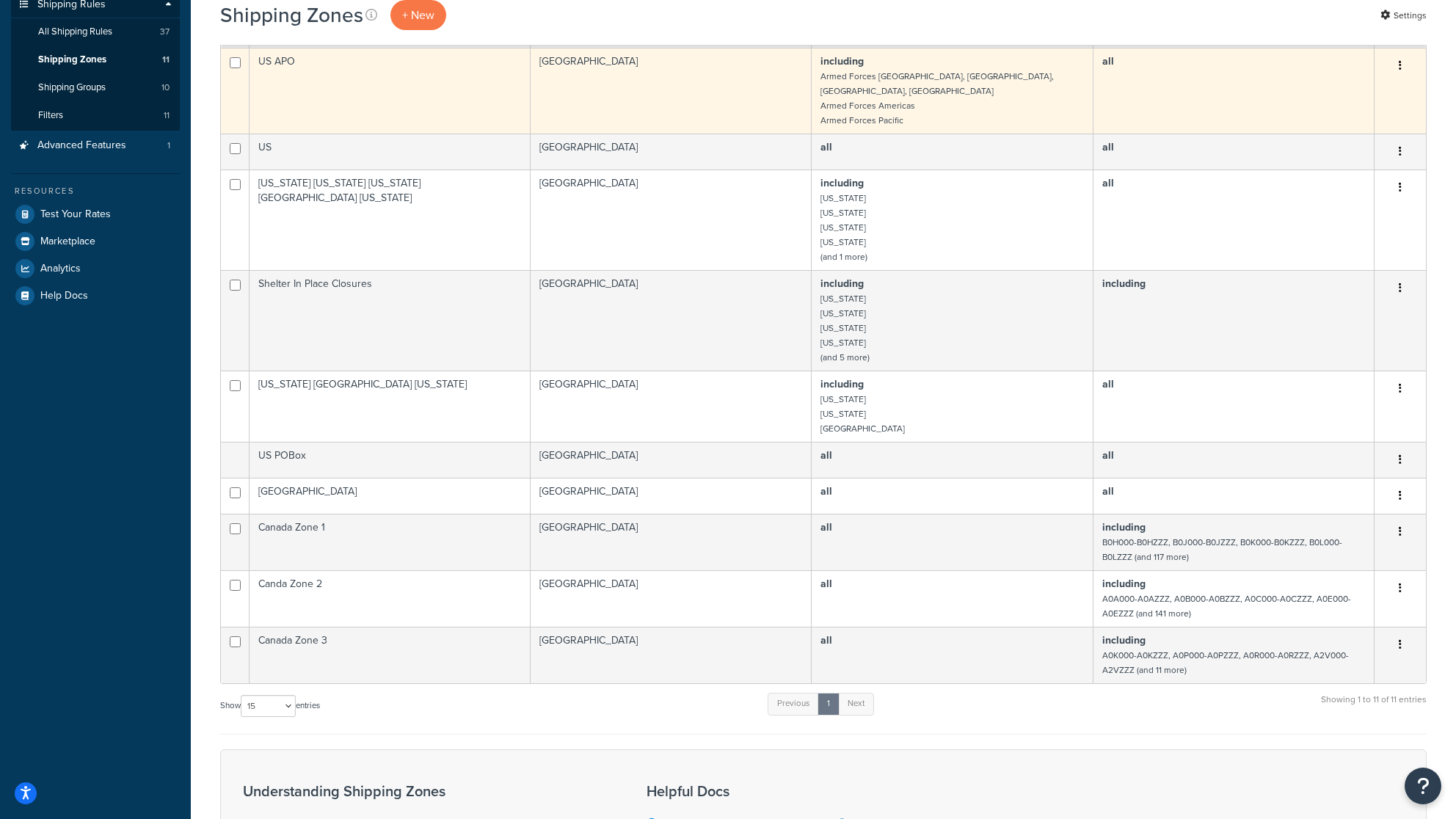
scroll to position [292, 0]
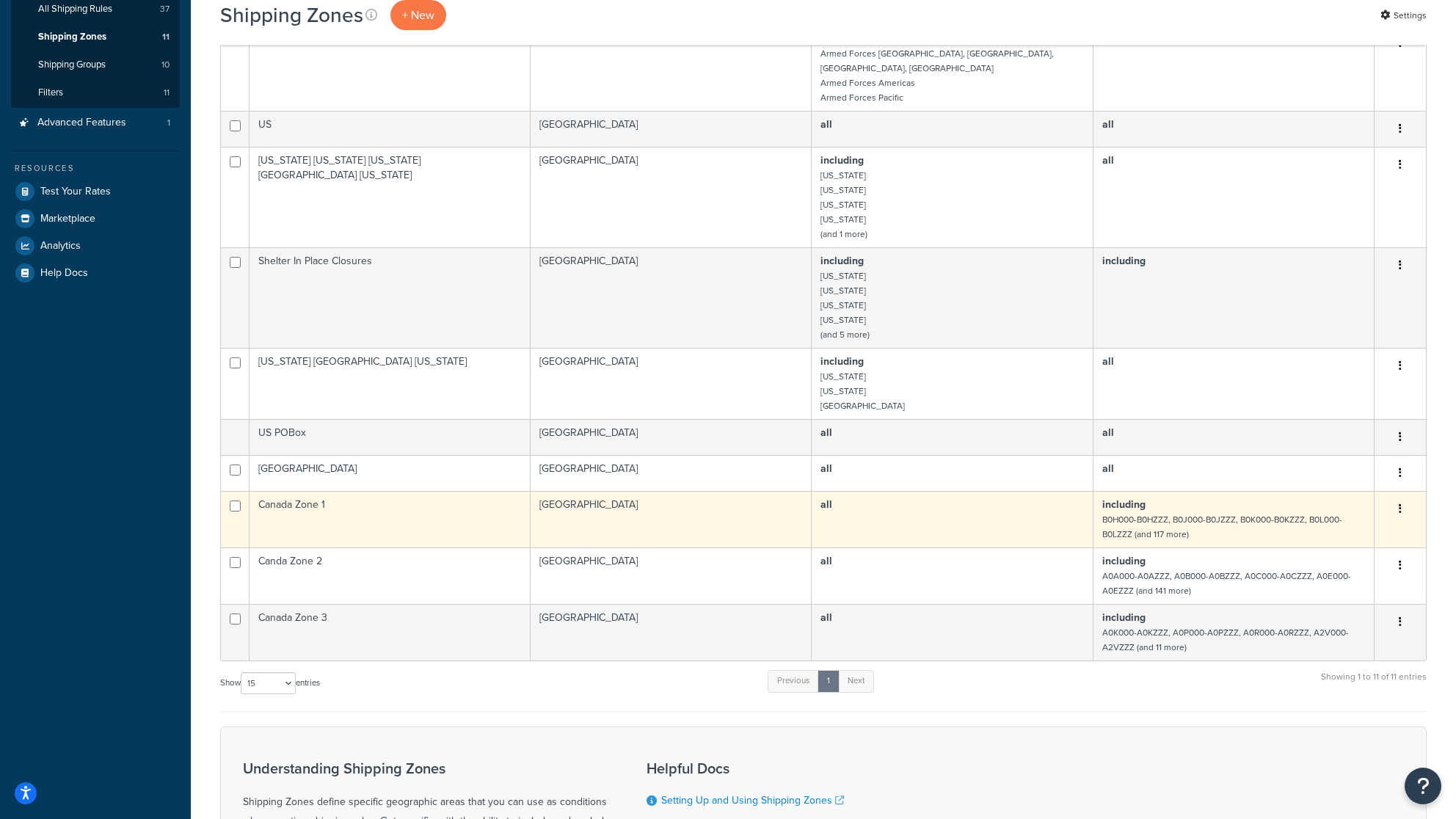
click at [404, 498] on td "Canada Zone 1" at bounding box center [390, 519] width 281 height 57
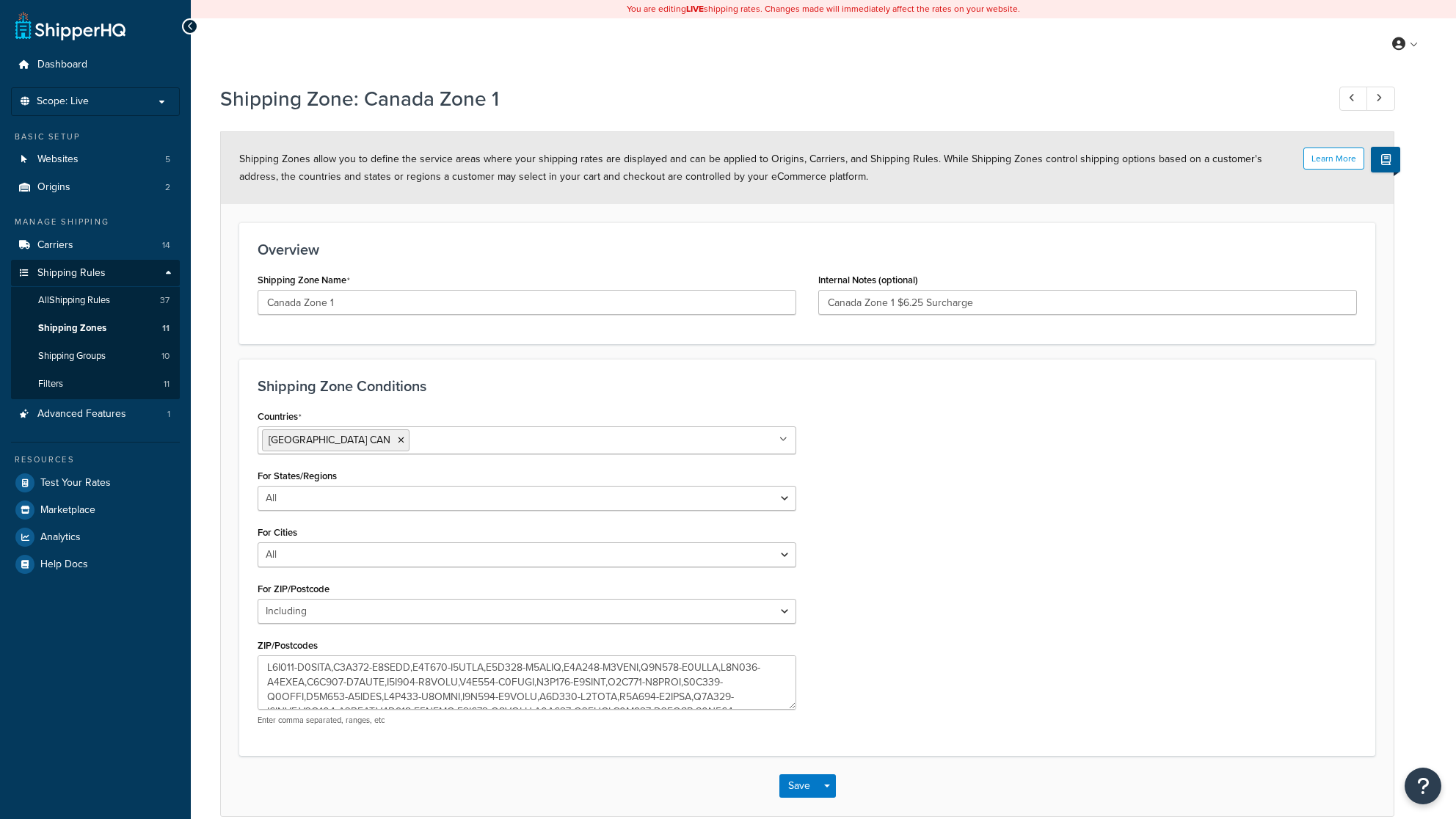
select select "including"
click at [407, 667] on textarea "ZIP/Postcodes" at bounding box center [528, 683] width 539 height 54
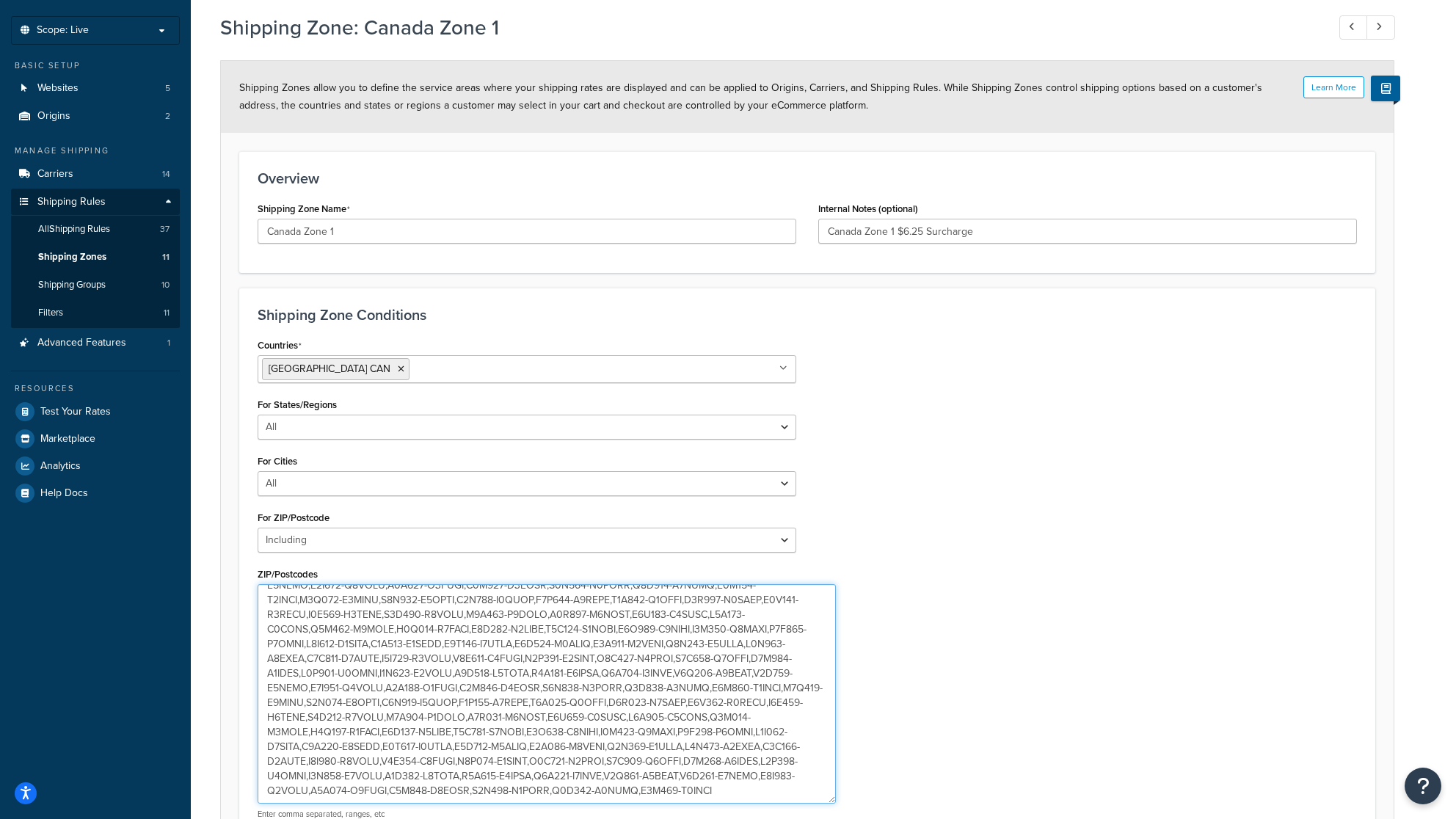
scroll to position [68, 0]
drag, startPoint x: 793, startPoint y: 633, endPoint x: 834, endPoint y: 798, distance: 170.0
click at [834, 798] on textarea "ZIP/Postcodes" at bounding box center [548, 693] width 580 height 219
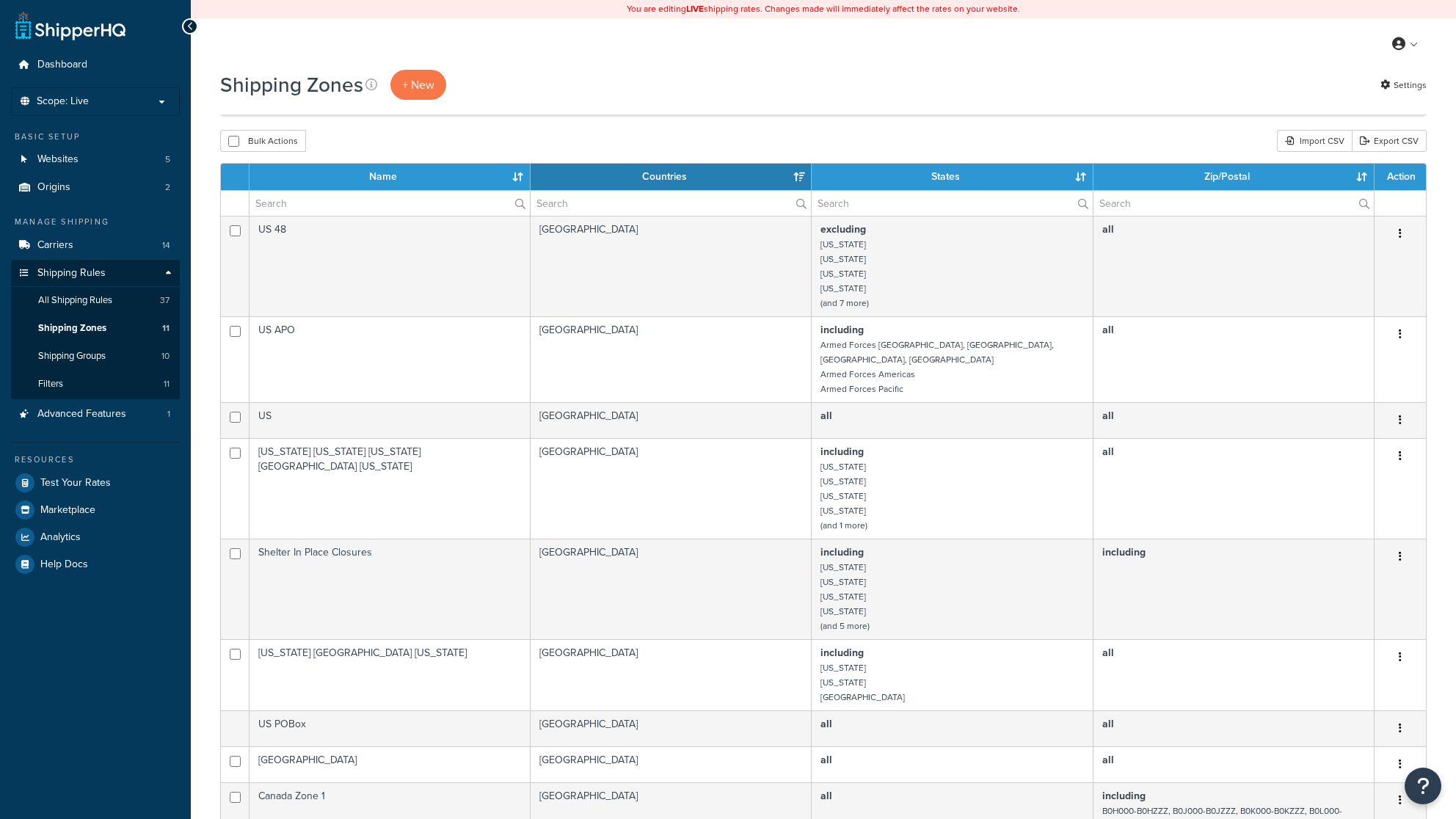
select select "15"
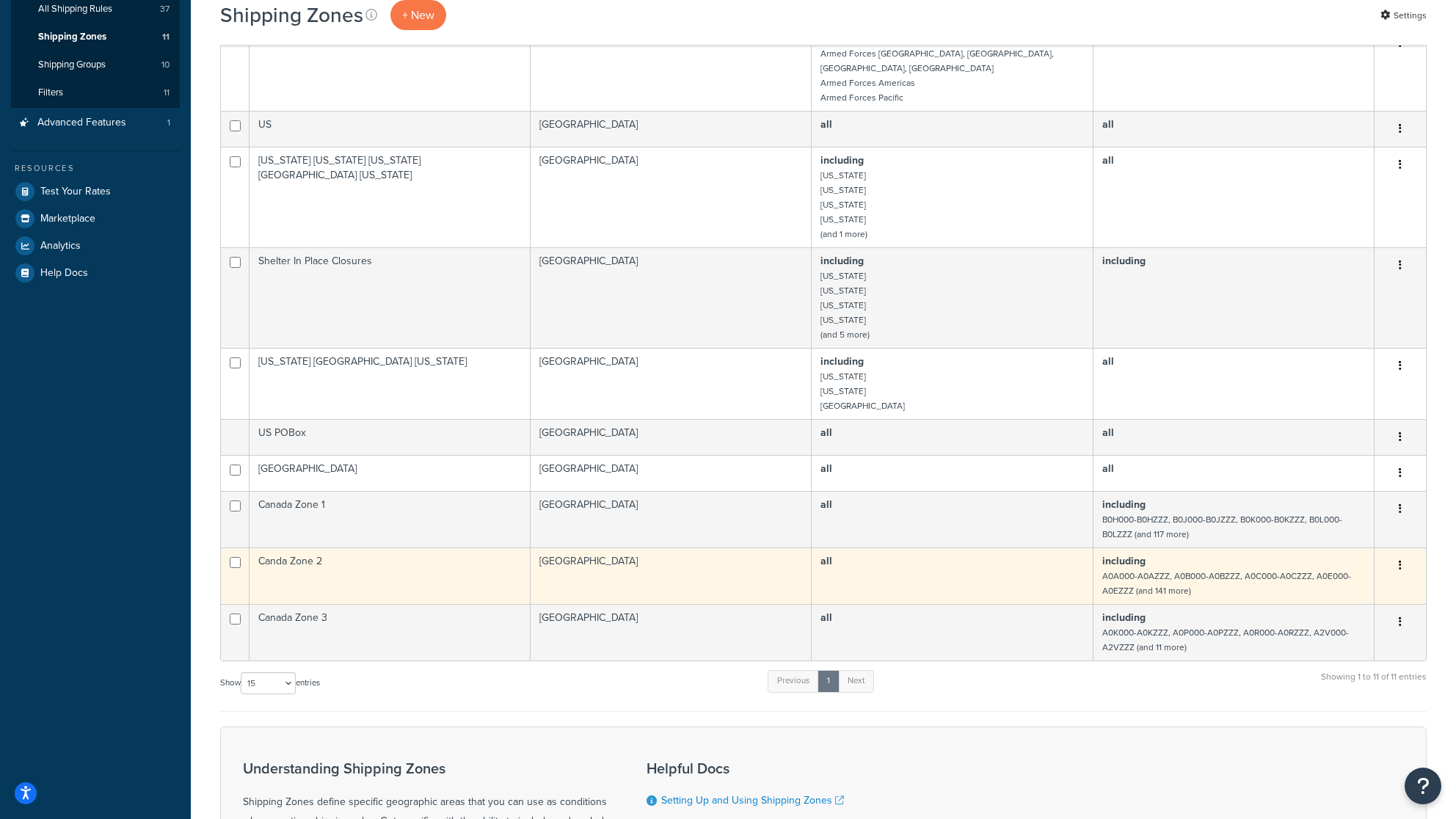
click at [343, 563] on td "Canda Zone 2" at bounding box center [390, 575] width 281 height 57
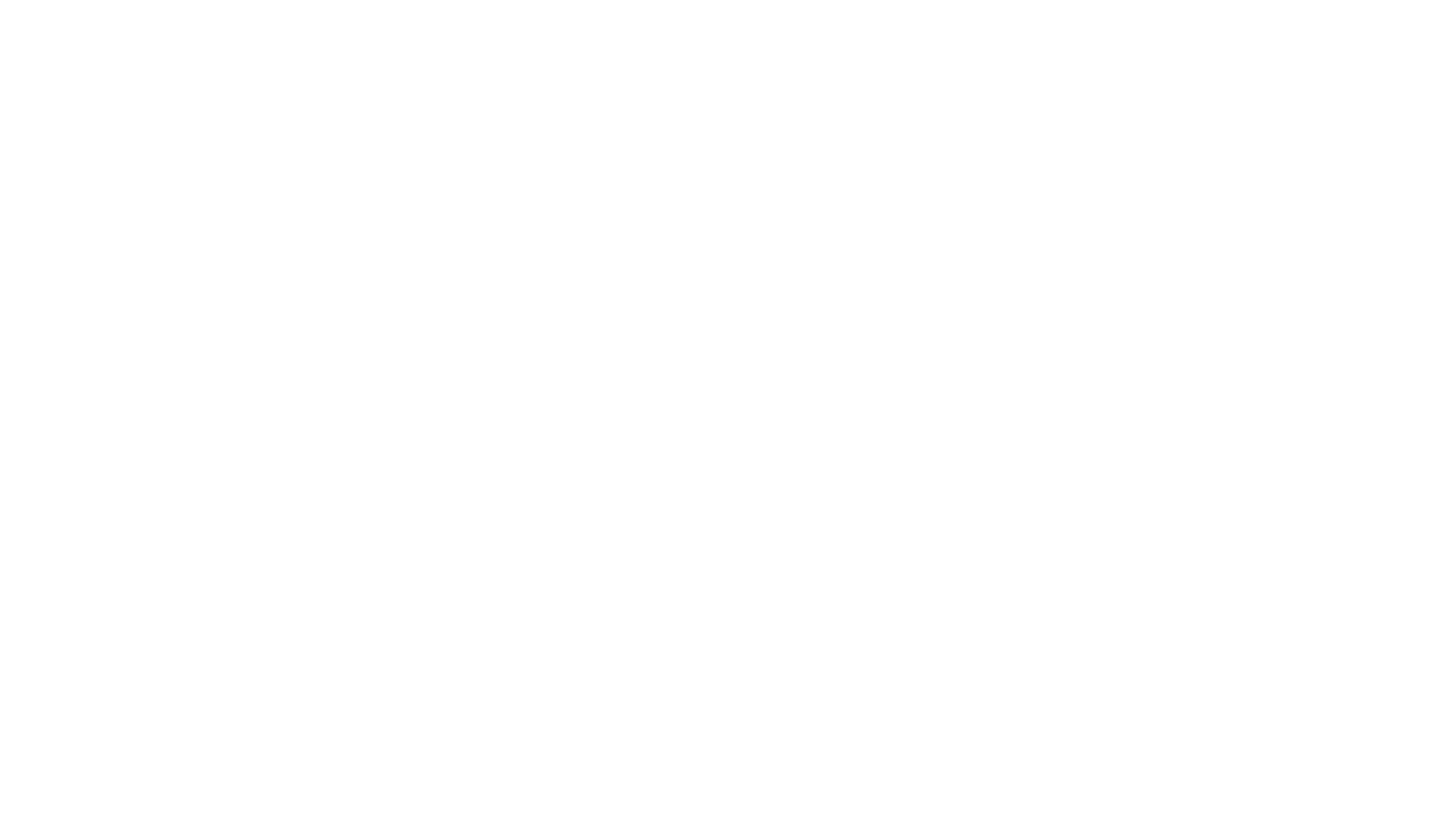
select select "including"
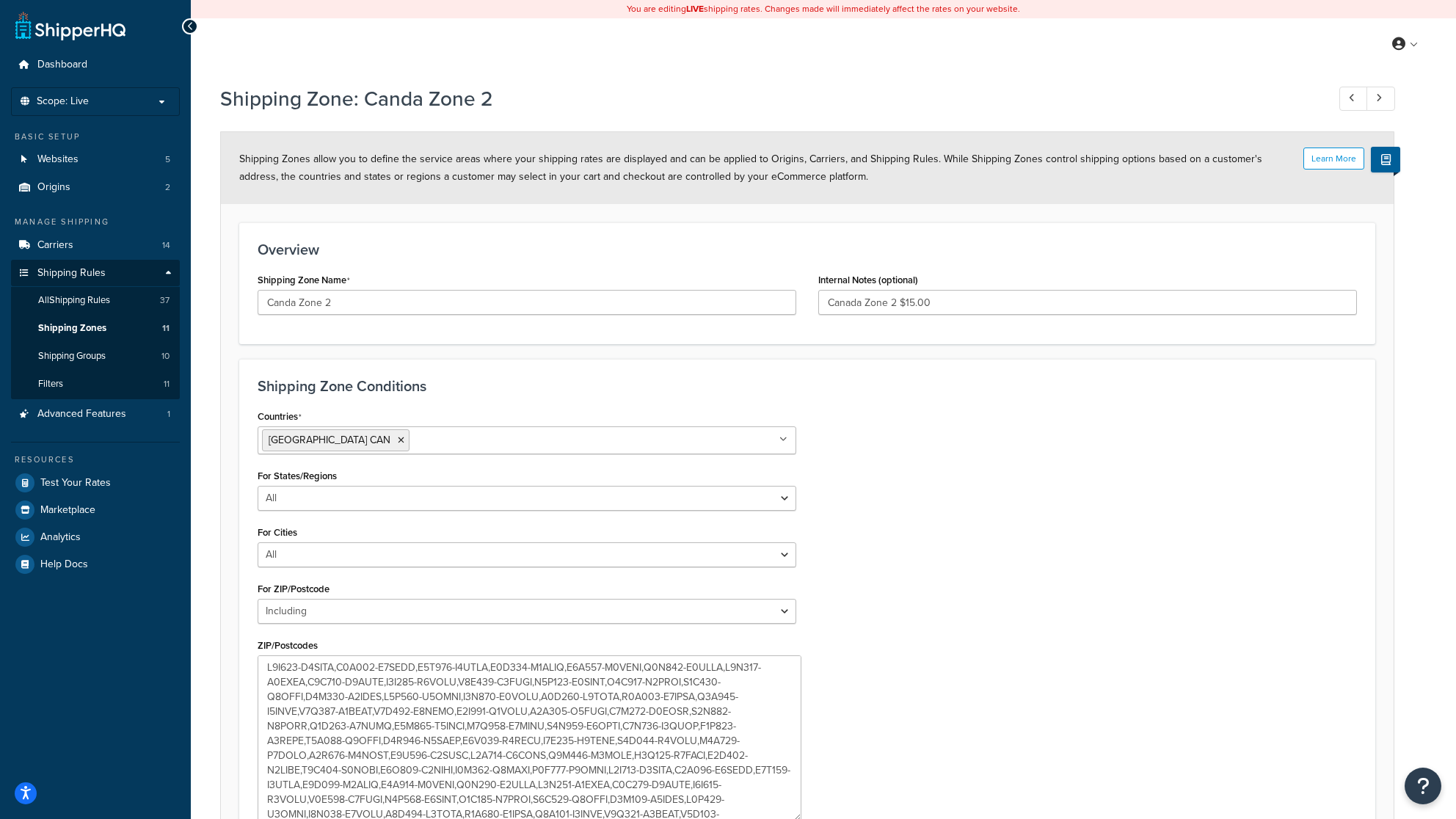
drag, startPoint x: 793, startPoint y: 706, endPoint x: 799, endPoint y: 817, distance: 111.2
click at [799, 817] on textarea "ZIP/Postcodes" at bounding box center [530, 738] width 544 height 166
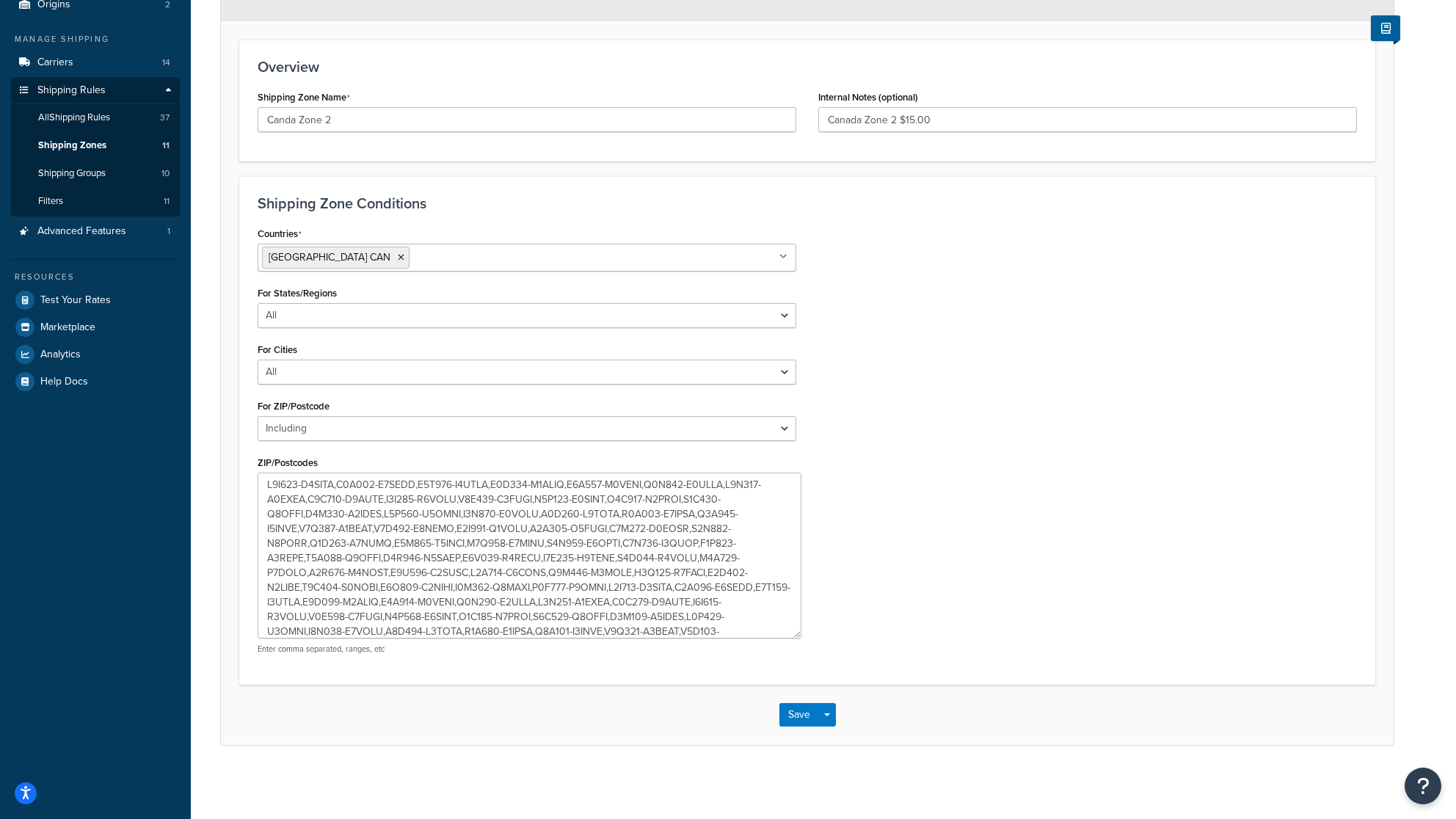
scroll to position [211, 0]
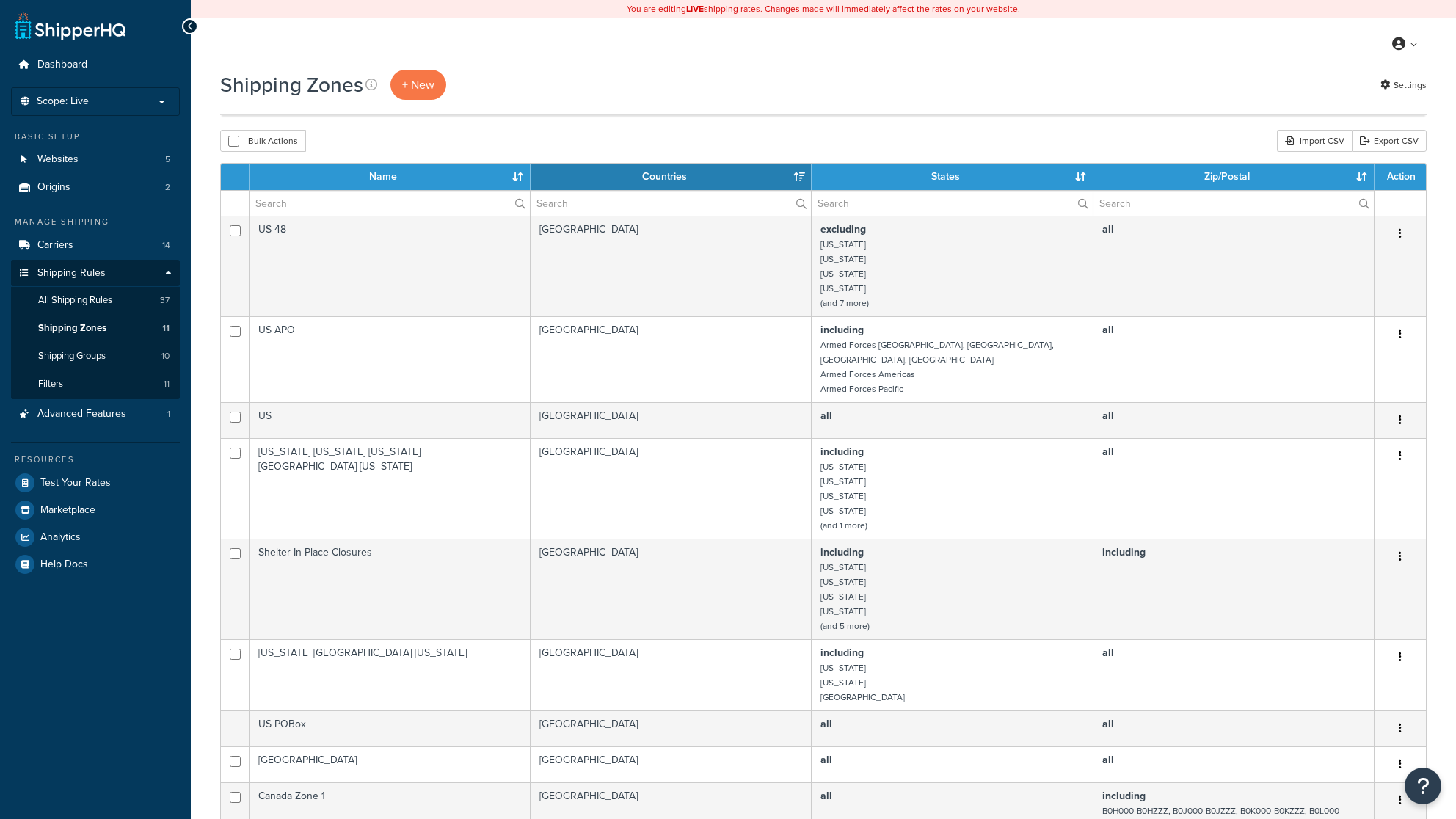
select select "15"
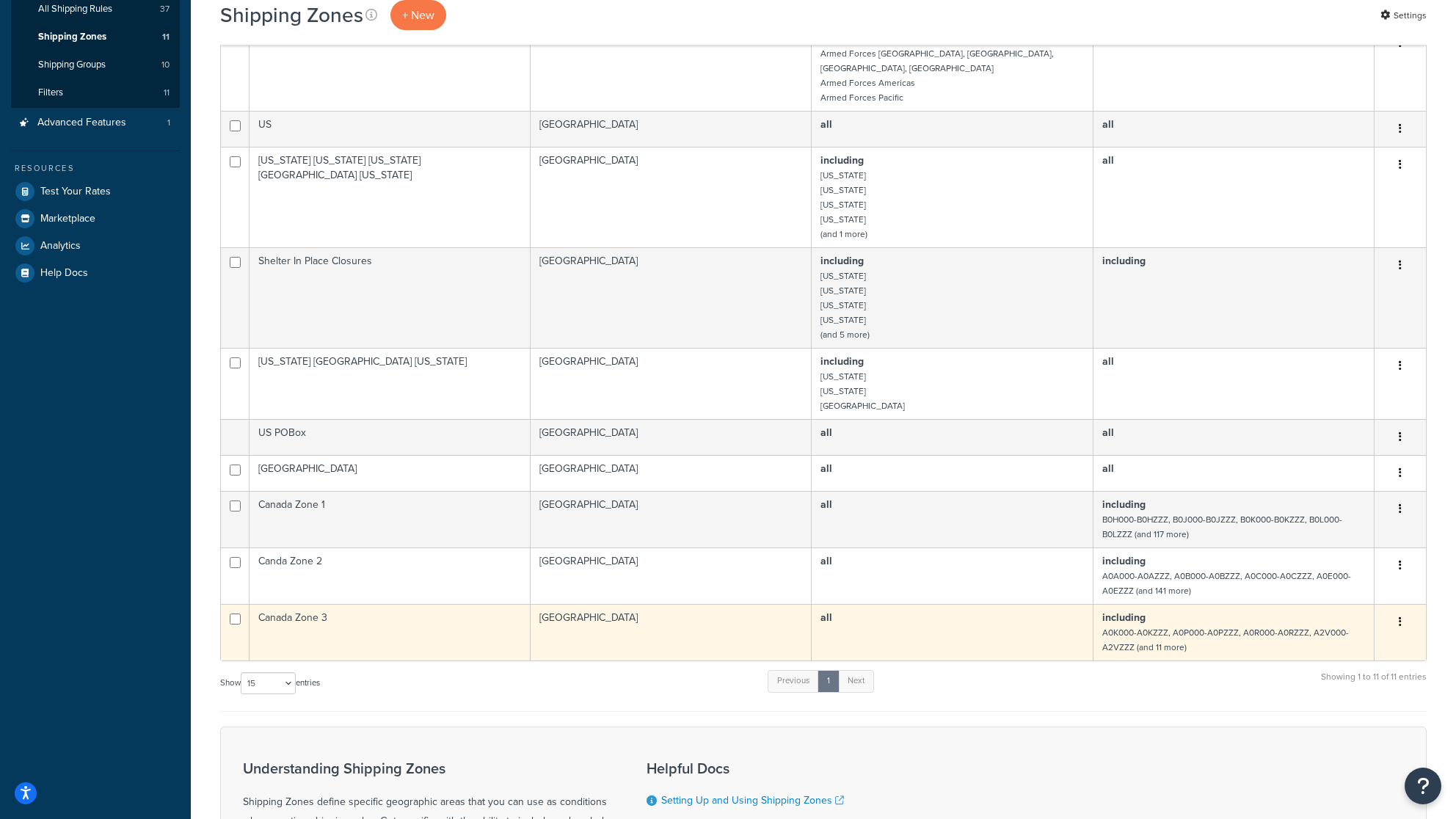
click at [334, 618] on td "Canada Zone 3" at bounding box center [390, 632] width 281 height 57
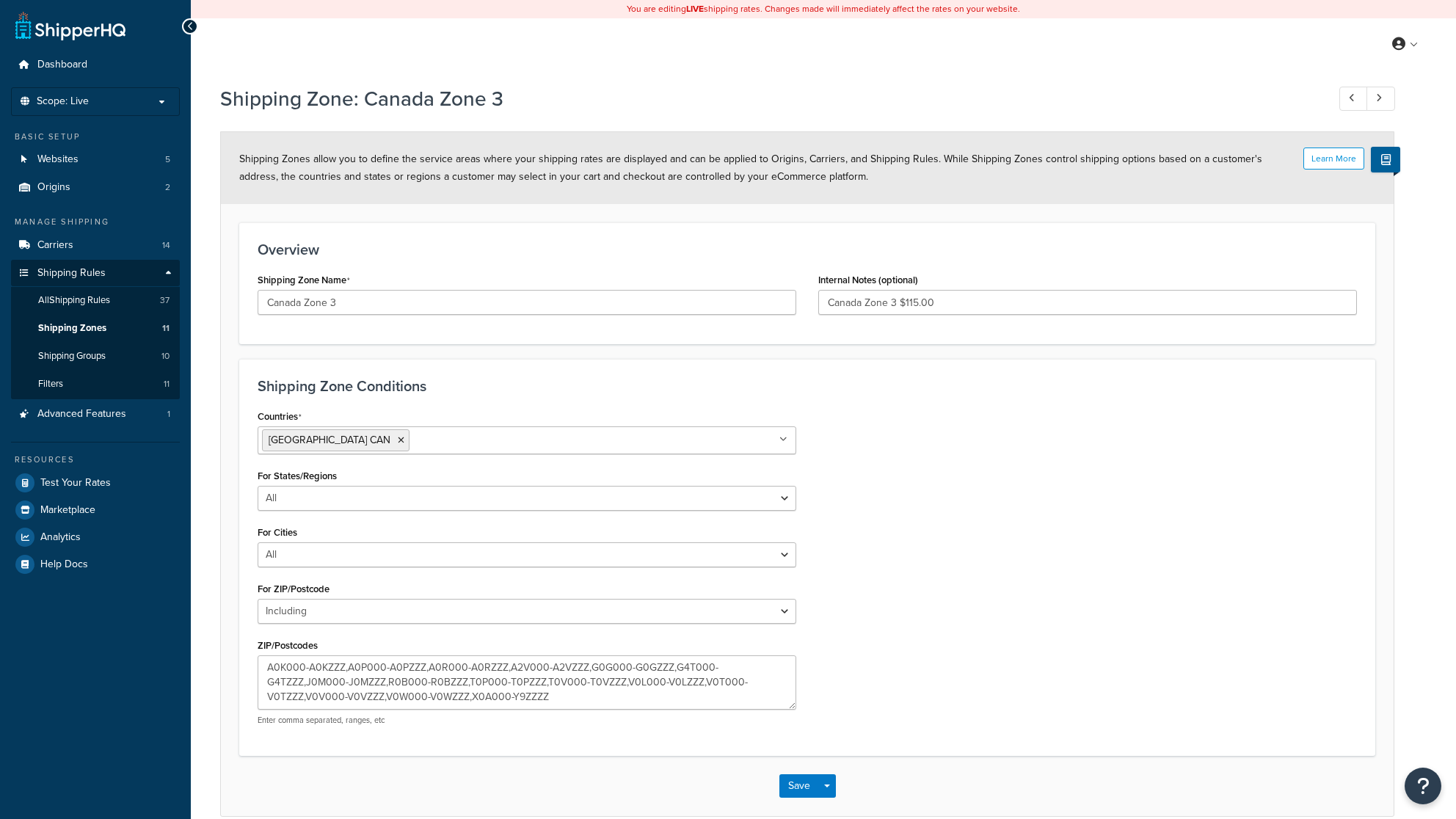
select select "including"
